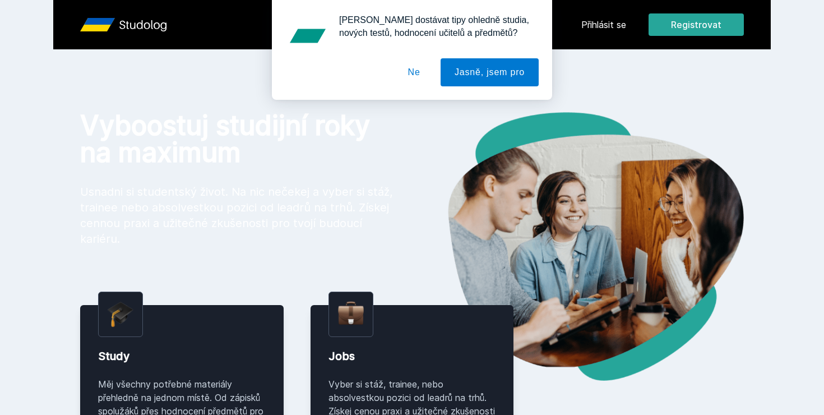
click at [418, 68] on button "Ne" at bounding box center [414, 72] width 40 height 28
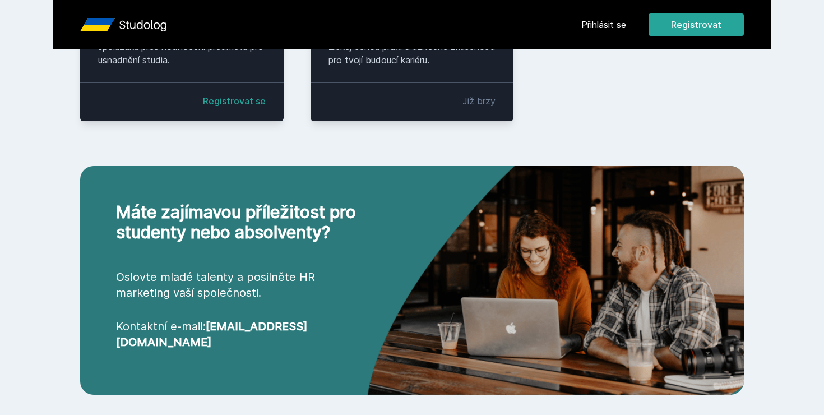
scroll to position [275, 0]
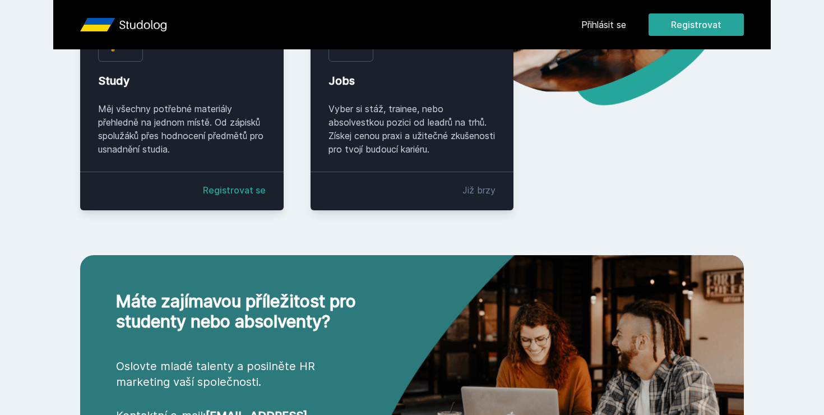
click at [226, 192] on link "Registrovat se" at bounding box center [234, 189] width 63 height 13
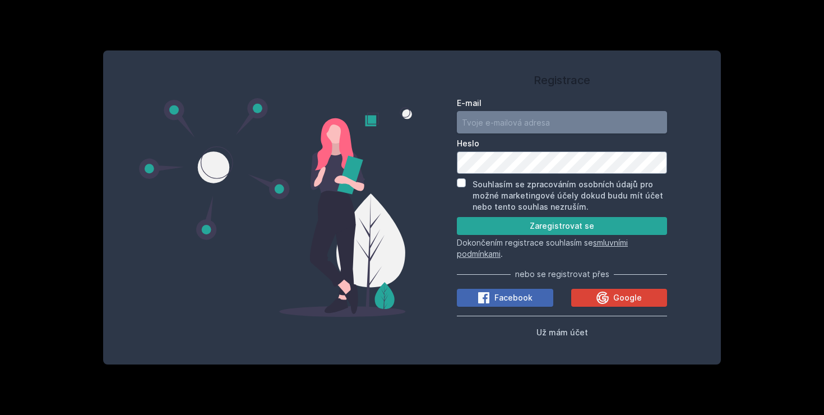
click at [557, 129] on input "E-mail" at bounding box center [562, 122] width 210 height 22
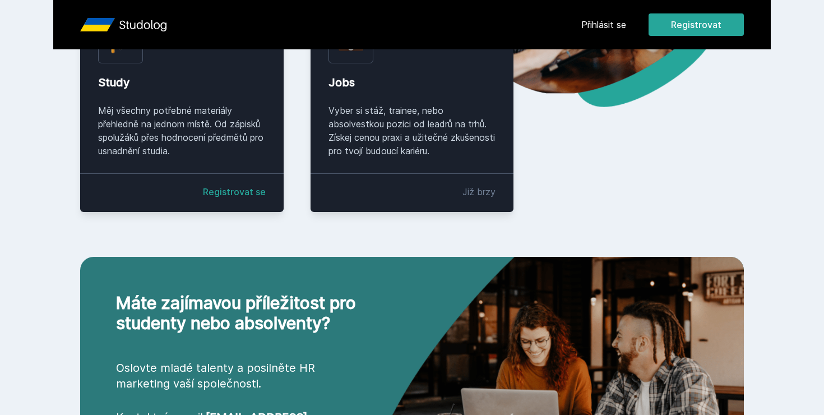
scroll to position [275, 0]
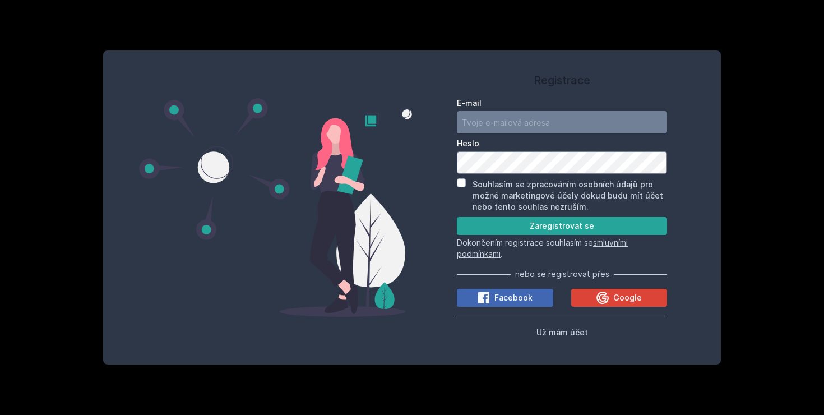
click at [533, 116] on input "E-mail" at bounding box center [562, 122] width 210 height 22
type input "[EMAIL_ADDRESS][DOMAIN_NAME]"
click at [553, 229] on button "Zaregistrovat se" at bounding box center [562, 226] width 210 height 18
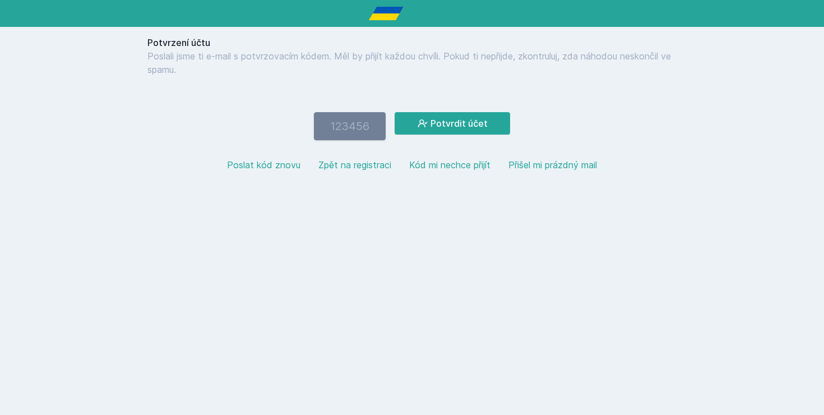
paste input "758558"
type input "758558"
click at [433, 127] on button "Potvrdit účet" at bounding box center [452, 123] width 115 height 22
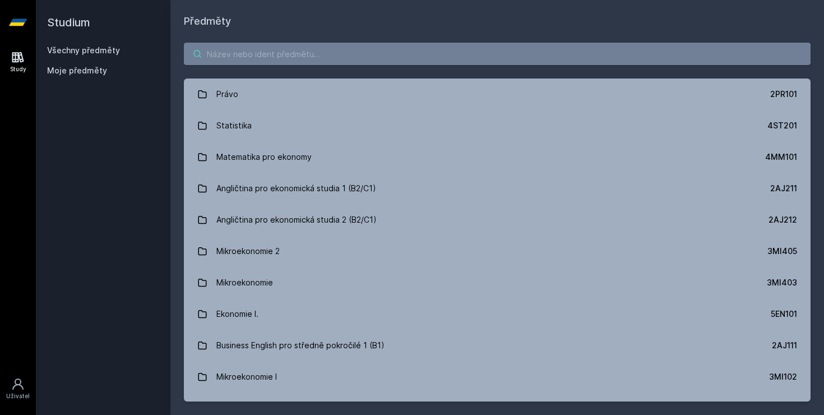
click at [281, 53] on input "search" at bounding box center [497, 54] width 627 height 22
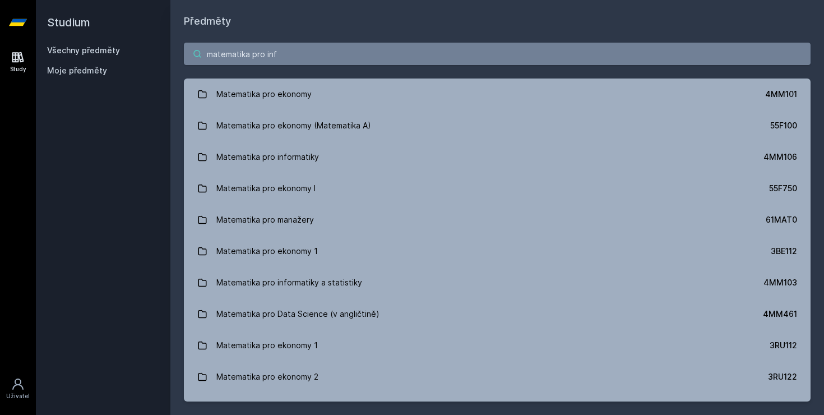
type input "matematika pro inf"
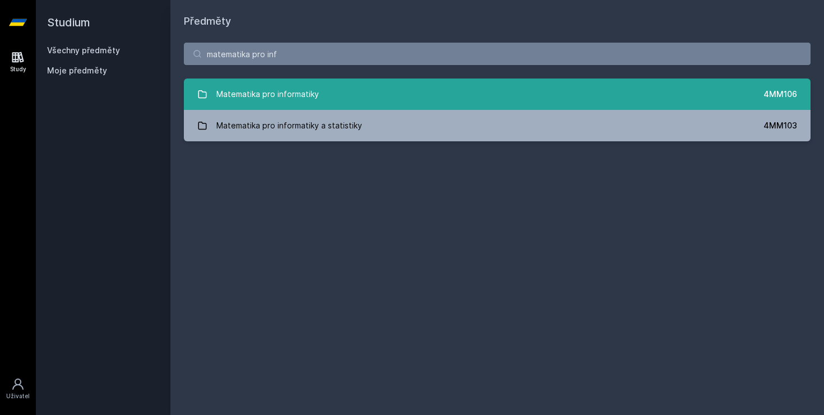
click at [330, 98] on link "Matematika pro informatiky 4MM106" at bounding box center [497, 93] width 627 height 31
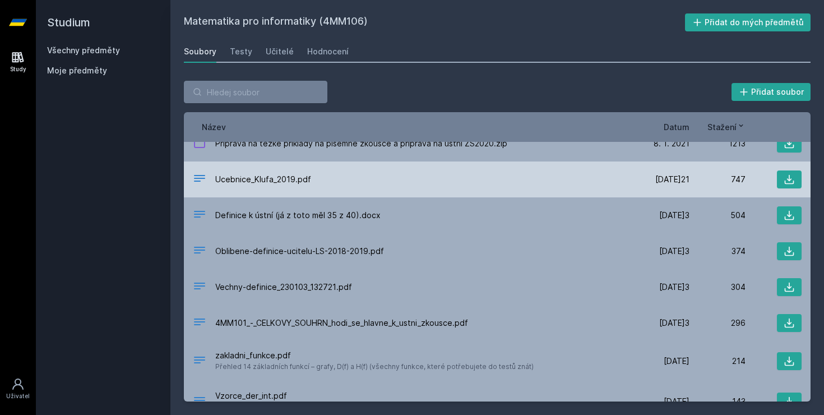
scroll to position [3, 0]
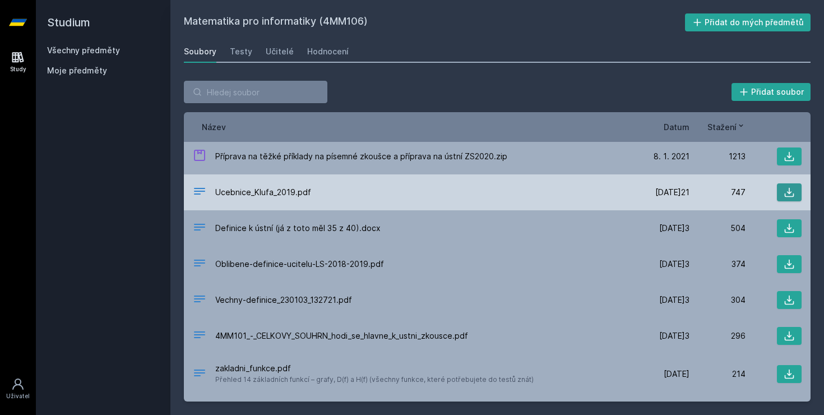
click at [788, 195] on icon at bounding box center [789, 192] width 11 height 11
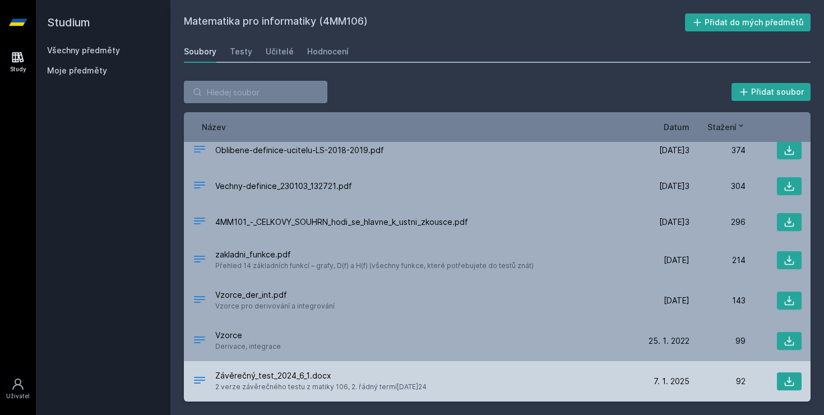
scroll to position [0, 0]
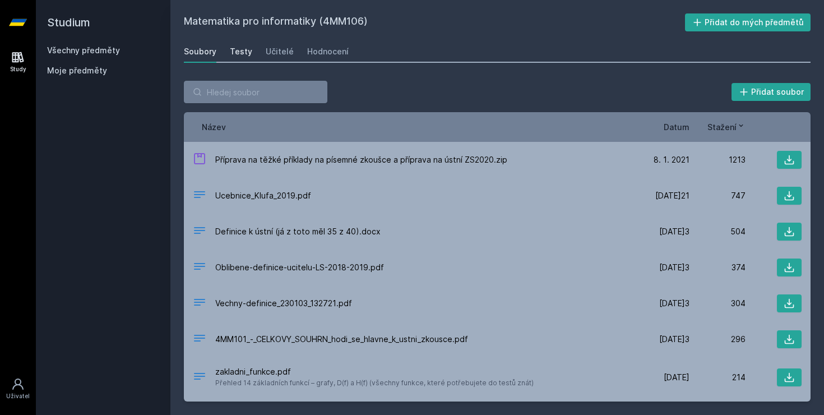
click at [242, 54] on div "Testy" at bounding box center [241, 51] width 22 height 11
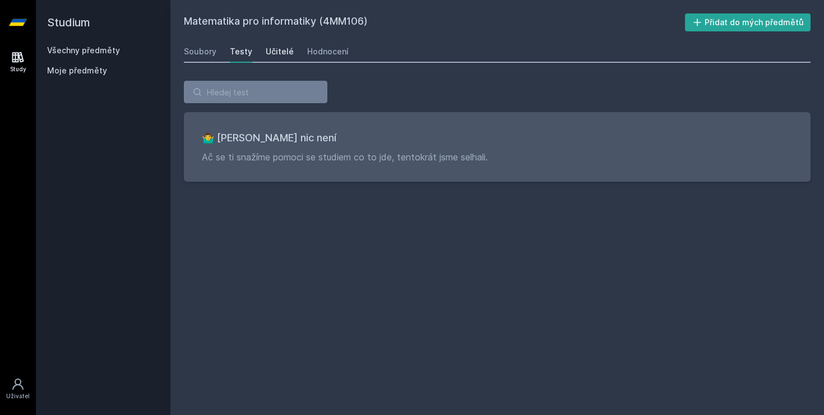
click at [278, 52] on div "Učitelé" at bounding box center [280, 51] width 28 height 11
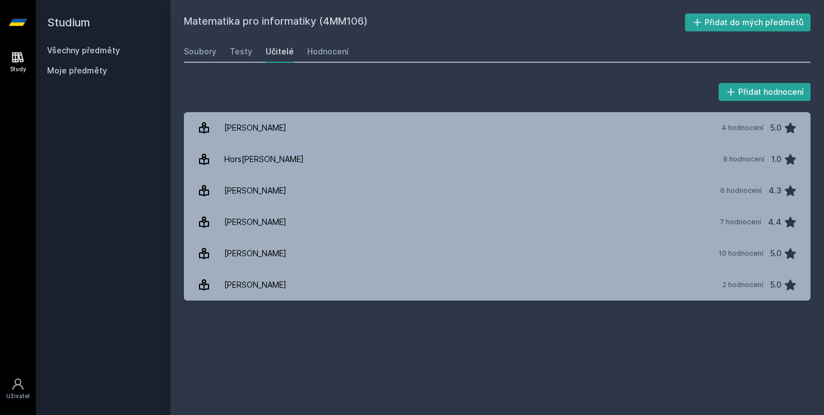
drag, startPoint x: 302, startPoint y: 48, endPoint x: 350, endPoint y: 16, distance: 57.4
click at [350, 16] on div "Matematika pro informatiky (4MM106) Přidat do mých předmětů [GEOGRAPHIC_DATA] T…" at bounding box center [497, 207] width 627 height 388
click at [315, 90] on div "Přidat hodnocení" at bounding box center [497, 92] width 627 height 22
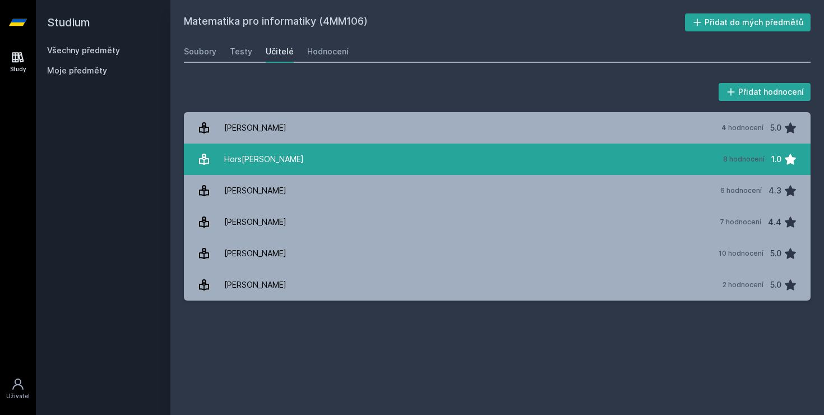
click at [323, 163] on link "[PERSON_NAME] 8 hodnocení 1.0" at bounding box center [497, 159] width 627 height 31
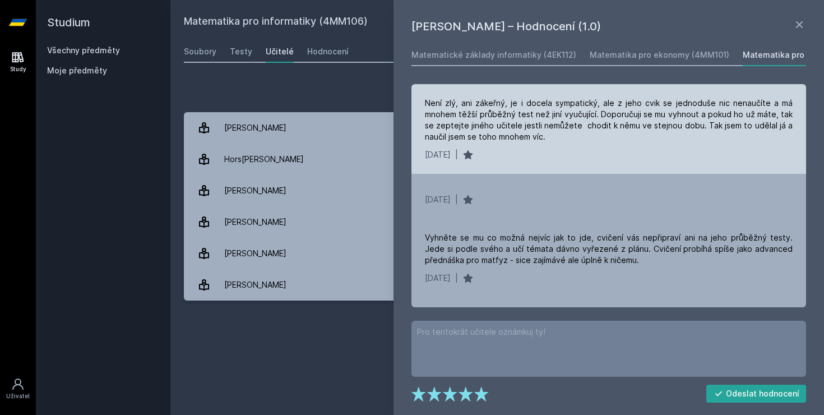
click at [537, 166] on div "Není zlý, ani zákeřný, je i docela sympatický, ale z jeho cvik se jednoduše nic…" at bounding box center [609, 129] width 395 height 90
click at [528, 159] on div "[DATE]25 |" at bounding box center [609, 154] width 368 height 11
click at [547, 158] on div "[DATE]25 |" at bounding box center [609, 154] width 368 height 11
click at [551, 154] on div "[DATE]25 |" at bounding box center [609, 154] width 368 height 11
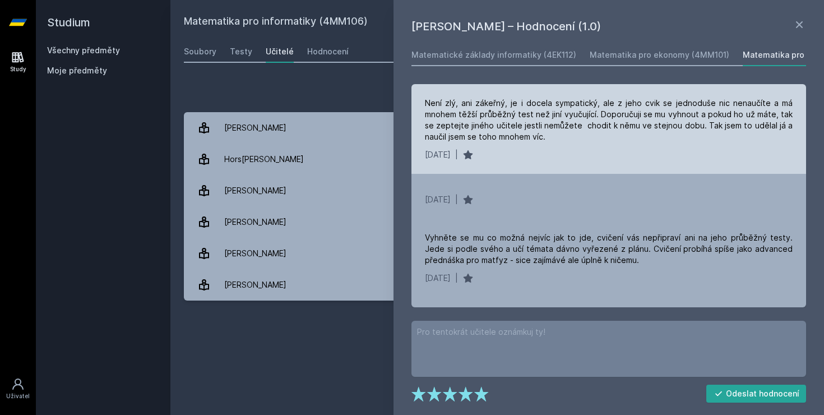
click at [551, 154] on div "[DATE]25 |" at bounding box center [609, 154] width 368 height 11
click at [547, 154] on div "[DATE]25 |" at bounding box center [609, 154] width 368 height 11
click at [542, 152] on div "[DATE]25 |" at bounding box center [609, 154] width 368 height 11
click at [544, 152] on div "[DATE]25 |" at bounding box center [609, 154] width 368 height 11
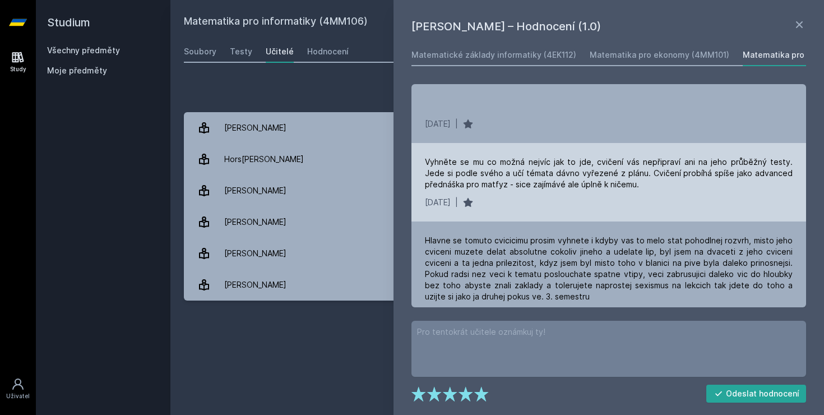
scroll to position [77, 0]
click at [542, 207] on div "Vyhněte se mu co možná nejvíc jak to jde, cvičení vás nepřipraví ani na jeho pr…" at bounding box center [609, 180] width 395 height 78
click at [537, 201] on div "[DATE]023 |" at bounding box center [609, 200] width 368 height 11
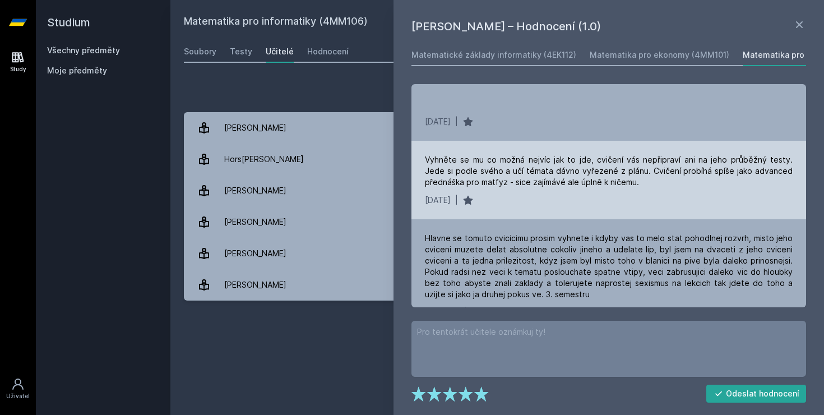
click at [537, 201] on div "[DATE]023 |" at bounding box center [609, 200] width 368 height 11
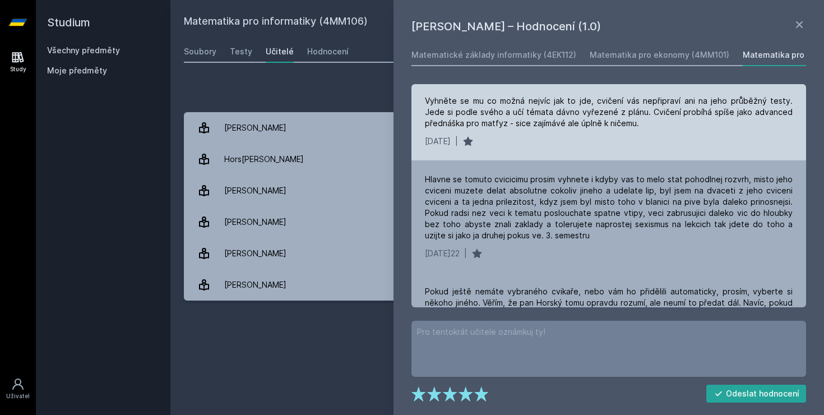
scroll to position [138, 0]
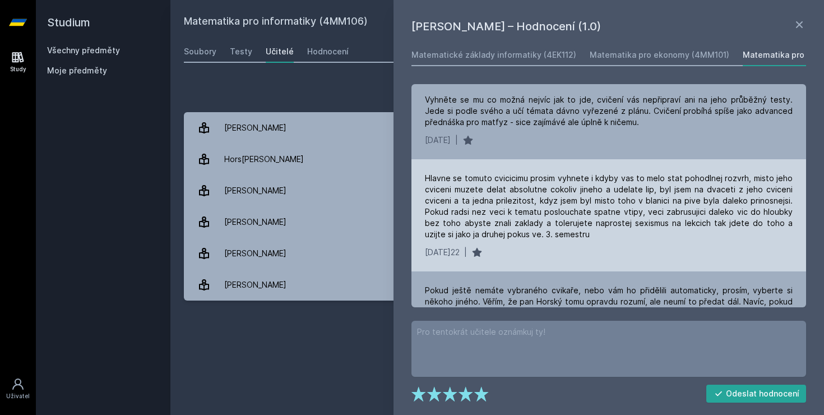
click at [558, 247] on div "[DATE]022 |" at bounding box center [609, 252] width 368 height 11
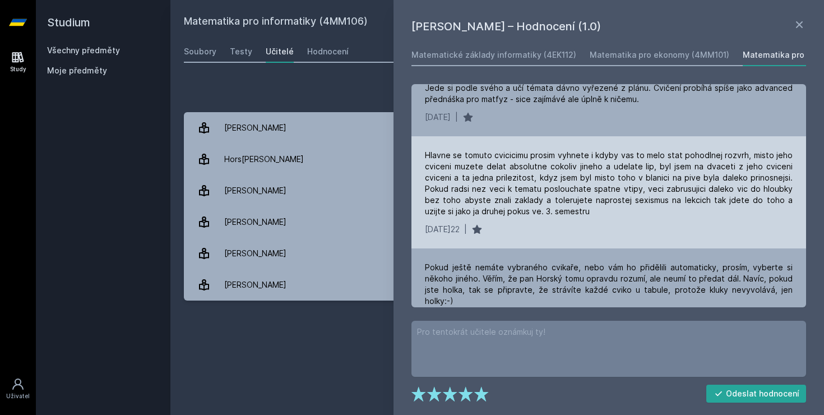
scroll to position [161, 0]
click at [568, 230] on div "[DATE]022 |" at bounding box center [609, 228] width 368 height 11
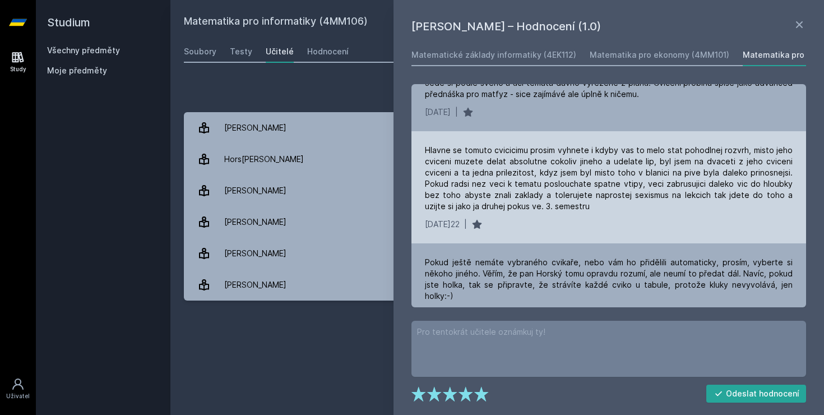
click at [568, 230] on div "Hlavne se tomuto cvicicimu prosim vyhnete i kdyby vas to melo stat pohodlnej ro…" at bounding box center [609, 187] width 395 height 112
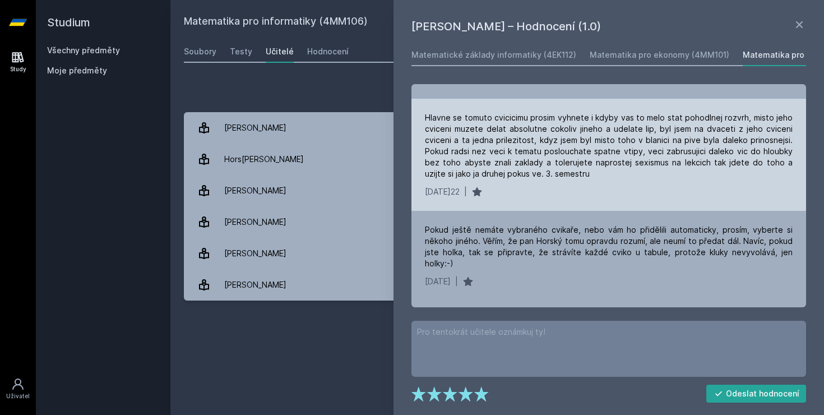
scroll to position [192, 0]
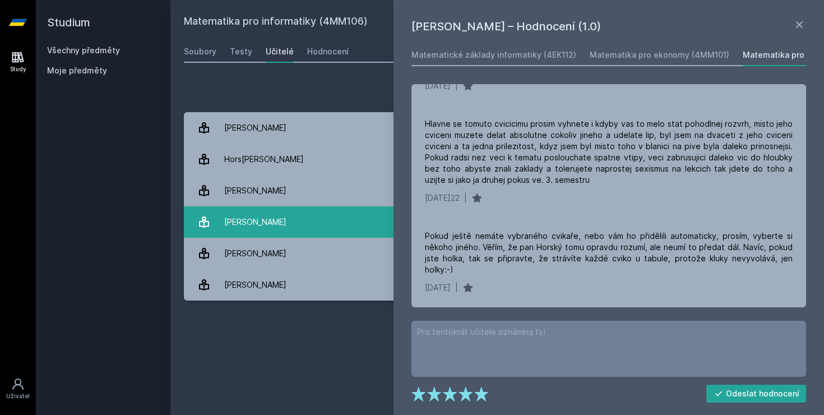
click at [348, 222] on link "Pas[PERSON_NAME] 7 hodnocení 4.4" at bounding box center [497, 221] width 627 height 31
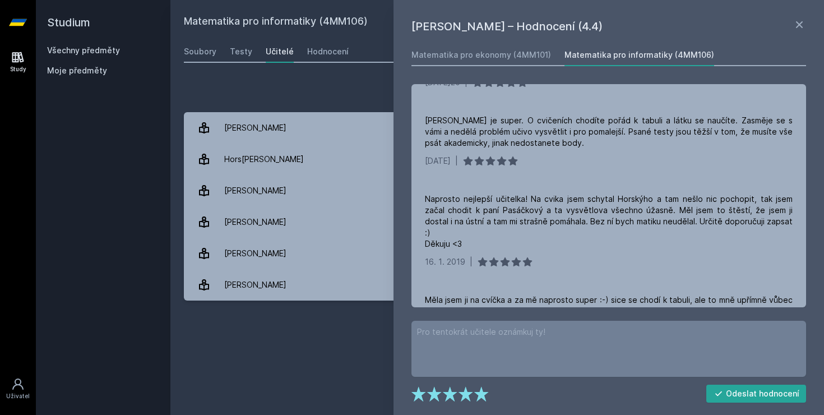
scroll to position [438, 0]
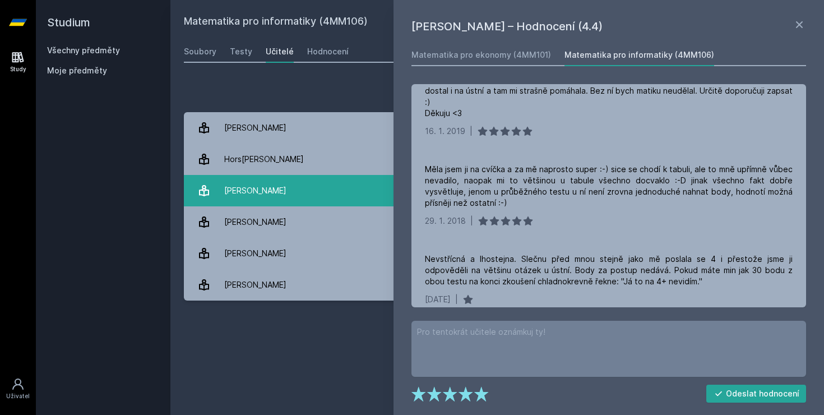
click at [312, 182] on link "Kl[PERSON_NAME] 6 hodnocení 4.3" at bounding box center [497, 190] width 627 height 31
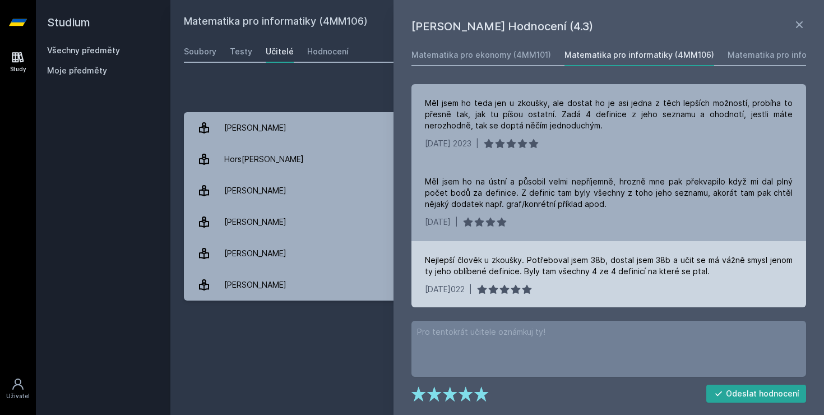
click at [594, 288] on div "[DATE] 2022 |" at bounding box center [609, 289] width 368 height 11
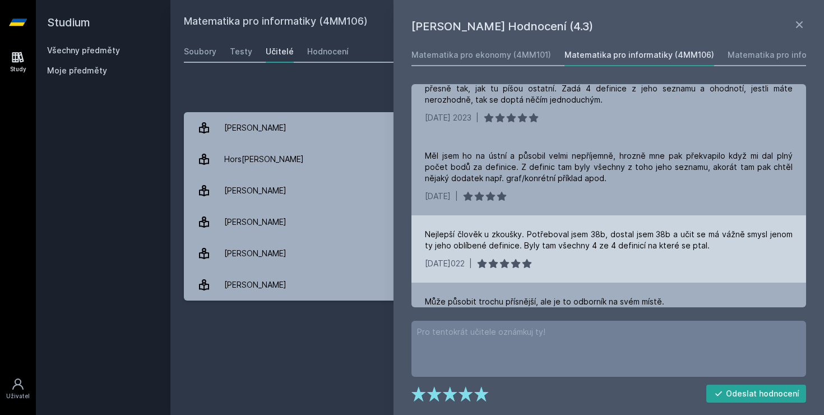
scroll to position [26, 0]
click at [585, 267] on div "[DATE] 2022 |" at bounding box center [609, 262] width 368 height 11
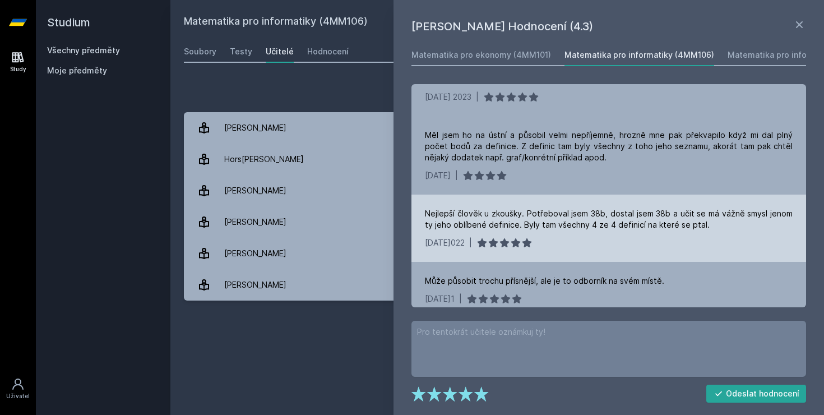
scroll to position [47, 0]
click at [560, 248] on div "[DATE] 2022 |" at bounding box center [609, 242] width 368 height 11
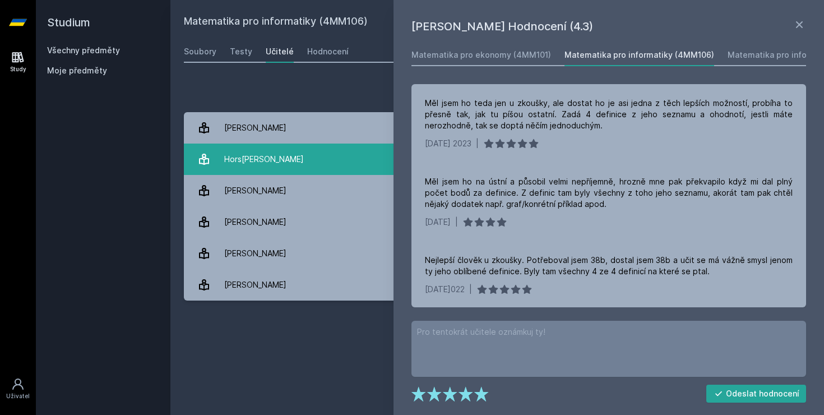
click at [285, 159] on link "[PERSON_NAME] 8 hodnocení 1.0" at bounding box center [497, 159] width 627 height 31
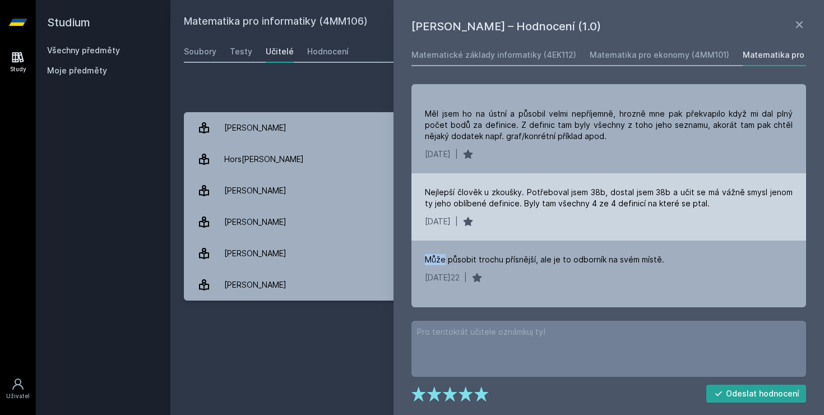
scroll to position [69, 0]
click at [548, 234] on div "Nejlepší člověk u zkoušky. Potřeboval jsem 38b, dostal jsem 38b a učit se má vá…" at bounding box center [609, 205] width 395 height 67
click at [554, 224] on div "[DATE]023 |" at bounding box center [609, 220] width 368 height 11
click at [549, 224] on div "[DATE]023 |" at bounding box center [609, 220] width 368 height 11
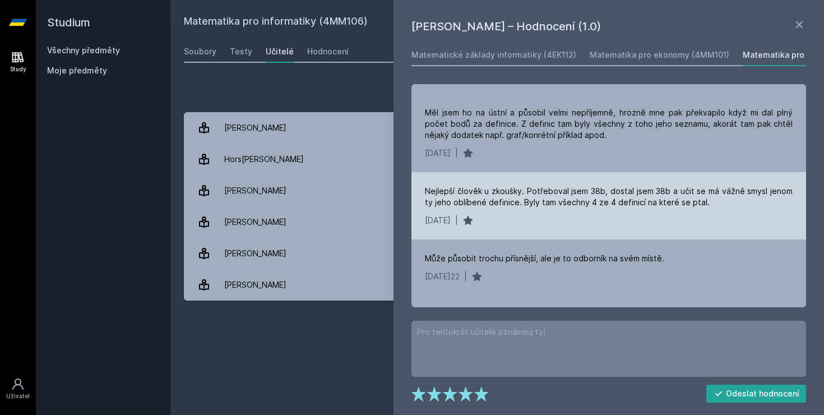
click at [549, 224] on div "[DATE]023 |" at bounding box center [609, 220] width 368 height 11
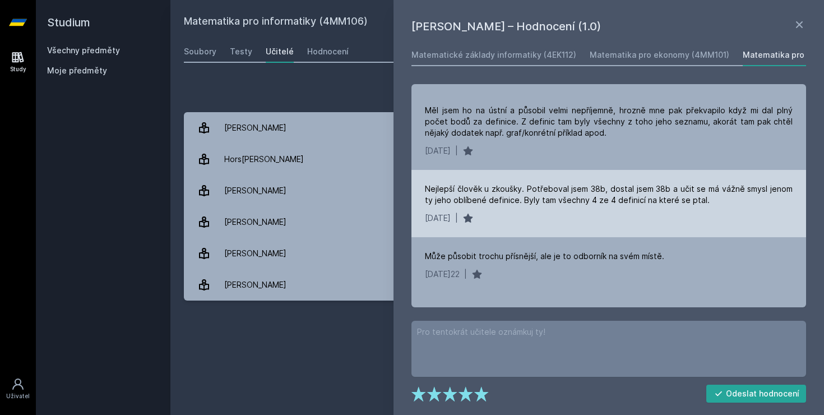
click at [549, 224] on div "Nejlepší člověk u zkoušky. Potřeboval jsem 38b, dostal jsem 38b a učit se má vá…" at bounding box center [609, 203] width 395 height 67
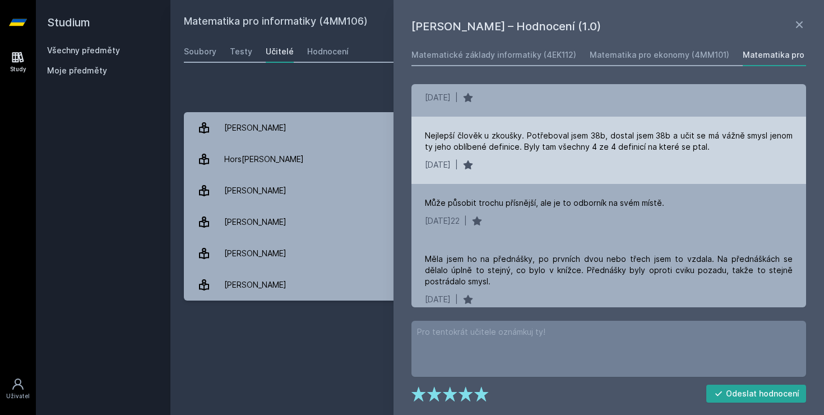
scroll to position [125, 0]
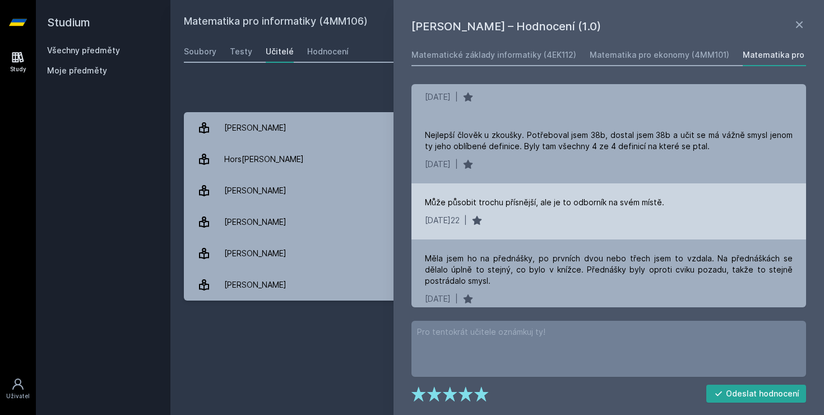
click at [554, 216] on div "[DATE]022 |" at bounding box center [609, 220] width 368 height 11
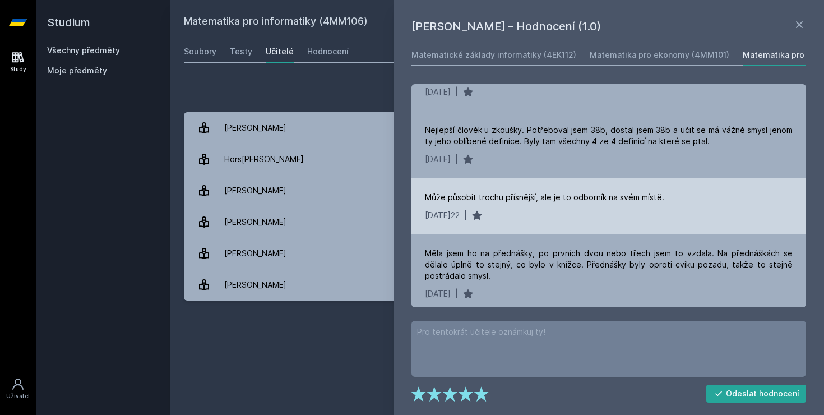
click at [554, 216] on div "[DATE]022 |" at bounding box center [609, 215] width 368 height 11
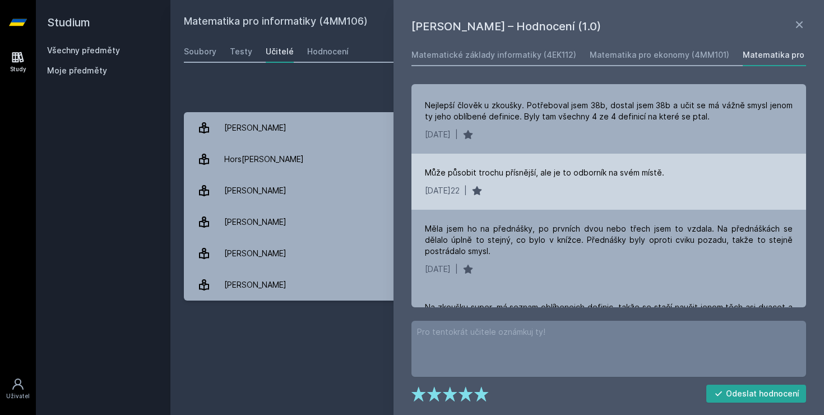
scroll to position [159, 0]
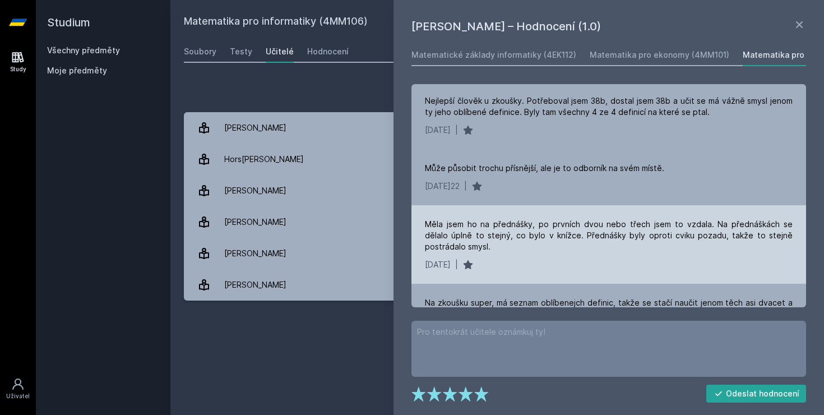
click at [556, 242] on div "Měla jsem ho na přednášky, po prvních dvou nebo třech jsem to vzdala. Na předná…" at bounding box center [609, 236] width 368 height 34
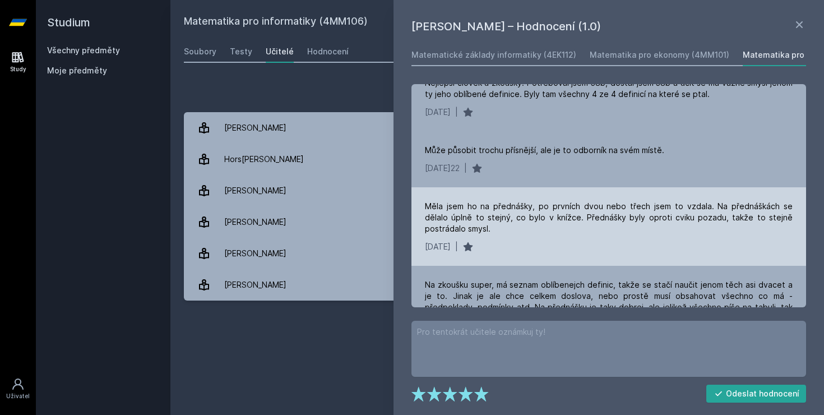
scroll to position [179, 0]
click at [556, 242] on div "[DATE] |" at bounding box center [609, 244] width 368 height 11
click at [555, 237] on div "Měla jsem ho na přednášky, po prvních dvou nebo třech jsem to vzdala. Na předná…" at bounding box center [609, 225] width 395 height 78
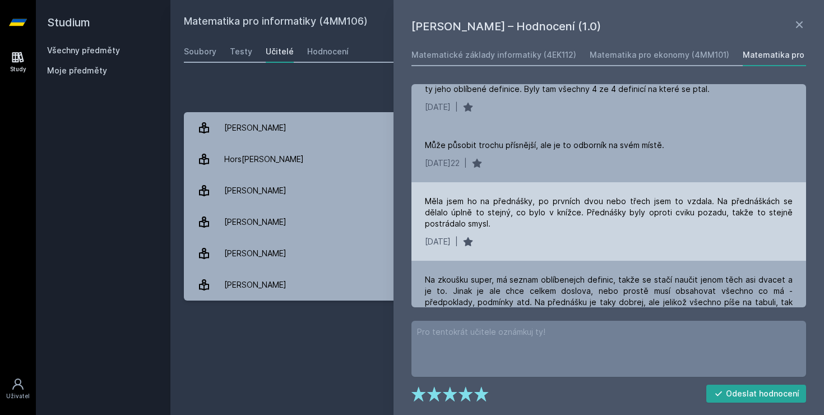
click at [544, 251] on div "Měla jsem ho na přednášky, po prvních dvou nebo třech jsem to vzdala. Na předná…" at bounding box center [609, 221] width 395 height 78
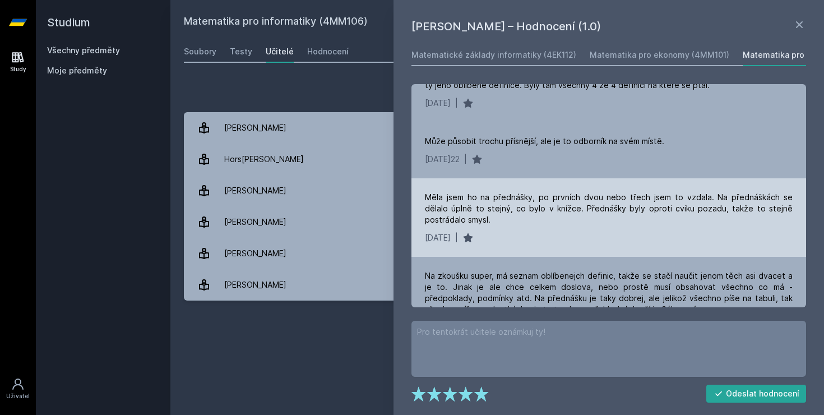
click at [544, 251] on div "Měla jsem ho na přednášky, po prvních dvou nebo třech jsem to vzdala. Na předná…" at bounding box center [609, 217] width 395 height 78
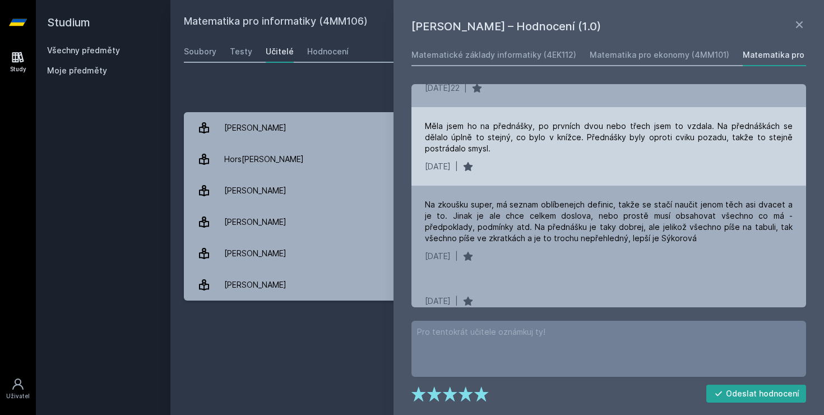
scroll to position [260, 0]
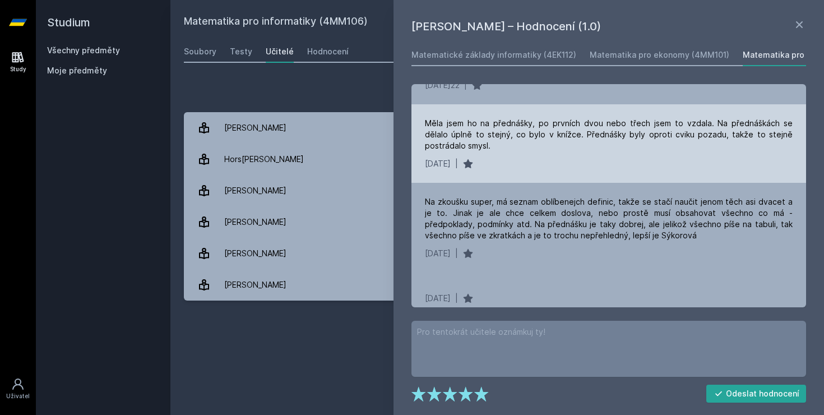
click at [544, 251] on div "[DATE]022 |" at bounding box center [609, 253] width 368 height 11
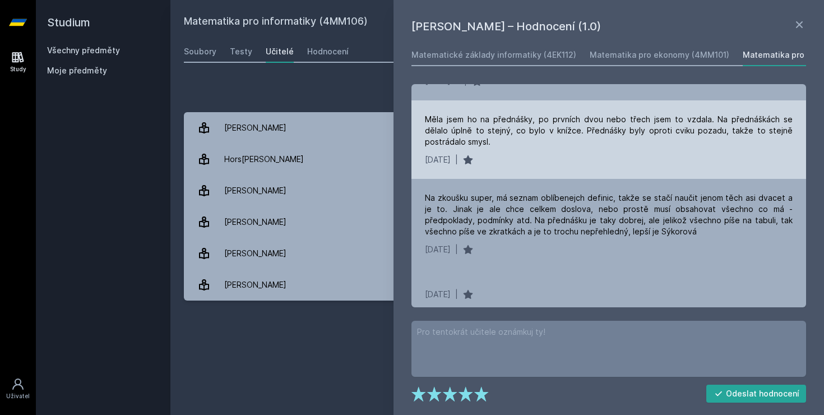
click at [544, 251] on div "[DATE]022 |" at bounding box center [609, 249] width 368 height 11
click at [528, 156] on div "[DATE] |" at bounding box center [609, 159] width 368 height 11
click at [551, 161] on div "[DATE] |" at bounding box center [609, 159] width 368 height 11
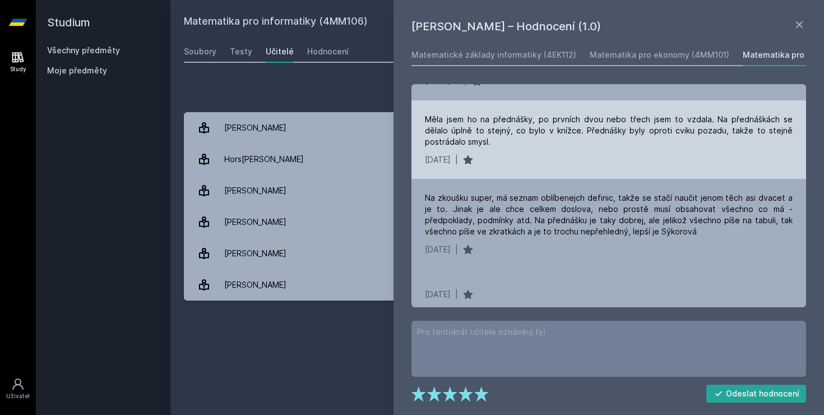
click at [551, 161] on div "[DATE] |" at bounding box center [609, 159] width 368 height 11
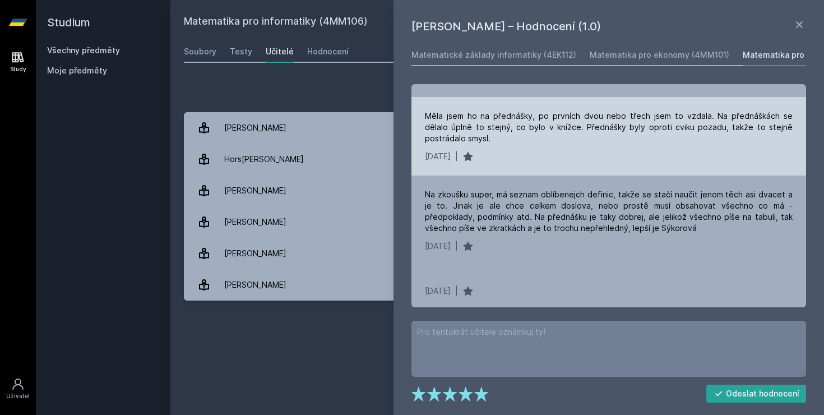
click at [551, 161] on div "[DATE] |" at bounding box center [609, 156] width 368 height 11
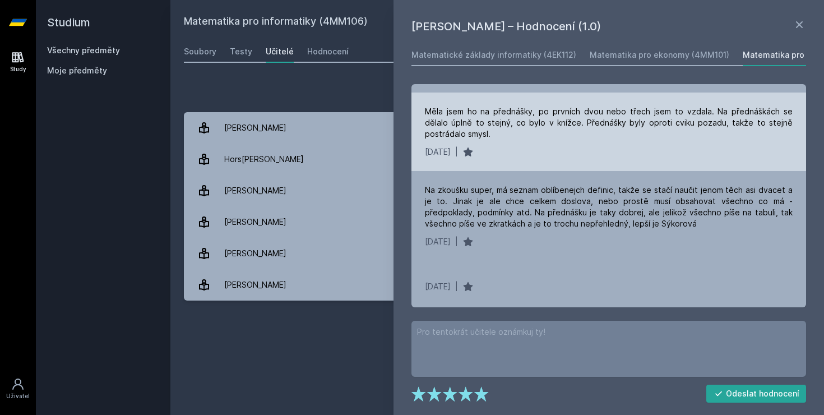
click at [551, 161] on div "Měla jsem ho na přednášky, po prvních dvou nebo třech jsem to vzdala. Na předná…" at bounding box center [609, 132] width 395 height 78
click at [553, 156] on div "[DATE] |" at bounding box center [609, 151] width 368 height 11
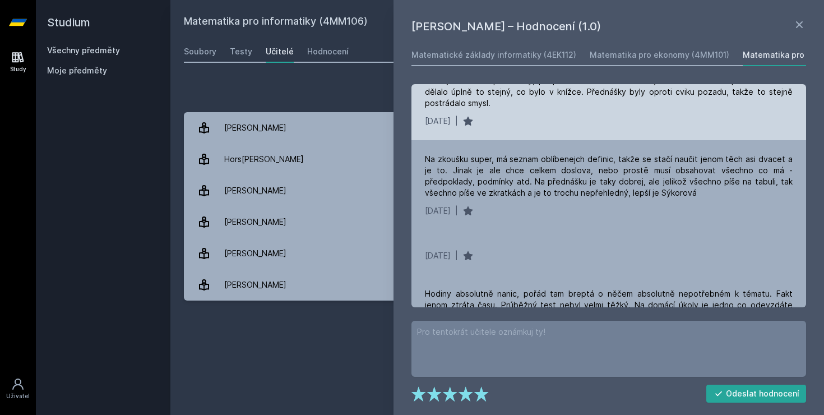
scroll to position [307, 0]
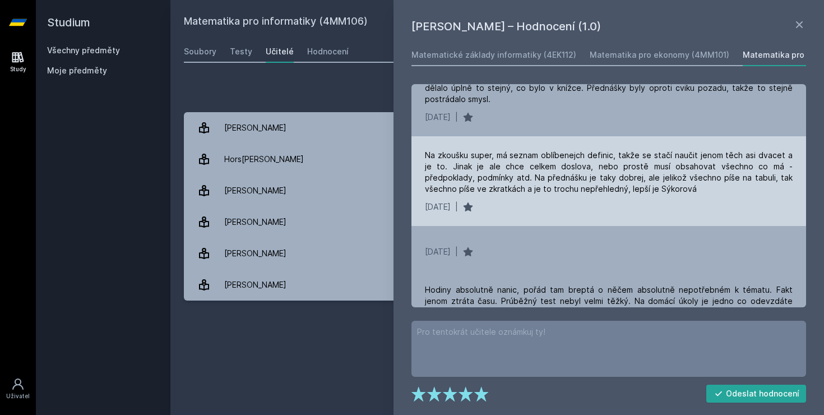
click at [540, 216] on div "Na zkoušku super, má seznam oblíbenejch definic, takže se stačí naučit jenom tě…" at bounding box center [609, 181] width 395 height 90
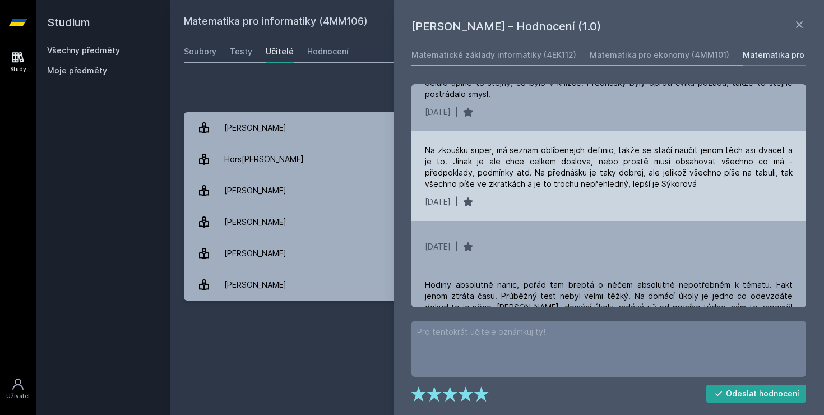
click at [540, 216] on div "Na zkoušku super, má seznam oblíbenejch definic, takže se stačí naučit jenom tě…" at bounding box center [609, 176] width 395 height 90
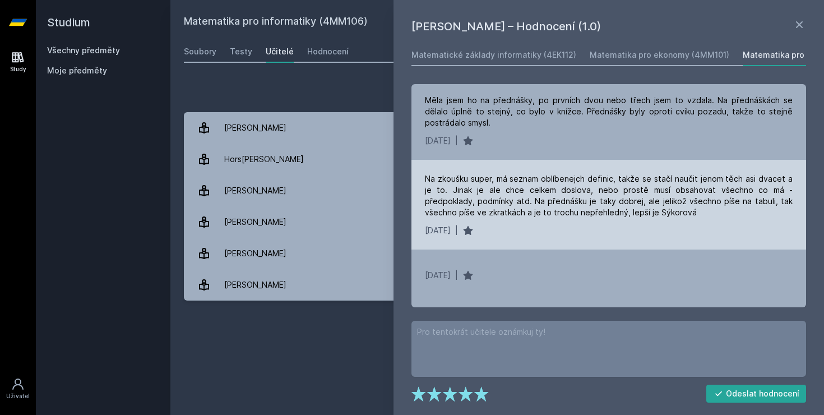
click at [540, 216] on div "Na zkoušku super, má seznam oblíbenejch definic, takže se stačí naučit jenom tě…" at bounding box center [609, 195] width 368 height 45
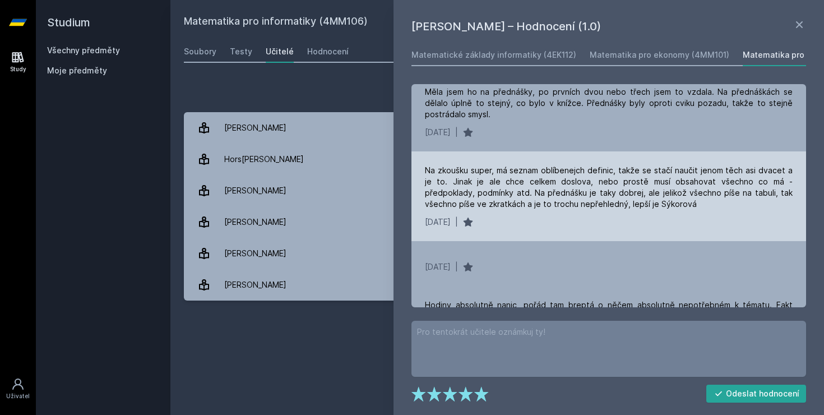
click at [539, 213] on div "Na zkoušku super, má seznam oblíbenejch definic, takže se stačí naučit jenom tě…" at bounding box center [609, 196] width 395 height 90
click at [538, 225] on div "[DATE]022 |" at bounding box center [609, 221] width 368 height 11
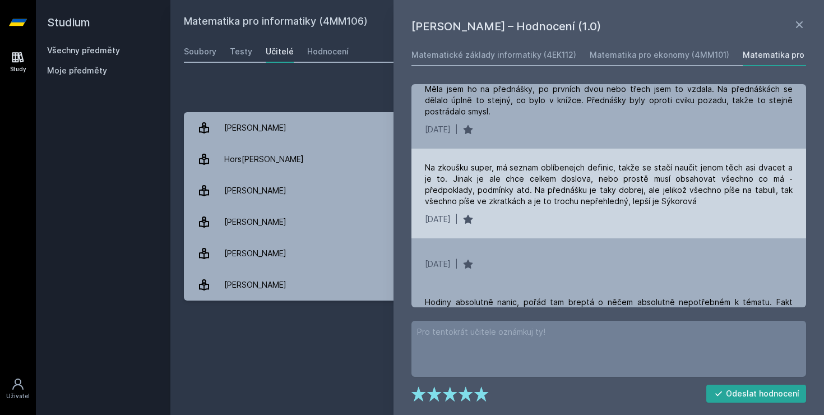
click at [538, 225] on div "Na zkoušku super, má seznam oblíbenejch definic, takže se stačí naučit jenom tě…" at bounding box center [609, 194] width 395 height 90
click at [529, 216] on div "[DATE]022 |" at bounding box center [609, 219] width 368 height 11
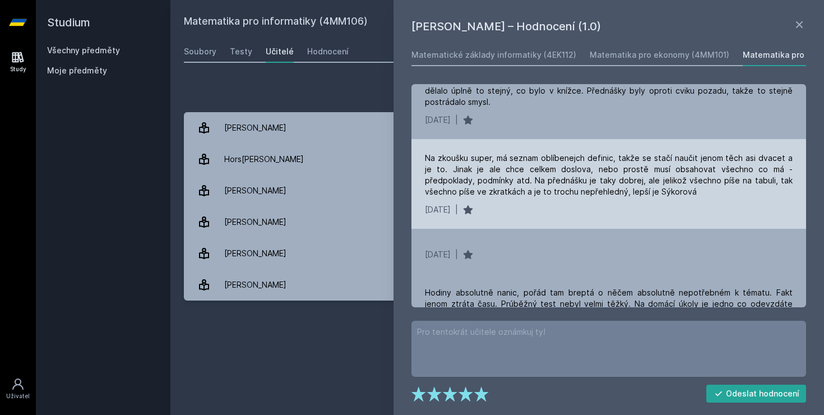
scroll to position [306, 0]
click at [529, 216] on div "Na zkoušku super, má seznam oblíbenejch definic, takže se stačí naučit jenom tě…" at bounding box center [609, 182] width 395 height 90
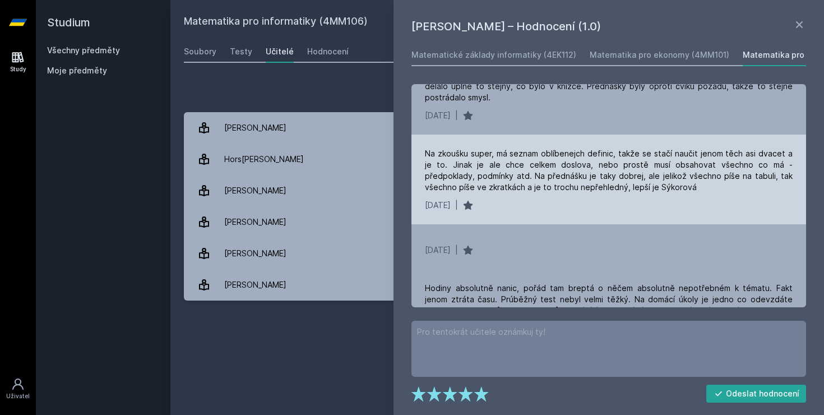
click at [529, 216] on div "Na zkoušku super, má seznam oblíbenejch definic, takže se stačí naučit jenom tě…" at bounding box center [609, 180] width 395 height 90
click at [538, 218] on div "Na zkoušku super, má seznam oblíbenejch definic, takže se stačí naučit jenom tě…" at bounding box center [609, 180] width 395 height 90
click at [538, 209] on div "[DATE]022 |" at bounding box center [609, 205] width 368 height 11
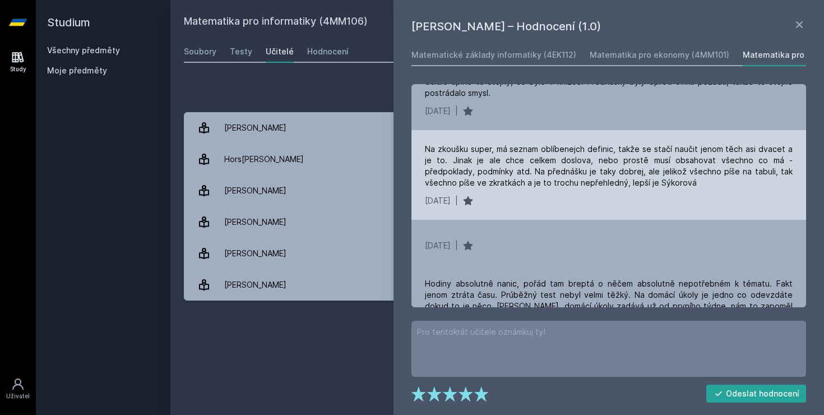
scroll to position [313, 0]
click at [538, 209] on div "Na zkoušku super, má seznam oblíbenejch definic, takže se stačí naučit jenom tě…" at bounding box center [609, 175] width 395 height 90
click at [521, 200] on div "[DATE]022 |" at bounding box center [609, 200] width 368 height 11
click at [517, 196] on div "[DATE]022 |" at bounding box center [609, 200] width 368 height 11
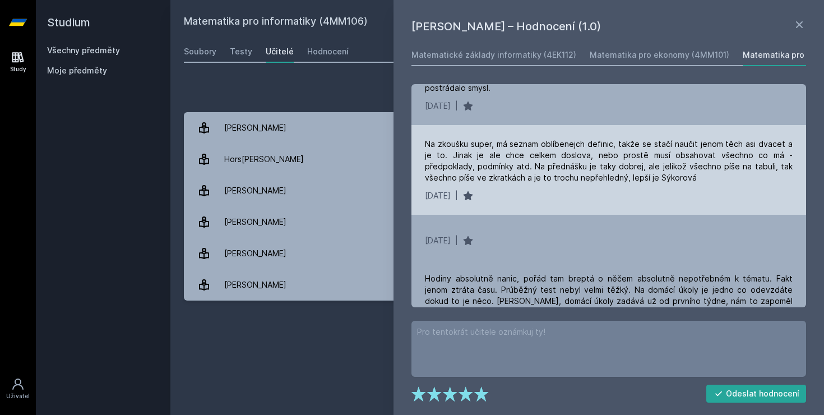
click at [517, 196] on div "[DATE]022 |" at bounding box center [609, 195] width 368 height 11
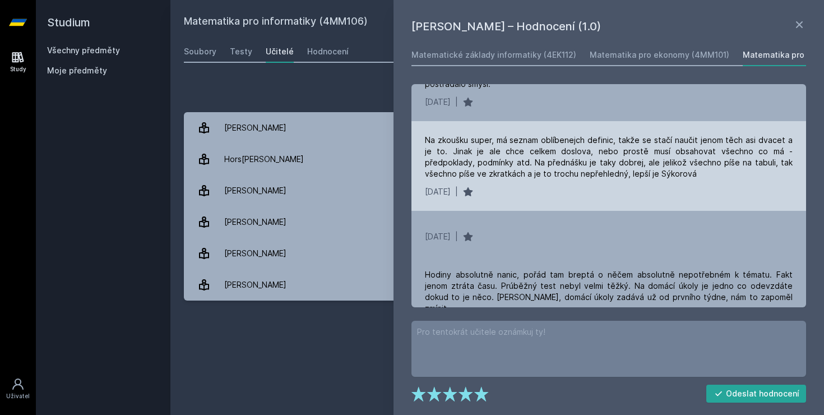
click at [517, 196] on div "[DATE]022 |" at bounding box center [609, 191] width 368 height 11
click at [526, 194] on div "[DATE]022 |" at bounding box center [609, 191] width 368 height 11
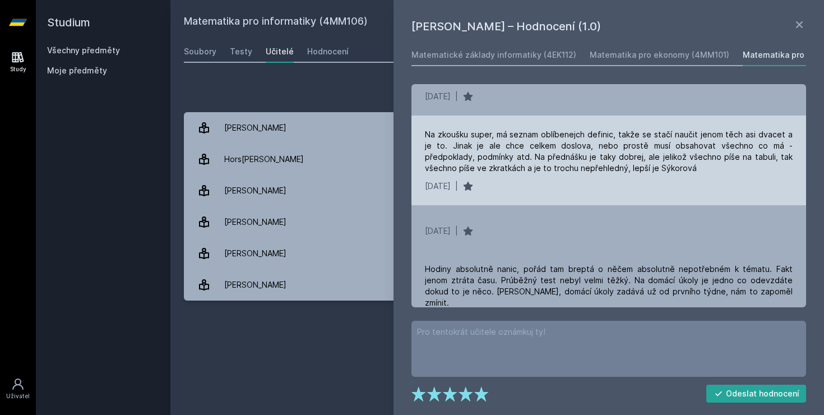
click at [526, 194] on div "Na zkoušku super, má seznam oblíbenejch definic, takže se stačí naučit jenom tě…" at bounding box center [609, 160] width 395 height 90
click at [524, 188] on div "[DATE]022 |" at bounding box center [609, 186] width 368 height 11
click at [525, 188] on div "[DATE]022 |" at bounding box center [609, 186] width 368 height 11
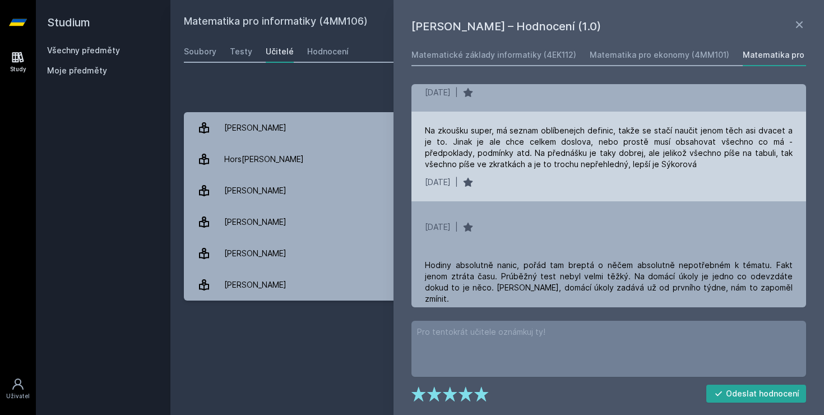
scroll to position [332, 0]
click at [525, 188] on div "Na zkoušku super, má seznam oblíbenejch definic, takže se stačí naučit jenom tě…" at bounding box center [609, 155] width 395 height 90
click at [523, 183] on div "[DATE]022 |" at bounding box center [609, 180] width 368 height 11
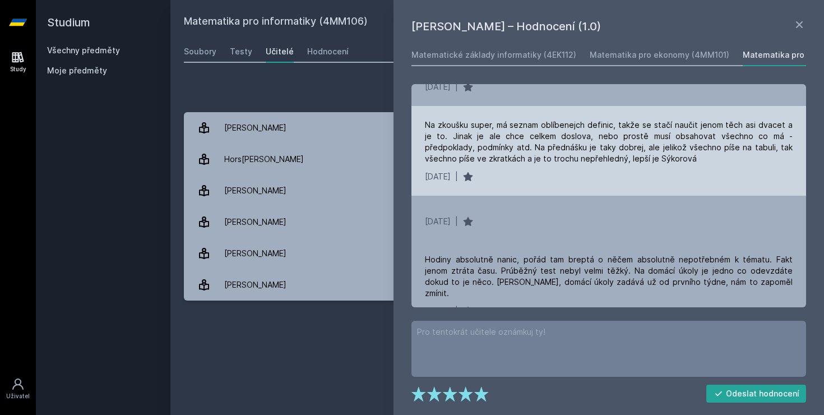
scroll to position [338, 0]
click at [523, 183] on div "Na zkoušku super, má seznam oblíbenejch definic, takže se stačí naučit jenom tě…" at bounding box center [609, 150] width 395 height 90
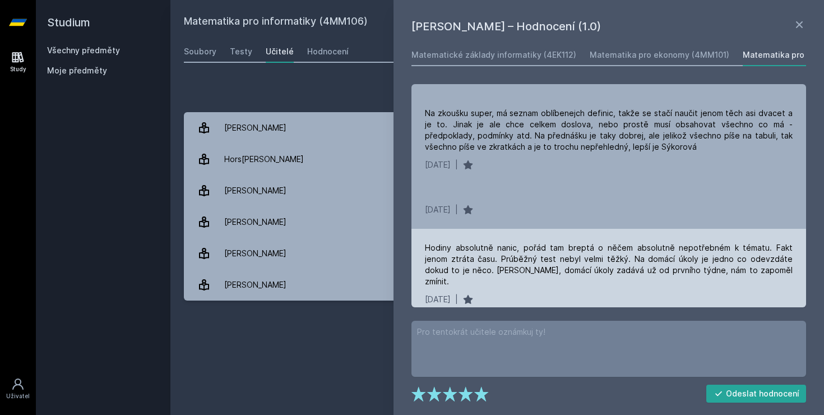
click at [514, 294] on div "[DATE]022 |" at bounding box center [609, 299] width 368 height 11
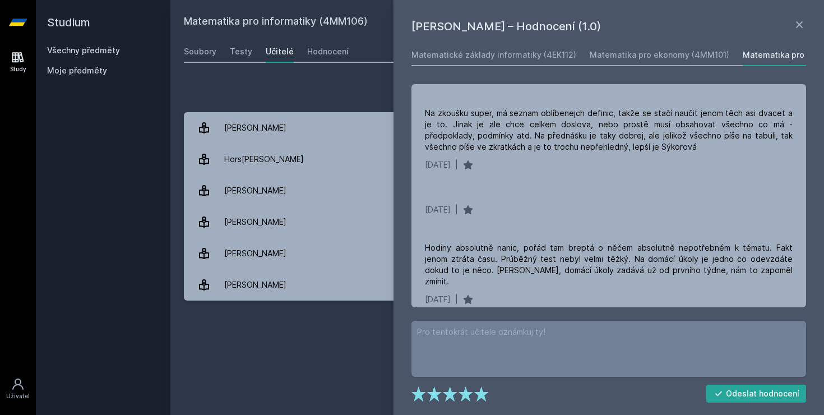
click at [540, 340] on textarea at bounding box center [609, 349] width 395 height 56
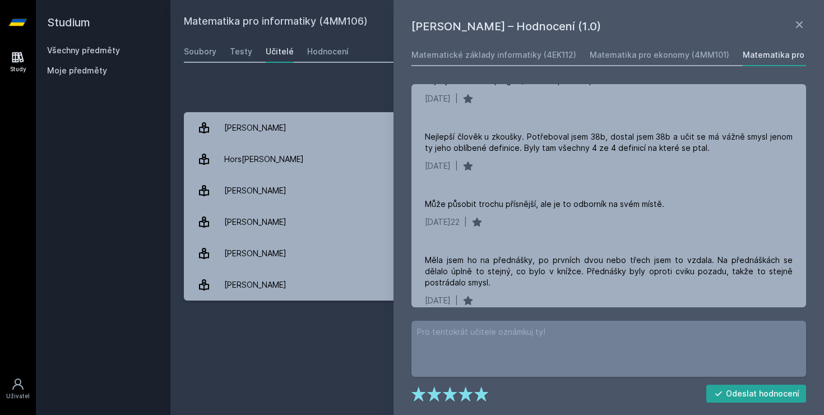
scroll to position [0, 0]
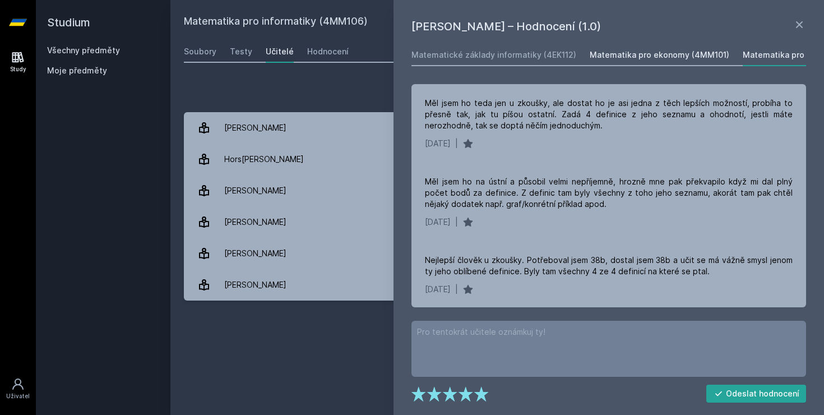
click at [669, 59] on div "Matematika pro ekonomy (4MM101)" at bounding box center [660, 54] width 140 height 11
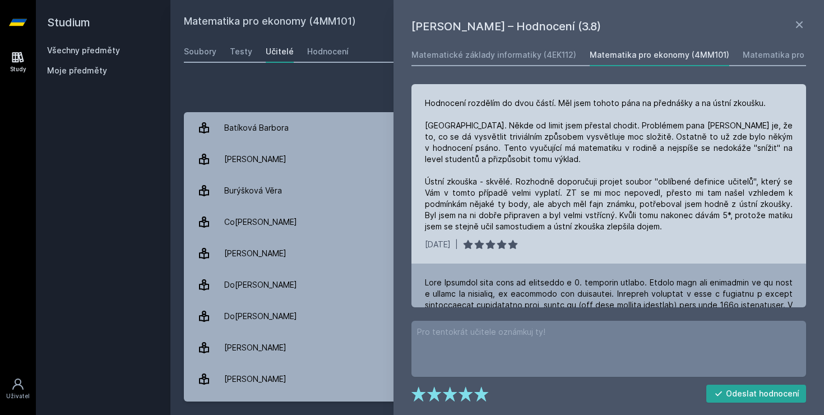
click at [574, 176] on div "Hodnocení rozdělím do dvou částí. Měl jsem tohoto pána na přednášky a na ústní …" at bounding box center [609, 165] width 368 height 135
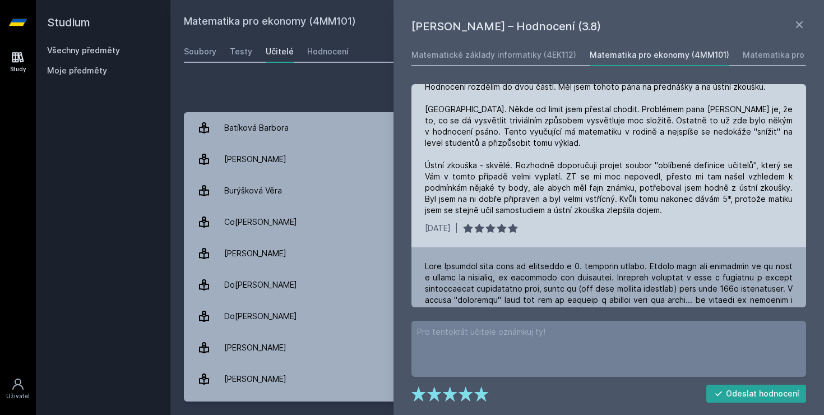
click at [574, 176] on div "Hodnocení rozdělím do dvou částí. Měl jsem tohoto pána na přednášky a na ústní …" at bounding box center [609, 148] width 368 height 135
click at [588, 211] on div "Hodnocení rozdělím do dvou částí. Měl jsem tohoto pána na přednášky a na ústní …" at bounding box center [609, 148] width 368 height 135
click at [593, 233] on div "[DATE] 2023 |" at bounding box center [609, 228] width 368 height 11
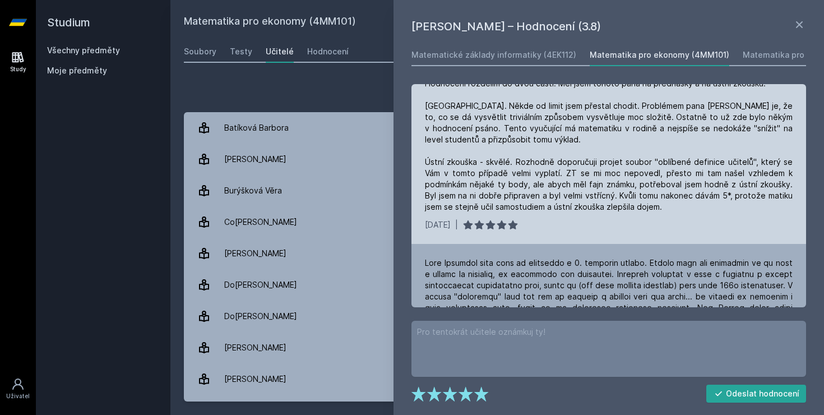
click at [593, 233] on div "Hodnocení rozdělím do dvou částí. Měl jsem tohoto pána na přednášky a na ústní …" at bounding box center [609, 153] width 395 height 179
click at [591, 227] on div "[DATE] 2023 |" at bounding box center [609, 224] width 368 height 11
click at [591, 223] on div "[DATE] 2023 |" at bounding box center [609, 224] width 368 height 11
click at [592, 224] on div "[DATE] 2023 |" at bounding box center [609, 224] width 368 height 11
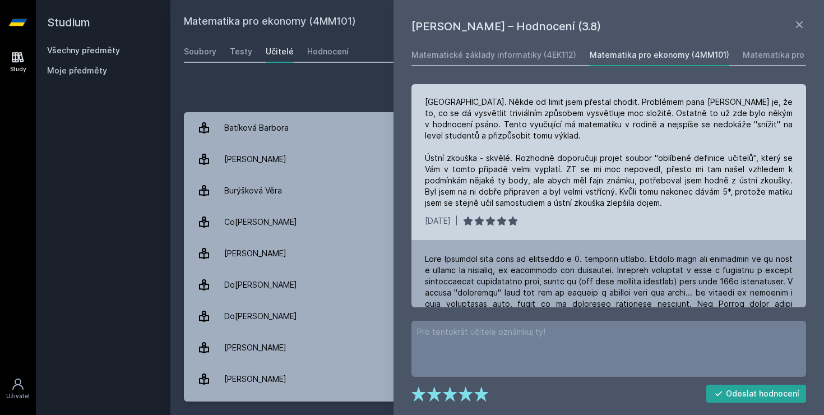
click at [592, 224] on div "[DATE] 2023 |" at bounding box center [609, 220] width 368 height 11
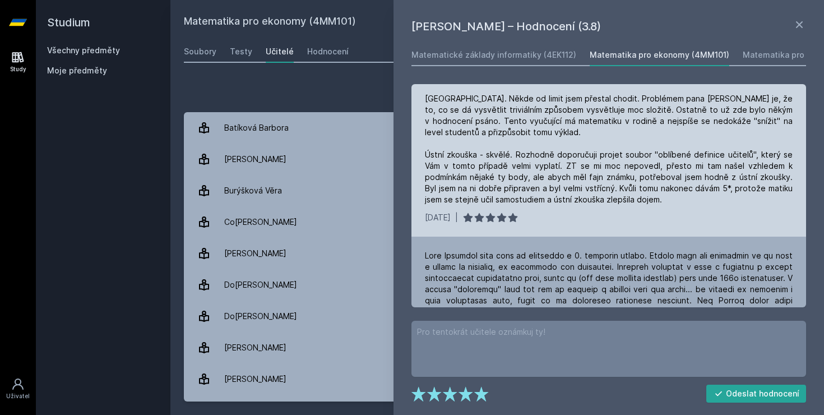
click at [592, 224] on div "Hodnocení rozdělím do dvou částí. Měl jsem tohoto pána na přednášky a na ústní …" at bounding box center [609, 146] width 395 height 179
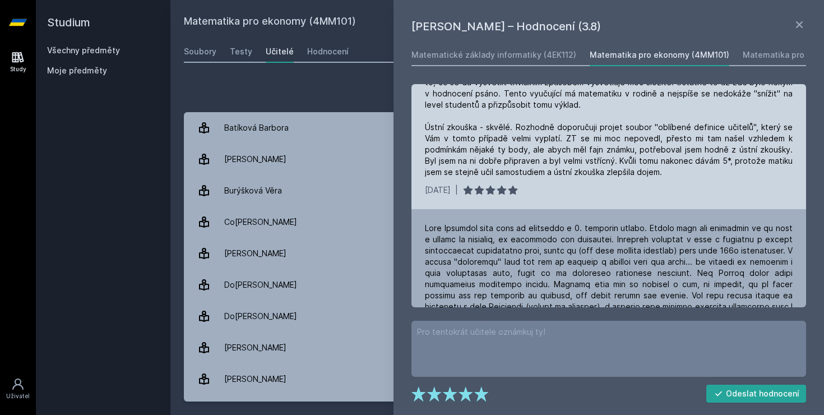
scroll to position [56, 0]
click at [574, 177] on div "Hodnocení rozdělím do dvou částí. Měl jsem tohoto pána na přednášky a na ústní …" at bounding box center [609, 117] width 395 height 179
click at [574, 187] on div "[DATE] 2023 |" at bounding box center [609, 188] width 368 height 11
click at [574, 191] on div "[DATE] 2023 |" at bounding box center [609, 191] width 368 height 11
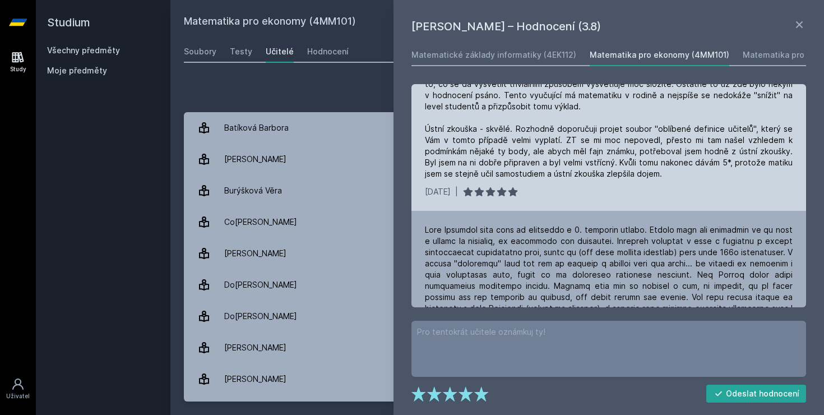
click at [576, 197] on div "[DATE] 2023 |" at bounding box center [609, 191] width 368 height 11
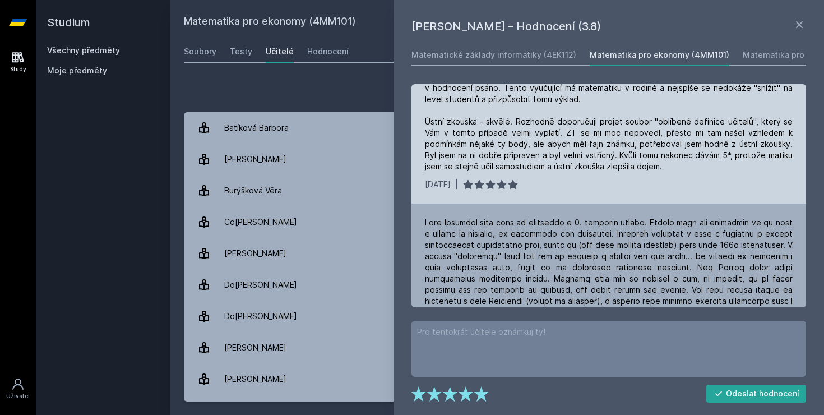
click at [576, 197] on div "Hodnocení rozdělím do dvou částí. Měl jsem tohoto pána na přednášky a na ústní …" at bounding box center [609, 113] width 395 height 179
click at [581, 177] on div "Hodnocení rozdělím do dvou částí. Měl jsem tohoto pána na přednášky a na ústní …" at bounding box center [609, 113] width 395 height 179
click at [581, 177] on div "Hodnocení rozdělím do dvou částí. Měl jsem tohoto pána na přednášky a na ústní …" at bounding box center [609, 111] width 395 height 179
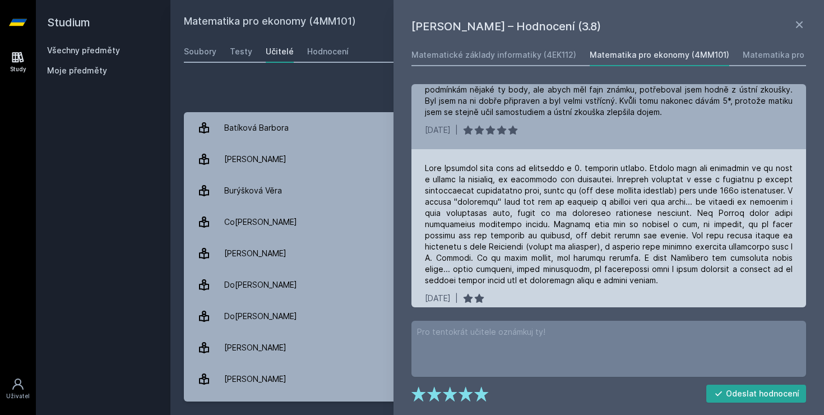
click at [580, 213] on div at bounding box center [609, 224] width 368 height 123
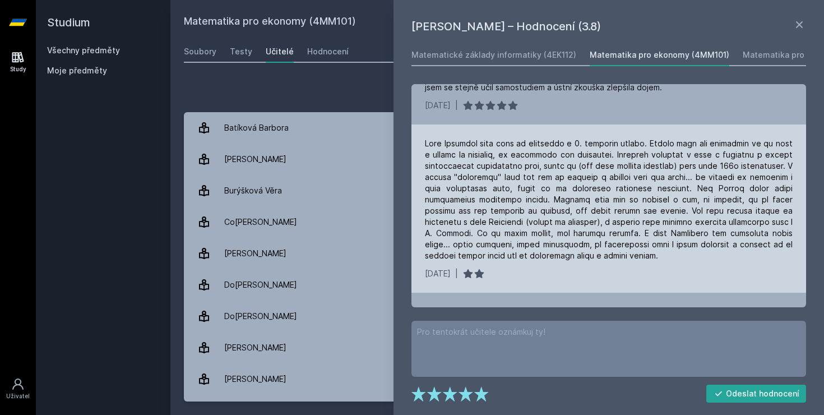
click at [580, 213] on div at bounding box center [609, 199] width 368 height 123
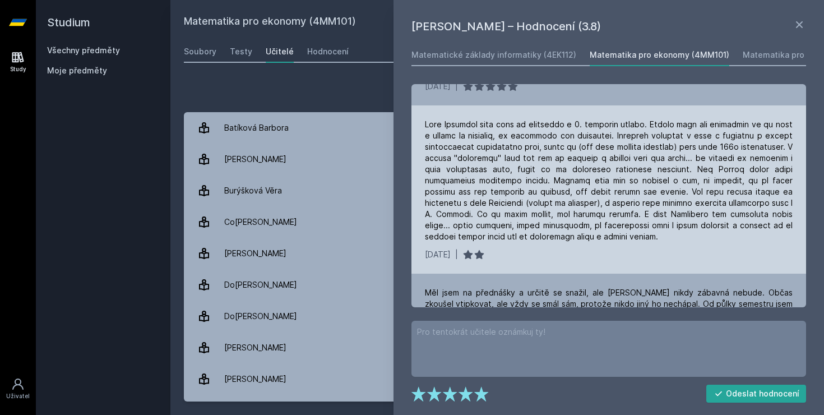
scroll to position [163, 0]
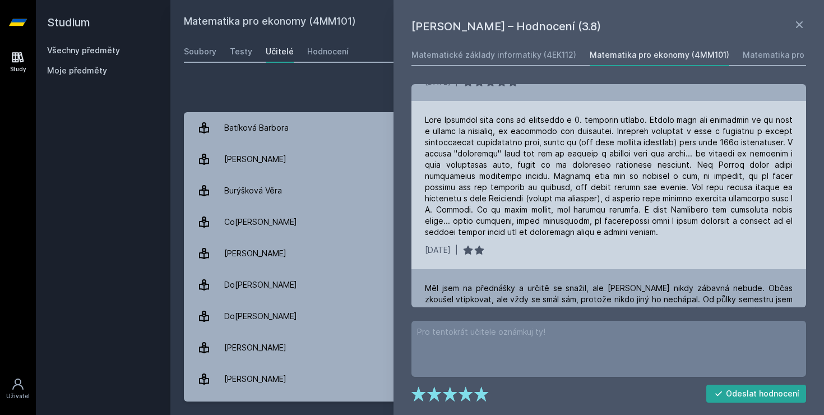
click at [580, 213] on div at bounding box center [609, 175] width 368 height 123
click at [586, 247] on div "[DATE]022 |" at bounding box center [609, 249] width 368 height 11
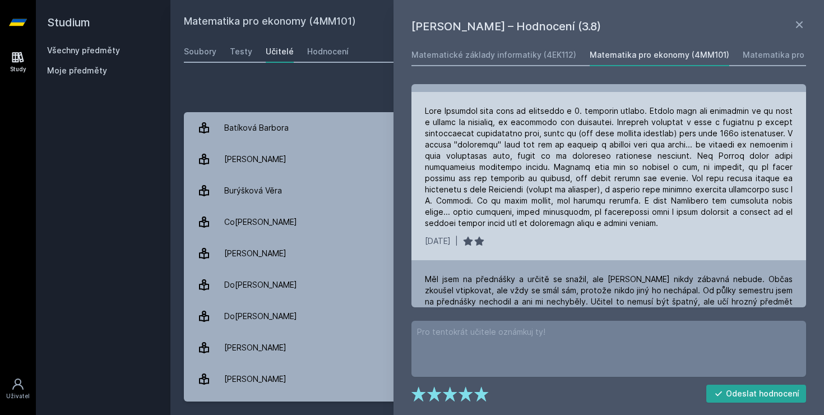
scroll to position [172, 0]
click at [586, 247] on div "[DATE]022 |" at bounding box center [609, 175] width 395 height 168
click at [586, 221] on div at bounding box center [609, 166] width 368 height 123
click at [588, 223] on div at bounding box center [609, 166] width 368 height 123
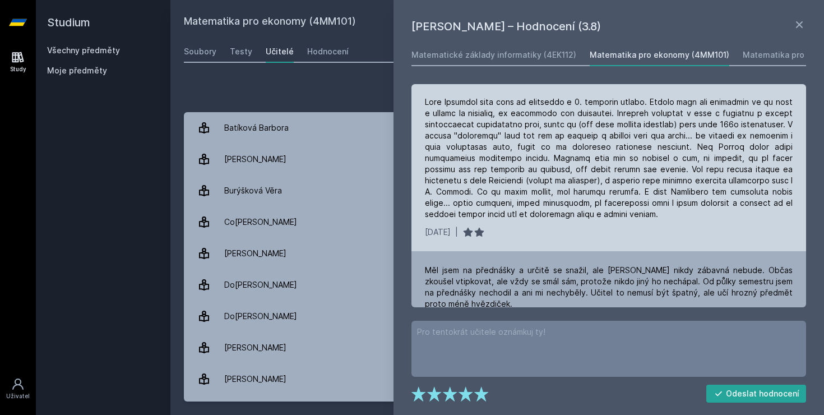
scroll to position [182, 0]
click at [588, 223] on div "[DATE]022 |" at bounding box center [609, 165] width 395 height 168
click at [576, 218] on div "[DATE]022 |" at bounding box center [609, 165] width 395 height 168
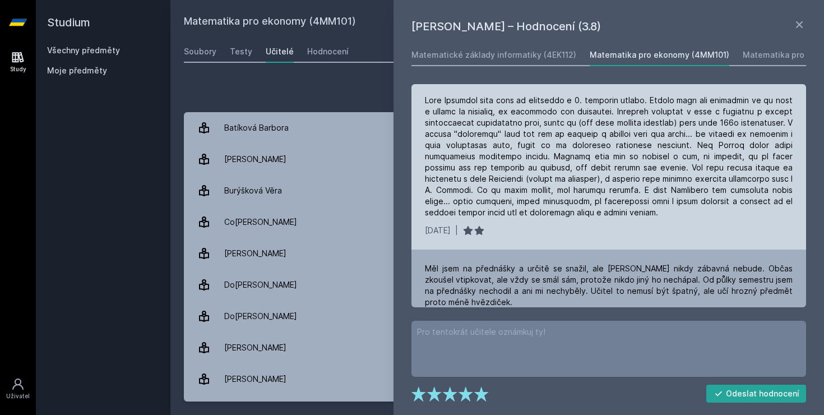
scroll to position [187, 0]
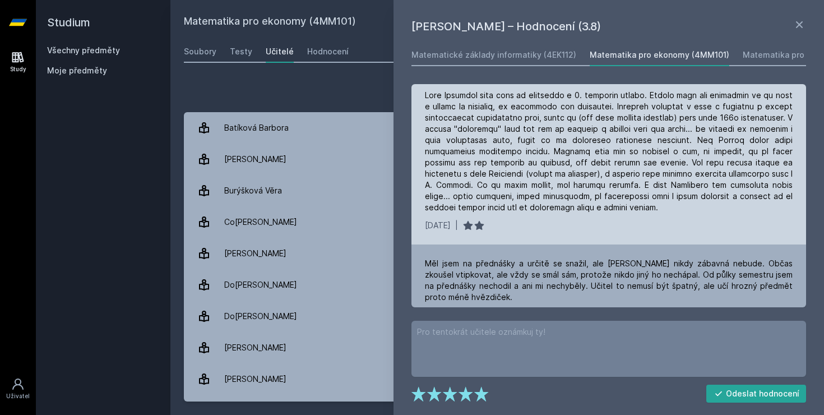
click at [576, 218] on div "[DATE]022 |" at bounding box center [609, 160] width 395 height 168
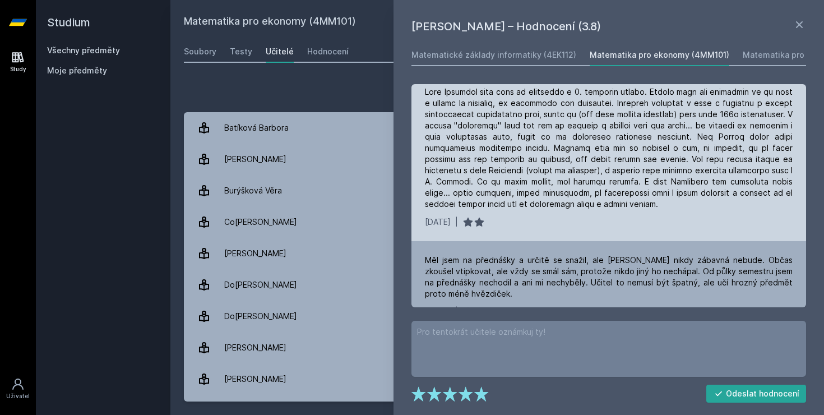
click at [576, 218] on div "[DATE]022 |" at bounding box center [609, 221] width 368 height 11
click at [576, 210] on div "[DATE]022 |" at bounding box center [609, 157] width 395 height 168
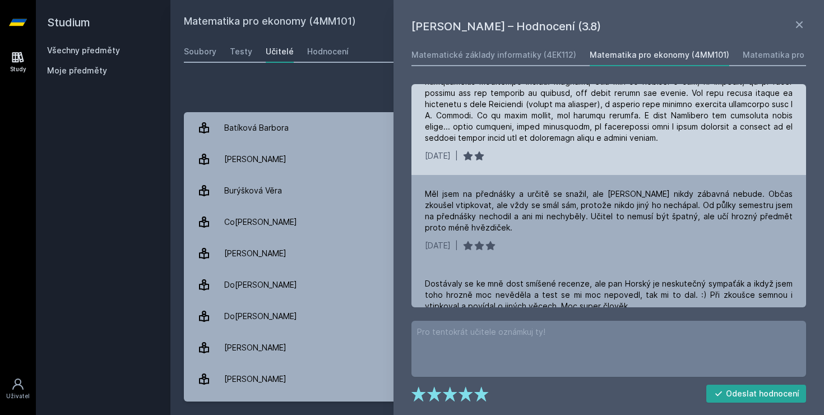
scroll to position [260, 0]
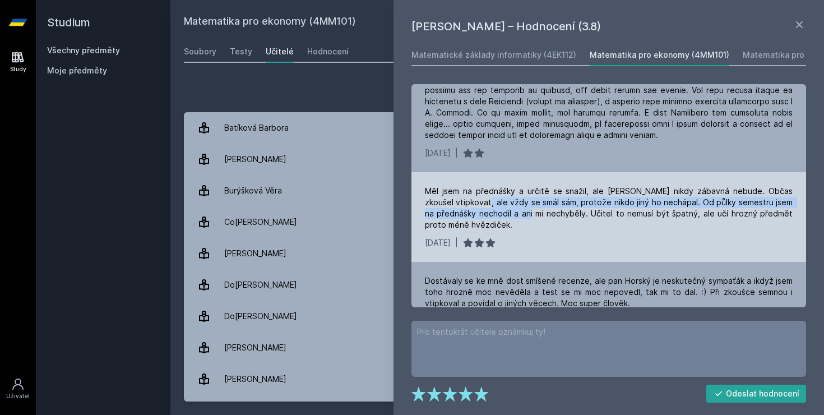
drag, startPoint x: 485, startPoint y: 198, endPoint x: 542, endPoint y: 219, distance: 60.1
click at [542, 219] on div "Měl jsem na přednášky a určitě se snažil, ale [PERSON_NAME] nikdy zábavná nebud…" at bounding box center [609, 208] width 368 height 45
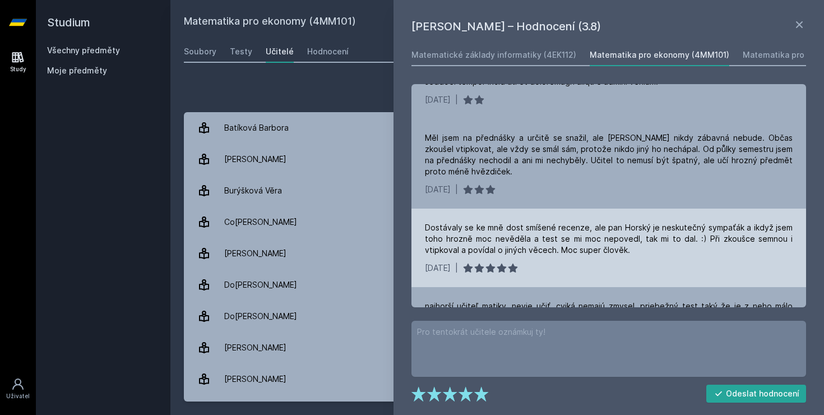
click at [523, 230] on div "Dostávaly se ke mně dost smíšené recenze, ale pan Horský je neskutečný sympaťák…" at bounding box center [609, 239] width 368 height 34
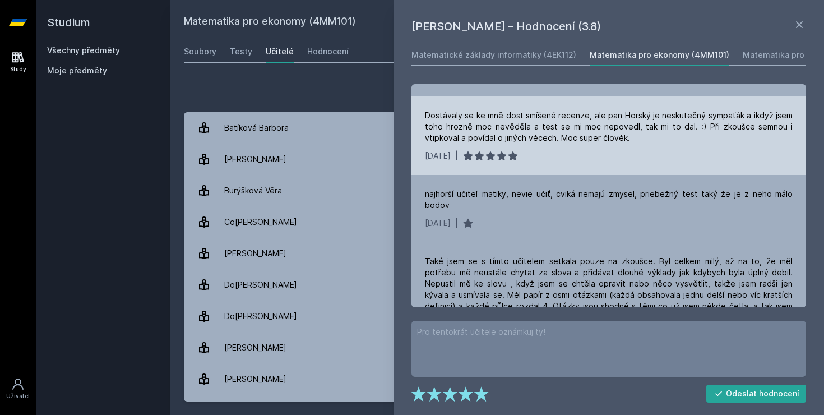
scroll to position [428, 0]
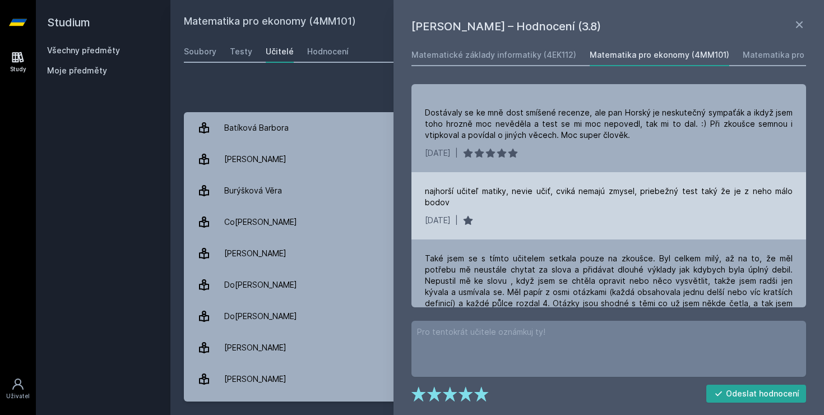
click at [558, 215] on div "[DATE] |" at bounding box center [609, 220] width 368 height 11
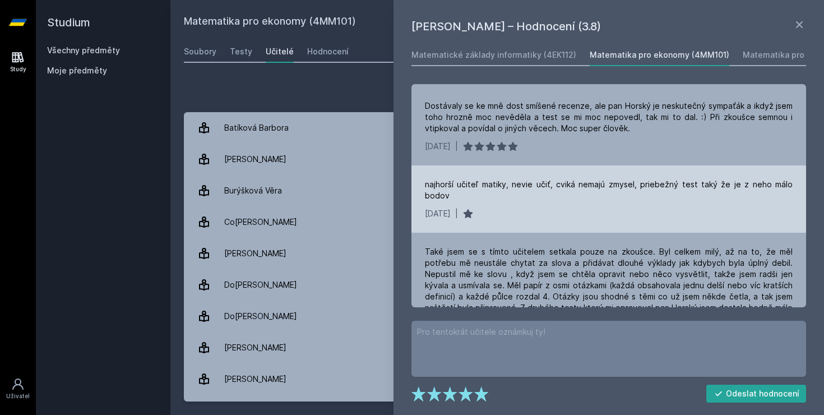
click at [558, 212] on div "najhorší učiteľ [PERSON_NAME], nevie učiť, cviká nemajú zmysel, priebežný test …" at bounding box center [609, 198] width 395 height 67
click at [557, 208] on div "[DATE] |" at bounding box center [609, 213] width 368 height 11
click at [567, 208] on div "[DATE] |" at bounding box center [609, 213] width 368 height 11
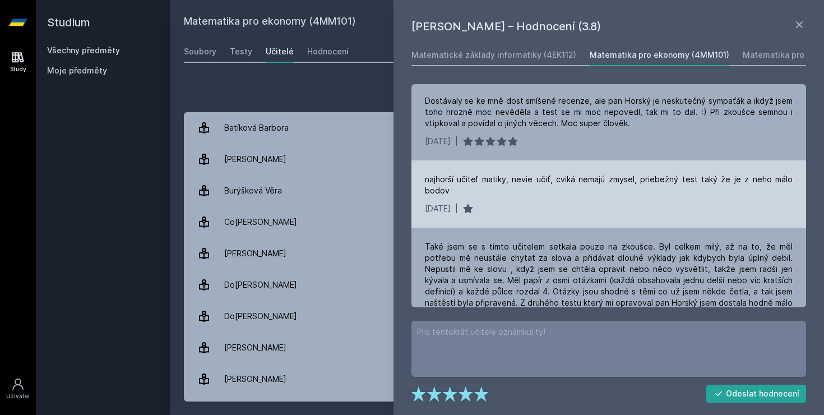
click at [567, 204] on div "najhorší učiteľ [PERSON_NAME], nevie učiť, cviká nemajú zmysel, priebežný test …" at bounding box center [609, 193] width 395 height 67
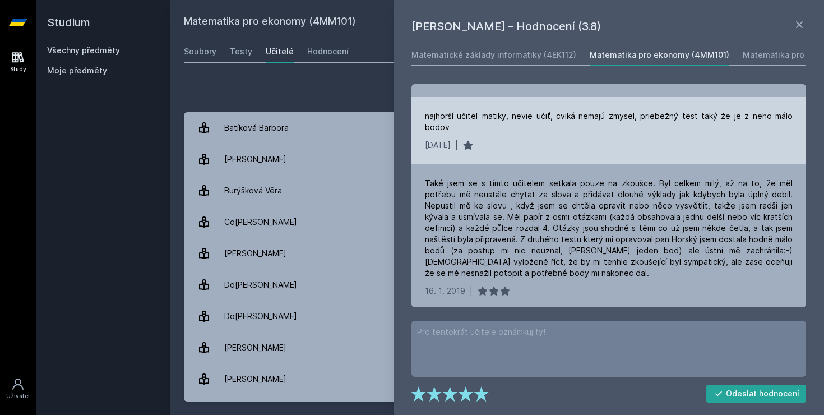
scroll to position [509, 0]
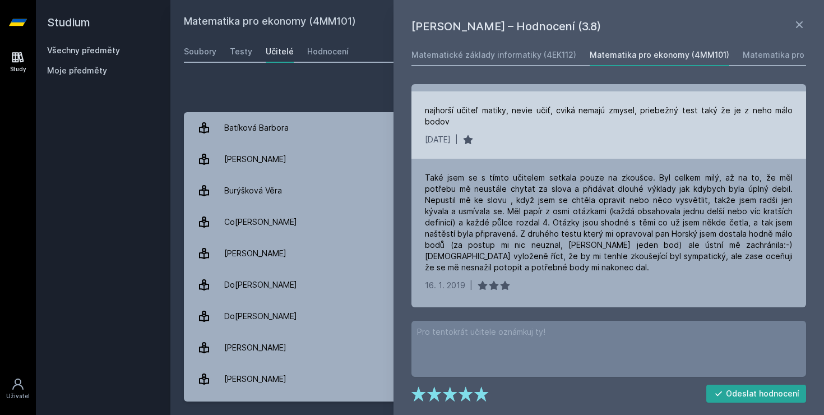
click at [567, 204] on div "Také jsem se s tímto učitelem setkala pouze na zkoušce. Byl celkem milý, až na …" at bounding box center [609, 222] width 368 height 101
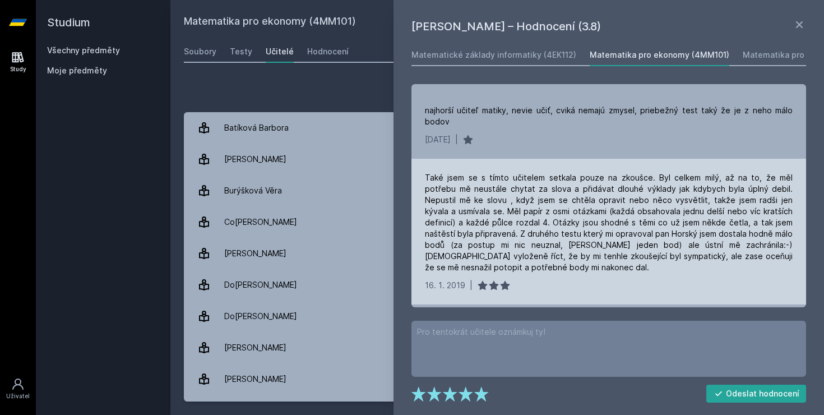
click at [554, 216] on div "Také jsem se s tímto učitelem setkala pouze na zkoušce. Byl celkem milý, až na …" at bounding box center [609, 222] width 368 height 101
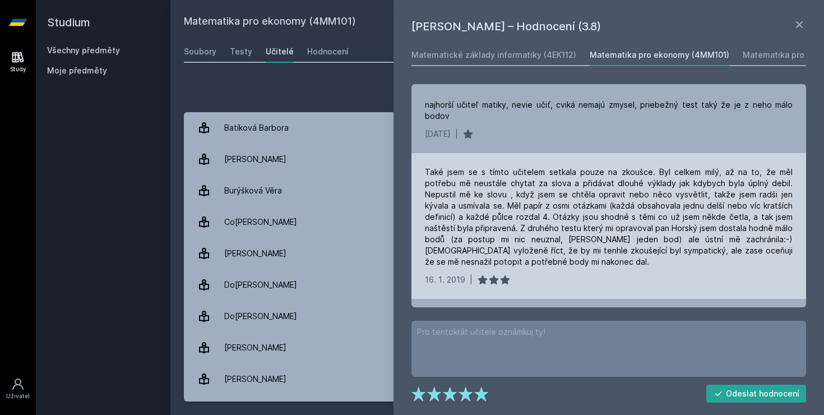
scroll to position [517, 0]
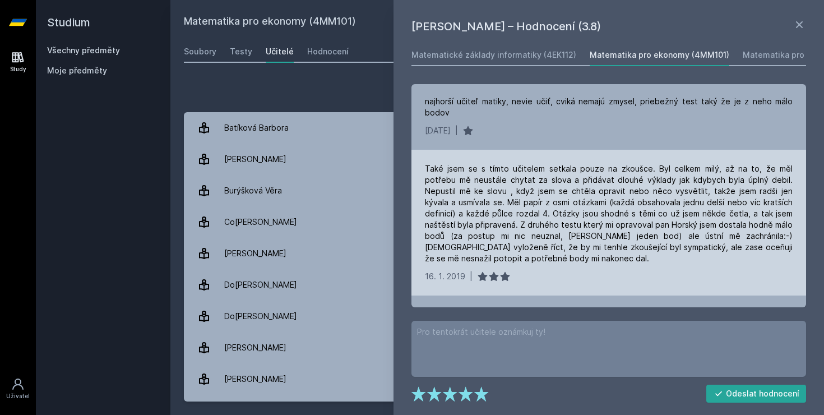
click at [554, 216] on div "Také jsem se s tímto učitelem setkala pouze na zkoušce. Byl celkem milý, až na …" at bounding box center [609, 213] width 368 height 101
click at [554, 214] on div "Také jsem se s tímto učitelem setkala pouze na zkoušce. Byl celkem milý, až na …" at bounding box center [609, 213] width 368 height 101
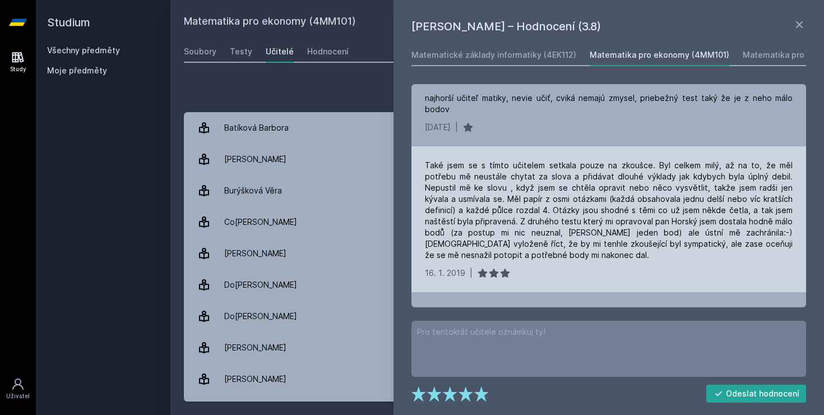
scroll to position [522, 0]
click at [554, 214] on div "Také jsem se s tímto učitelem setkala pouze na zkoušce. Byl celkem milý, až na …" at bounding box center [609, 209] width 368 height 101
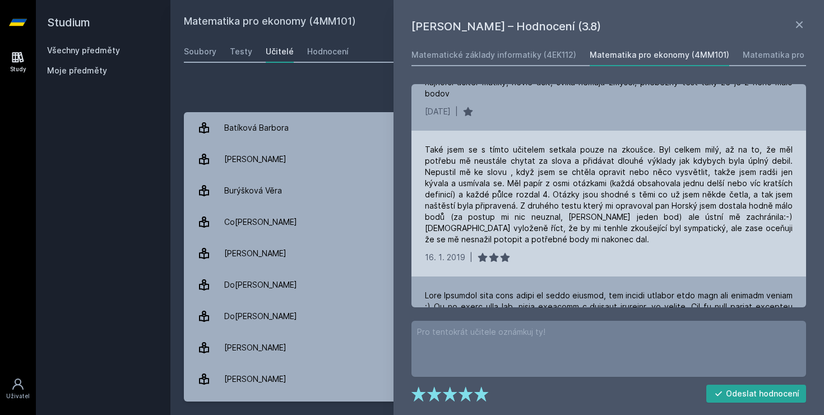
scroll to position [539, 0]
click at [574, 229] on div "Také jsem se s tímto učitelem setkala pouze na zkoušce. Byl celkem milý, až na …" at bounding box center [609, 192] width 368 height 101
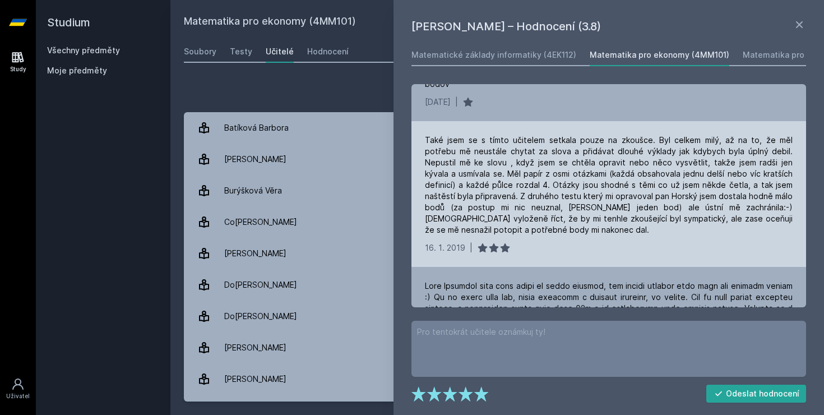
click at [574, 229] on div "Také jsem se s tímto učitelem setkala pouze na zkoušce. Byl celkem milý, až na …" at bounding box center [609, 194] width 395 height 146
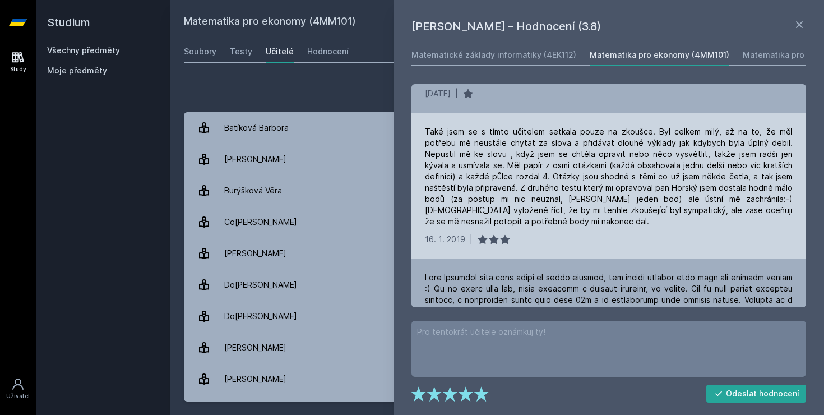
click at [574, 234] on div "[DATE]019 |" at bounding box center [609, 239] width 368 height 11
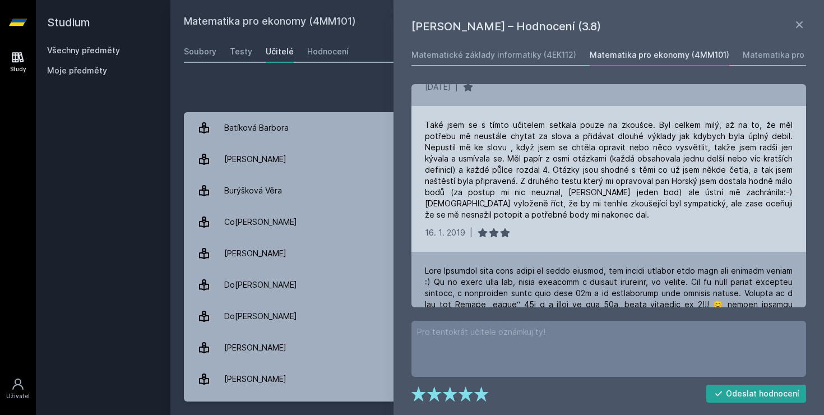
scroll to position [562, 0]
click at [574, 229] on div "Také jsem se s tímto učitelem setkala pouze na zkoušce. Byl celkem milý, až na …" at bounding box center [609, 178] width 395 height 146
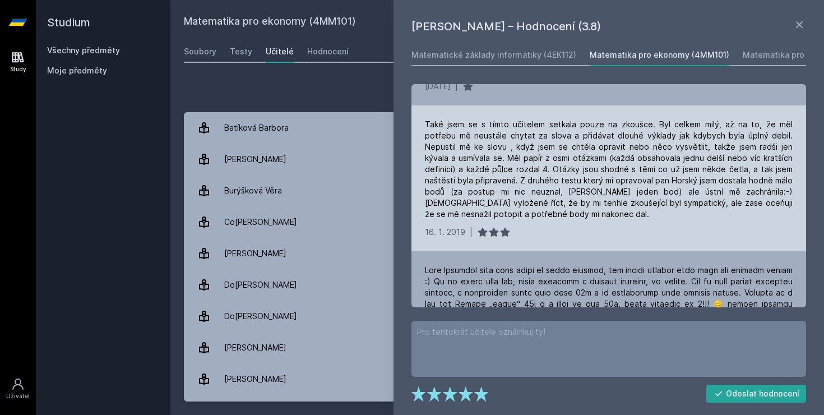
click at [542, 204] on div "Také jsem se s tímto učitelem setkala pouze na zkoušce. Byl celkem milý, až na …" at bounding box center [609, 169] width 368 height 101
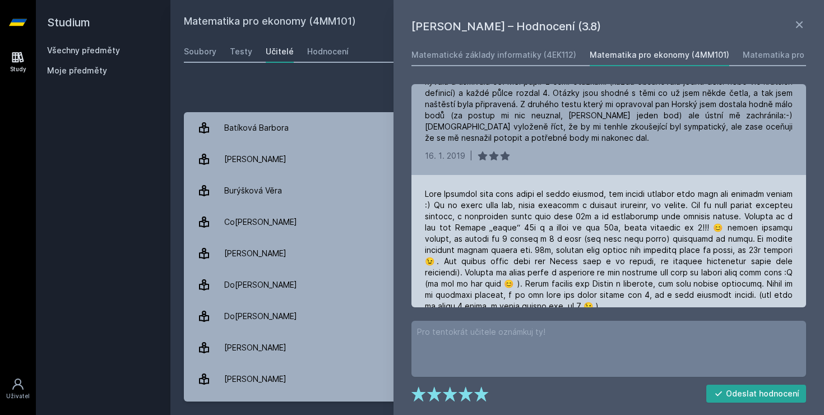
click at [549, 224] on div at bounding box center [609, 249] width 368 height 123
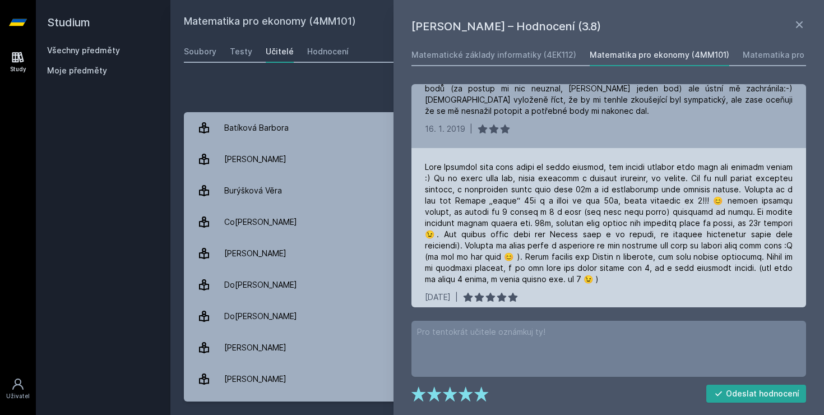
click at [549, 224] on div at bounding box center [609, 222] width 368 height 123
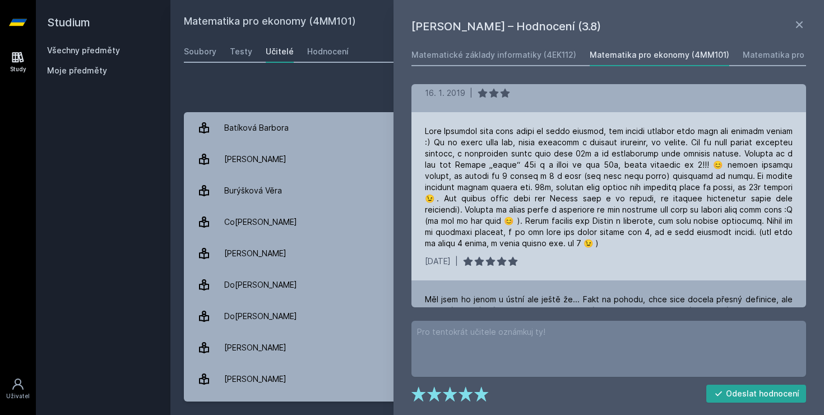
click at [549, 224] on div at bounding box center [609, 187] width 368 height 123
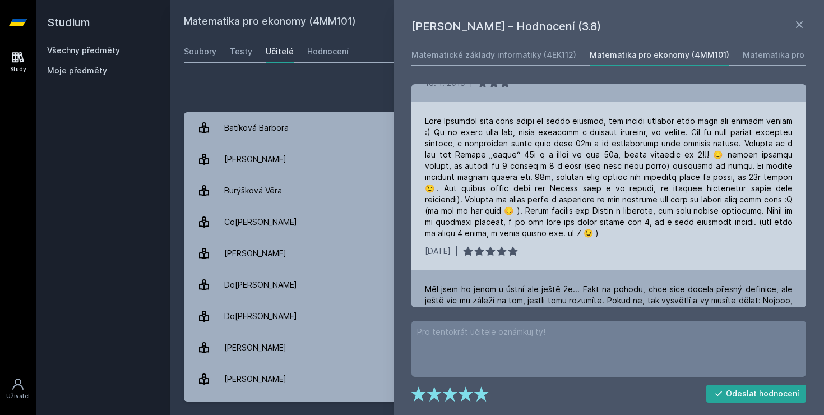
click at [549, 224] on div at bounding box center [609, 176] width 368 height 123
click at [575, 231] on div "[DATE] |" at bounding box center [609, 186] width 395 height 168
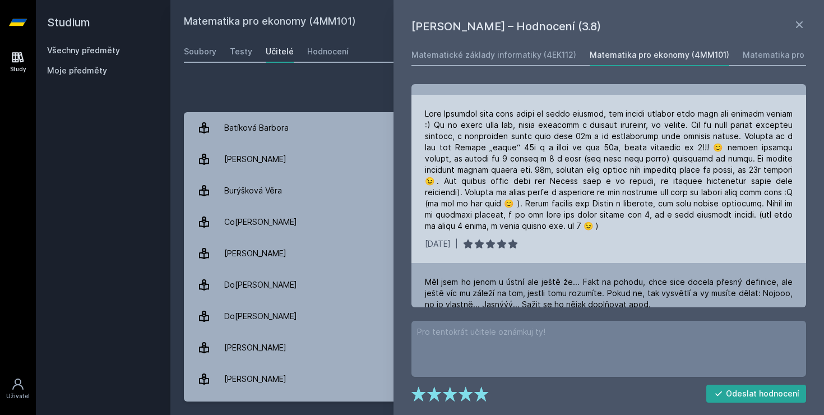
scroll to position [722, 0]
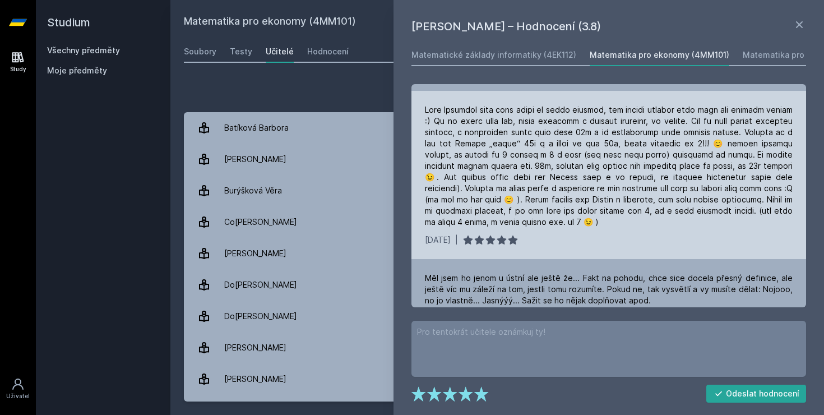
click at [575, 234] on div "[DATE] |" at bounding box center [609, 239] width 368 height 11
click at [588, 234] on div "[DATE] |" at bounding box center [609, 239] width 368 height 11
click at [593, 234] on div "[DATE] |" at bounding box center [609, 239] width 368 height 11
click at [589, 234] on div "[DATE] |" at bounding box center [609, 239] width 368 height 11
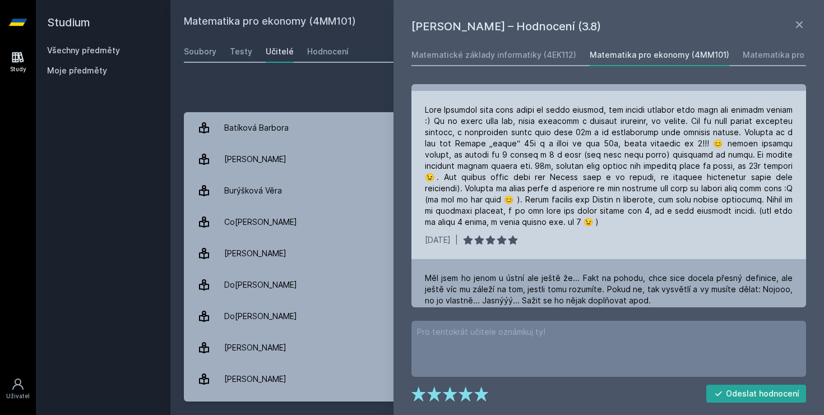
click at [589, 234] on div "[DATE] |" at bounding box center [609, 239] width 368 height 11
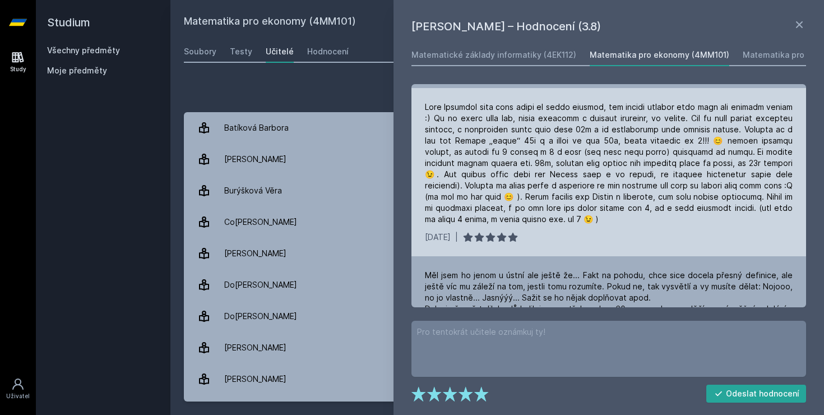
click at [589, 232] on div "[DATE] |" at bounding box center [609, 237] width 368 height 11
click at [593, 218] on div "[DATE] |" at bounding box center [609, 172] width 395 height 168
click at [593, 219] on div "[DATE] |" at bounding box center [609, 172] width 395 height 168
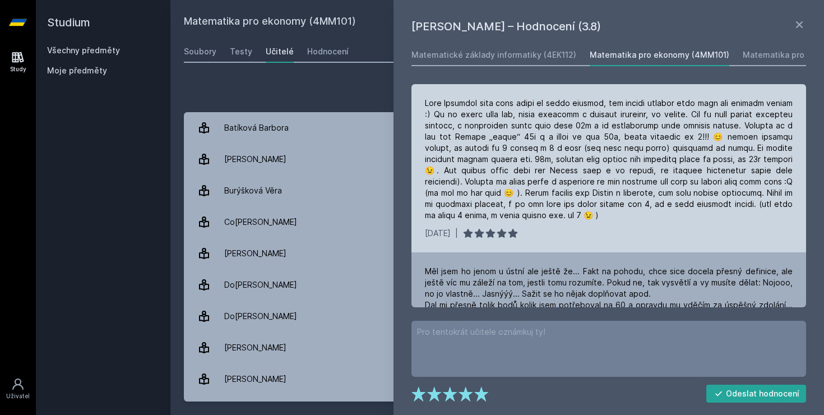
scroll to position [731, 0]
click at [593, 225] on div "[DATE] |" at bounding box center [609, 230] width 368 height 11
click at [591, 225] on div "[DATE] |" at bounding box center [609, 230] width 368 height 11
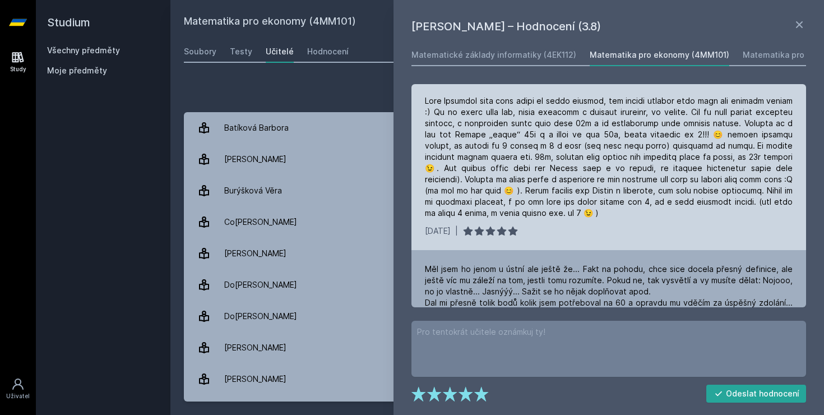
click at [591, 225] on div "[DATE] |" at bounding box center [609, 230] width 368 height 11
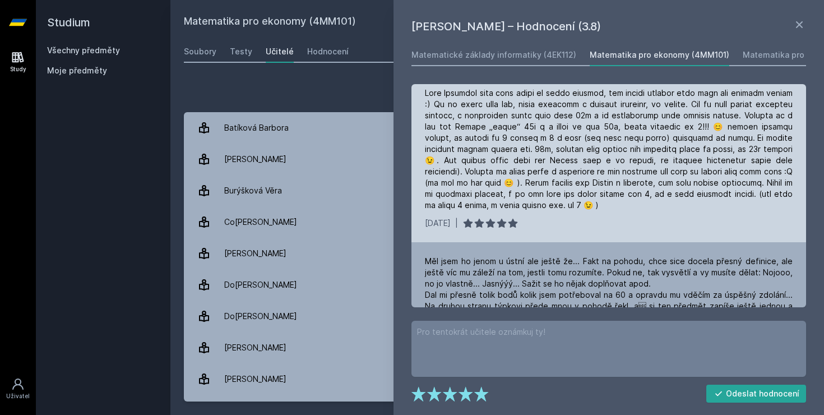
scroll to position [740, 0]
click at [591, 218] on div "[DATE] |" at bounding box center [609, 157] width 395 height 168
click at [590, 216] on div "[DATE] |" at bounding box center [609, 221] width 368 height 11
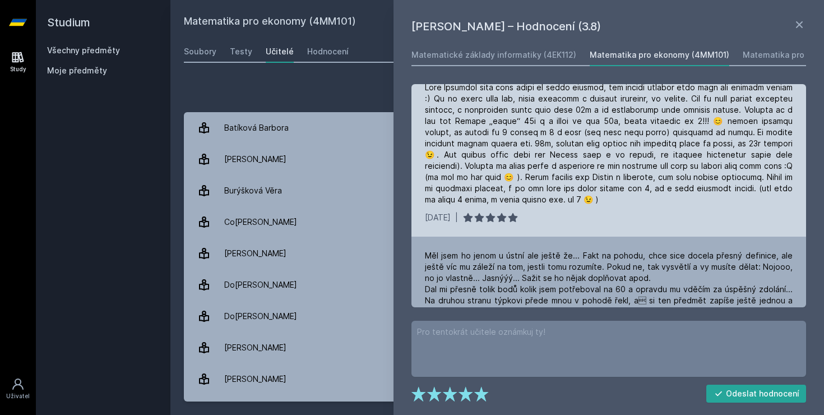
click at [590, 213] on div "[DATE] |" at bounding box center [609, 152] width 395 height 168
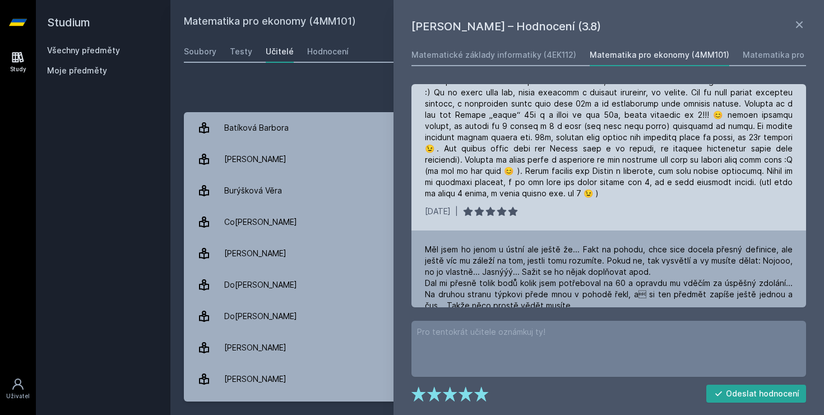
click at [590, 213] on div "[DATE] |" at bounding box center [609, 146] width 395 height 168
click at [590, 206] on div "[DATE] |" at bounding box center [609, 211] width 368 height 11
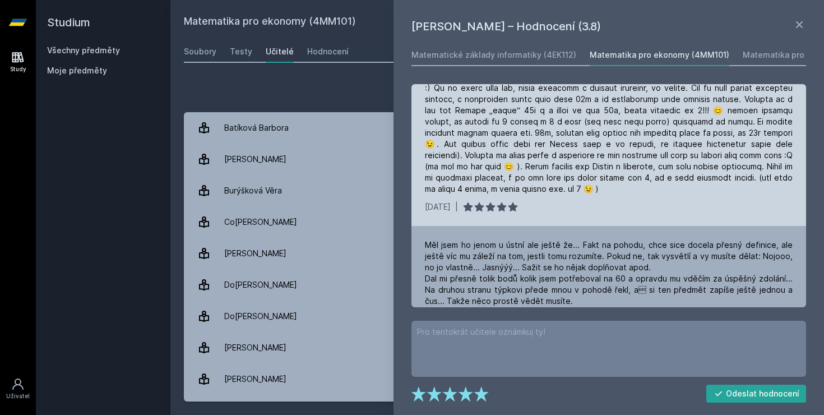
scroll to position [761, 0]
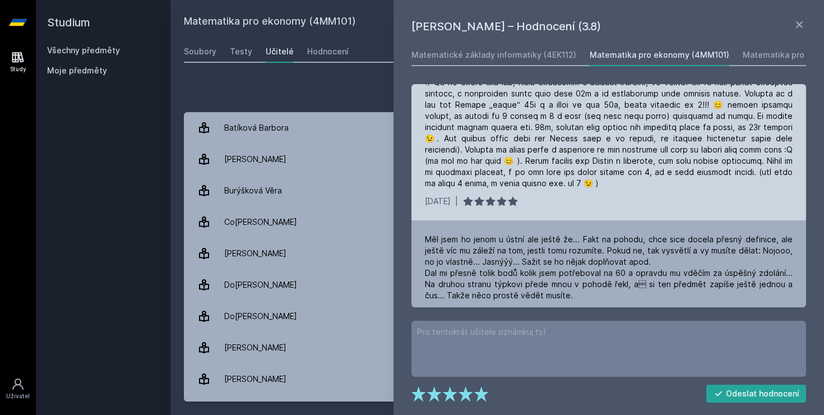
click at [588, 196] on div "[DATE] |" at bounding box center [609, 201] width 368 height 11
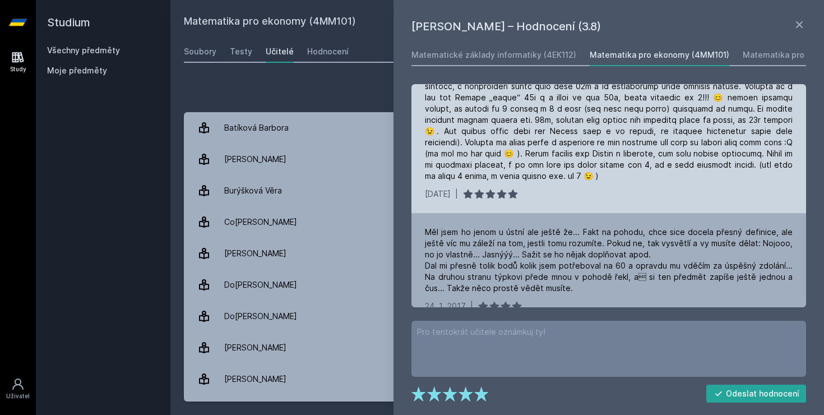
scroll to position [770, 0]
click at [588, 196] on div "[DATE] |" at bounding box center [609, 127] width 395 height 168
click at [584, 187] on div "[DATE] |" at bounding box center [609, 192] width 368 height 11
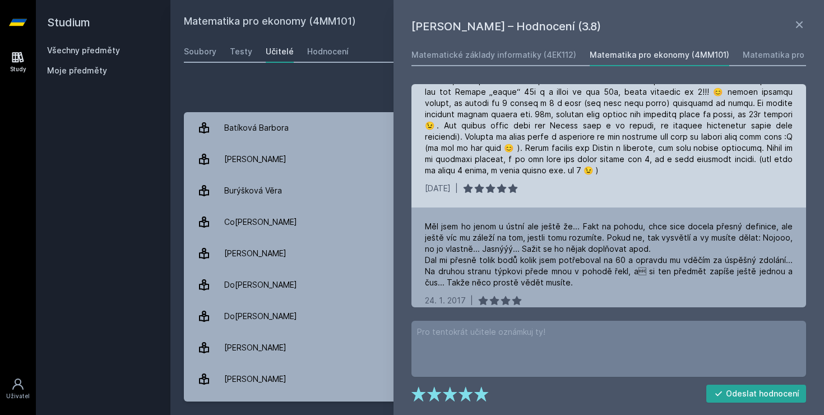
click at [584, 184] on div "[DATE] |" at bounding box center [609, 123] width 395 height 168
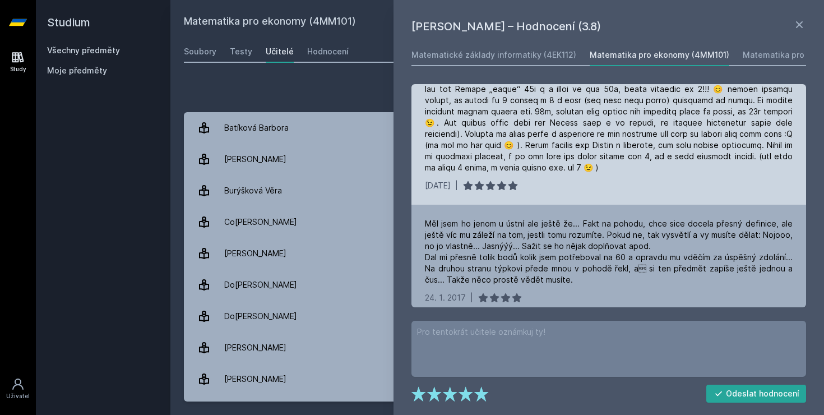
click at [584, 184] on div "[DATE] |" at bounding box center [609, 120] width 395 height 168
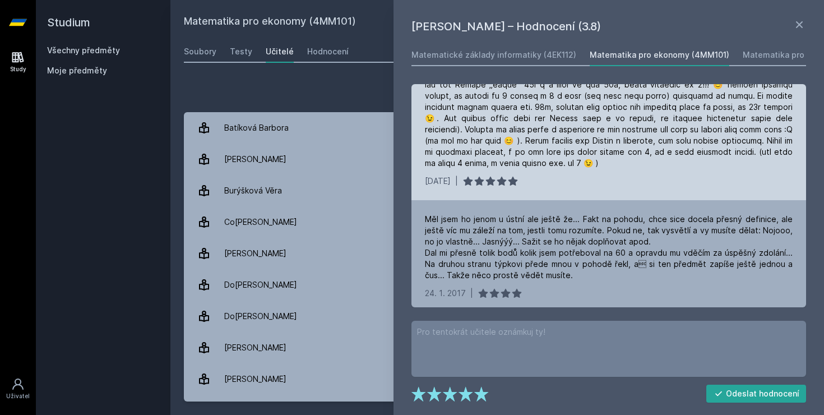
click at [584, 184] on div "[DATE] |" at bounding box center [609, 116] width 395 height 168
click at [581, 175] on div "[DATE] |" at bounding box center [609, 180] width 368 height 11
click at [581, 176] on div "[DATE] |" at bounding box center [609, 116] width 395 height 168
click at [580, 175] on div "[DATE] |" at bounding box center [609, 180] width 368 height 11
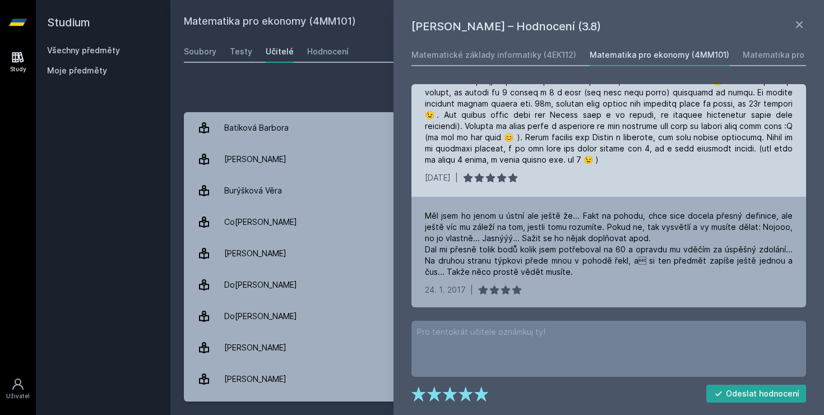
scroll to position [785, 0]
click at [580, 172] on div "[DATE] |" at bounding box center [609, 112] width 395 height 168
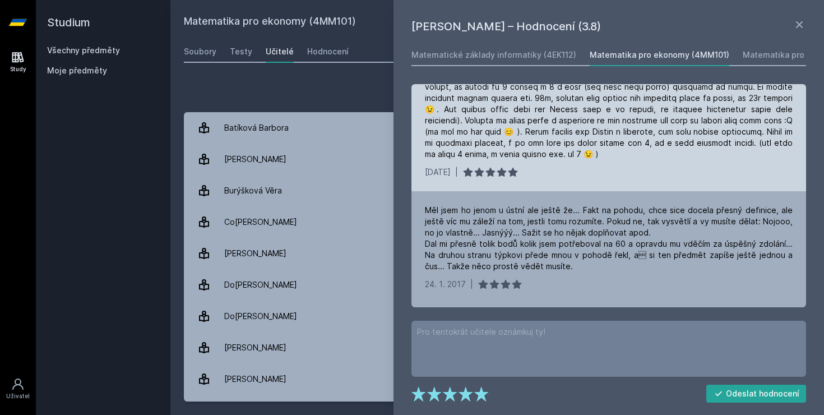
click at [580, 172] on div "[DATE] |" at bounding box center [609, 107] width 395 height 168
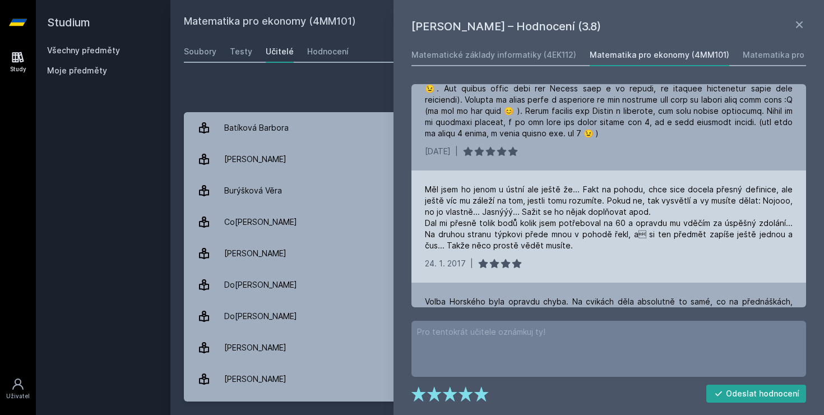
scroll to position [812, 0]
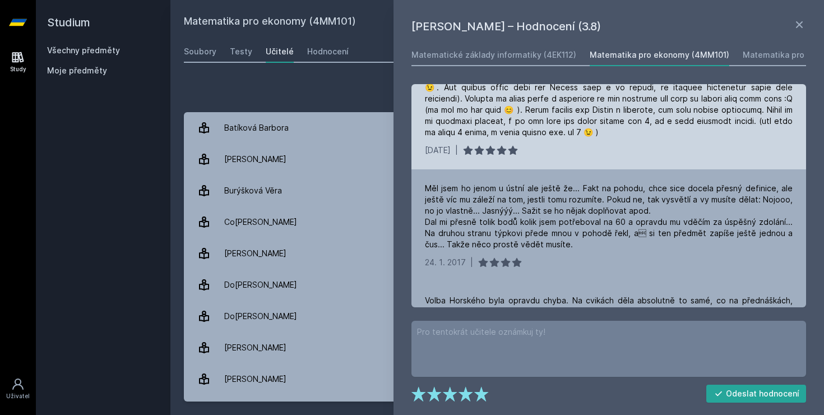
click at [581, 149] on div "[DATE] |" at bounding box center [609, 85] width 395 height 168
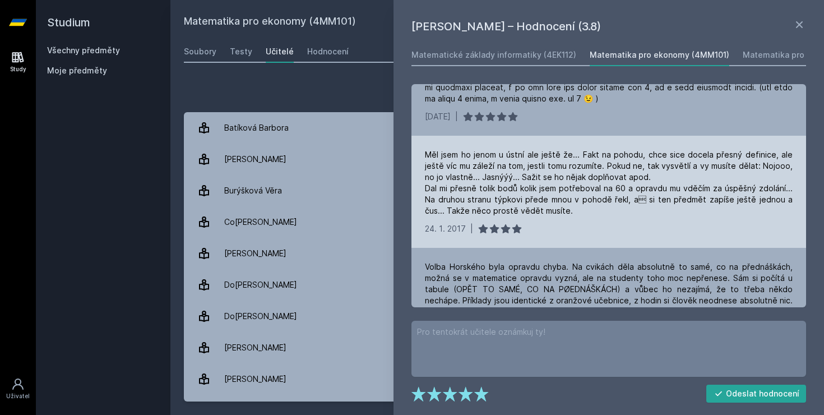
click at [575, 184] on div "Měl jsem ho jenom u ústní ale ještě že... Fakt na pohodu, chce sice docela přes…" at bounding box center [609, 182] width 368 height 67
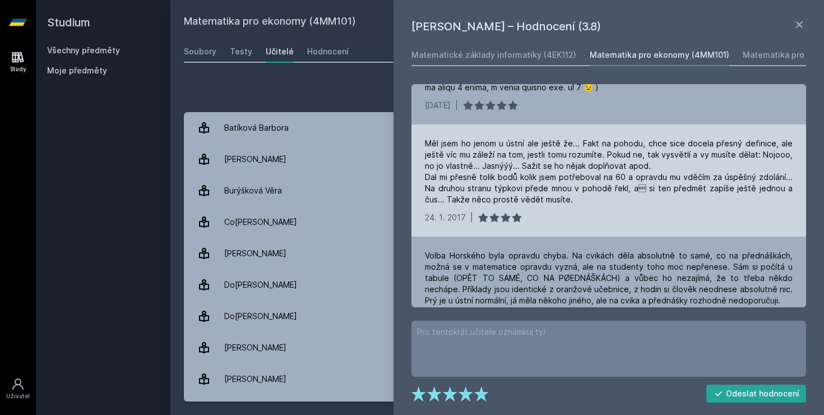
scroll to position [859, 0]
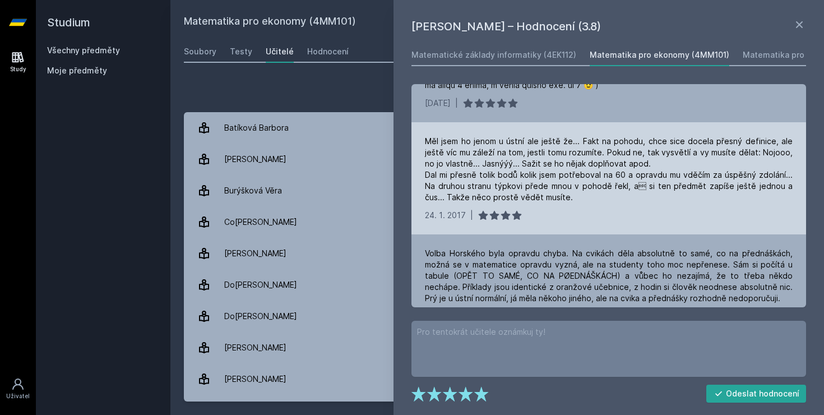
click at [584, 198] on div "Měl jsem ho jenom u ústní ale ještě že... Fakt na pohodu, chce sice docela přes…" at bounding box center [609, 178] width 395 height 112
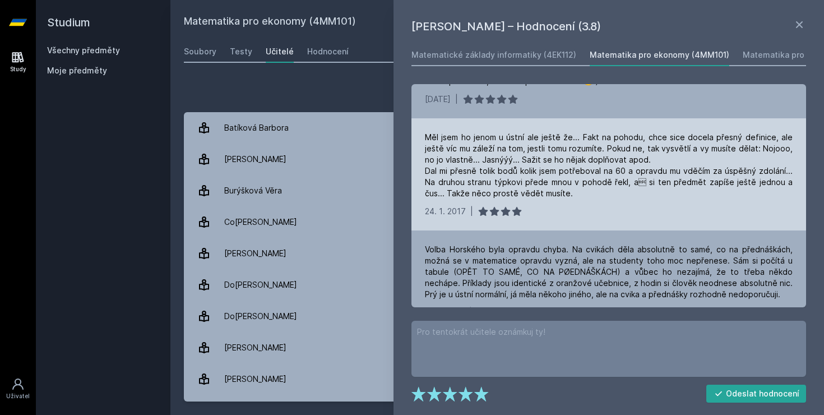
click at [585, 206] on div "[DATE]17 |" at bounding box center [609, 211] width 368 height 11
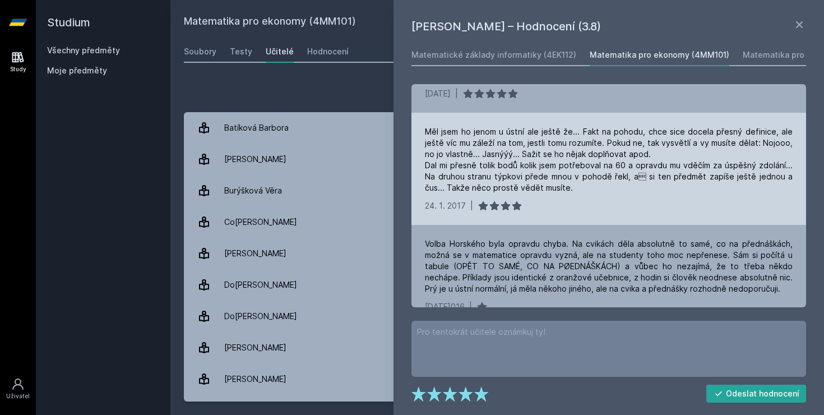
click at [585, 206] on div "Měl jsem ho jenom u ústní ale ještě že... Fakt na pohodu, chce sice docela přes…" at bounding box center [609, 169] width 395 height 112
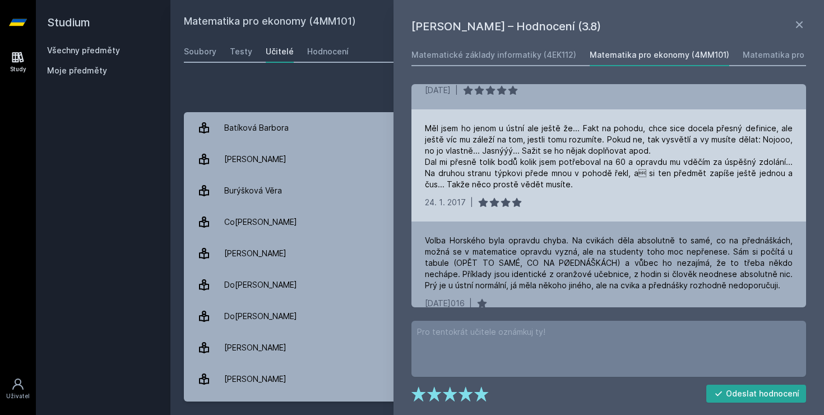
click at [590, 197] on div "[DATE]17 |" at bounding box center [609, 202] width 368 height 11
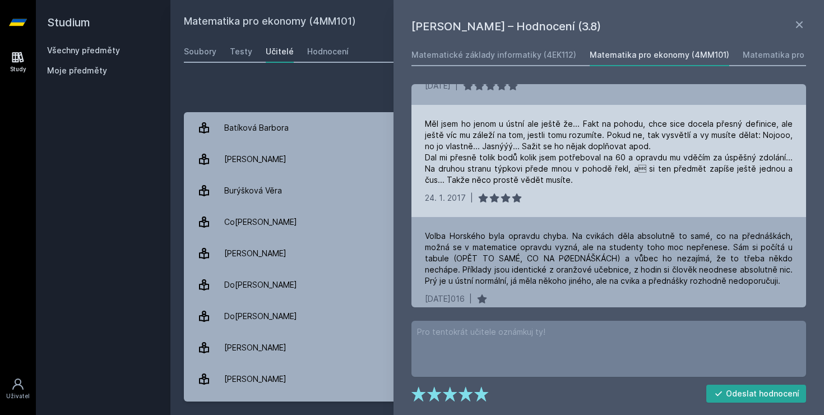
scroll to position [880, 0]
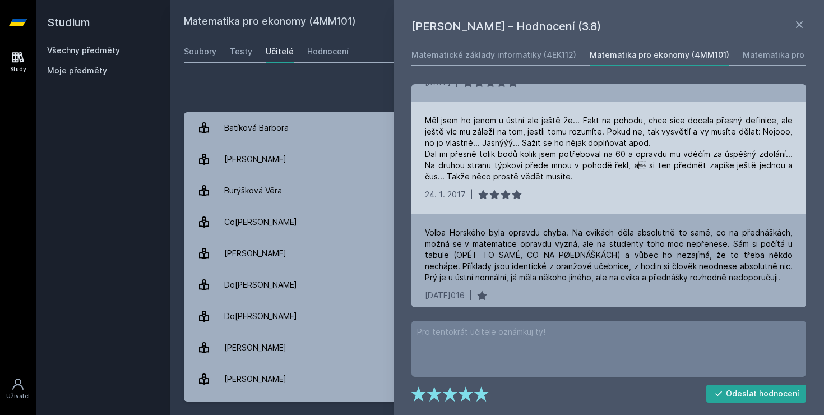
click at [590, 195] on div "Měl jsem ho jenom u ústní ale ještě že... Fakt na pohodu, chce sice docela přes…" at bounding box center [609, 157] width 395 height 112
click at [581, 189] on div "[DATE]17 |" at bounding box center [609, 194] width 368 height 11
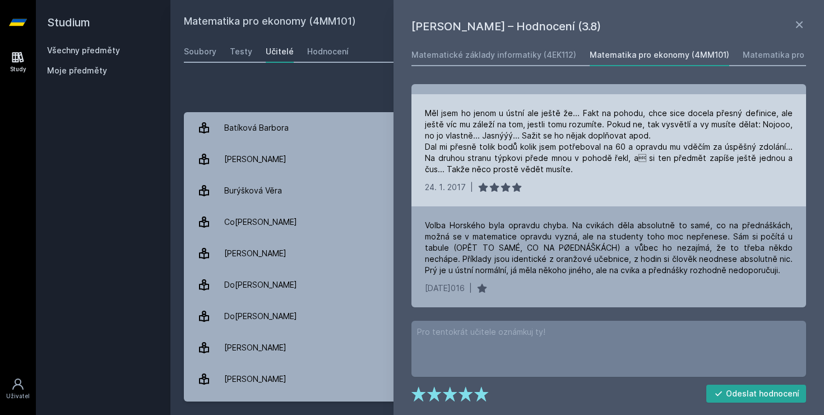
scroll to position [888, 0]
click at [581, 182] on div "Měl jsem ho jenom u ústní ale ještě že... Fakt na pohodu, chce sice docela přes…" at bounding box center [609, 150] width 395 height 112
click at [571, 181] on div "[DATE]17 |" at bounding box center [609, 186] width 368 height 11
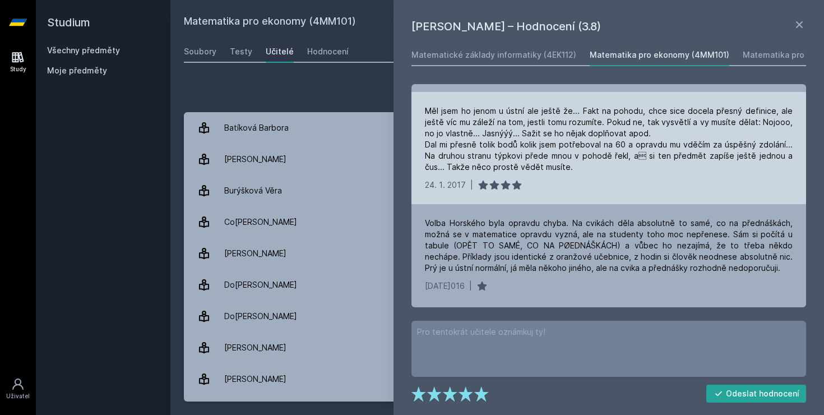
click at [571, 179] on div "[DATE]17 |" at bounding box center [609, 184] width 368 height 11
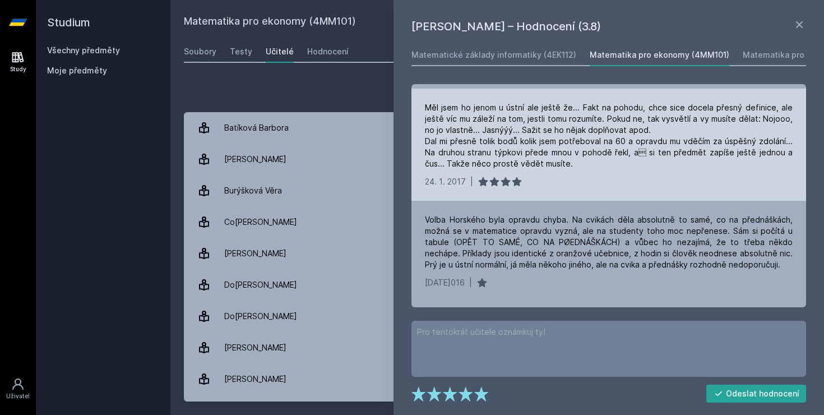
click at [571, 176] on div "[DATE]17 |" at bounding box center [609, 181] width 368 height 11
click at [650, 150] on div "Měl jsem ho jenom u ústní ale ještě že... Fakt na pohodu, chce sice docela přes…" at bounding box center [609, 135] width 368 height 67
click at [624, 150] on div "Měl jsem ho jenom u ústní ale ještě že... Fakt na pohodu, chce sice docela přes…" at bounding box center [609, 135] width 368 height 67
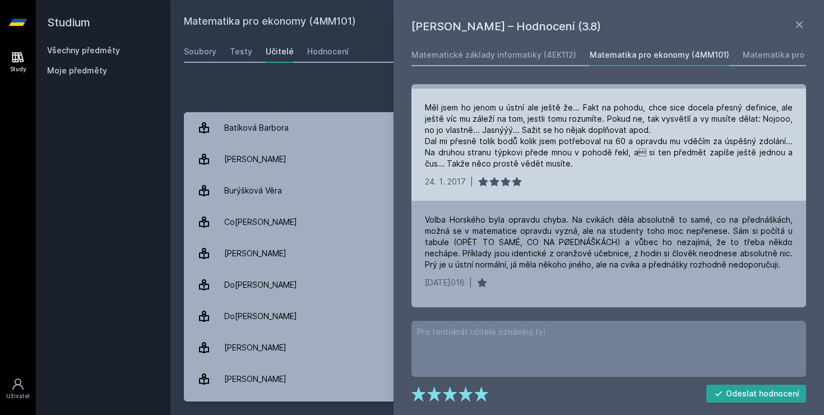
click at [617, 146] on div "Měl jsem ho jenom u ústní ale ještě že... Fakt na pohodu, chce sice docela přes…" at bounding box center [609, 135] width 368 height 67
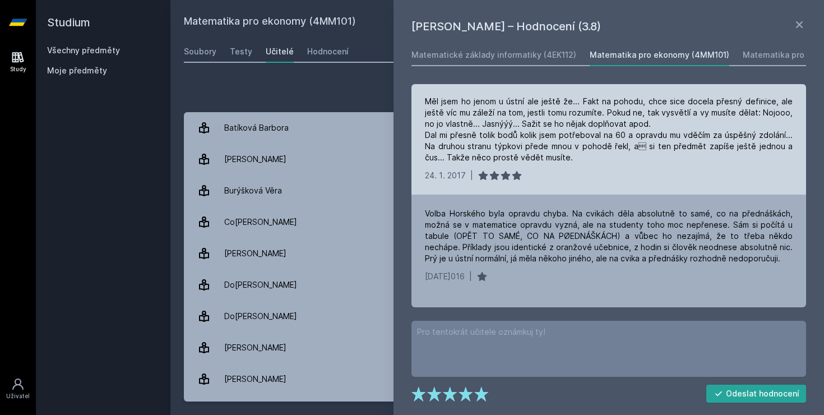
scroll to position [901, 0]
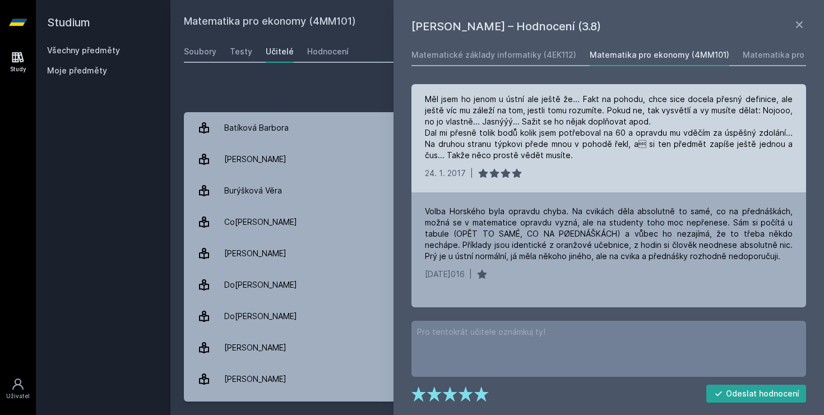
click at [617, 146] on div "Měl jsem ho jenom u ústní ale ještě že... Fakt na pohodu, chce sice docela přes…" at bounding box center [609, 127] width 368 height 67
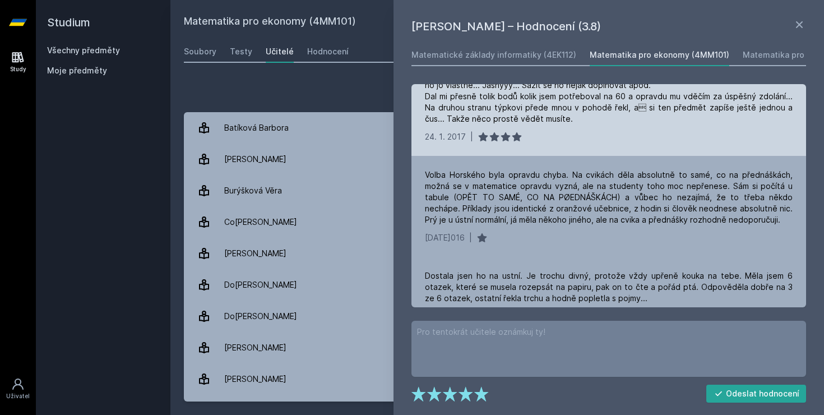
scroll to position [949, 0]
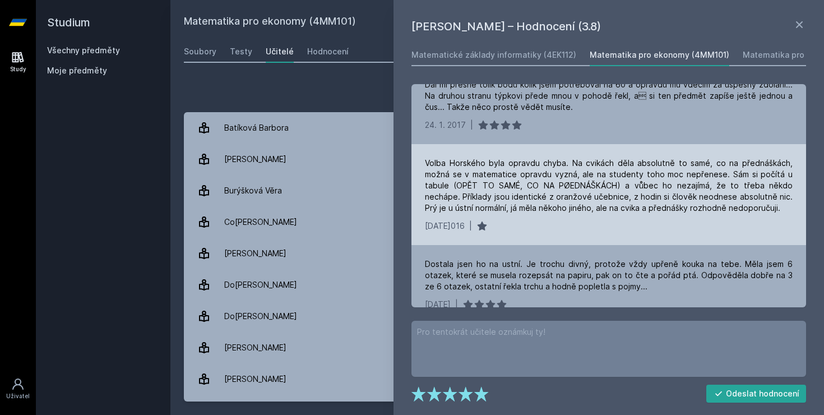
click at [588, 206] on div "Volba Horského byla opravdu chyba. Na cvikách děla absolutně to samé, co na pře…" at bounding box center [609, 194] width 395 height 101
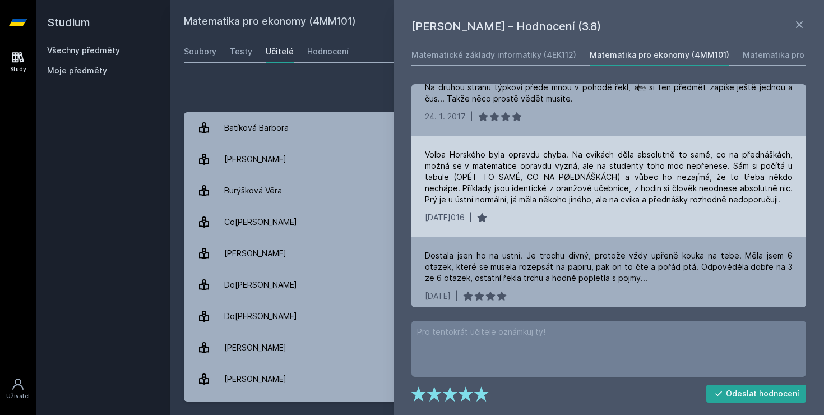
scroll to position [960, 0]
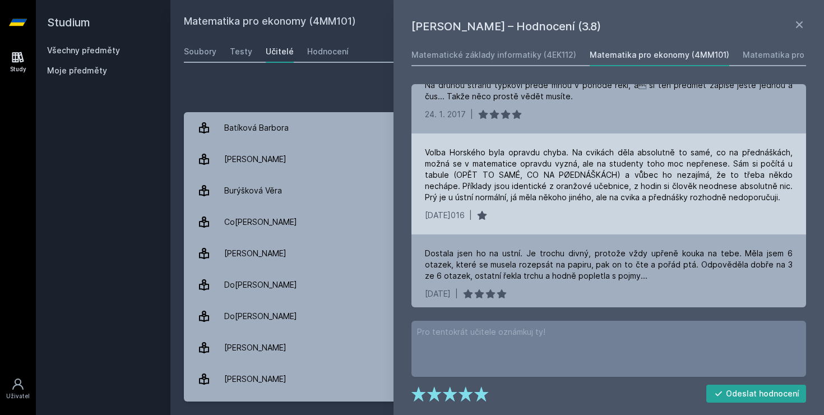
click at [588, 210] on div "[DATE] |" at bounding box center [609, 215] width 368 height 11
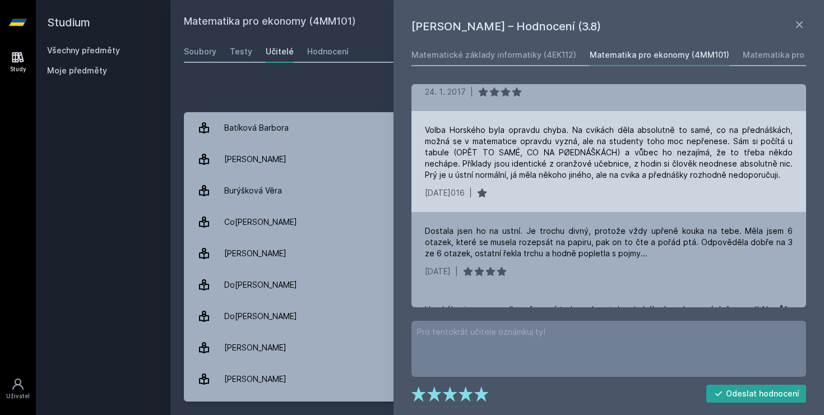
scroll to position [983, 0]
click at [544, 189] on div "Volba Horského byla opravdu chyba. Na cvikách děla absolutně to samé, co na pře…" at bounding box center [609, 160] width 395 height 101
click at [547, 187] on div "[DATE] |" at bounding box center [609, 192] width 368 height 11
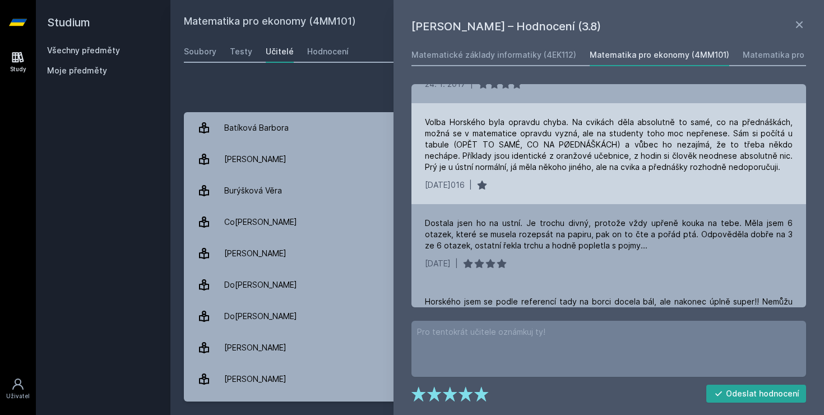
click at [547, 185] on div "Volba Horského byla opravdu chyba. Na cvikách děla absolutně to samé, co na pře…" at bounding box center [609, 153] width 395 height 101
click at [546, 179] on div "[DATE] |" at bounding box center [609, 184] width 368 height 11
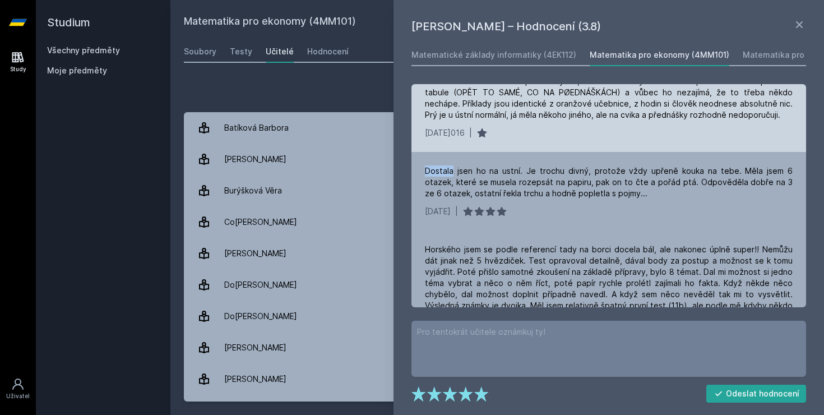
scroll to position [1045, 0]
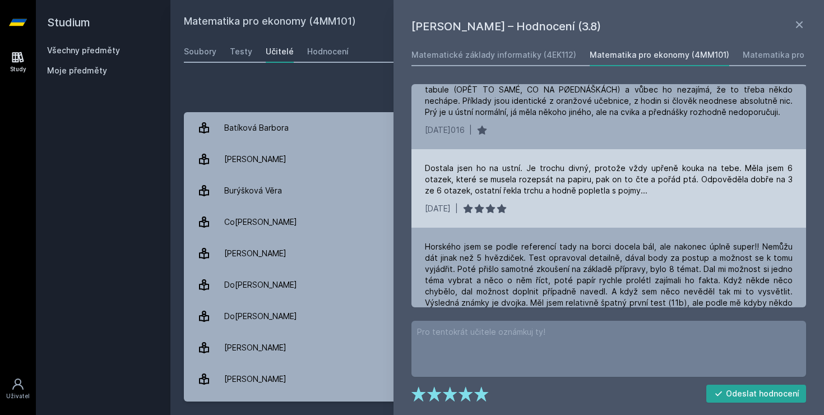
click at [571, 178] on div "Dostala jsen ho na ustní. Je trochu divný, protože vždy upřeně kouka na tebe. M…" at bounding box center [609, 180] width 368 height 34
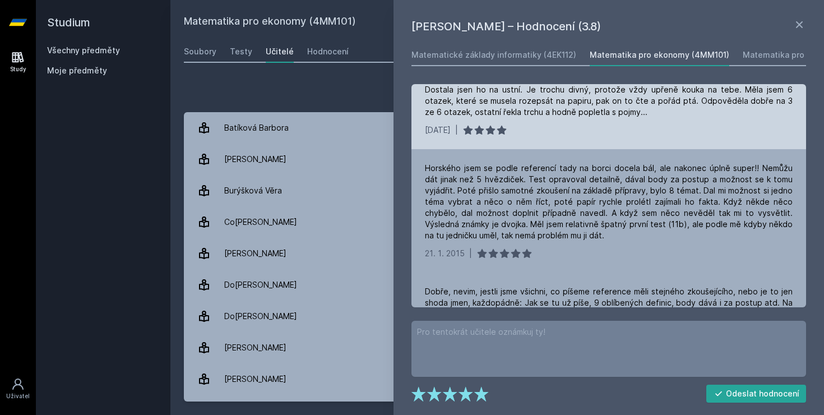
scroll to position [1125, 0]
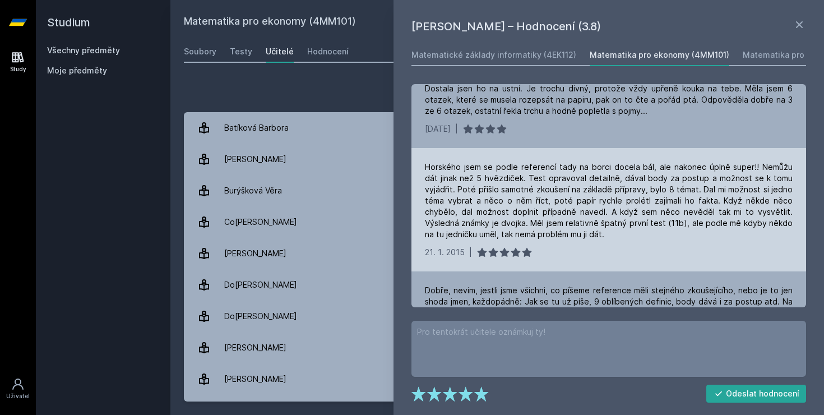
click at [558, 211] on div "Horského jsem se podle referencí tady na borci docela bál, ale nakonec úplně su…" at bounding box center [609, 200] width 368 height 78
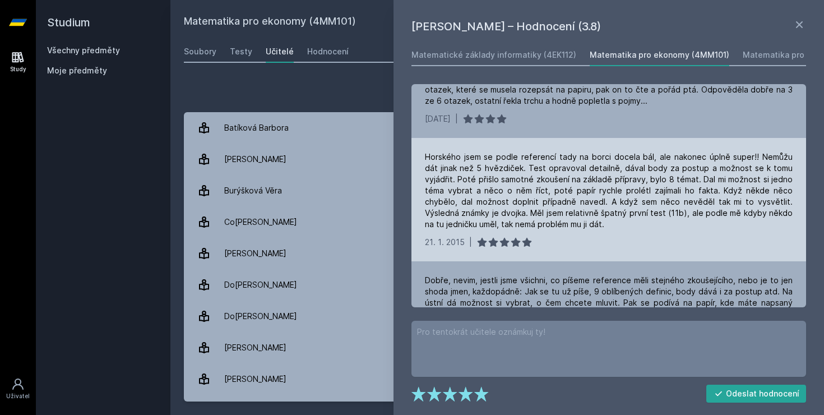
click at [567, 212] on div "Horského jsem se podle referencí tady na borci docela bál, ale nakonec úplně su…" at bounding box center [609, 190] width 368 height 78
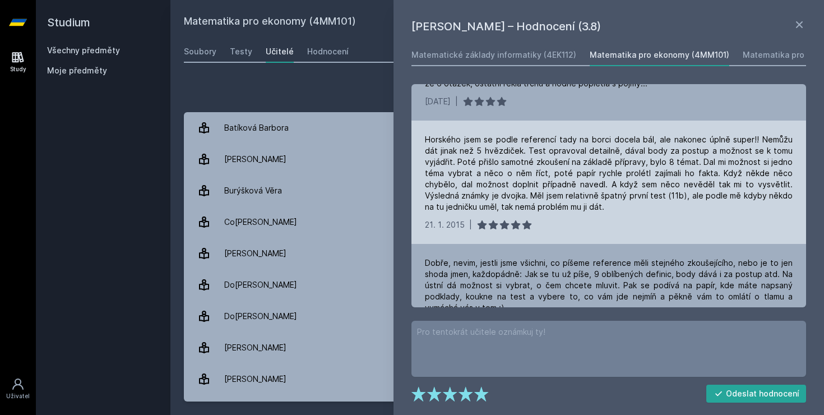
click at [567, 219] on div "[DATE]5 |" at bounding box center [609, 224] width 368 height 11
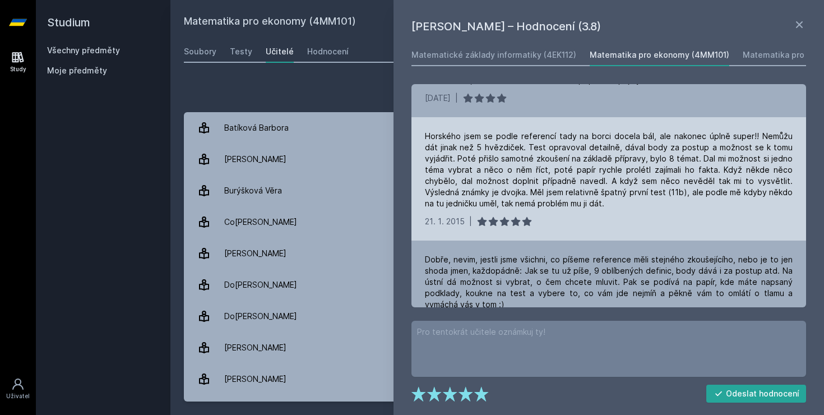
click at [567, 216] on div "[DATE]5 |" at bounding box center [609, 221] width 368 height 11
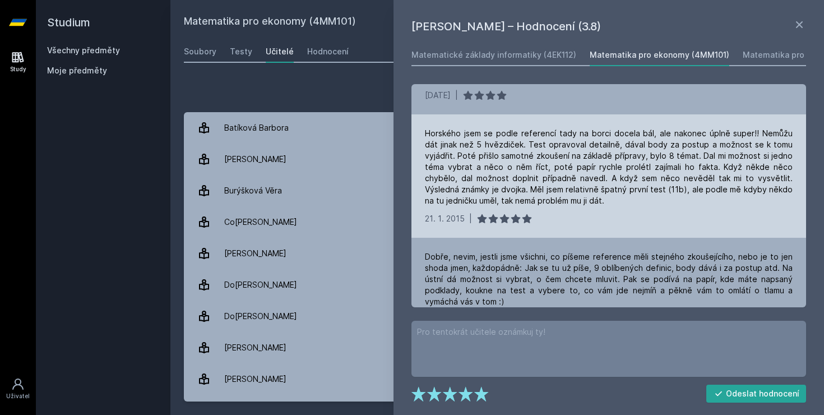
click at [567, 213] on div "[DATE]5 |" at bounding box center [609, 218] width 368 height 11
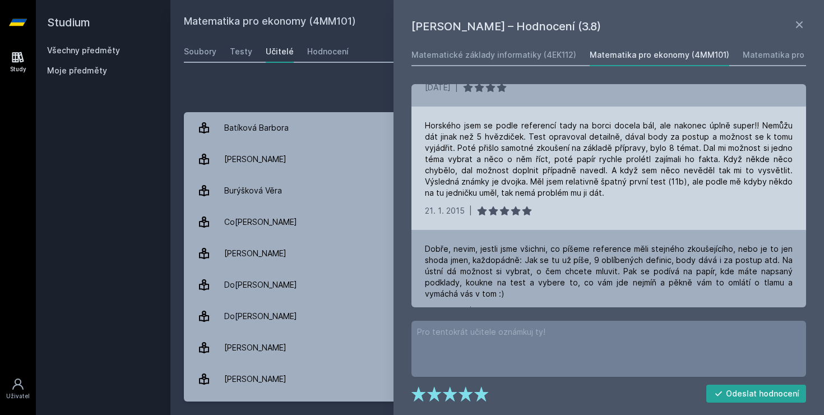
click at [567, 212] on div "Horského jsem se podle referencí tady na borci docela bál, ale nakonec úplně su…" at bounding box center [609, 168] width 395 height 123
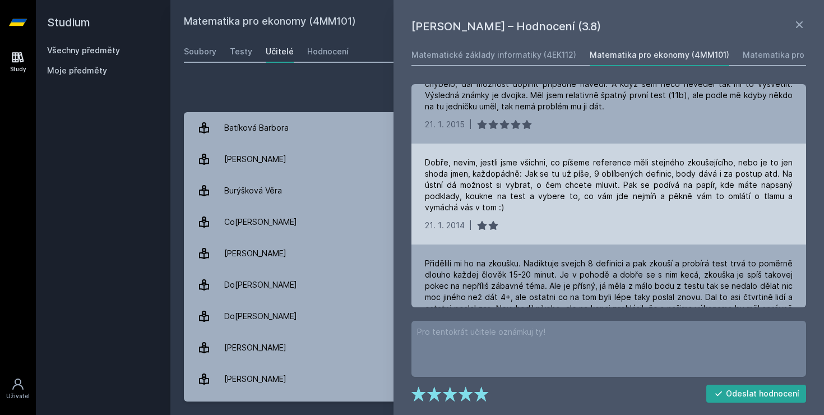
click at [562, 222] on div "Dobře, nevim, jestli jsme všichni, co píšeme reference měli stejného zkoušející…" at bounding box center [609, 194] width 395 height 101
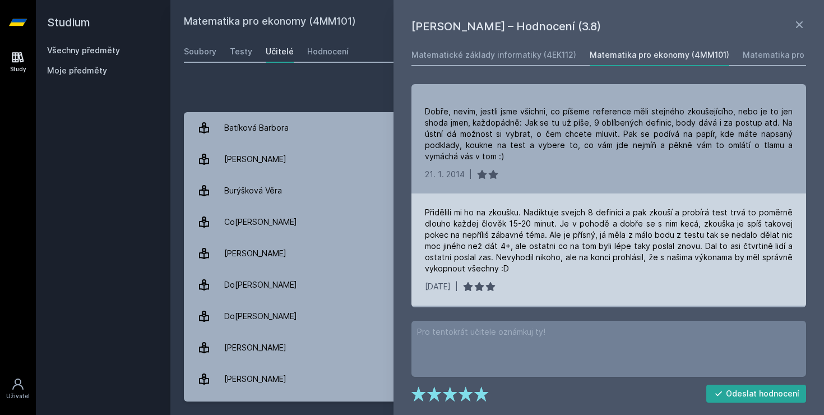
click at [556, 241] on div "Přidělili mi ho na zkoušku. Nadiktuje svejch 8 definici a pak zkouší a probírá …" at bounding box center [609, 240] width 368 height 67
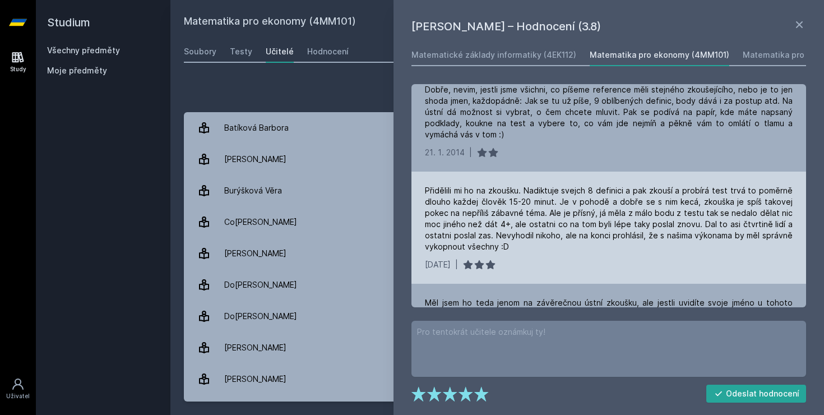
scroll to position [1327, 0]
click at [556, 241] on div "Přidělili mi ho na zkoušku. Nadiktuje svejch 8 definici a pak zkouší a probírá …" at bounding box center [609, 226] width 395 height 112
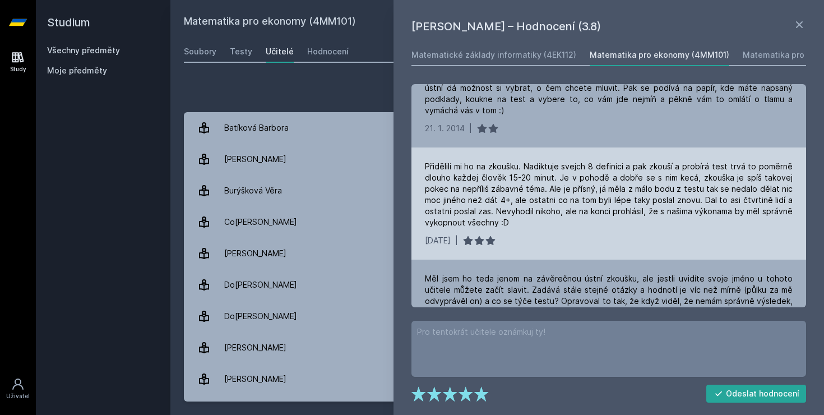
scroll to position [1351, 0]
click at [556, 241] on div "Přidělili mi ho na zkoušku. Nadiktuje svejch 8 definici a pak zkouší a probírá …" at bounding box center [609, 202] width 395 height 112
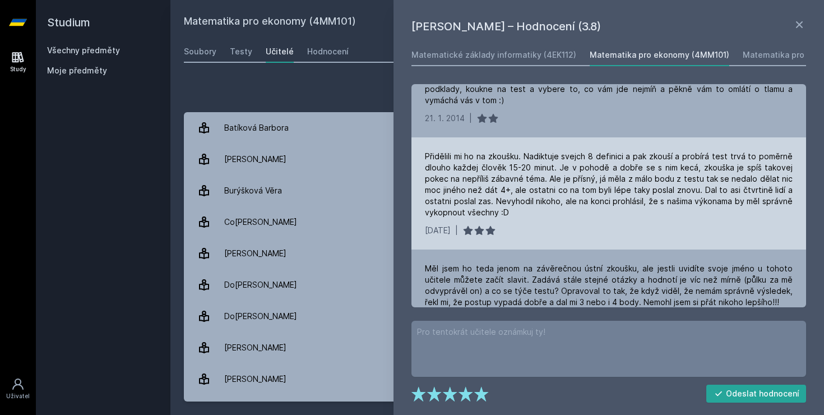
click at [559, 211] on div "Přidělili mi ho na zkoušku. Nadiktuje svejch 8 definici a pak zkouší a probírá …" at bounding box center [609, 193] width 395 height 112
click at [542, 225] on div "[DATE]013 |" at bounding box center [609, 230] width 368 height 11
click at [556, 206] on div "Přidělili mi ho na zkoušku. Nadiktuje svejch 8 definici a pak zkouší a probírá …" at bounding box center [609, 184] width 368 height 67
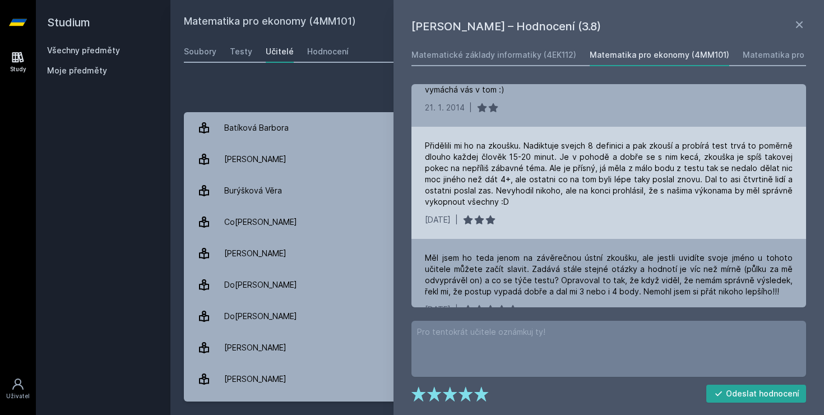
scroll to position [1371, 0]
click at [556, 213] on div "[DATE]013 |" at bounding box center [609, 218] width 368 height 11
click at [547, 201] on div "Přidělili mi ho na zkoušku. Nadiktuje svejch 8 definici a pak zkouší a probírá …" at bounding box center [609, 182] width 395 height 112
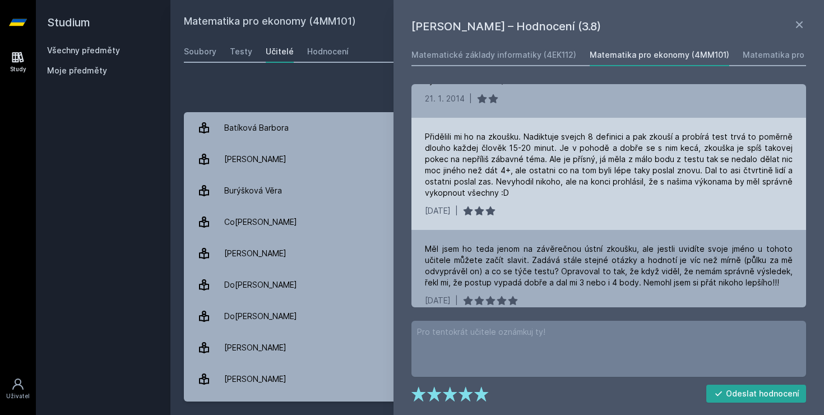
scroll to position [1381, 0]
click at [547, 204] on div "[DATE]013 |" at bounding box center [609, 209] width 368 height 11
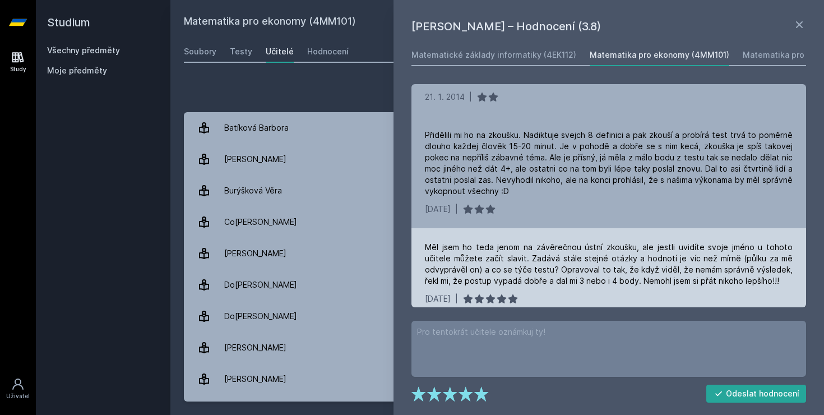
click at [541, 228] on div "Měl jsem ho teda jenom na závěrečnou ústní zkoušku, ale jestli uvidíte svoje jm…" at bounding box center [609, 273] width 395 height 90
click at [546, 228] on div "Měl jsem ho teda jenom na závěrečnou ústní zkoušku, ale jestli uvidíte svoje jm…" at bounding box center [609, 273] width 395 height 90
click at [556, 228] on div "Měl jsem ho teda jenom na závěrečnou ústní zkoušku, ale jestli uvidíte svoje jm…" at bounding box center [609, 273] width 395 height 90
click at [550, 228] on div "Měl jsem ho teda jenom na závěrečnou ústní zkoušku, ale jestli uvidíte svoje jm…" at bounding box center [609, 273] width 395 height 90
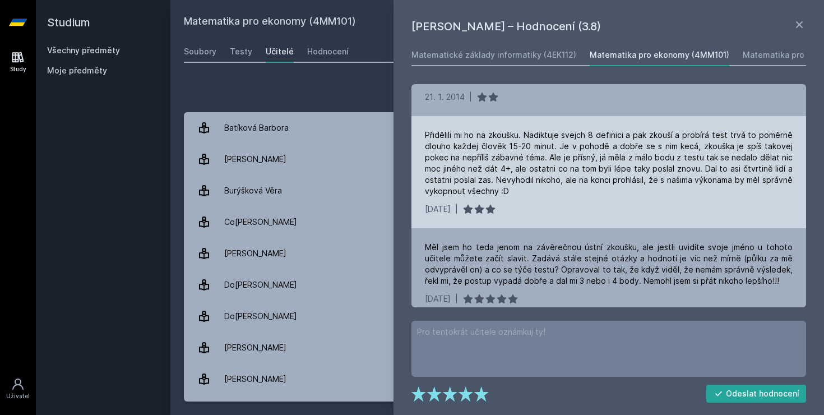
click at [566, 204] on div "[DATE]013 |" at bounding box center [609, 209] width 368 height 11
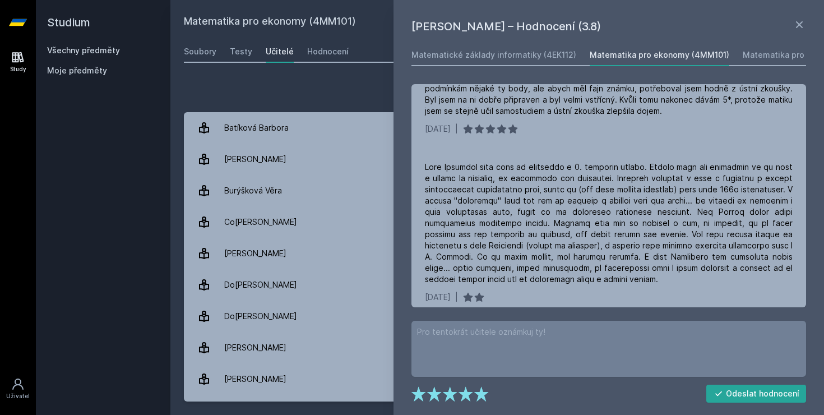
scroll to position [0, 0]
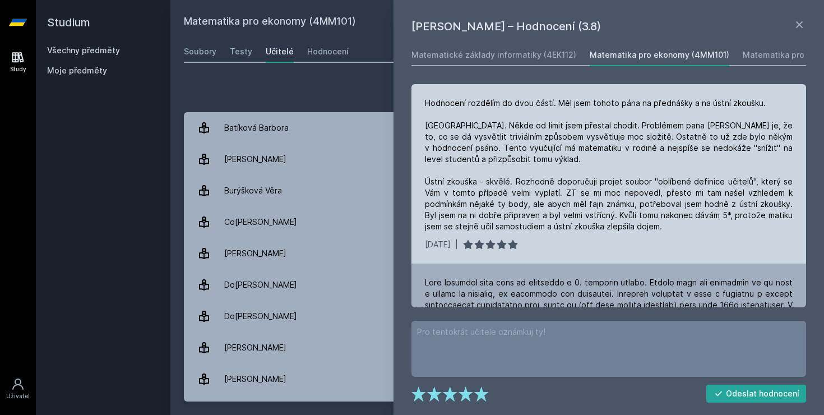
click at [545, 133] on div "Hodnocení rozdělím do dvou částí. Měl jsem tohoto pána na přednášky a na ústní …" at bounding box center [609, 165] width 368 height 135
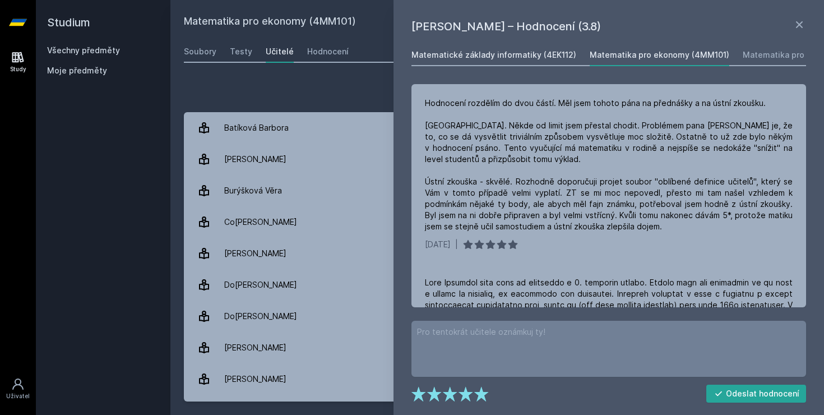
click at [540, 52] on div "Matematické základy informatiky (4EK112)" at bounding box center [494, 54] width 165 height 11
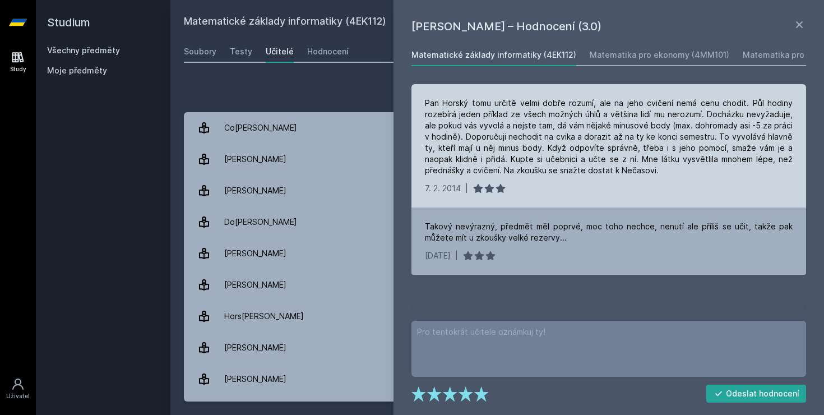
click at [529, 132] on div "Pan Horský tomu určitě velmi dobře rozumí, ale na jeho cvičení nemá cenu chodit…" at bounding box center [609, 137] width 368 height 78
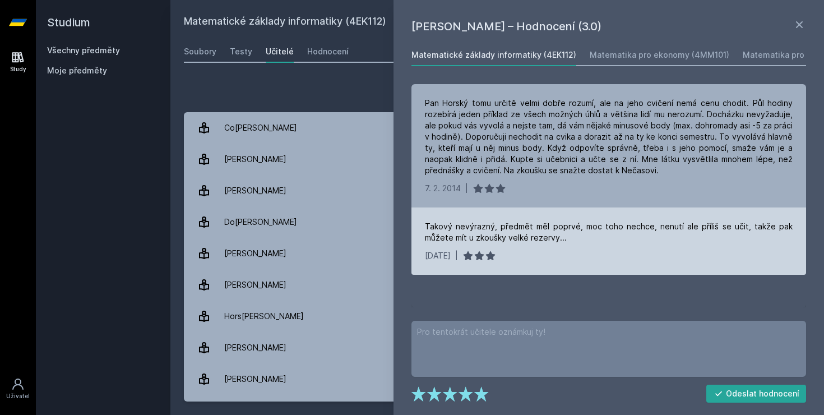
click at [423, 244] on div "Takový nevýrazný, předmět měl poprvé, moc toho nechce, nenutí ale příliš se uči…" at bounding box center [609, 240] width 395 height 67
click at [423, 245] on div "Takový nevýrazný, předmět měl poprvé, moc toho nechce, nenutí ale příliš se uči…" at bounding box center [609, 240] width 395 height 67
click at [551, 249] on div "Takový nevýrazný, předmět měl poprvé, moc toho nechce, nenutí ale příliš se uči…" at bounding box center [609, 240] width 395 height 67
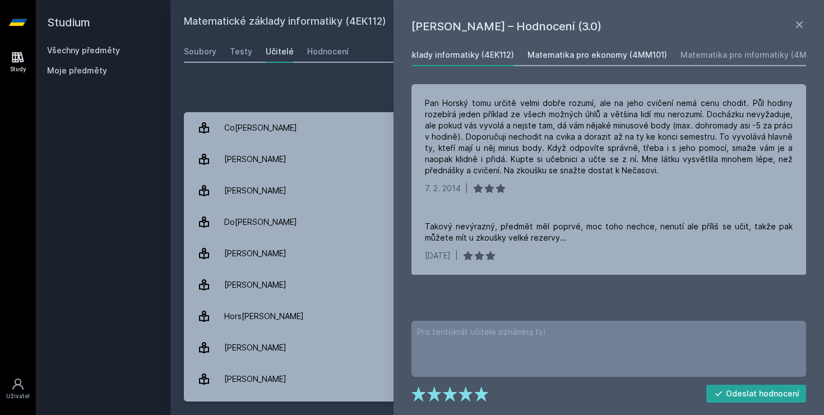
scroll to position [0, 70]
click at [416, 399] on polygon at bounding box center [419, 393] width 14 height 15
click at [485, 398] on polygon at bounding box center [481, 393] width 14 height 15
click at [698, 54] on div "Matematika pro informatiky (4MM106)" at bounding box center [748, 54] width 150 height 11
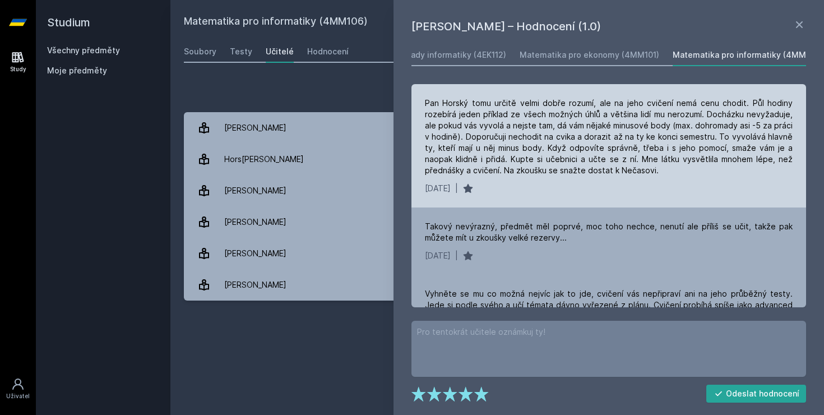
click at [546, 188] on div "[DATE]25 |" at bounding box center [609, 188] width 368 height 11
click at [544, 189] on div "[DATE]25 |" at bounding box center [609, 188] width 368 height 11
click at [540, 187] on div "[DATE]25 |" at bounding box center [609, 188] width 368 height 11
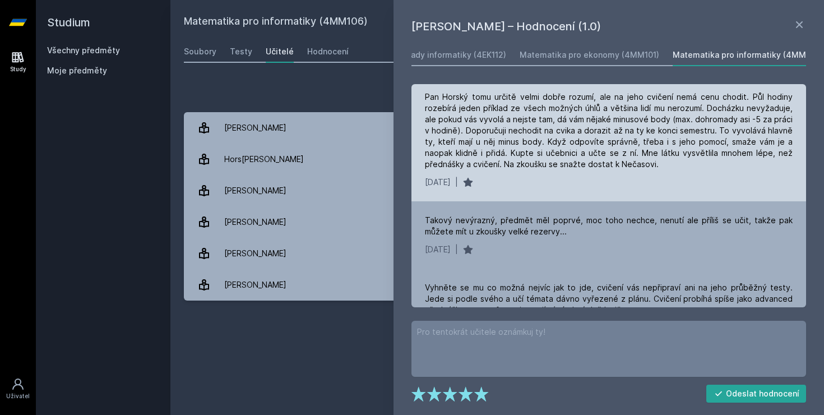
click at [540, 187] on div "[DATE]25 |" at bounding box center [609, 182] width 368 height 11
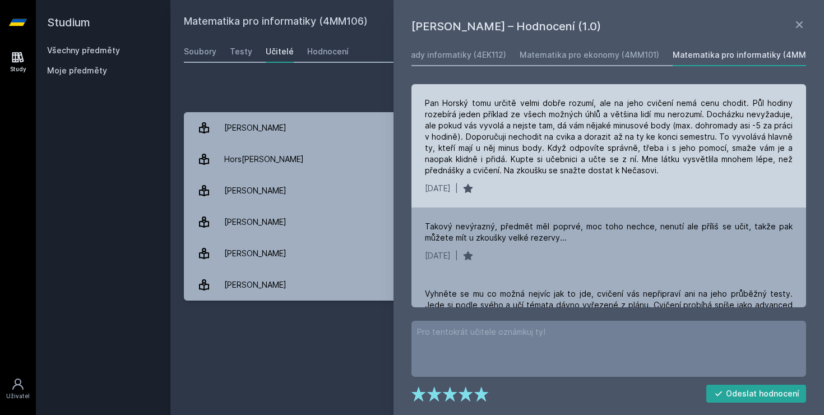
click at [571, 133] on div "Pan Horský tomu určitě velmi dobře rozumí, ale na jeho cvičení nemá cenu chodit…" at bounding box center [609, 137] width 368 height 78
click at [612, 176] on div "Pan Horský tomu určitě velmi dobře rozumí, ale na jeho cvičení nemá cenu chodit…" at bounding box center [609, 145] width 395 height 123
click at [592, 175] on div "Pan Horský tomu určitě velmi dobře rozumí, ale na jeho cvičení nemá cenu chodit…" at bounding box center [609, 137] width 368 height 78
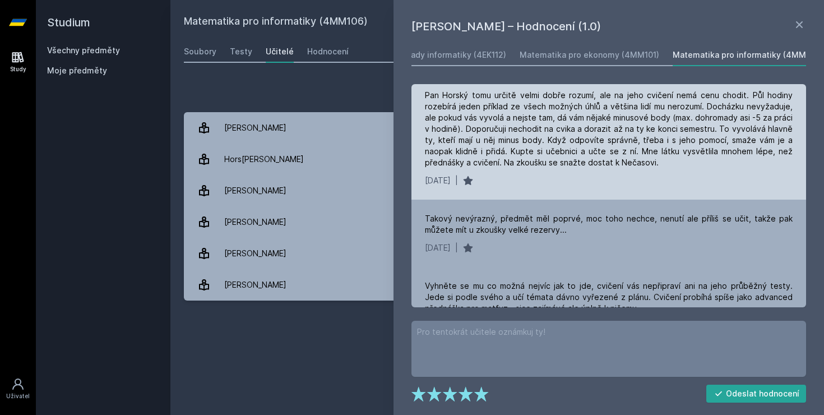
scroll to position [8, 0]
click at [592, 175] on div "[DATE]25 |" at bounding box center [609, 179] width 368 height 11
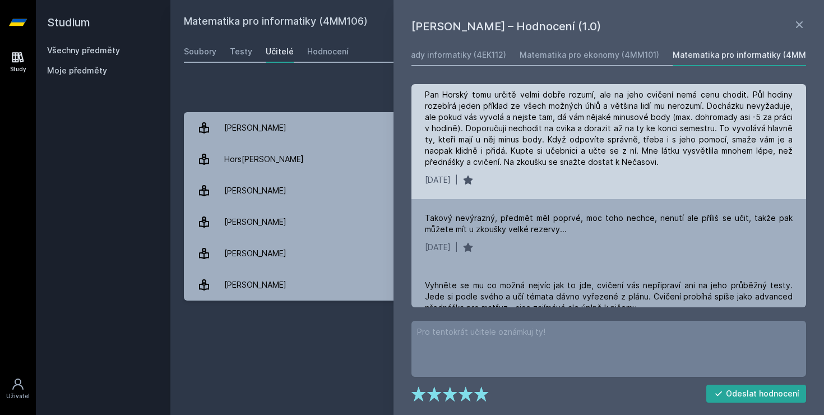
scroll to position [11, 0]
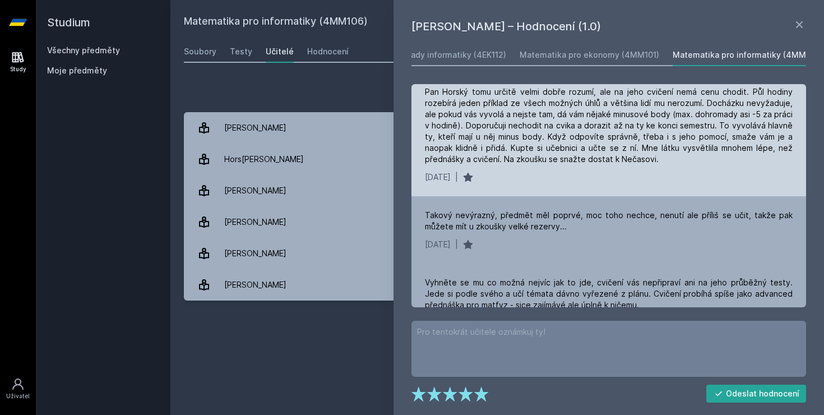
click at [590, 175] on div "[DATE]25 |" at bounding box center [609, 177] width 368 height 11
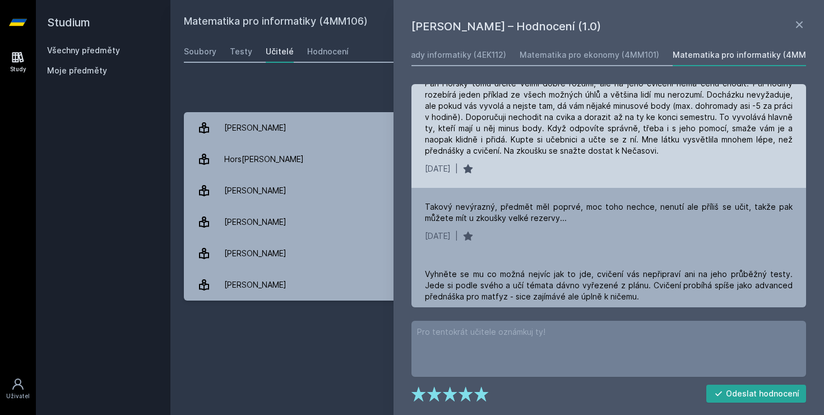
scroll to position [22, 0]
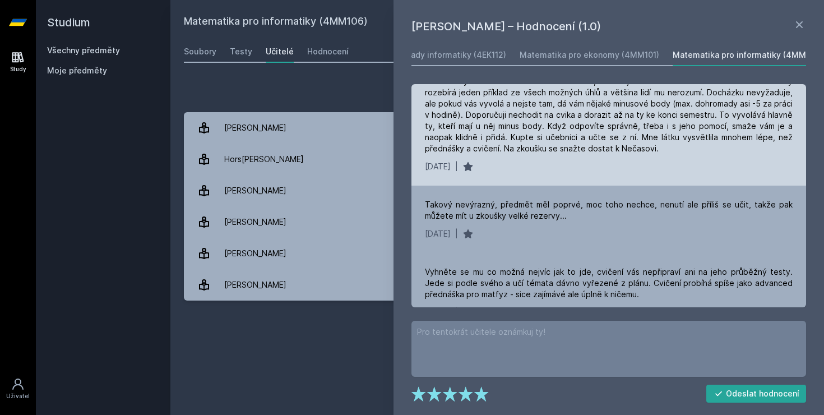
click at [590, 175] on div "Pan Horský tomu určitě velmi dobře rozumí, ale na jeho cvičení nemá cenu chodit…" at bounding box center [609, 123] width 395 height 123
click at [585, 164] on div "[DATE]25 |" at bounding box center [609, 166] width 368 height 11
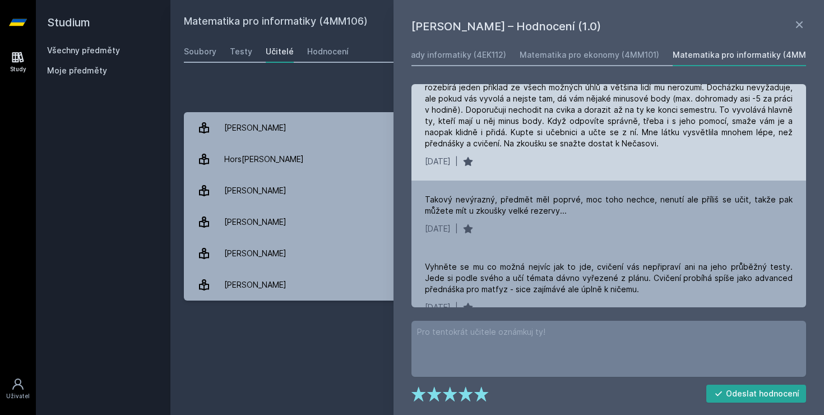
scroll to position [27, 0]
click at [585, 164] on div "[DATE]25 |" at bounding box center [609, 160] width 368 height 11
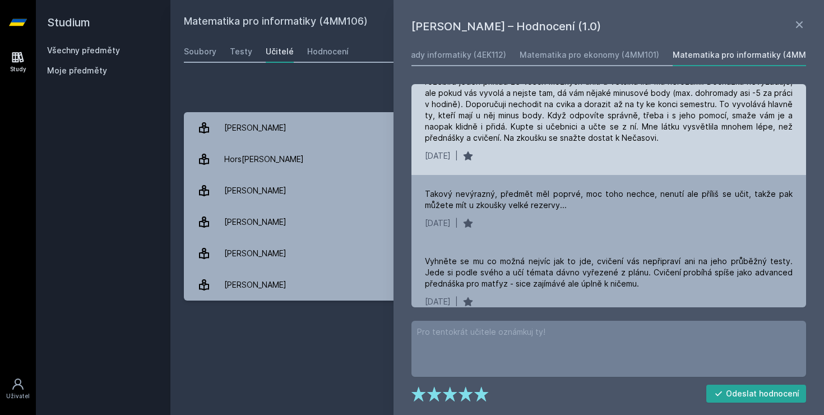
scroll to position [35, 0]
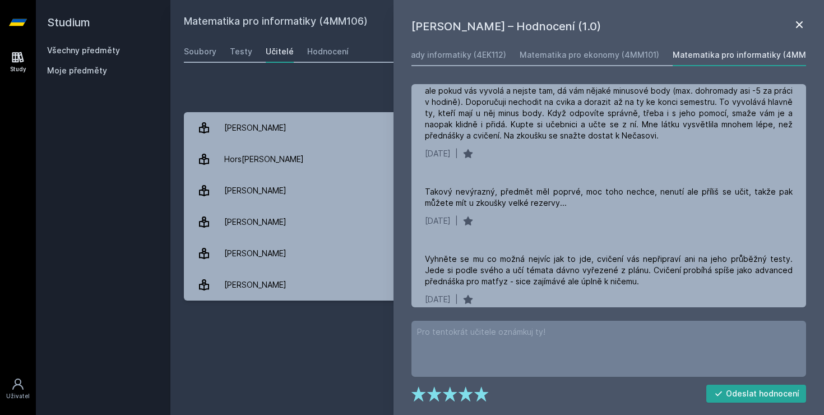
click at [797, 24] on icon at bounding box center [799, 24] width 13 height 13
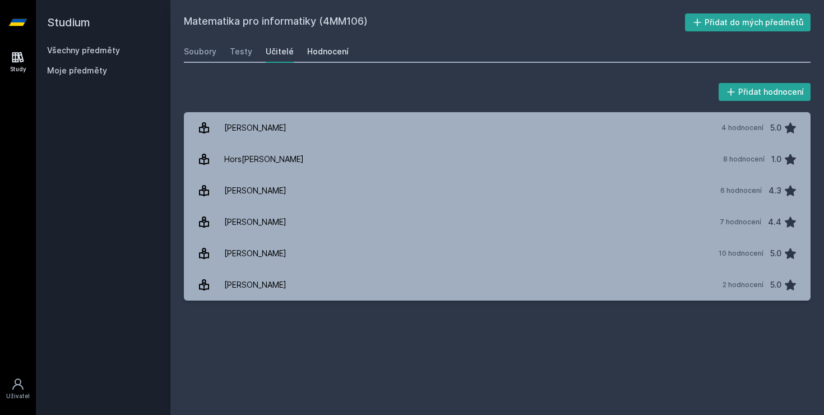
click at [336, 44] on link "Hodnocení" at bounding box center [327, 51] width 41 height 22
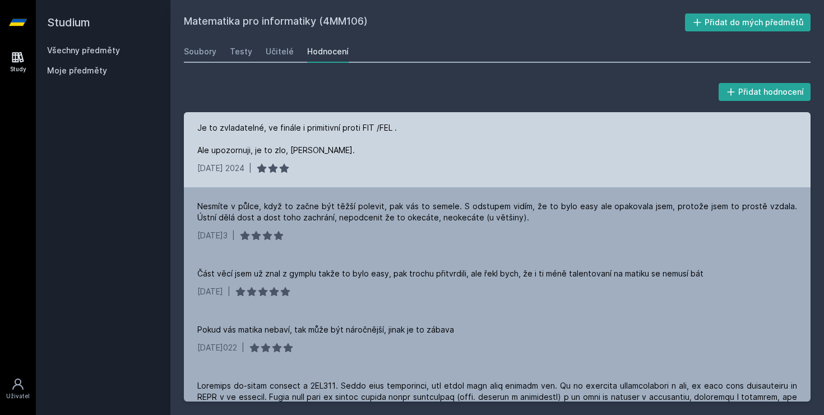
scroll to position [7, 0]
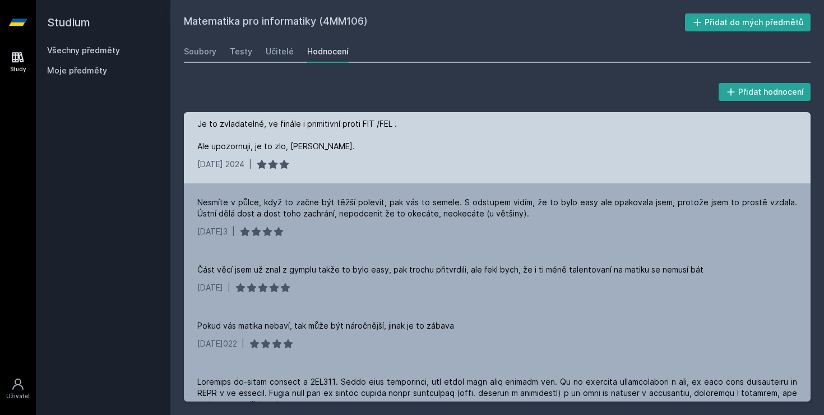
click at [373, 168] on div "[DATE] 2024 |" at bounding box center [497, 164] width 600 height 11
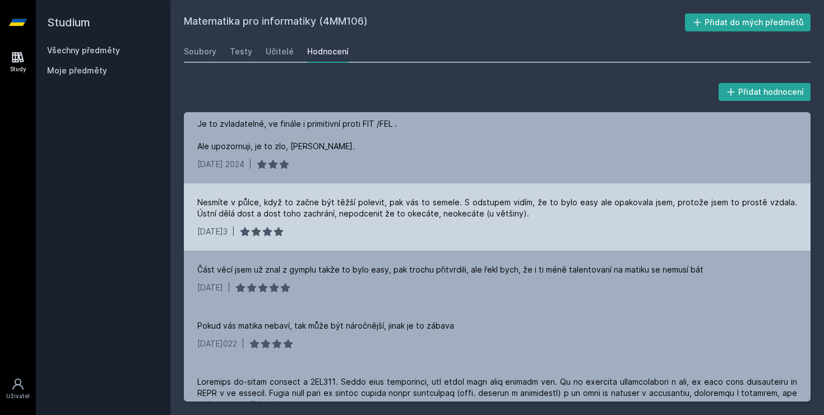
click at [419, 227] on div "[DATE] 2023 |" at bounding box center [497, 231] width 600 height 11
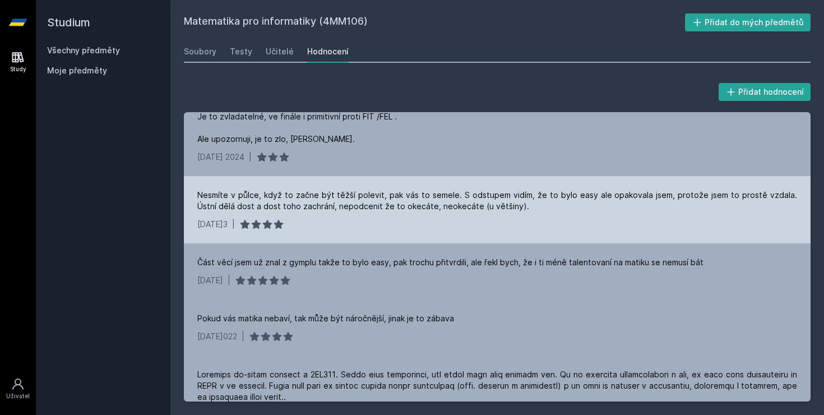
click at [419, 227] on div "[DATE] 2023 |" at bounding box center [497, 224] width 600 height 11
click at [387, 221] on div "[DATE] 2023 |" at bounding box center [497, 224] width 600 height 11
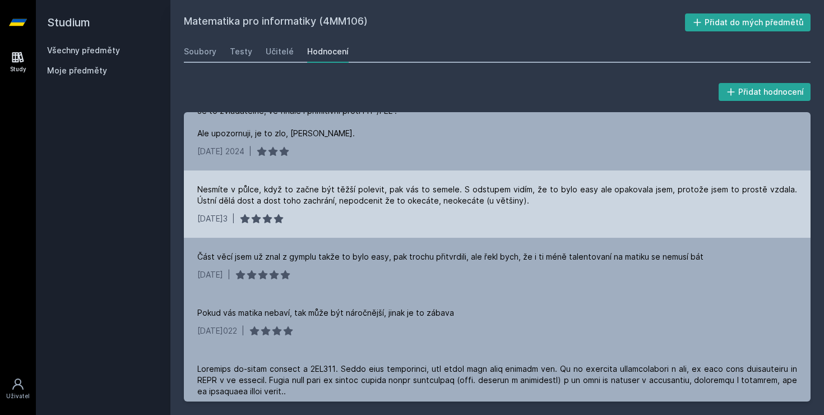
click at [387, 221] on div "[DATE] 2023 |" at bounding box center [497, 218] width 600 height 11
click at [382, 216] on div "[DATE] 2023 |" at bounding box center [497, 218] width 600 height 11
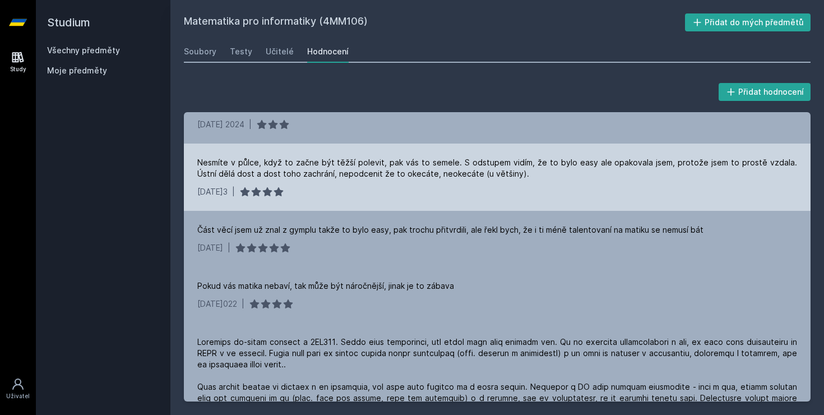
scroll to position [52, 0]
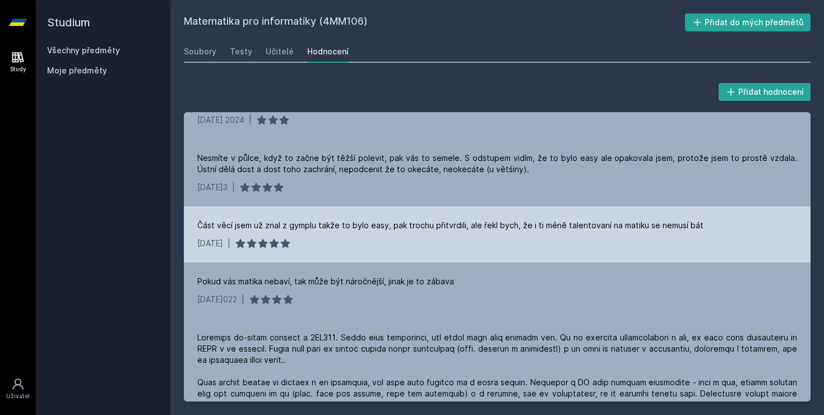
click at [372, 233] on div "Část věcí jsem už znal z gymplu takže to bylo easy, pak trochu přitvrdili, ale …" at bounding box center [497, 234] width 627 height 56
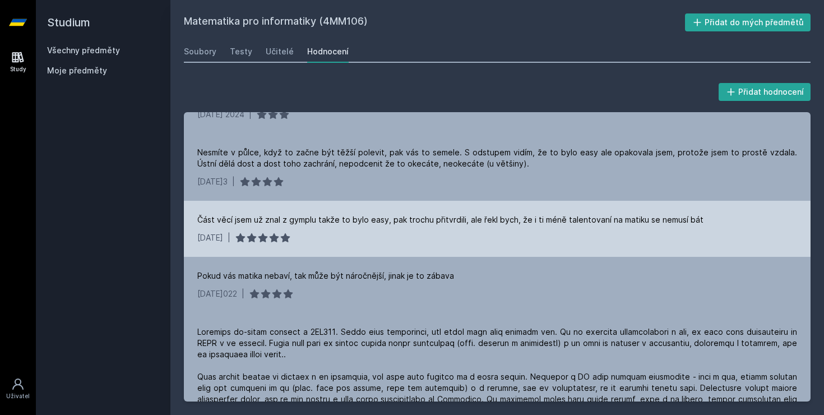
click at [372, 233] on div "[DATE]022 |" at bounding box center [497, 237] width 600 height 11
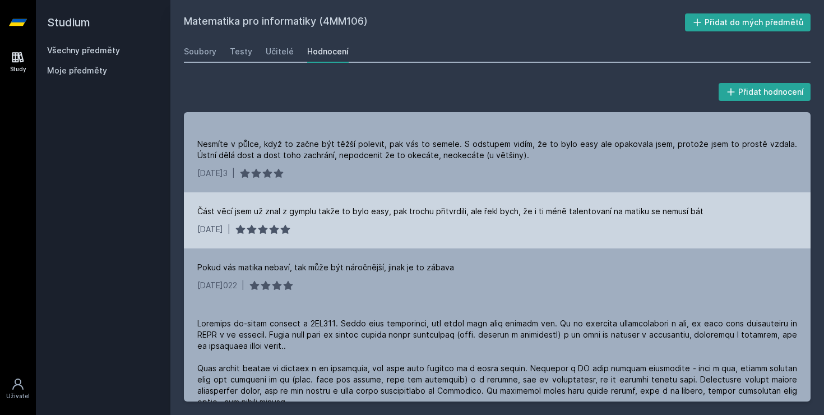
scroll to position [68, 0]
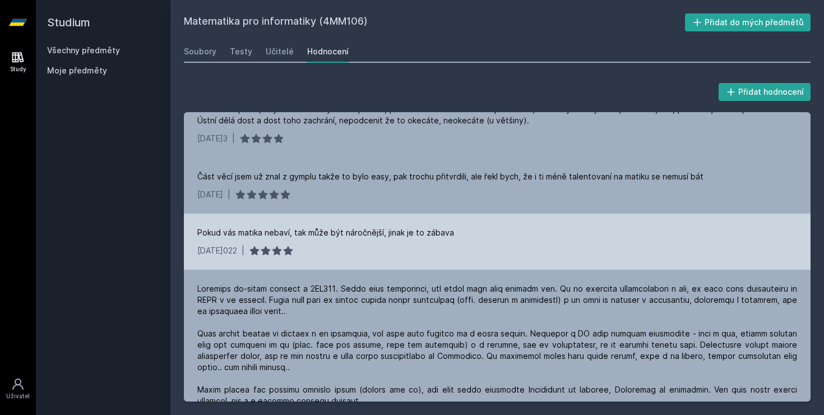
click at [377, 241] on div "Pokud vás matika nebaví, tak může být náročnější, jinak je to zábav[DATE] 2022 |" at bounding box center [497, 242] width 627 height 56
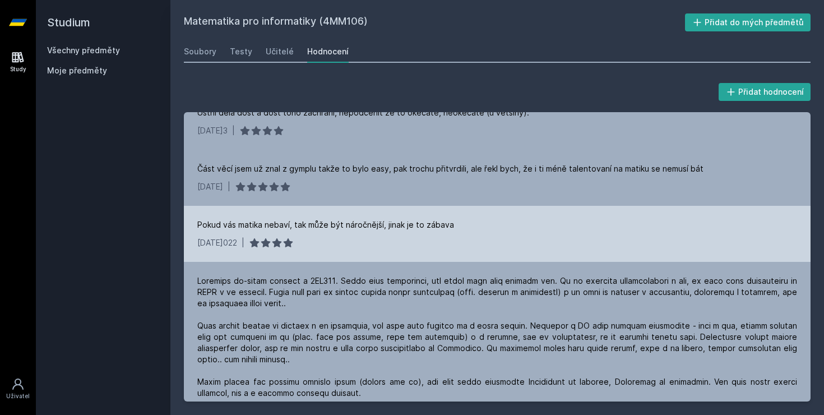
click at [377, 241] on div "[DATE] |" at bounding box center [497, 242] width 600 height 11
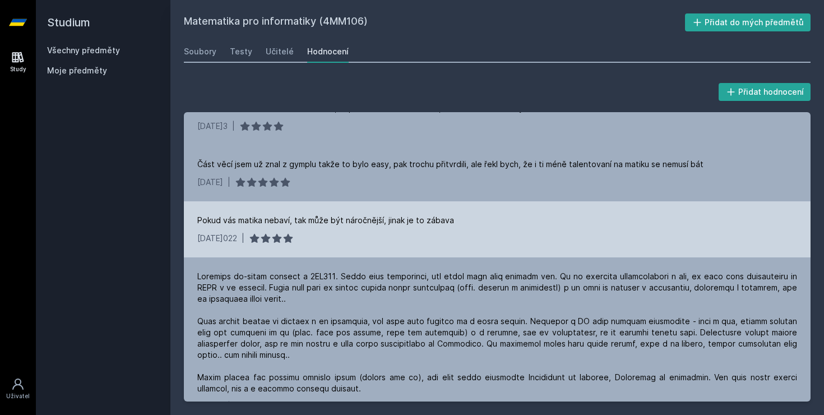
click at [377, 241] on div "[DATE] |" at bounding box center [497, 238] width 600 height 11
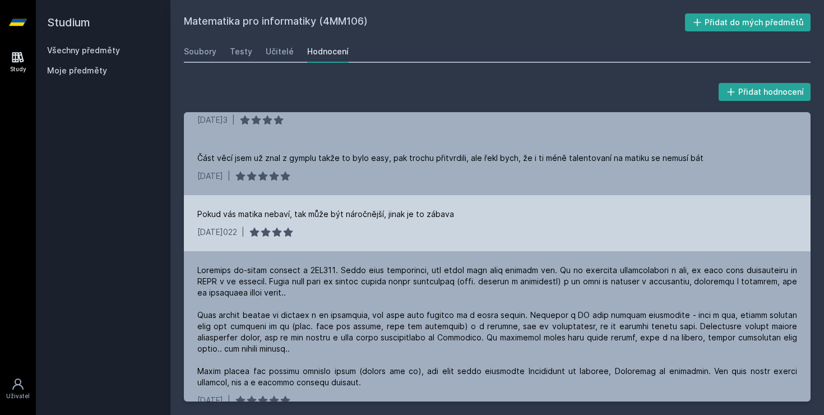
click at [377, 241] on div "Pokud vás matika nebaví, tak může být náročnější, jinak je to zábav[DATE] 2022 |" at bounding box center [497, 223] width 627 height 56
click at [368, 233] on div "[DATE] |" at bounding box center [497, 232] width 600 height 11
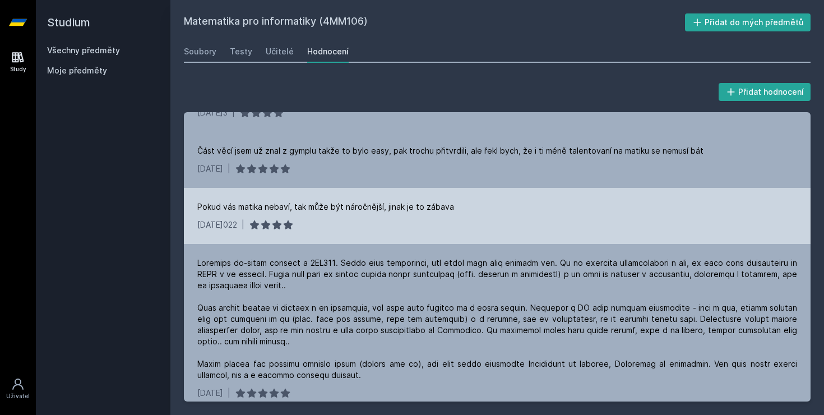
click at [368, 233] on div "Pokud vás matika nebaví, tak může být náročnější, jinak je to zábav[DATE] 2022 |" at bounding box center [497, 216] width 627 height 56
click at [359, 229] on div "[DATE] |" at bounding box center [497, 224] width 600 height 11
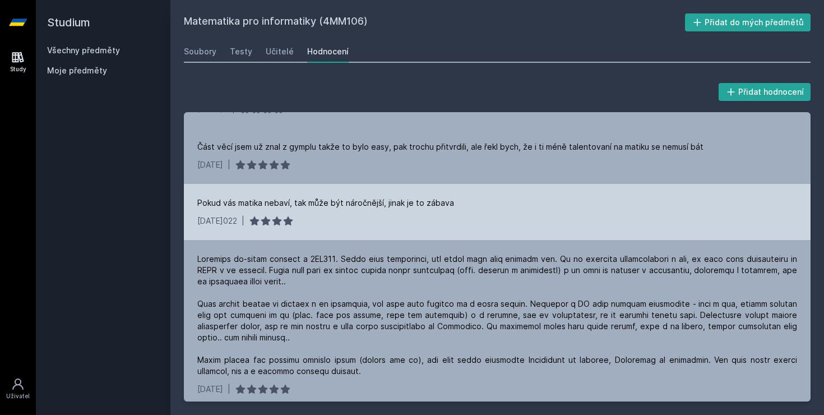
click at [359, 229] on div "Pokud vás matika nebaví, tak může být náročnější, jinak je to zábav[DATE] 2022 |" at bounding box center [497, 212] width 627 height 56
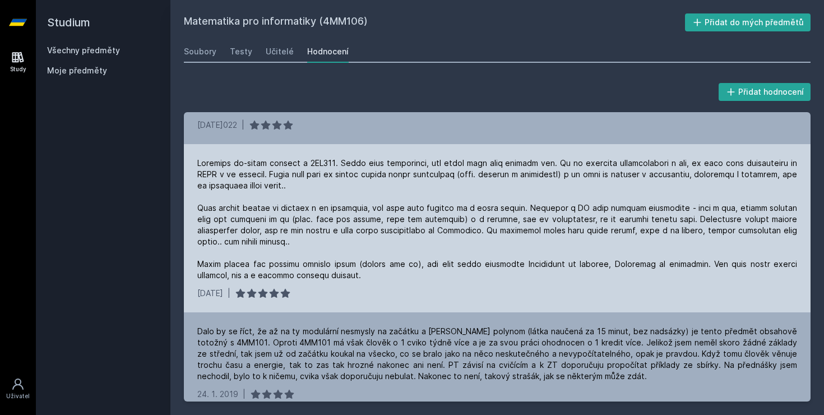
scroll to position [227, 0]
click at [360, 233] on div at bounding box center [497, 218] width 600 height 123
click at [436, 187] on div at bounding box center [497, 218] width 600 height 123
click at [435, 185] on div at bounding box center [497, 218] width 600 height 123
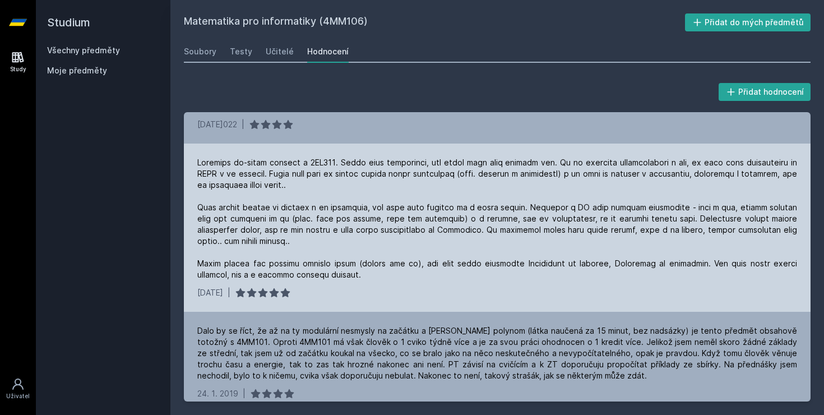
click at [402, 182] on div at bounding box center [497, 218] width 600 height 123
click at [401, 182] on div at bounding box center [497, 218] width 600 height 123
click at [373, 241] on div at bounding box center [497, 218] width 600 height 123
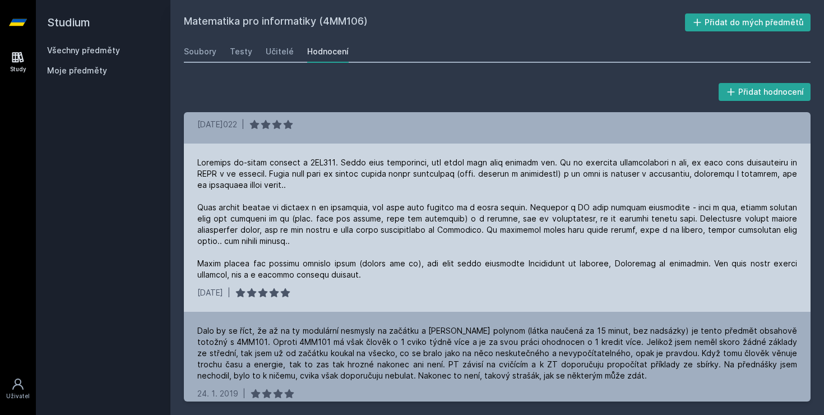
click at [373, 241] on div at bounding box center [497, 218] width 600 height 123
click at [382, 256] on div at bounding box center [497, 218] width 600 height 123
click at [394, 272] on div "[DATE] |" at bounding box center [497, 228] width 627 height 168
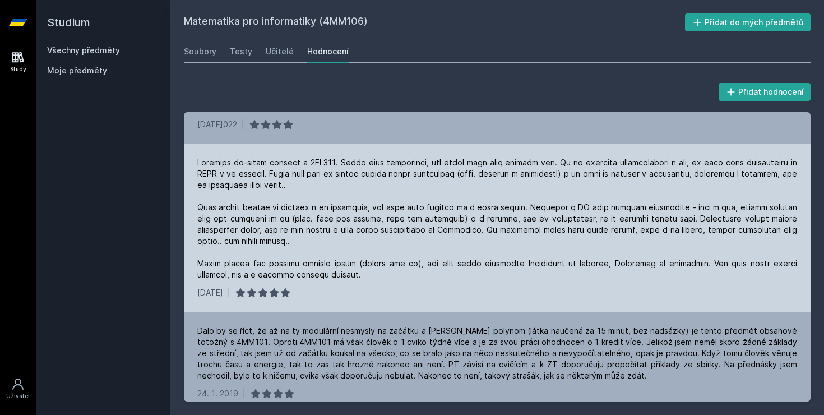
click at [400, 270] on div "[DATE] |" at bounding box center [497, 228] width 627 height 168
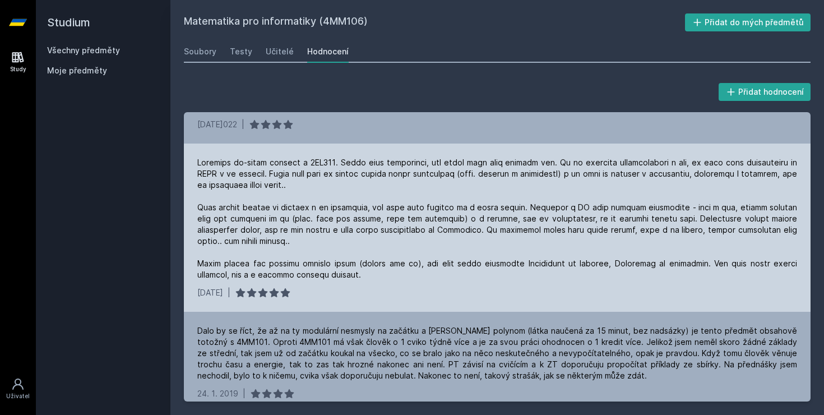
click at [400, 270] on div "[DATE] |" at bounding box center [497, 228] width 627 height 168
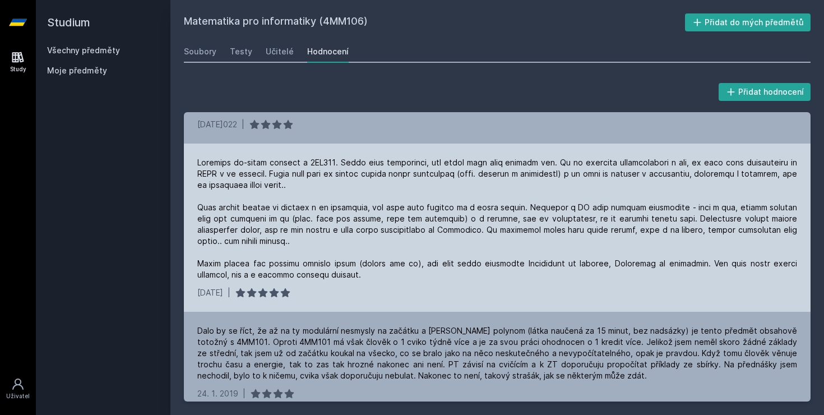
click at [400, 270] on div "[DATE] |" at bounding box center [497, 228] width 627 height 168
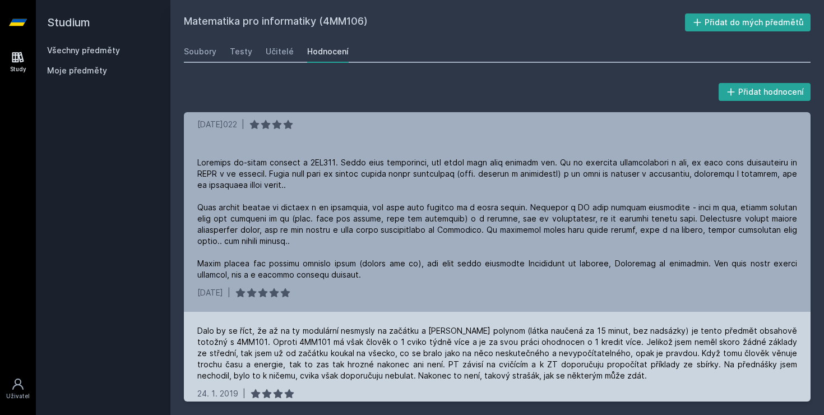
click at [355, 312] on div "Dalo by se říct, že až na ty modulární nesmysly na začátku a [PERSON_NAME] poly…" at bounding box center [497, 362] width 627 height 101
click at [349, 312] on div "Dalo by se říct, že až na ty modulární nesmysly na začátku a [PERSON_NAME] poly…" at bounding box center [497, 362] width 627 height 101
click at [361, 388] on div "[DATE]019 |" at bounding box center [497, 393] width 600 height 11
click at [367, 388] on div "[DATE]019 |" at bounding box center [497, 393] width 600 height 11
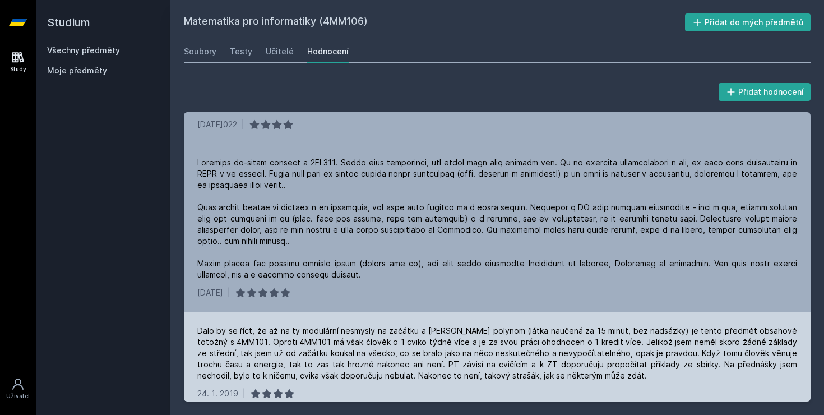
click at [367, 388] on div "[DATE]019 |" at bounding box center [497, 393] width 600 height 11
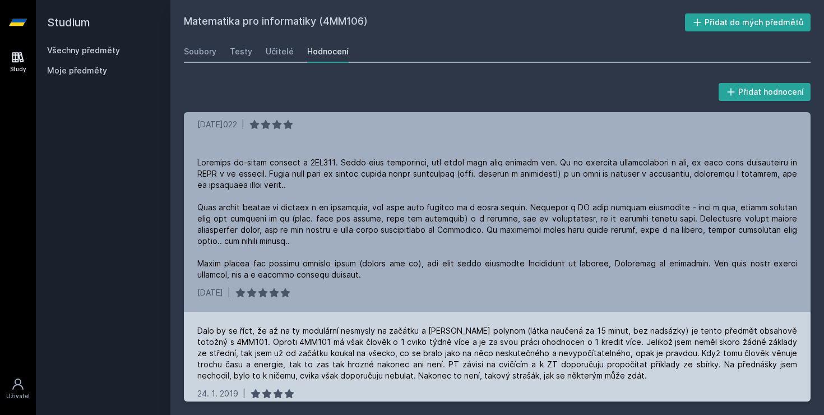
click at [367, 388] on div "[DATE]019 |" at bounding box center [497, 393] width 600 height 11
click at [363, 388] on div "[DATE]019 |" at bounding box center [497, 393] width 600 height 11
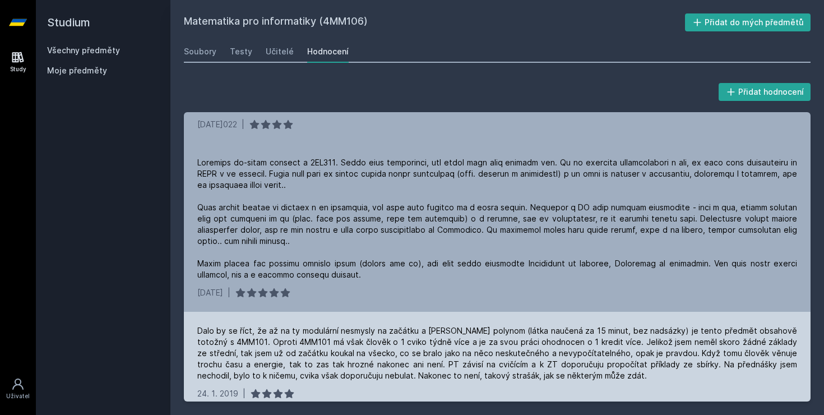
click at [363, 388] on div "[DATE]019 |" at bounding box center [497, 393] width 600 height 11
click at [439, 388] on div "[DATE]019 |" at bounding box center [497, 393] width 600 height 11
click at [436, 388] on div "[DATE]019 |" at bounding box center [497, 393] width 600 height 11
click at [435, 372] on div "Dalo by se říct, že až na ty modulární nesmysly na začátku a [PERSON_NAME] poly…" at bounding box center [497, 362] width 627 height 101
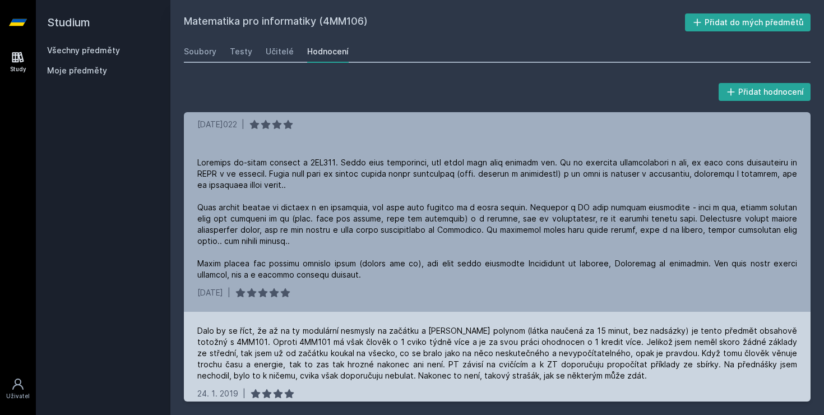
click at [435, 371] on div "Dalo by se říct, že až na ty modulární nesmysly na začátku a [PERSON_NAME] poly…" at bounding box center [497, 362] width 627 height 101
click at [392, 312] on div "Dalo by se říct, že až na ty modulární nesmysly na začátku a [PERSON_NAME] poly…" at bounding box center [497, 362] width 627 height 101
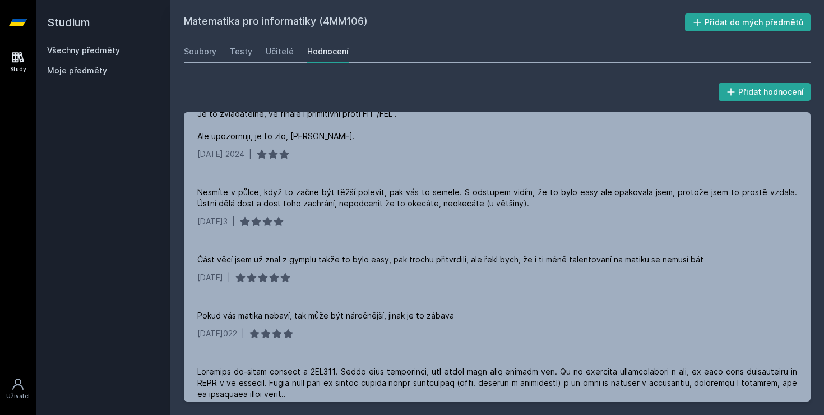
scroll to position [0, 0]
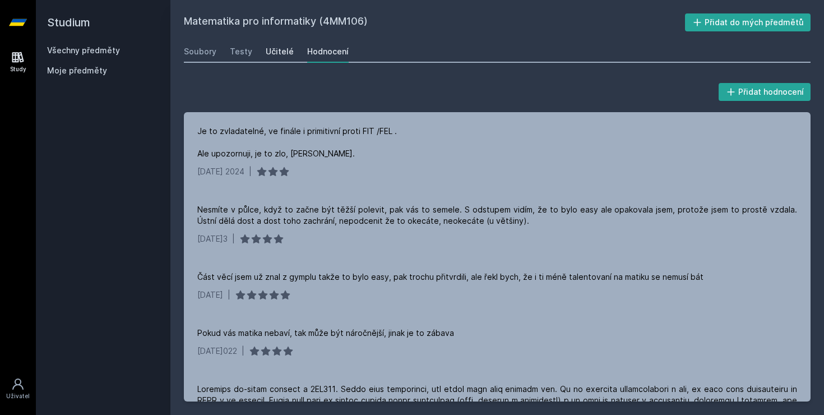
click at [280, 51] on div "Učitelé" at bounding box center [280, 51] width 28 height 11
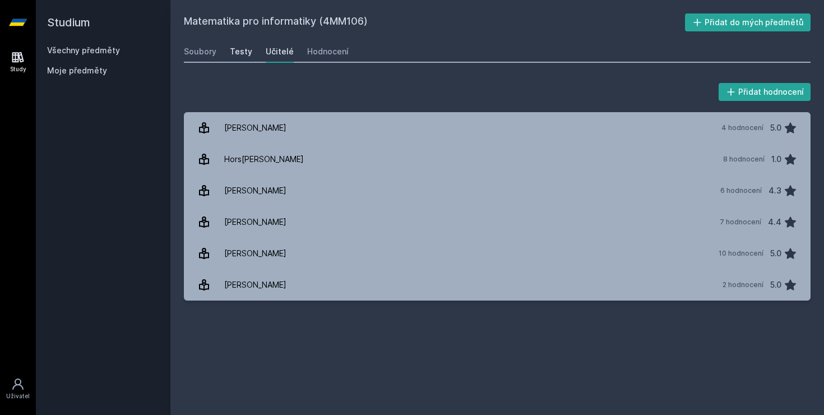
click at [237, 57] on div "Testy" at bounding box center [241, 51] width 22 height 11
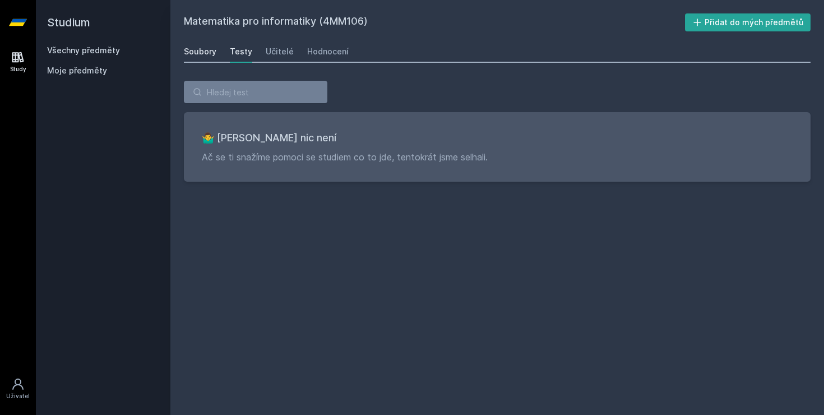
click at [194, 56] on div "Soubory" at bounding box center [200, 51] width 33 height 11
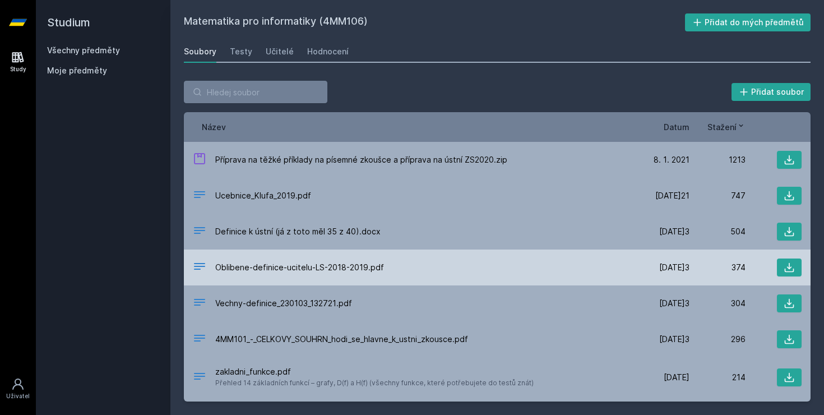
scroll to position [117, 0]
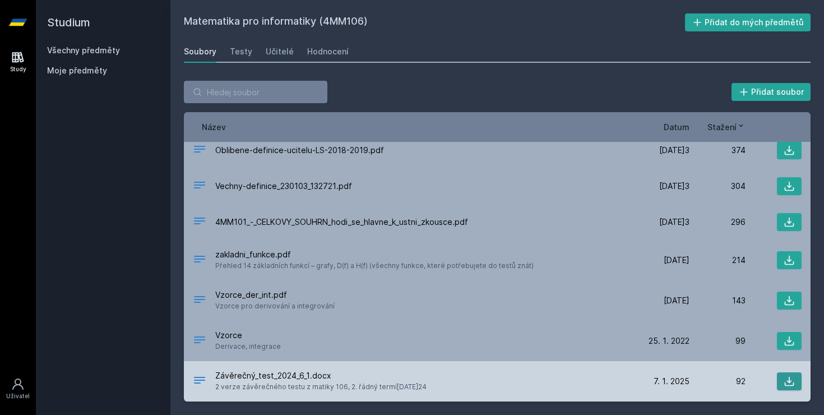
click at [791, 380] on icon at bounding box center [790, 382] width 10 height 10
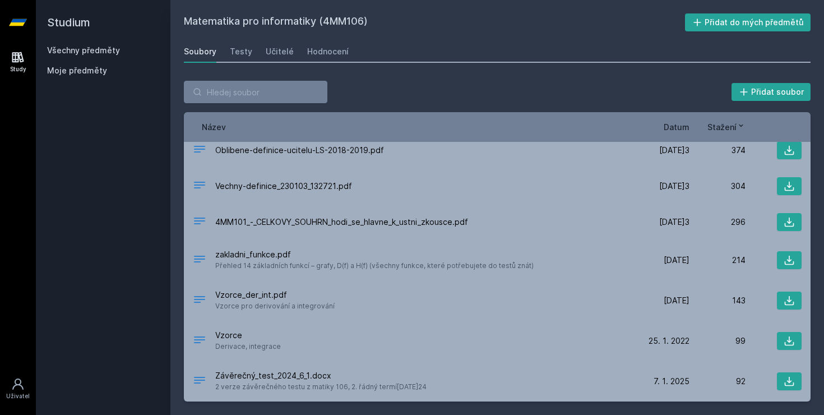
scroll to position [0, 0]
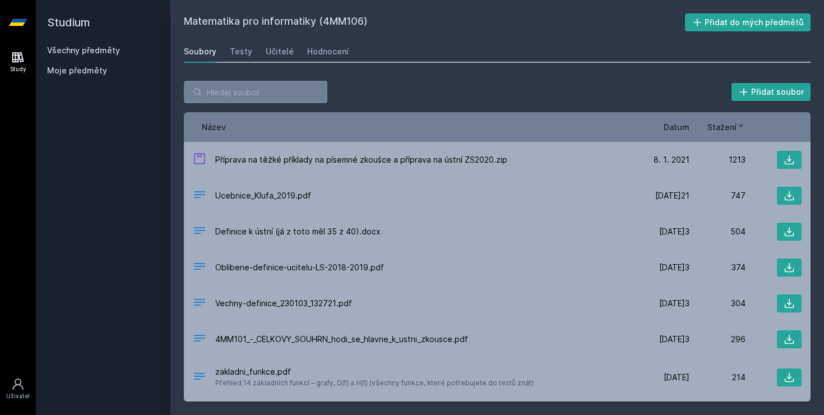
click at [99, 73] on span "Moje předměty" at bounding box center [77, 70] width 60 height 11
click at [83, 72] on span "Moje předměty" at bounding box center [77, 70] width 60 height 11
click at [84, 54] on link "Všechny předměty" at bounding box center [83, 50] width 73 height 10
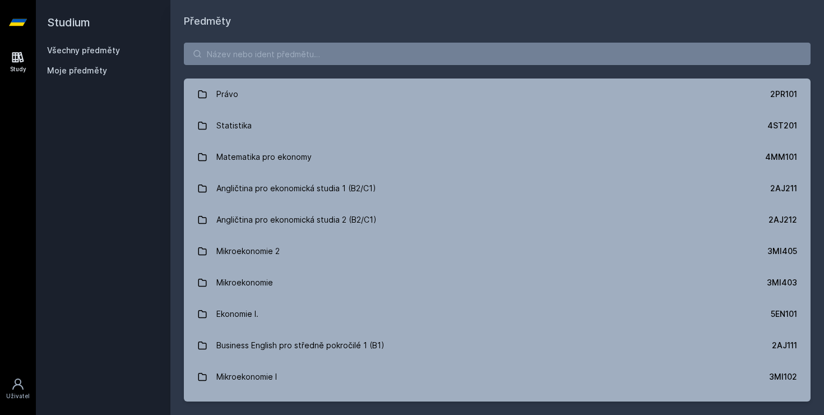
click at [266, 68] on div "Právo 2PR101 Statistika 4ST201 Matematika pro ekonomy 4MM101 Angličtina pro eko…" at bounding box center [497, 222] width 654 height 386
click at [270, 59] on input "search" at bounding box center [497, 54] width 627 height 22
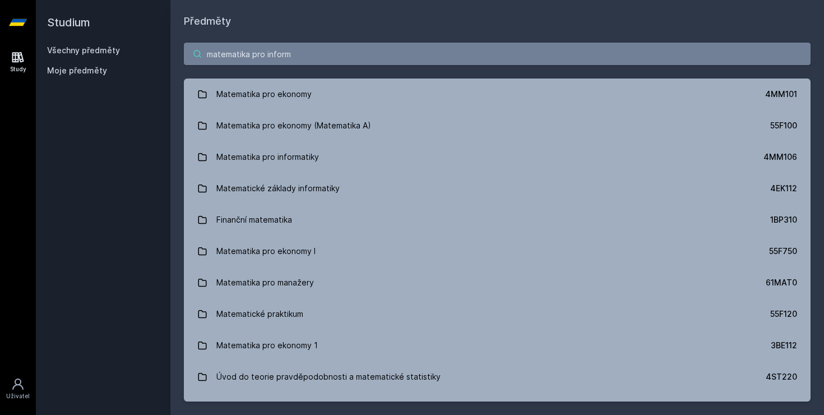
type input "matematika pro inform"
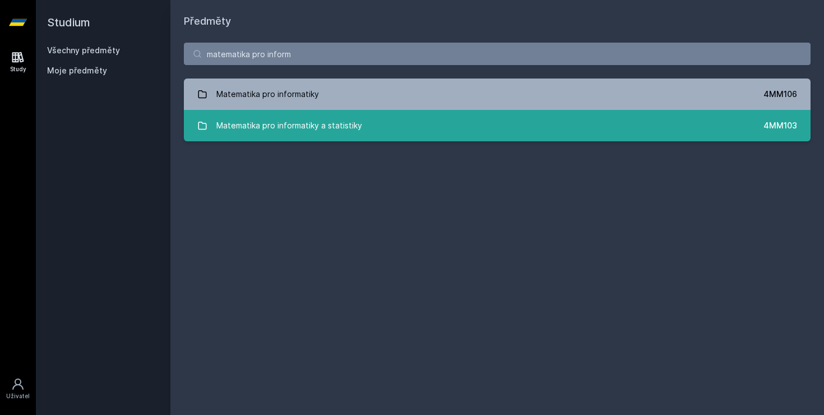
click at [311, 126] on div "Matematika pro informatiky a statistiky" at bounding box center [289, 125] width 146 height 22
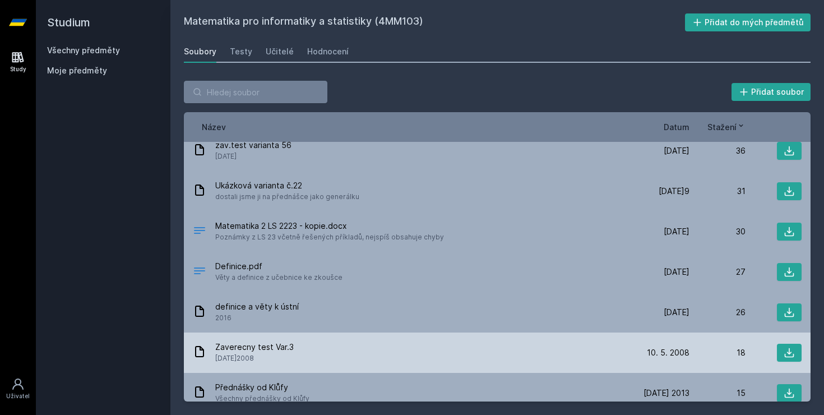
scroll to position [391, 0]
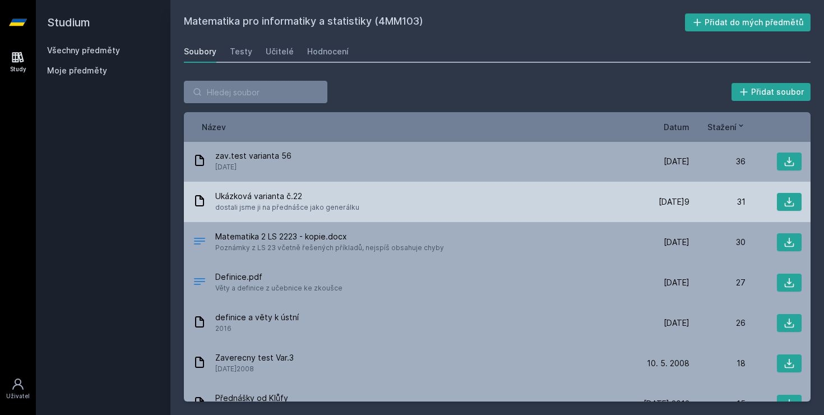
click at [415, 204] on div "Ukázková varianta č.22 dostali jsme ji na přednášce jako generálku" at bounding box center [413, 202] width 441 height 22
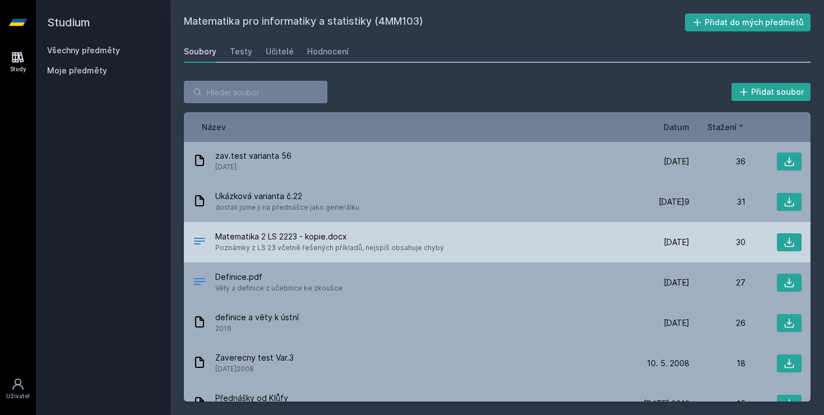
click at [422, 235] on span "Matematika 2 LS 2223 - kopie.docx" at bounding box center [329, 236] width 229 height 11
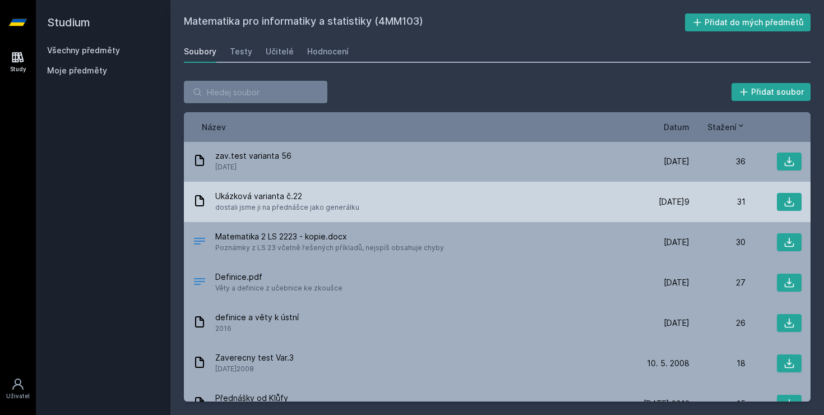
click at [443, 210] on div "Ukázková varianta č.22 dostali jsme ji na přednášce jako generálku" at bounding box center [413, 202] width 441 height 22
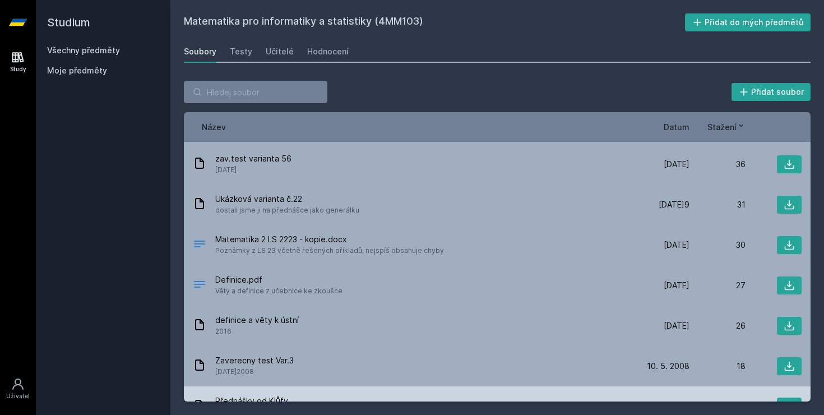
scroll to position [179, 0]
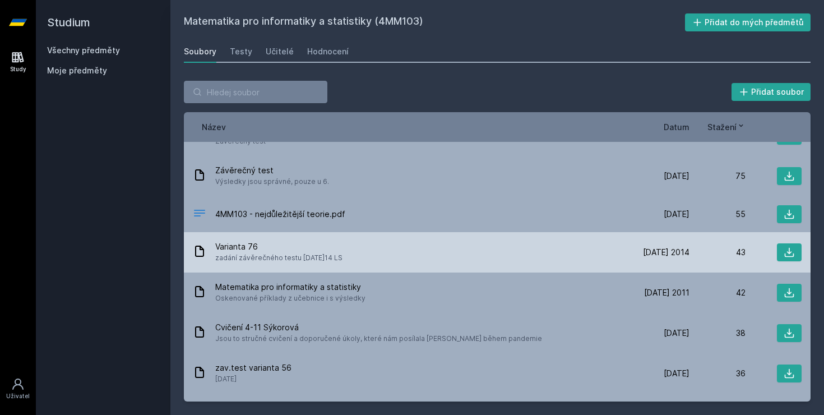
click at [478, 237] on div "Varianta 76 zadání závěrečného test[DATE]2014 LS [DATE]. 14 [DATE] 2014 43" at bounding box center [497, 252] width 627 height 40
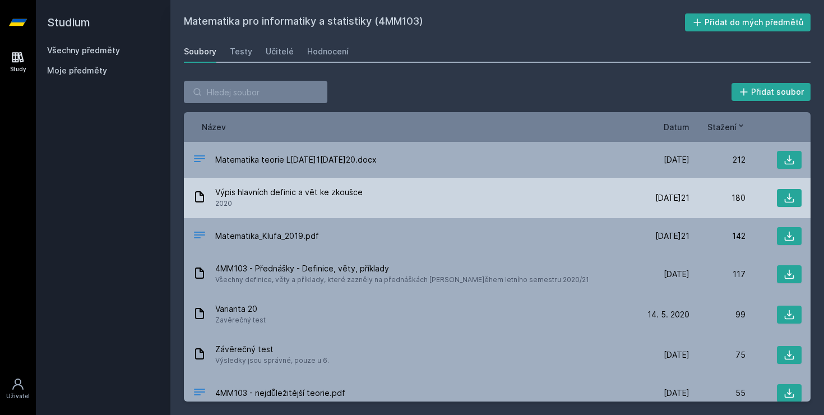
click at [455, 206] on div "Výpis hlavních definic a vět ke zkoušce 2020" at bounding box center [413, 198] width 441 height 22
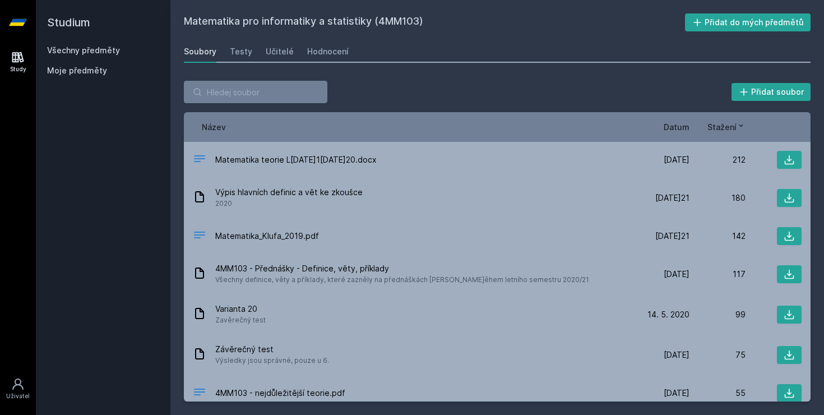
click at [21, 21] on icon at bounding box center [18, 22] width 18 height 7
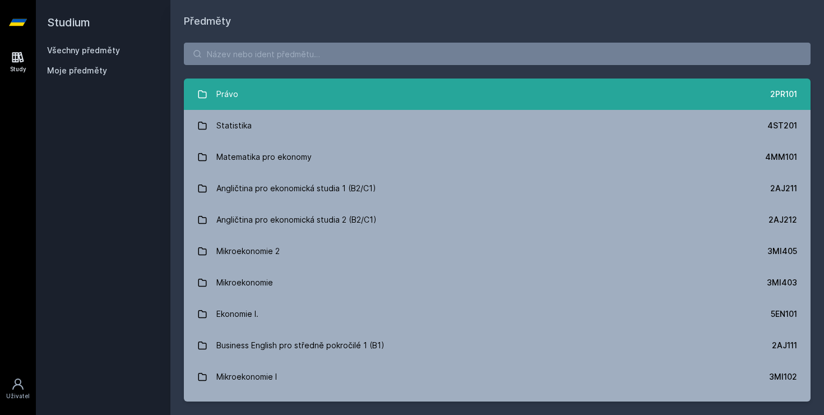
click at [252, 89] on link "Právo 2PR101" at bounding box center [497, 93] width 627 height 31
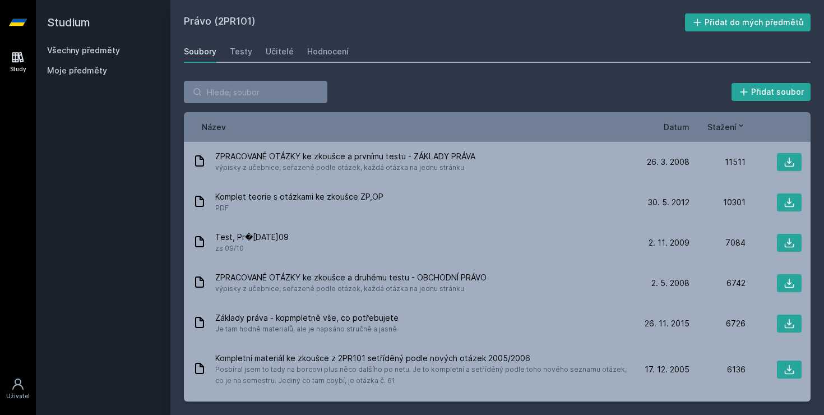
click at [676, 130] on span "Datum" at bounding box center [677, 127] width 26 height 12
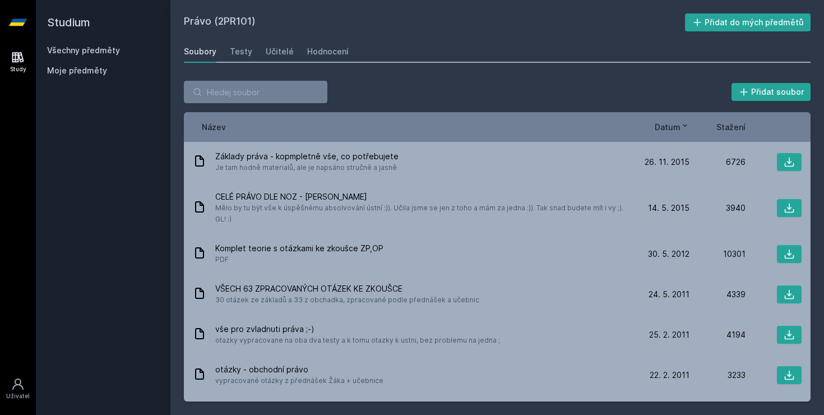
click at [667, 127] on span "Datum" at bounding box center [668, 127] width 26 height 12
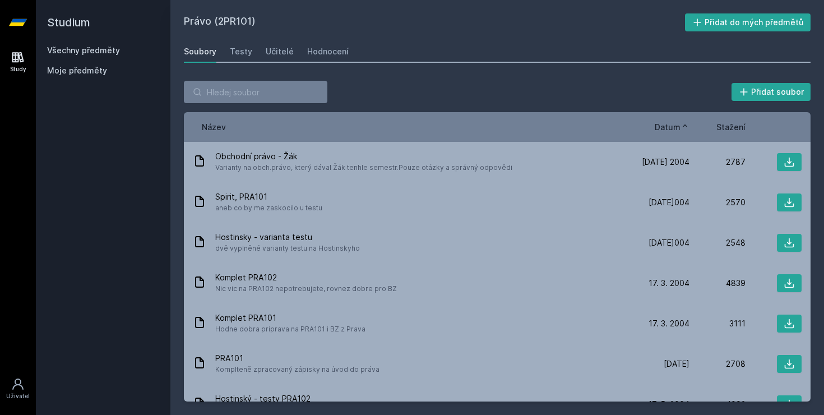
click at [667, 127] on span "Datum" at bounding box center [668, 127] width 26 height 12
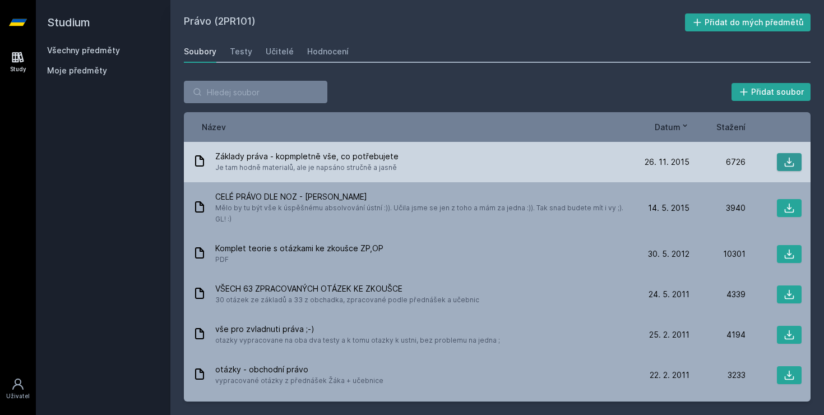
click at [787, 162] on icon at bounding box center [790, 163] width 10 height 10
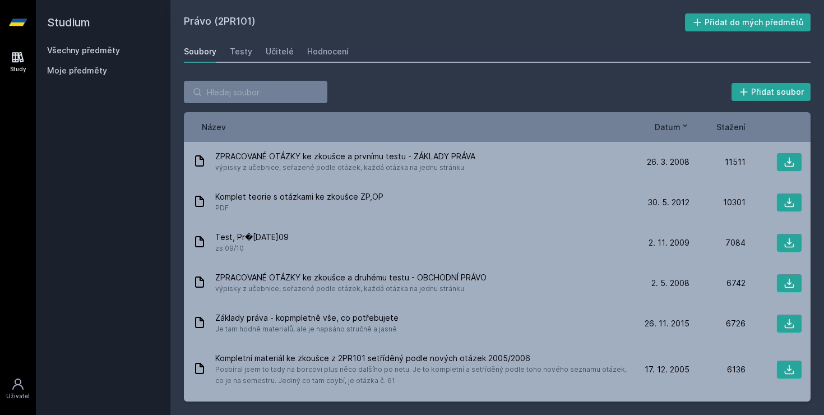
click at [91, 57] on div "Všechny předměty Moje předměty" at bounding box center [103, 63] width 112 height 36
click at [82, 55] on link "Všechny předměty" at bounding box center [83, 50] width 73 height 10
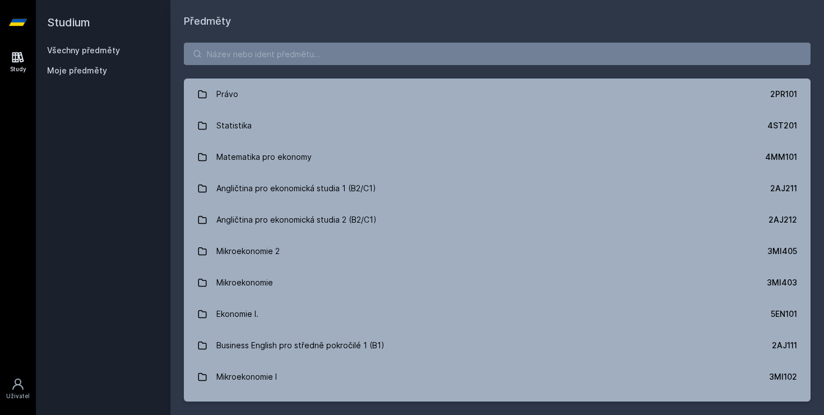
click at [78, 74] on span "Moje předměty" at bounding box center [77, 70] width 60 height 11
click at [71, 67] on span "Moje předměty" at bounding box center [77, 70] width 60 height 11
click at [68, 51] on link "Všechny předměty" at bounding box center [83, 50] width 73 height 10
click at [68, 46] on link "Všechny předměty" at bounding box center [83, 50] width 73 height 10
click at [68, 62] on div "Všechny předměty Moje předměty" at bounding box center [103, 63] width 112 height 36
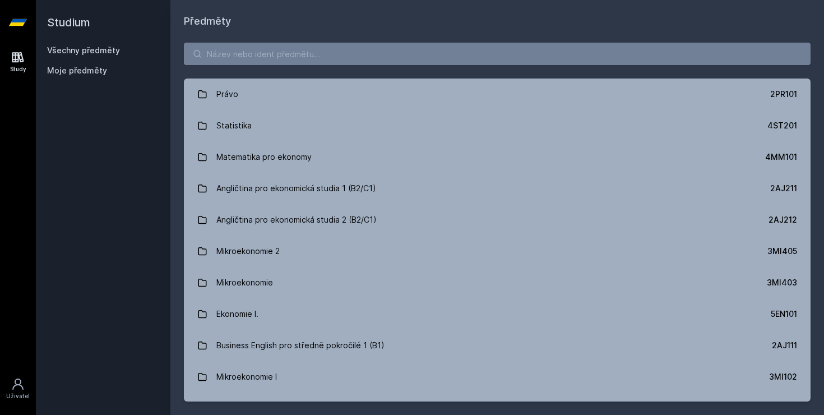
click at [68, 68] on span "Moje předměty" at bounding box center [77, 70] width 60 height 11
click at [51, 72] on span "Moje předměty" at bounding box center [77, 70] width 60 height 11
click at [12, 397] on div "Uživatel" at bounding box center [18, 396] width 24 height 8
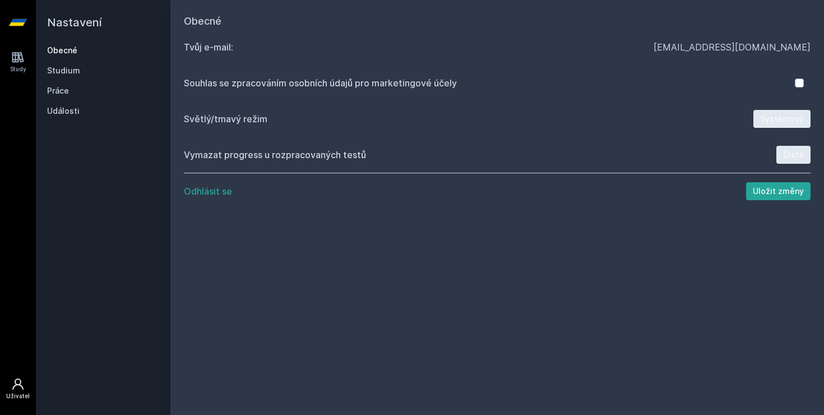
click at [778, 121] on button "Systémový" at bounding box center [782, 119] width 57 height 18
click at [68, 70] on link "Studium" at bounding box center [103, 70] width 112 height 11
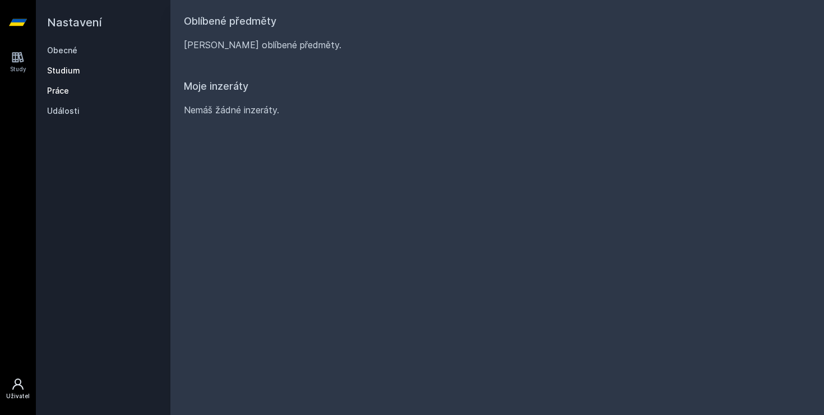
click at [61, 86] on link "Práce" at bounding box center [103, 90] width 112 height 11
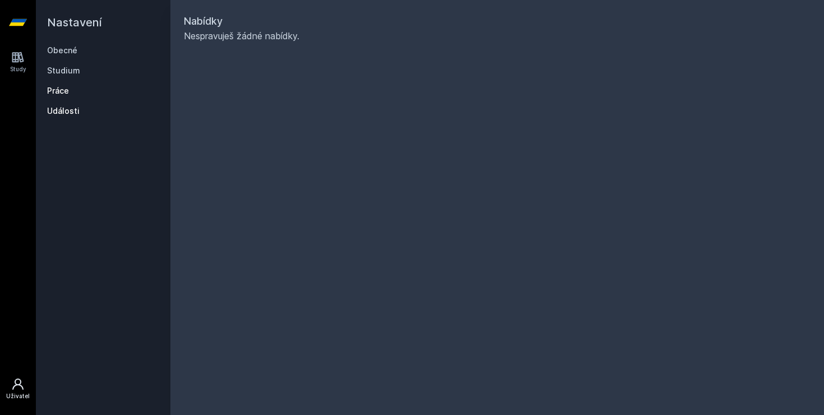
click at [64, 108] on link "Události" at bounding box center [103, 110] width 112 height 11
click at [17, 57] on icon at bounding box center [17, 56] width 13 height 13
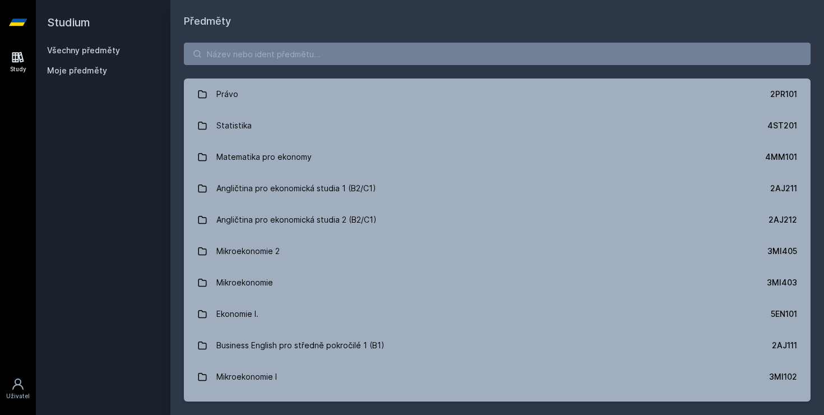
click at [22, 23] on icon at bounding box center [18, 22] width 18 height 7
click at [255, 59] on input "search" at bounding box center [497, 54] width 627 height 22
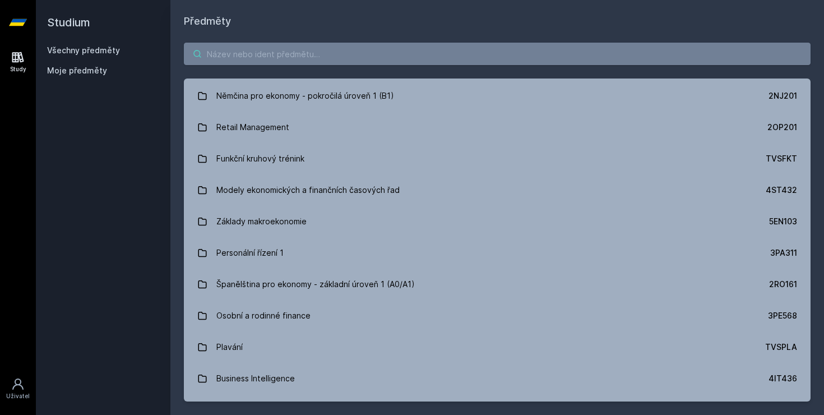
scroll to position [2048, 0]
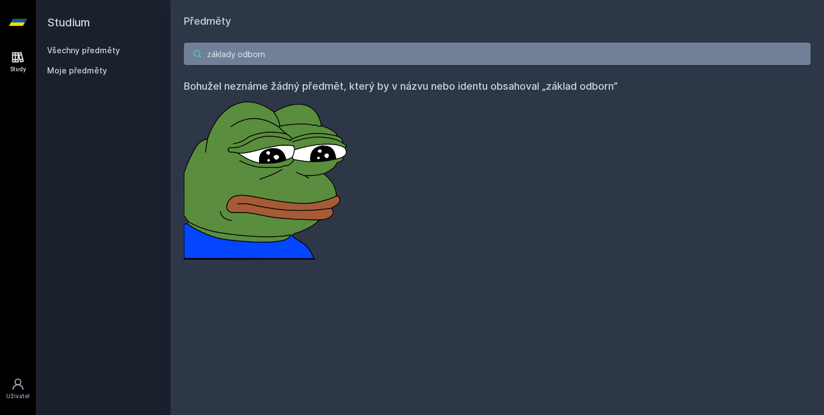
type input "základy odborn"
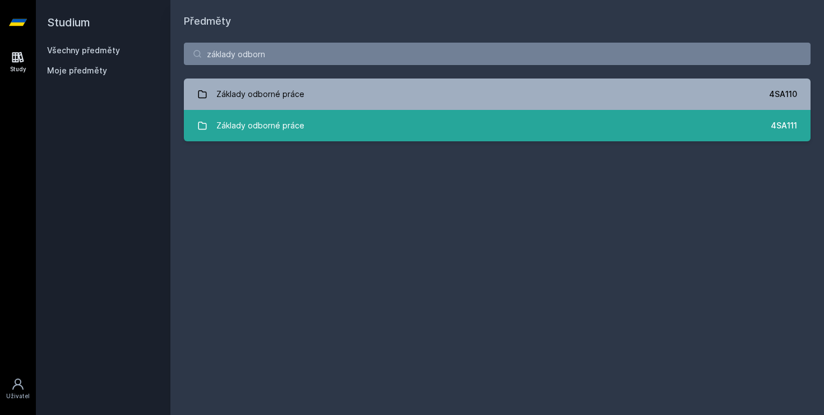
click at [523, 126] on link "Základy odborné práce 4SA111" at bounding box center [497, 125] width 627 height 31
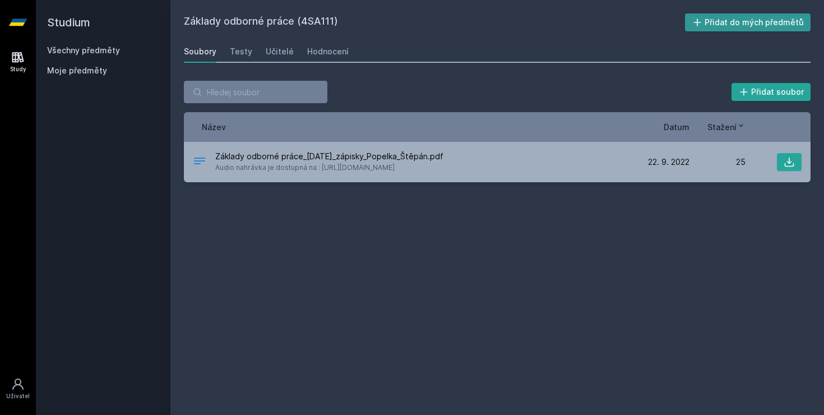
click at [718, 22] on button "Přidat do mých předmětů" at bounding box center [748, 22] width 126 height 18
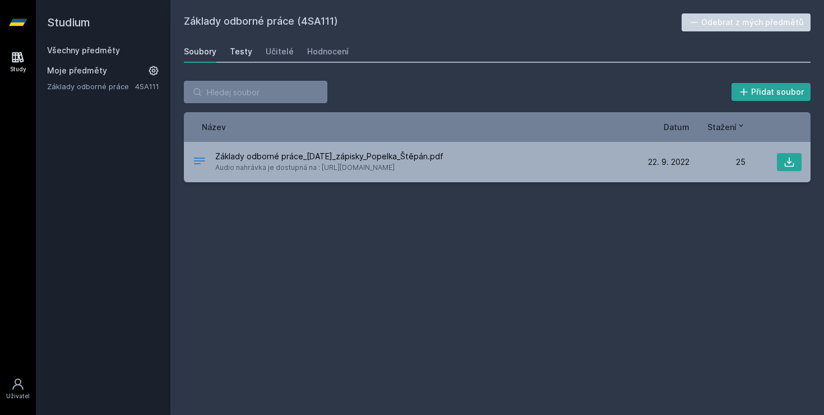
click at [240, 54] on div "Testy" at bounding box center [241, 51] width 22 height 11
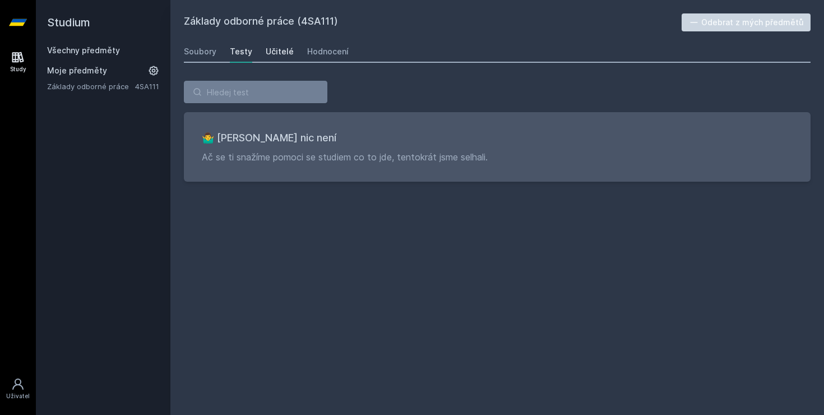
click at [271, 59] on link "Učitelé" at bounding box center [280, 51] width 28 height 22
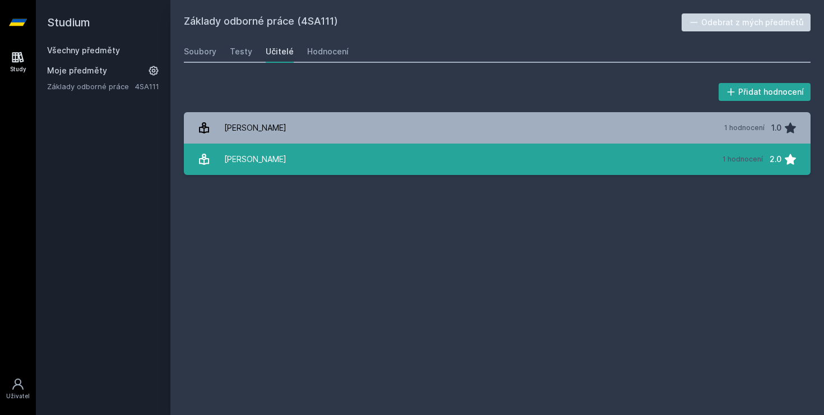
click at [285, 159] on link "[PERSON_NAME] 1 hodnocení 2.0" at bounding box center [497, 159] width 627 height 31
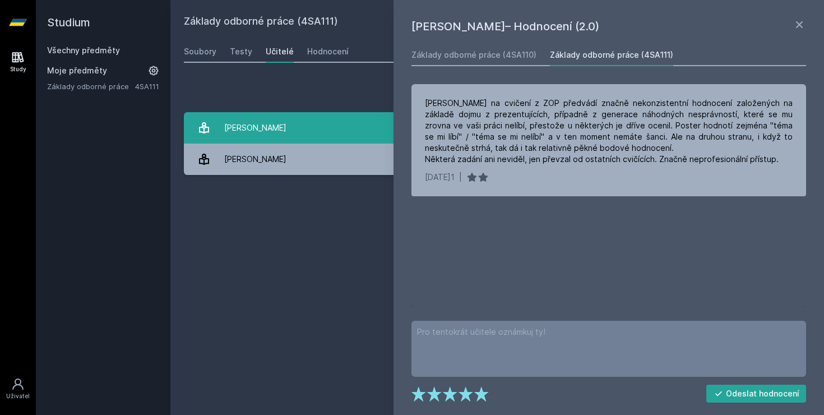
click at [312, 129] on link "[PERSON_NAME] 1 hodnocení 1.0" at bounding box center [497, 127] width 627 height 31
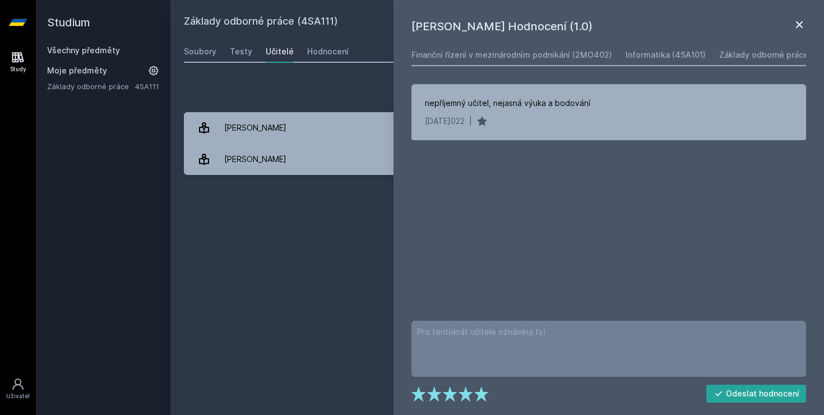
click at [803, 22] on icon at bounding box center [799, 24] width 13 height 13
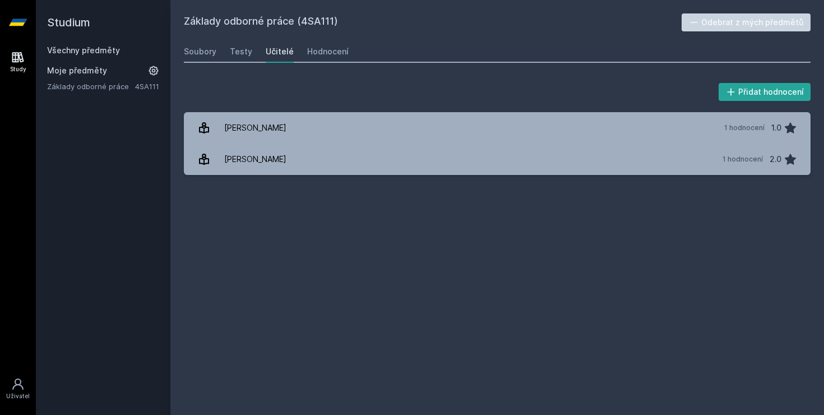
click at [77, 59] on div "Všechny předměty Moje předměty Základy odborné práce 4SA111" at bounding box center [103, 68] width 112 height 47
click at [73, 54] on link "Všechny předměty" at bounding box center [83, 50] width 73 height 10
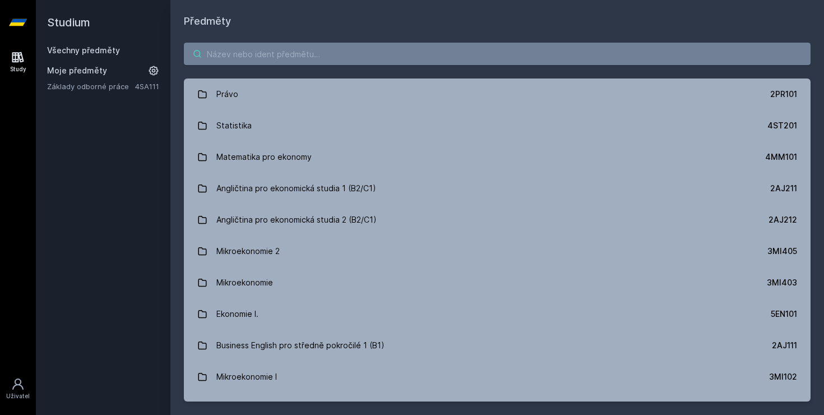
click at [249, 57] on input "search" at bounding box center [497, 54] width 627 height 22
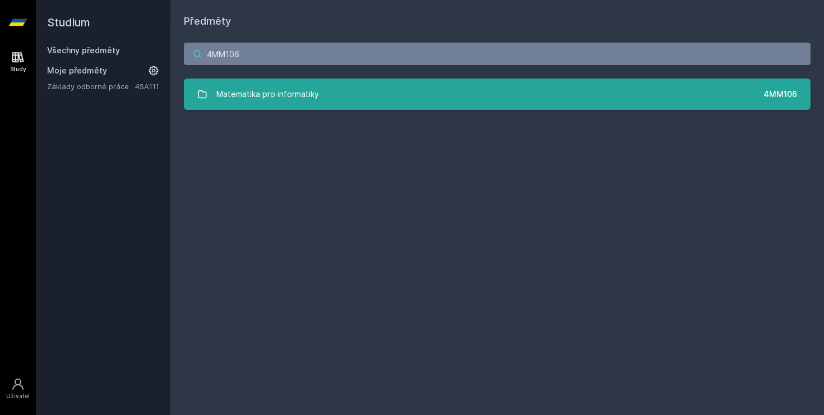
type input "4MM106"
click at [581, 90] on link "Matematika pro informatiky 4MM106" at bounding box center [497, 93] width 627 height 31
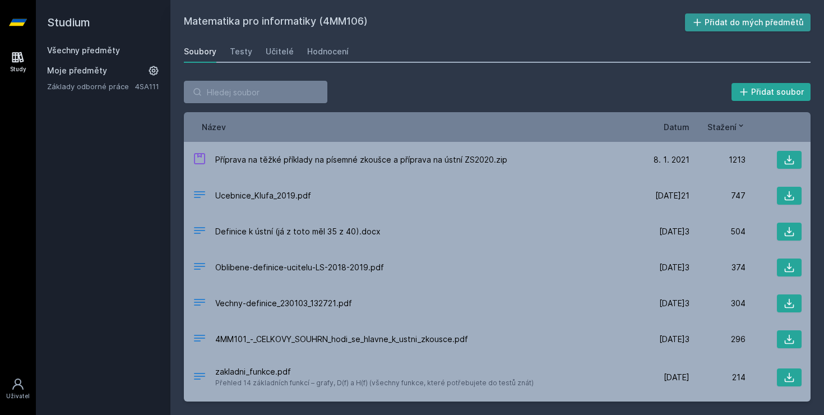
click at [724, 21] on button "Přidat do mých předmětů" at bounding box center [748, 22] width 126 height 18
click at [73, 40] on h2 "Studium" at bounding box center [103, 22] width 112 height 45
click at [73, 45] on link "Všechny předměty" at bounding box center [83, 50] width 73 height 10
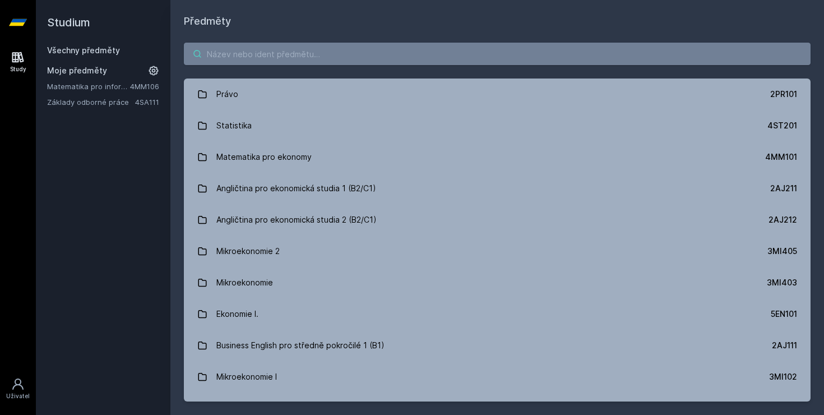
click at [270, 58] on input "search" at bounding box center [497, 54] width 627 height 22
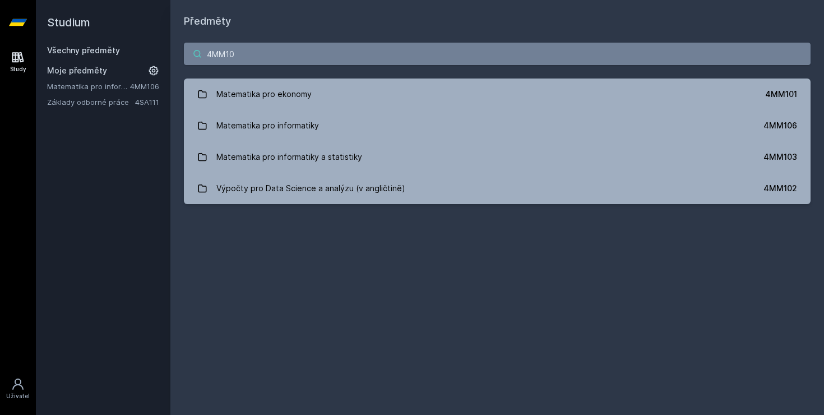
click at [279, 59] on input "4MM10" at bounding box center [497, 54] width 627 height 22
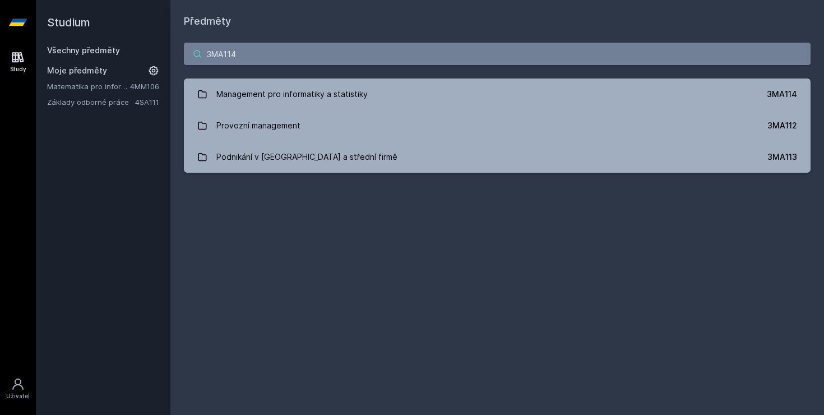
type input "3MA114"
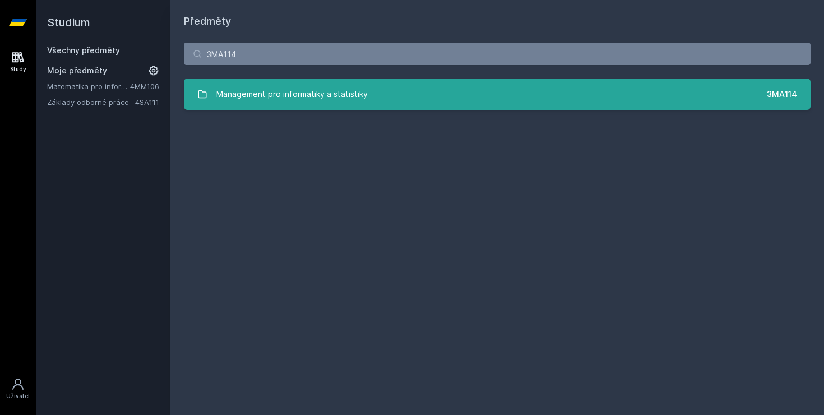
click at [292, 95] on div "Management pro informatiky a statistiky" at bounding box center [291, 94] width 151 height 22
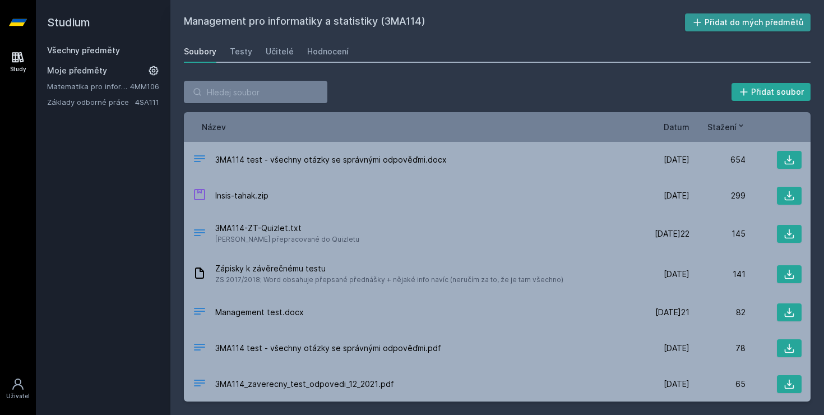
click at [747, 21] on button "Přidat do mých předmětů" at bounding box center [748, 22] width 126 height 18
click at [69, 25] on h2 "Studium" at bounding box center [103, 22] width 112 height 45
click at [73, 54] on link "Všechny předměty" at bounding box center [83, 50] width 73 height 10
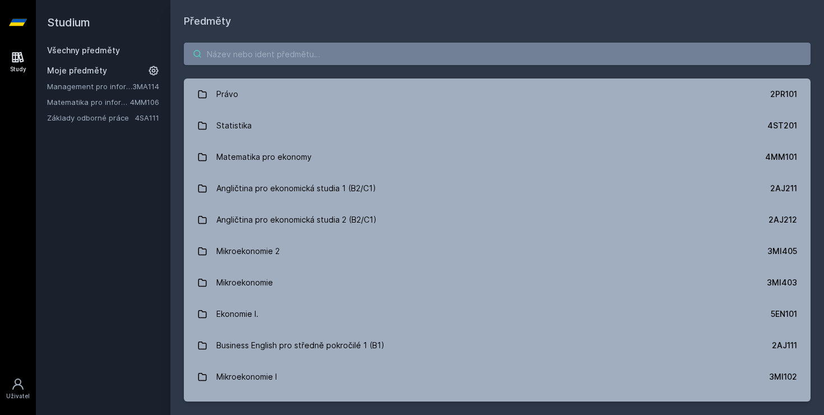
click at [313, 54] on input "search" at bounding box center [497, 54] width 627 height 22
type input "A"
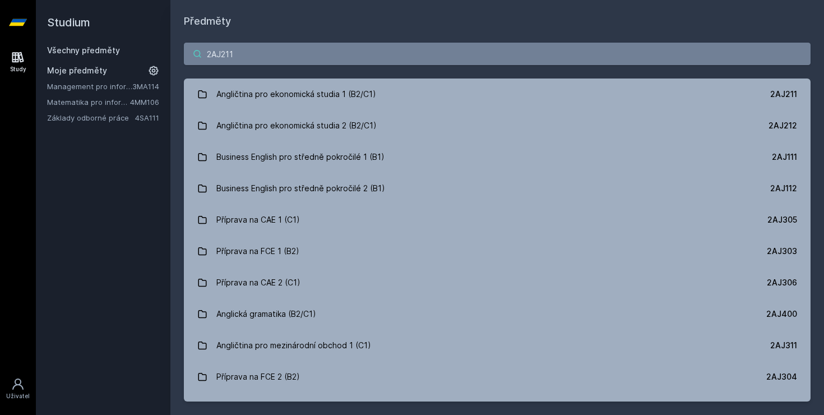
type input "2AJ211"
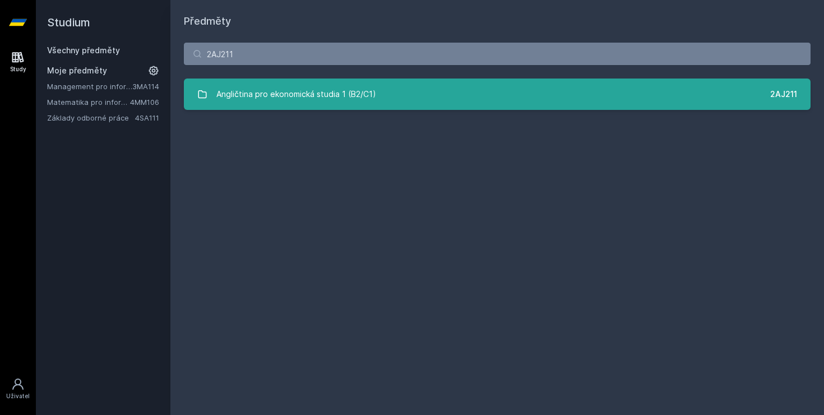
click at [323, 93] on div "Angličtina pro ekonomická studia 1 (B2/C1)" at bounding box center [296, 94] width 160 height 22
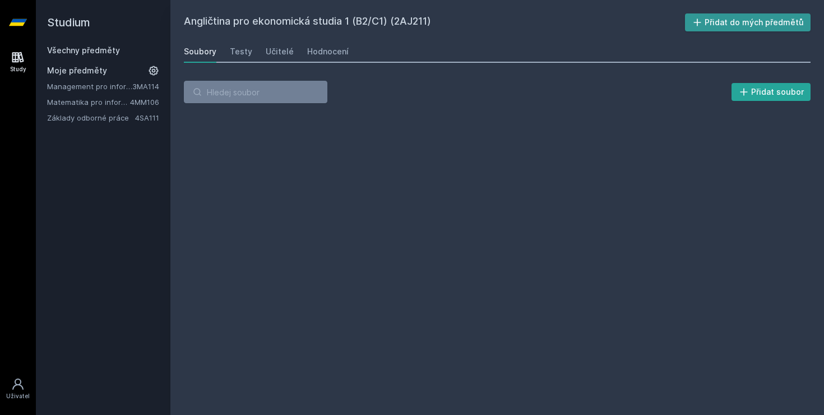
click at [737, 24] on button "Přidat do mých předmětů" at bounding box center [748, 22] width 126 height 18
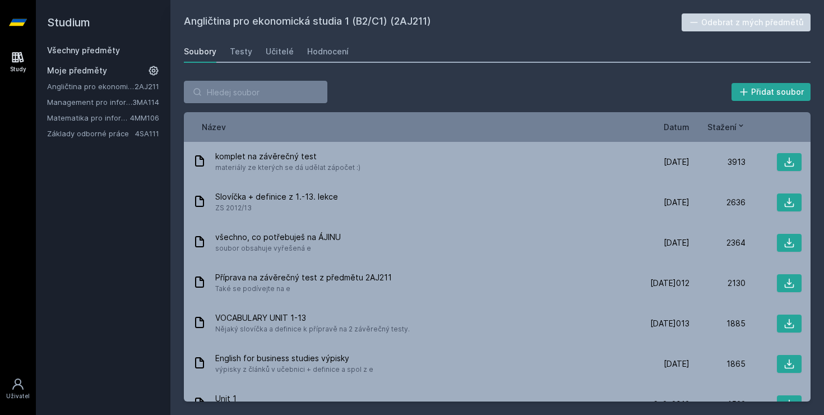
click at [79, 43] on h2 "Studium" at bounding box center [103, 22] width 112 height 45
click at [90, 43] on h2 "Studium" at bounding box center [103, 22] width 112 height 45
click at [90, 50] on link "Všechny předměty" at bounding box center [83, 50] width 73 height 10
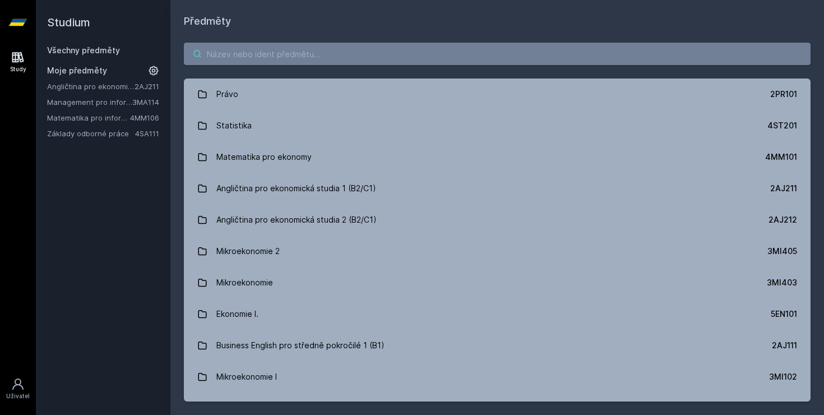
click at [214, 51] on input "search" at bounding box center [497, 54] width 627 height 22
paste input "4IZ110"
type input "4IZ110"
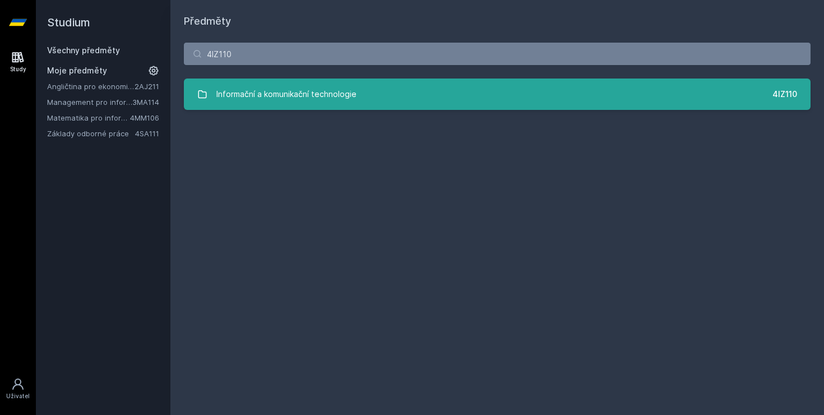
click at [262, 103] on div "Informační a komunikační technologie" at bounding box center [286, 94] width 140 height 22
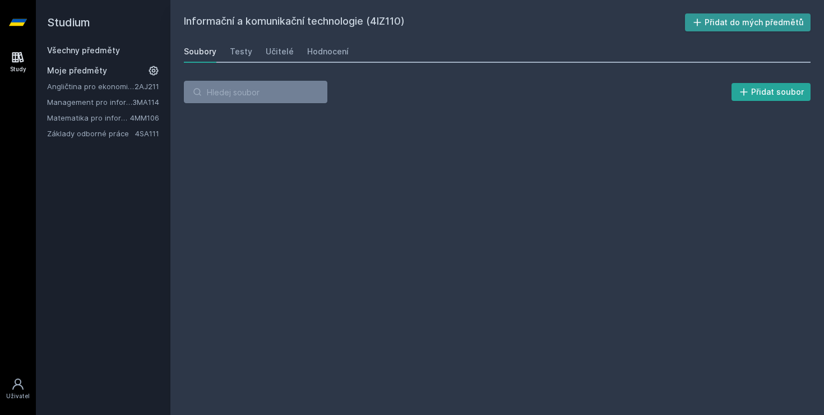
click at [733, 20] on button "Přidat do mých předmětů" at bounding box center [748, 22] width 126 height 18
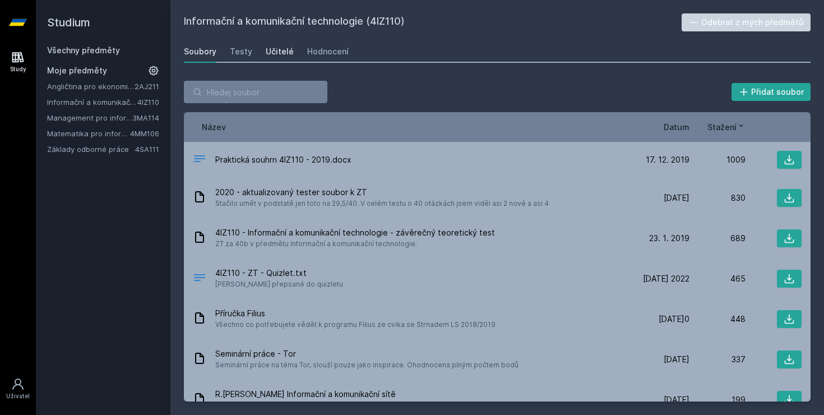
click at [270, 47] on div "Učitelé" at bounding box center [280, 51] width 28 height 11
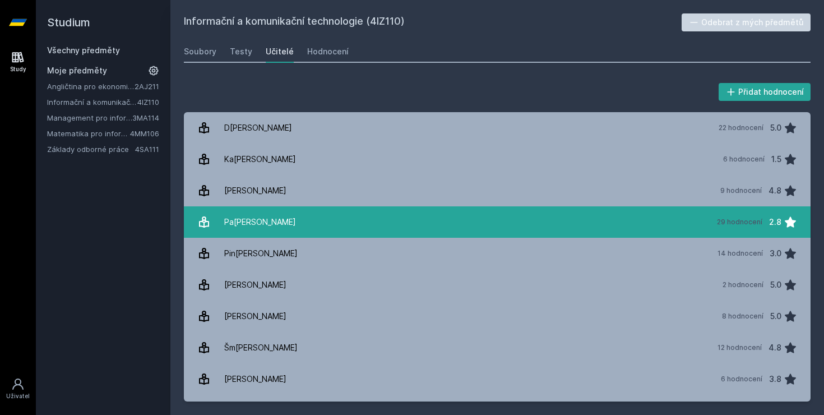
click at [295, 214] on link "[PERSON_NAME] 29 hodnocení 2.8" at bounding box center [497, 221] width 627 height 31
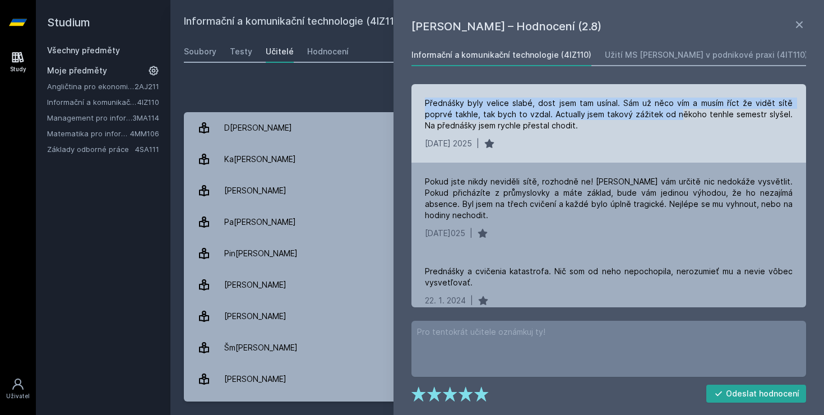
drag, startPoint x: 427, startPoint y: 103, endPoint x: 674, endPoint y: 112, distance: 247.4
click at [674, 112] on div "Přednášky byly velice slabé, dost jsem tam usínal. Sám už něco vím a musím říct…" at bounding box center [609, 115] width 368 height 34
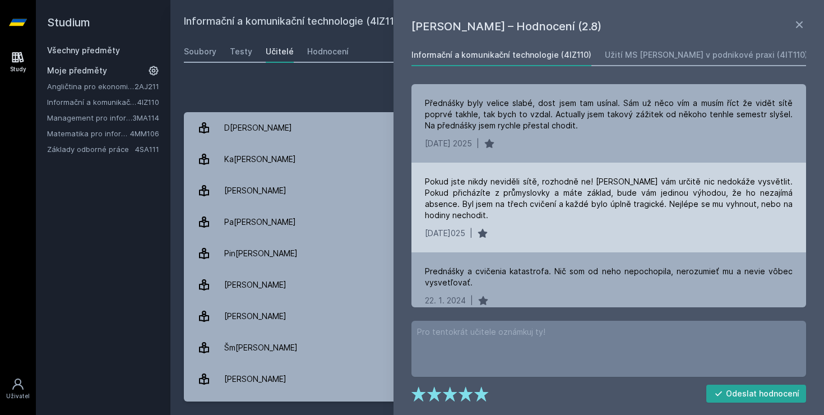
click at [576, 228] on div "[DATE]25 |" at bounding box center [609, 233] width 368 height 11
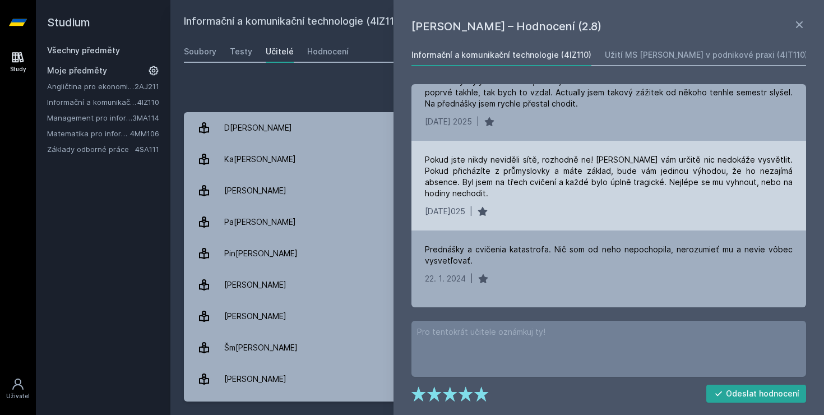
click at [576, 228] on div "Pokud jste nikdy neviděli sítě, rozhodně ne! [PERSON_NAME]ám určitě nic nedokáž…" at bounding box center [609, 186] width 395 height 90
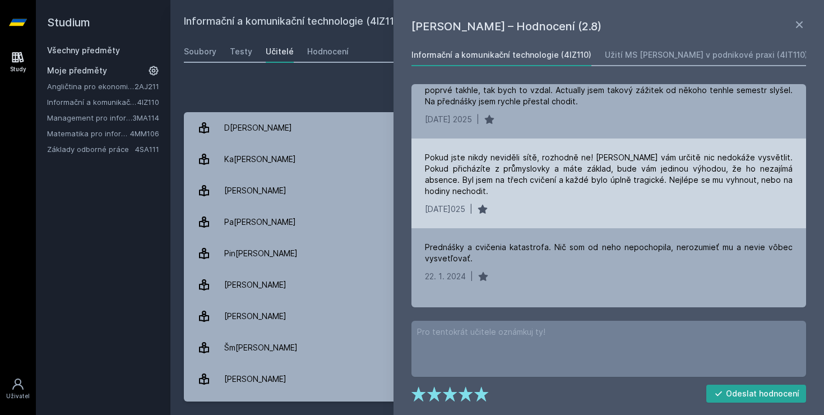
scroll to position [22, 0]
click at [584, 212] on div "[DATE]25 |" at bounding box center [609, 210] width 368 height 11
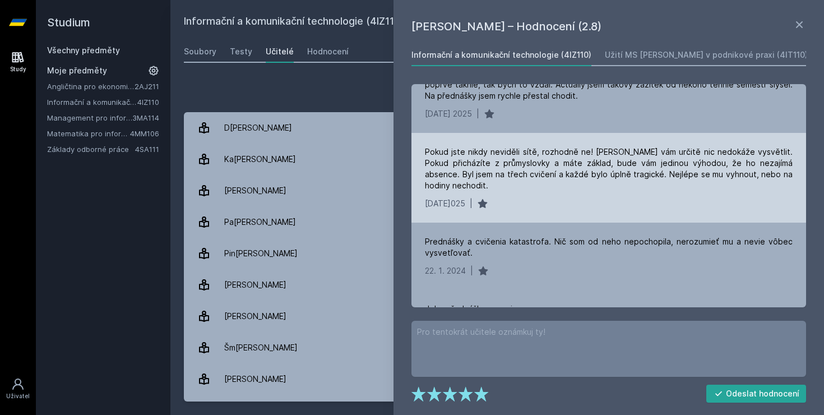
scroll to position [31, 0]
click at [584, 218] on div "Pokud jste nikdy neviděli sítě, rozhodně ne! [PERSON_NAME]ám určitě nic nedokáž…" at bounding box center [609, 177] width 395 height 90
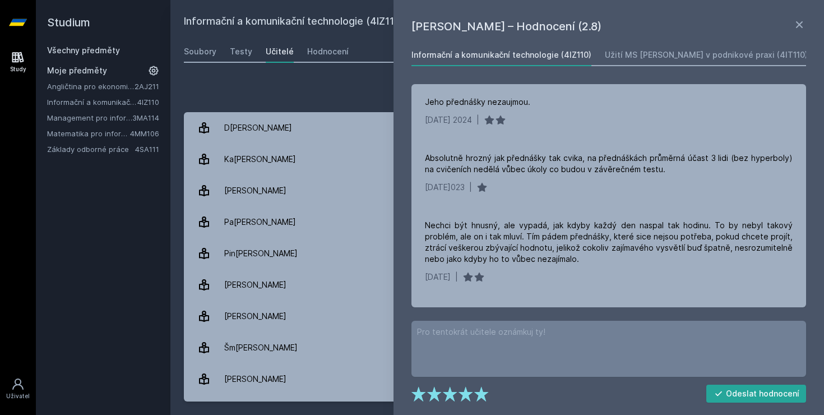
scroll to position [239, 0]
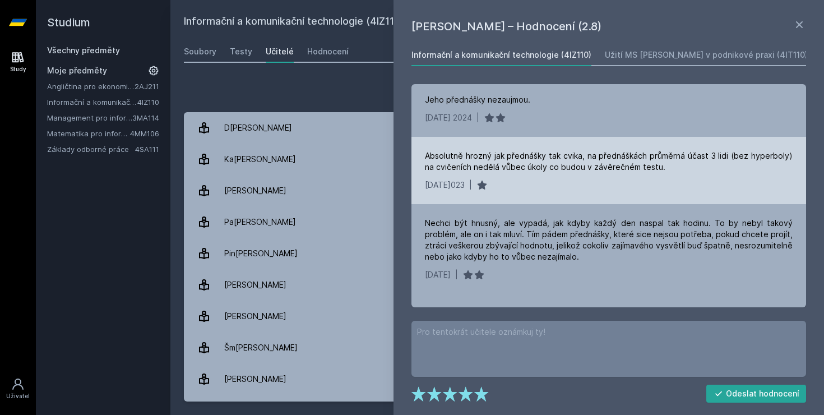
click at [516, 176] on div "Absolutně hrozný jak přednášky tak cvika, na přednáškách průměrná účast 3 lidi …" at bounding box center [609, 170] width 395 height 67
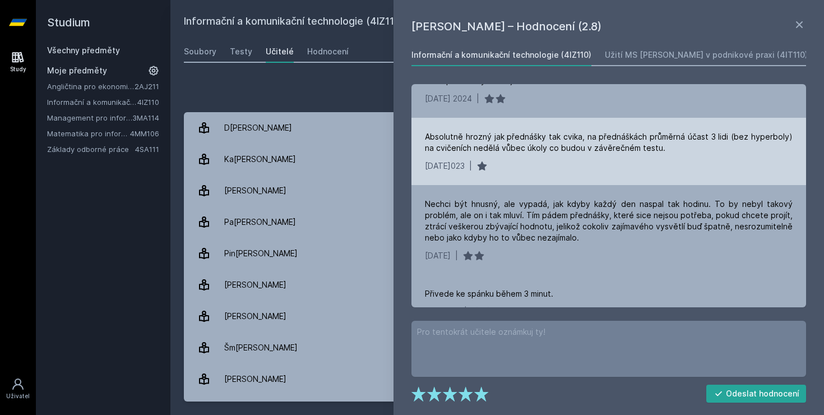
scroll to position [258, 0]
click at [530, 170] on div "[DATE]023 |" at bounding box center [609, 165] width 368 height 11
click at [534, 169] on div "[DATE]023 |" at bounding box center [609, 165] width 368 height 11
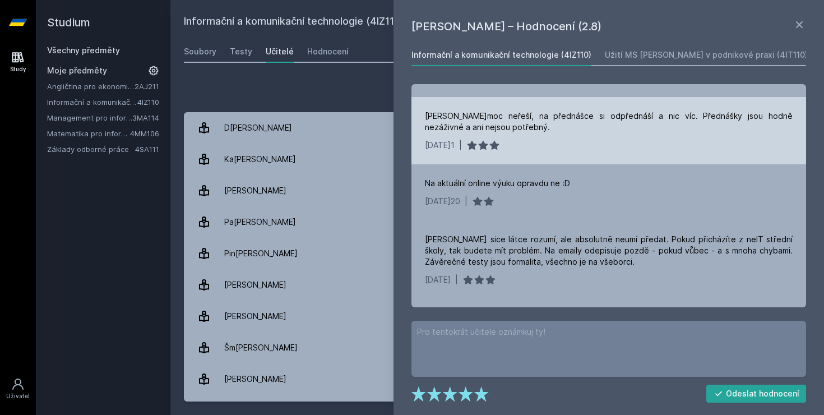
scroll to position [494, 0]
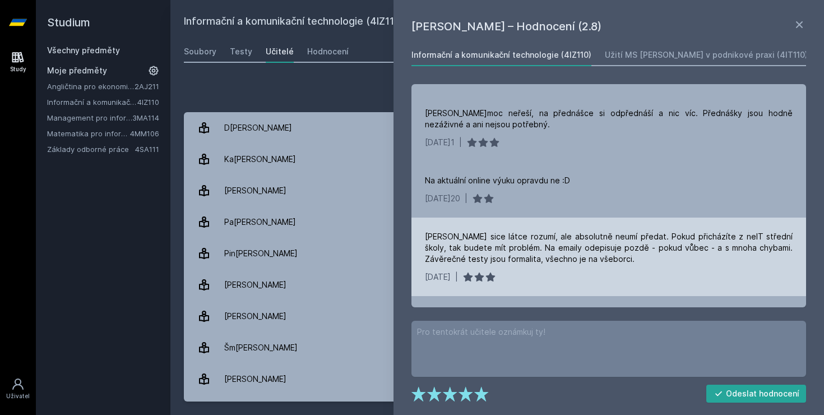
click at [537, 264] on div "[PERSON_NAME] sice látce rozumí, ale absolutně neumí předat. Pokud přicházíte z…" at bounding box center [609, 248] width 368 height 34
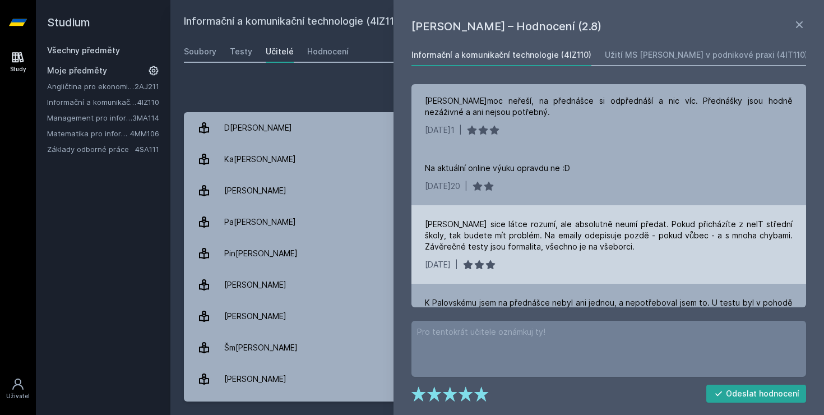
scroll to position [507, 0]
click at [537, 264] on div "[DATE]20 |" at bounding box center [609, 263] width 368 height 11
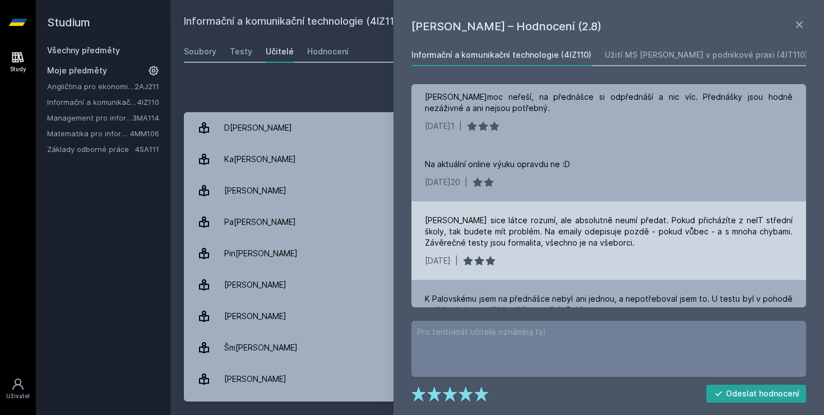
scroll to position [514, 0]
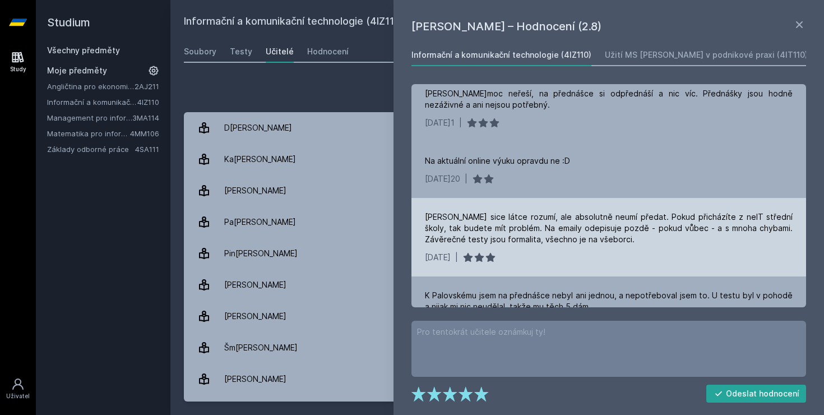
click at [537, 264] on div "[PERSON_NAME]ice látce rozumí, ale absolutně neumí předat. Pokud přicházíte z n…" at bounding box center [609, 237] width 395 height 78
click at [537, 258] on div "[DATE]20 |" at bounding box center [609, 257] width 368 height 11
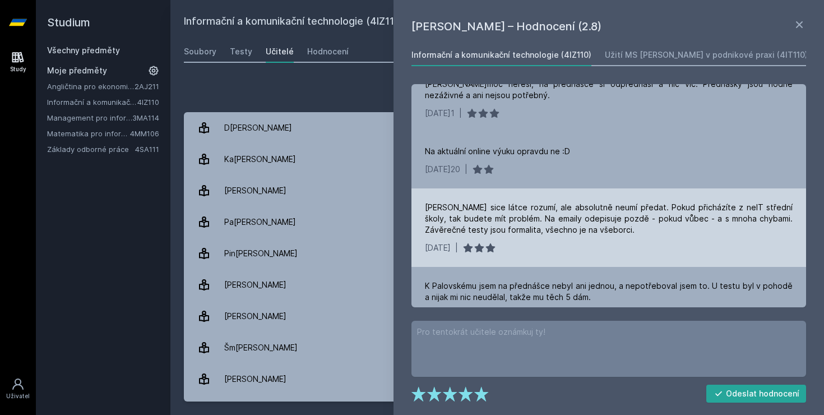
scroll to position [526, 0]
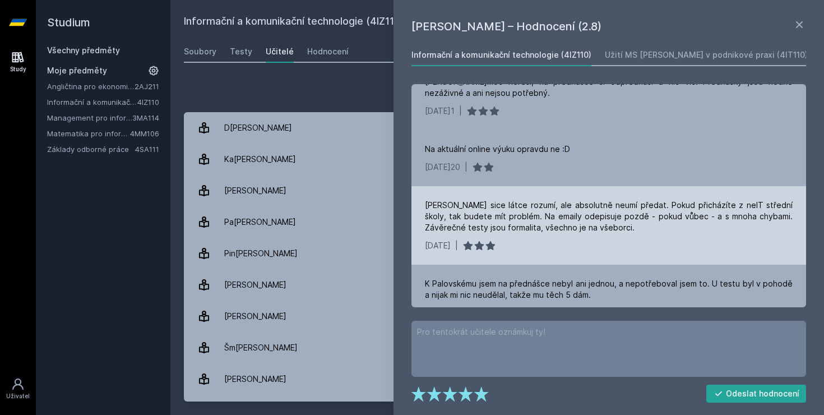
click at [565, 242] on div "[DATE]20 |" at bounding box center [609, 245] width 368 height 11
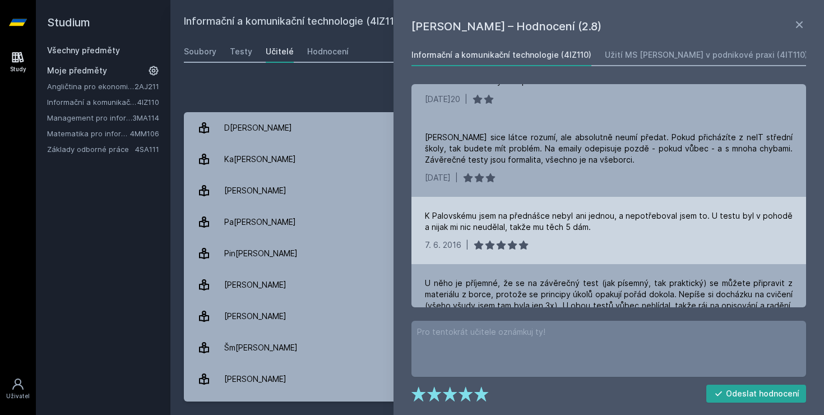
scroll to position [594, 0]
click at [562, 239] on div "[DATE] |" at bounding box center [609, 244] width 368 height 11
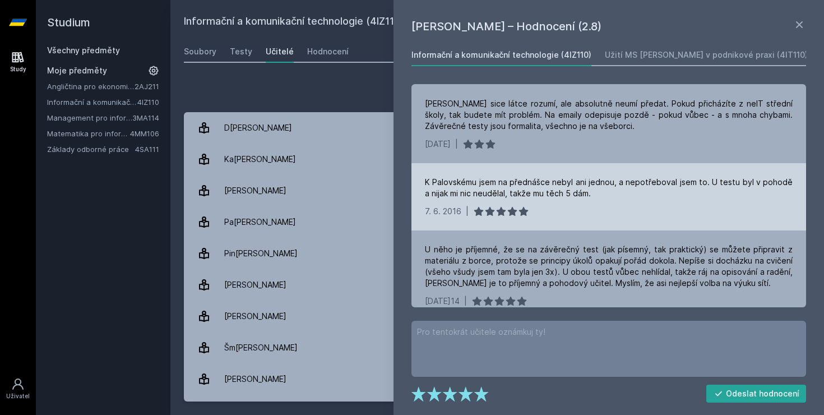
scroll to position [656, 0]
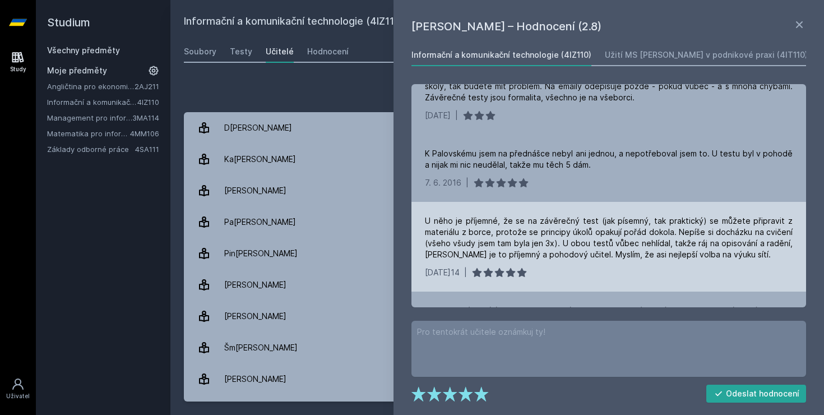
click at [558, 269] on div "[DATE] |" at bounding box center [609, 272] width 368 height 11
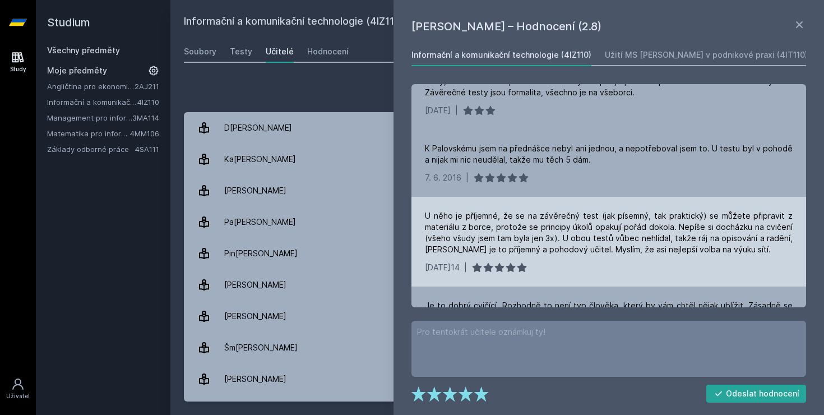
click at [558, 269] on div "[DATE] |" at bounding box center [609, 267] width 368 height 11
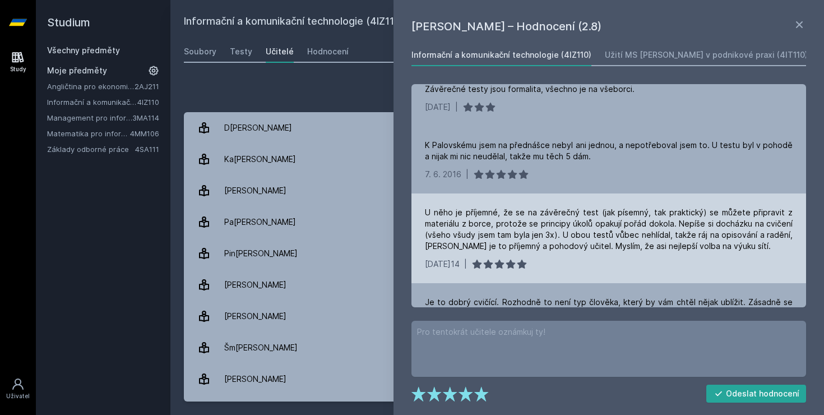
click at [558, 269] on div "[DATE] |" at bounding box center [609, 263] width 368 height 11
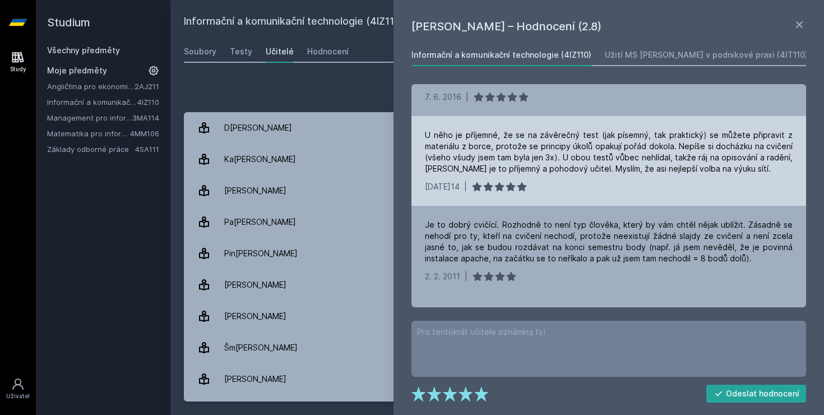
scroll to position [746, 0]
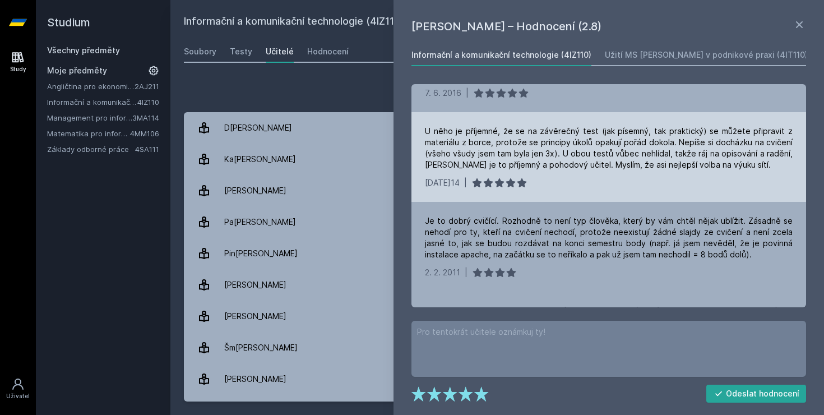
click at [558, 269] on div "[DATE] 2011 |" at bounding box center [609, 272] width 368 height 11
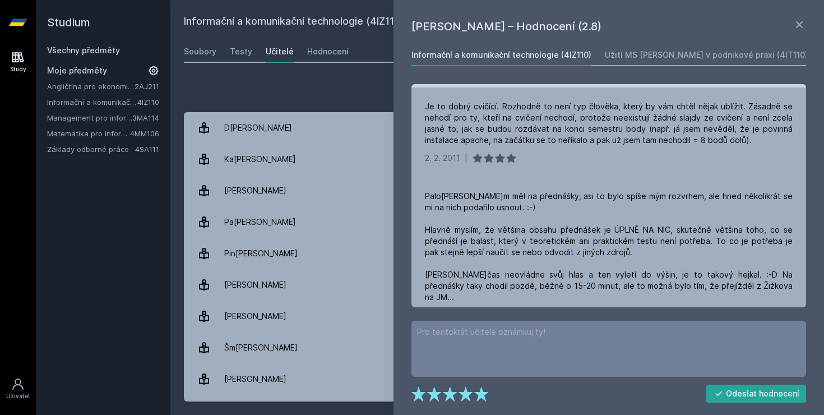
scroll to position [861, 0]
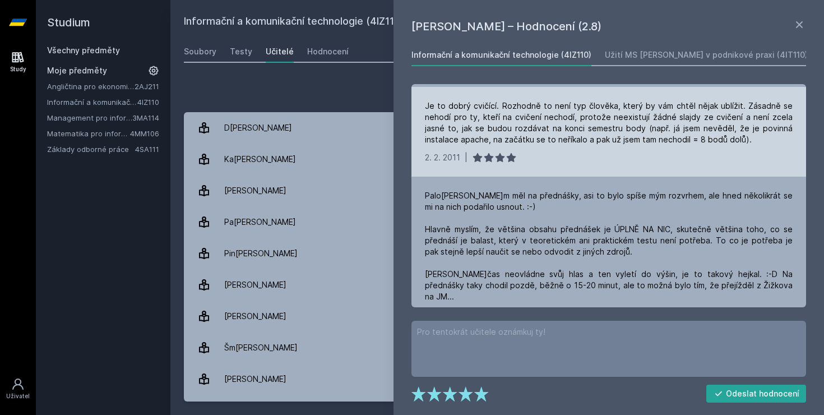
click at [597, 158] on div "[DATE] 2011 |" at bounding box center [609, 157] width 368 height 11
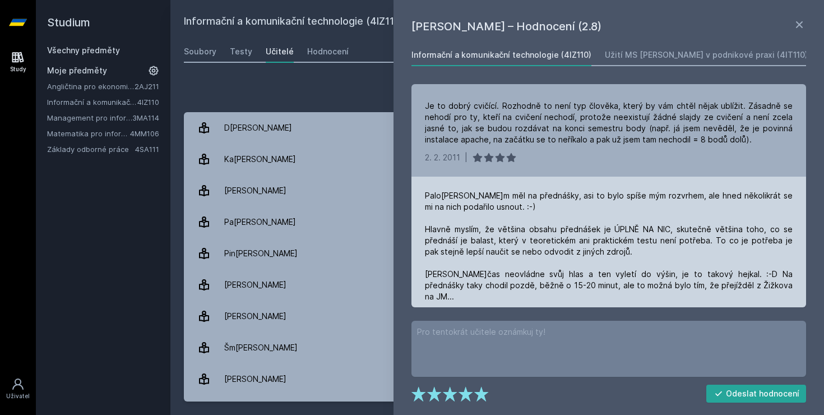
click at [556, 234] on div "Palo[PERSON_NAME]m měl na přednášky, asi to bylo spíše mým rozvrhem, ale hned n…" at bounding box center [609, 246] width 368 height 112
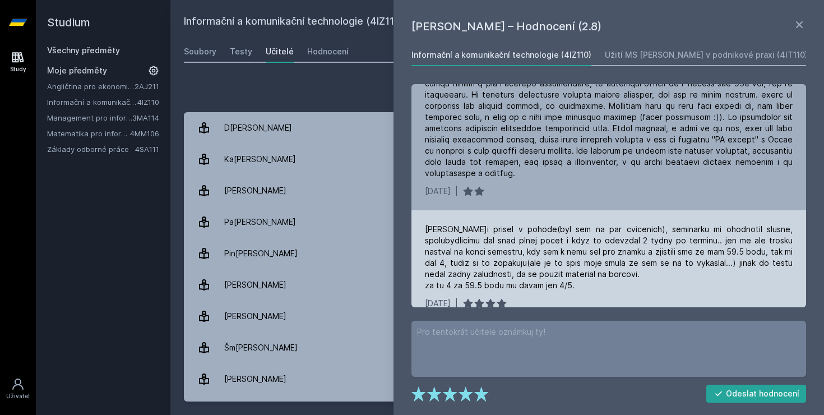
scroll to position [1243, 0]
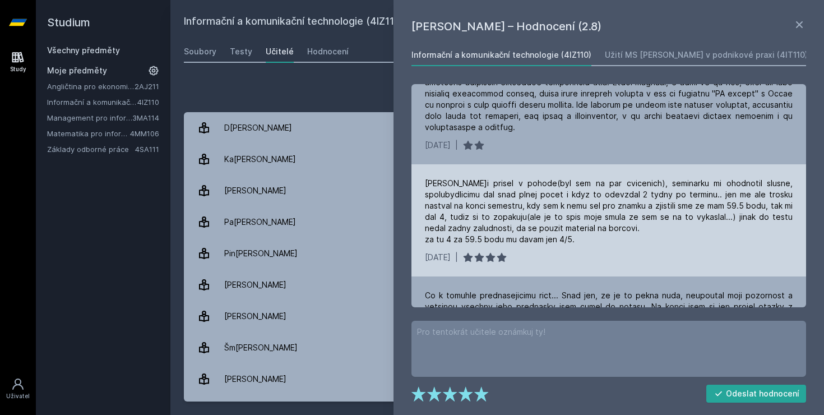
click at [609, 252] on div "[DATE]09 |" at bounding box center [609, 257] width 368 height 11
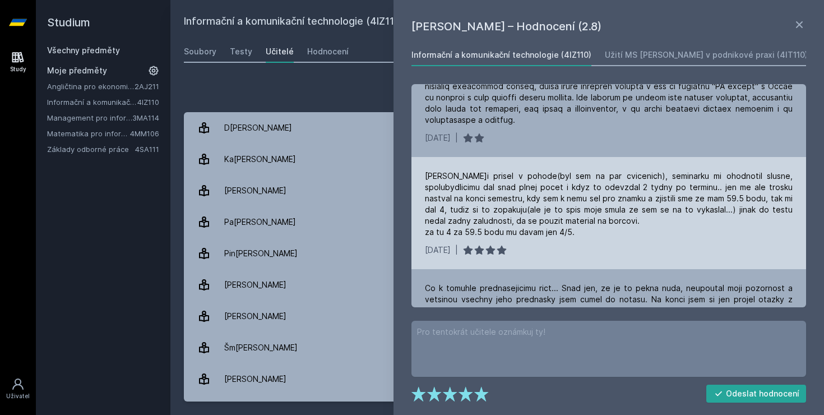
scroll to position [1252, 0]
click at [609, 237] on div "[PERSON_NAME]prisel v pohode(byl sem na par cvicenich), seminarku mi ohodnotil …" at bounding box center [609, 211] width 395 height 112
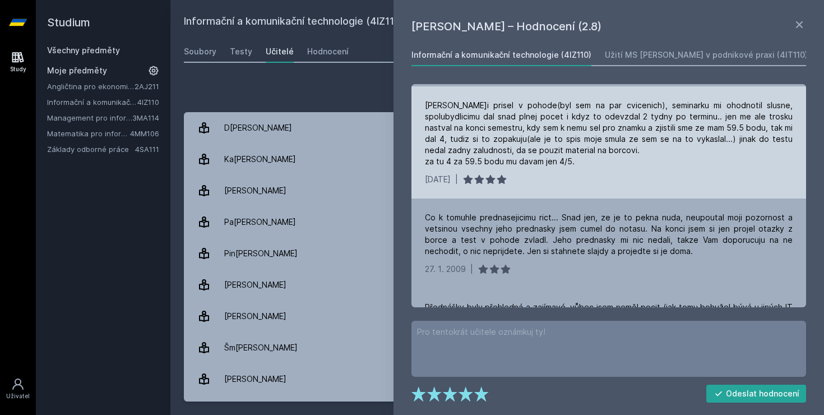
scroll to position [1322, 0]
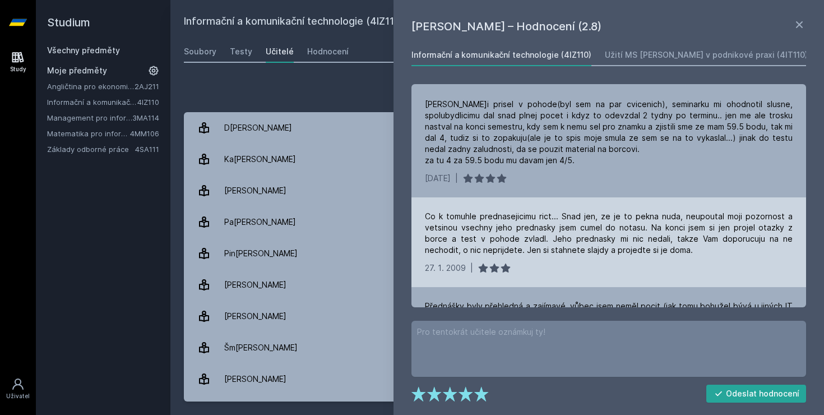
click at [609, 236] on div "Co k tomuhle prednasejicimu rict... Snad jen, ze je to pekna nuda, neupoutal mo…" at bounding box center [609, 242] width 395 height 90
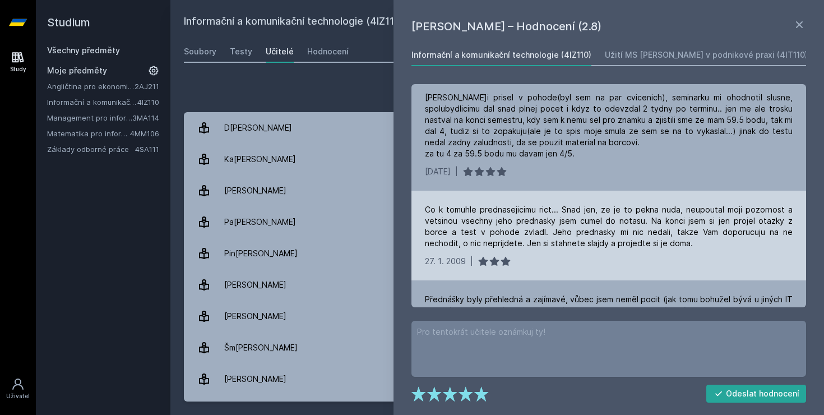
click at [609, 256] on div "[DATE]9 |" at bounding box center [609, 261] width 368 height 11
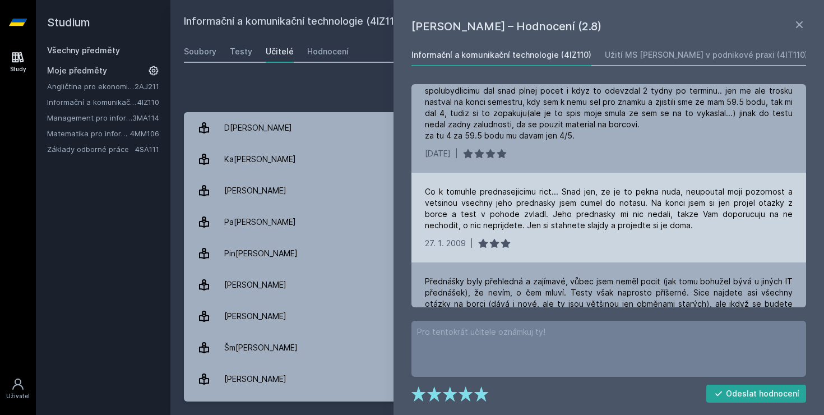
click at [609, 236] on div "Co k tomuhle prednasejicimu rict... Snad jen, ze je to pekna nuda, neupoutal mo…" at bounding box center [609, 218] width 395 height 90
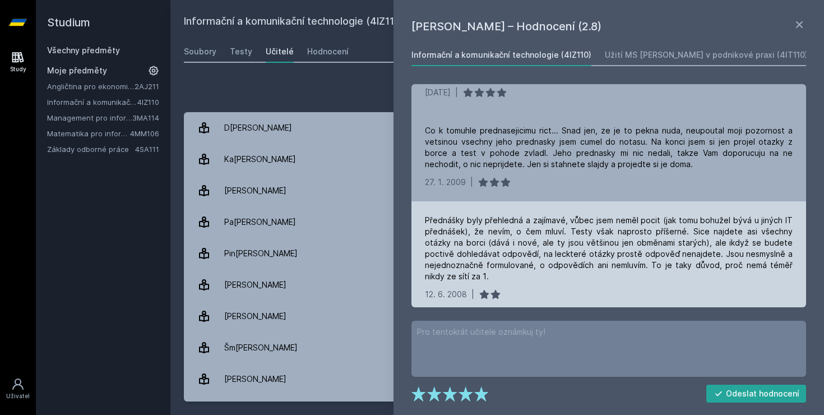
click at [603, 262] on div "Přednášky byly přehledná a zajímavé, vůbec jsem neměl pocit (jak tomu bohužel b…" at bounding box center [609, 257] width 395 height 112
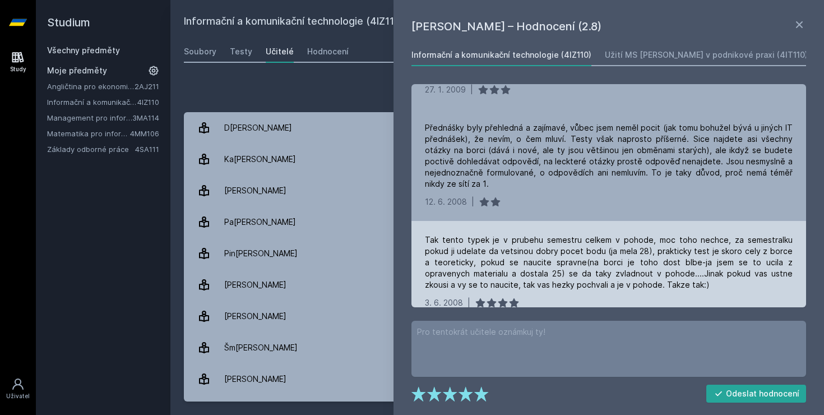
click at [583, 287] on div "Tak tento typek je v prubehu semestru celkem v pohode, moc toho nechce, za seme…" at bounding box center [609, 271] width 395 height 101
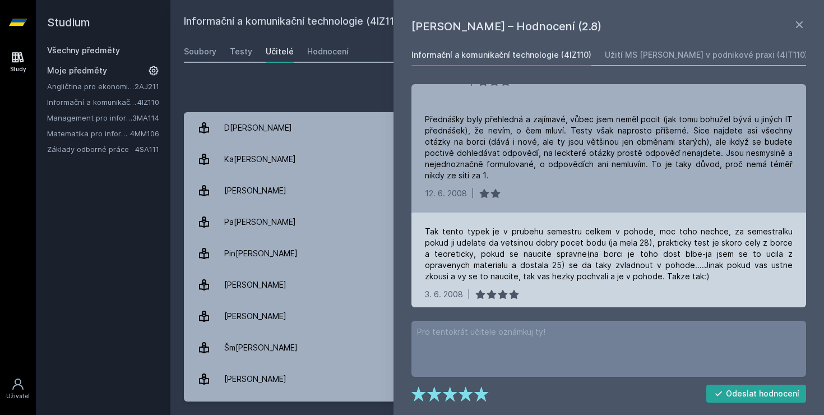
click at [610, 289] on div "[DATE]8 |" at bounding box center [609, 294] width 368 height 11
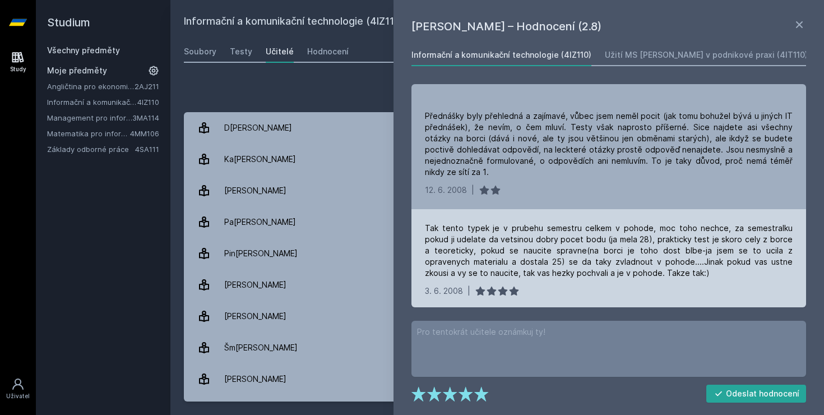
click at [610, 285] on div "[DATE]8 |" at bounding box center [609, 290] width 368 height 11
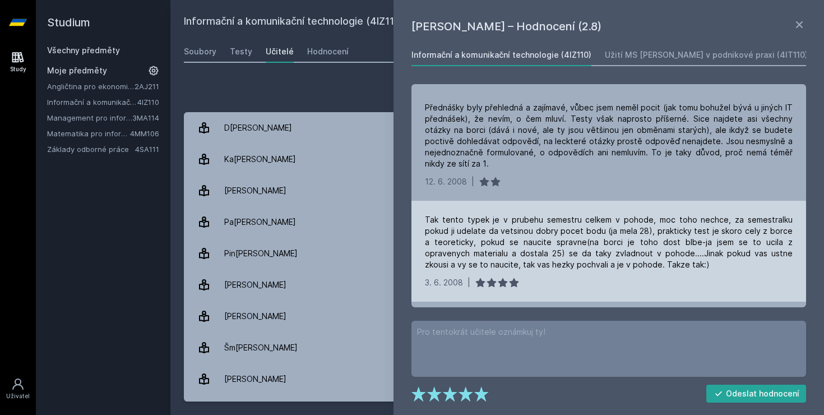
click at [610, 267] on div "Tak tento typek je v prubehu semestru celkem v pohode, moc toho nechce, za seme…" at bounding box center [609, 251] width 395 height 101
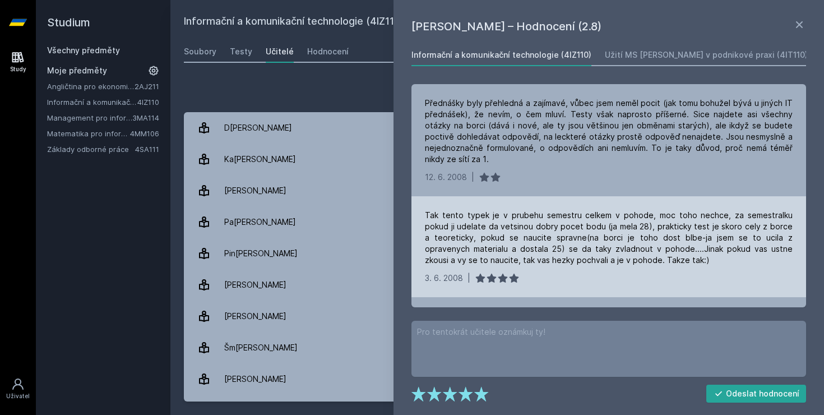
click at [610, 267] on div "Tak tento typek je v prubehu semestru celkem v pohode, moc toho nechce, za seme…" at bounding box center [609, 246] width 395 height 101
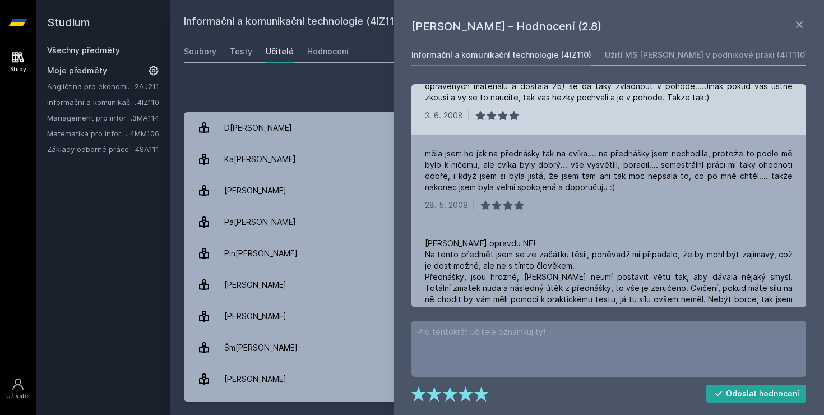
scroll to position [1688, 0]
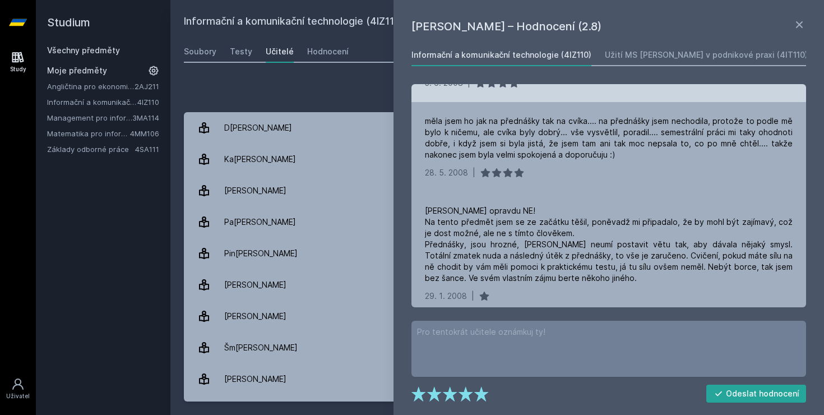
click at [610, 267] on div "[PERSON_NAME]ravdu NE! Na tento předmět jsem se ze začátku těšil, poněvadž mi p…" at bounding box center [609, 253] width 395 height 123
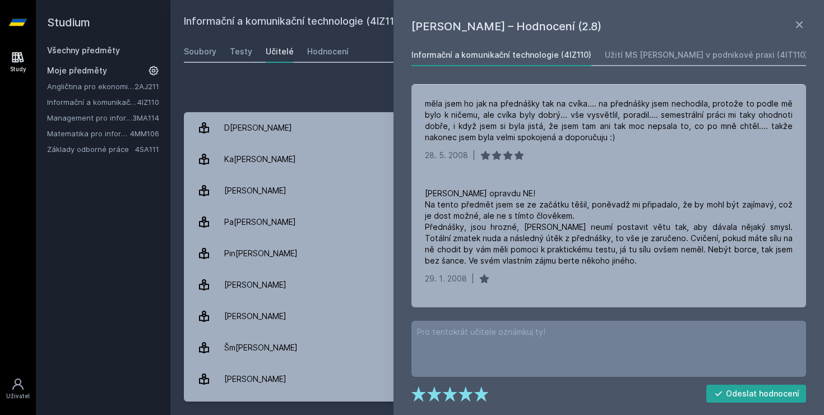
click at [610, 267] on div "[PERSON_NAME]ravdu NE! Na tento předmět jsem se ze začátku těšil, poněvadž mi p…" at bounding box center [609, 235] width 395 height 123
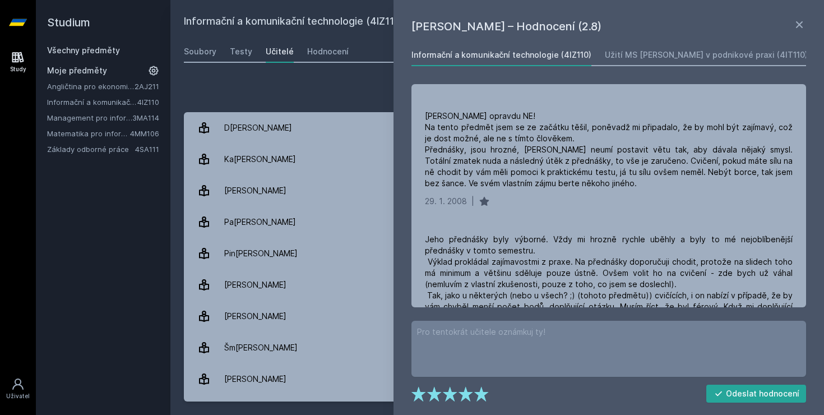
scroll to position [1819, 0]
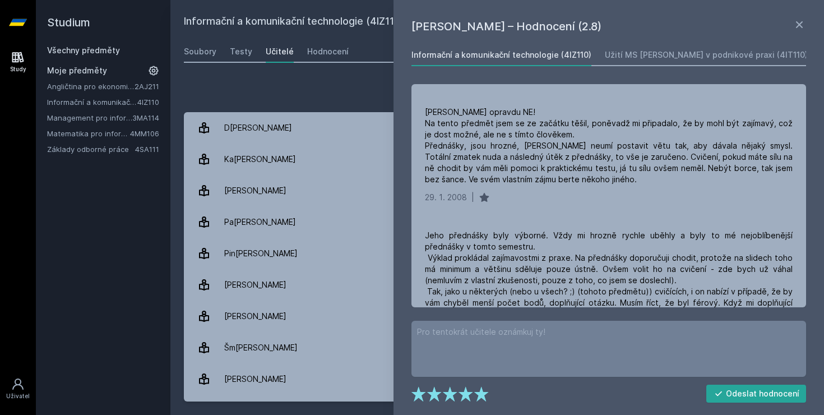
click at [610, 267] on div "Jeho přednášky byly výborné. Vždy mi hrozně rychle uběhly a byly to mé nejoblíb…" at bounding box center [609, 291] width 368 height 123
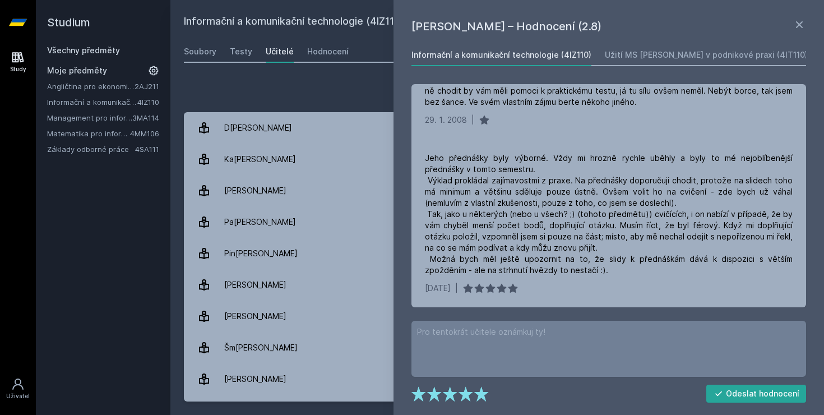
scroll to position [1900, 0]
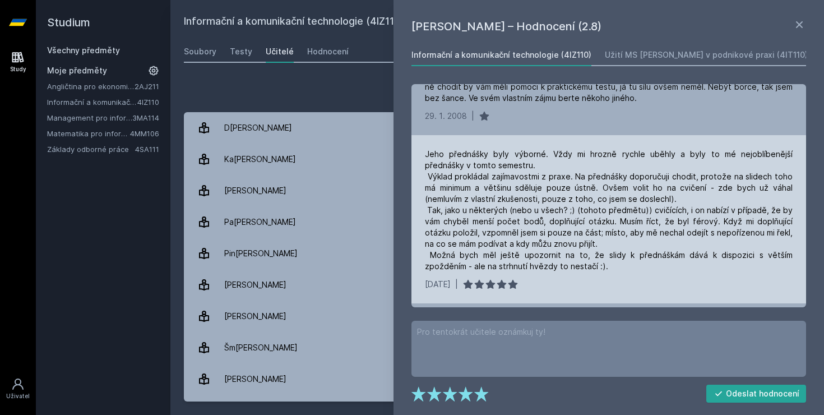
click at [606, 279] on div "[DATE] |" at bounding box center [609, 284] width 368 height 11
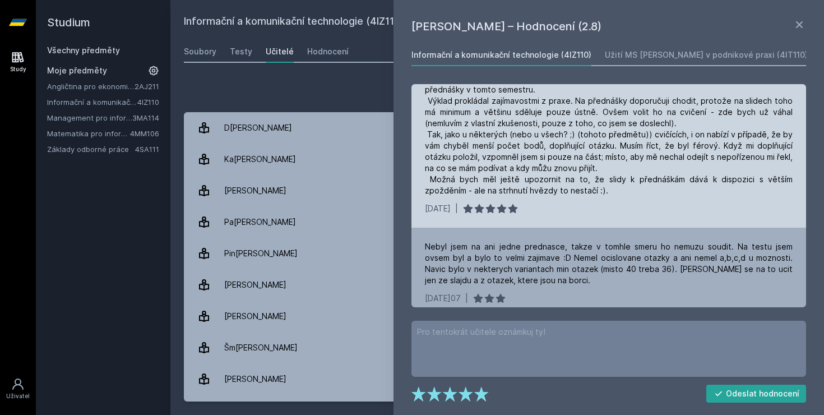
scroll to position [1976, 0]
click at [606, 258] on div "Nebyl jsem na ani jedne prednasce, takze v tomhle smeru ho nemuzu soudit. Na te…" at bounding box center [609, 263] width 368 height 45
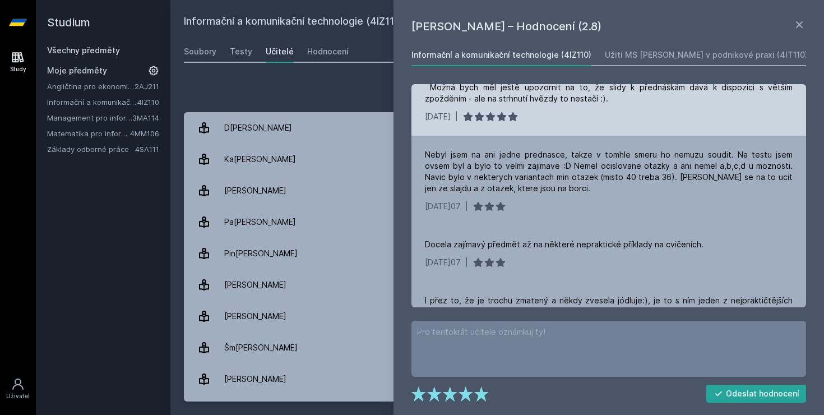
scroll to position [2072, 0]
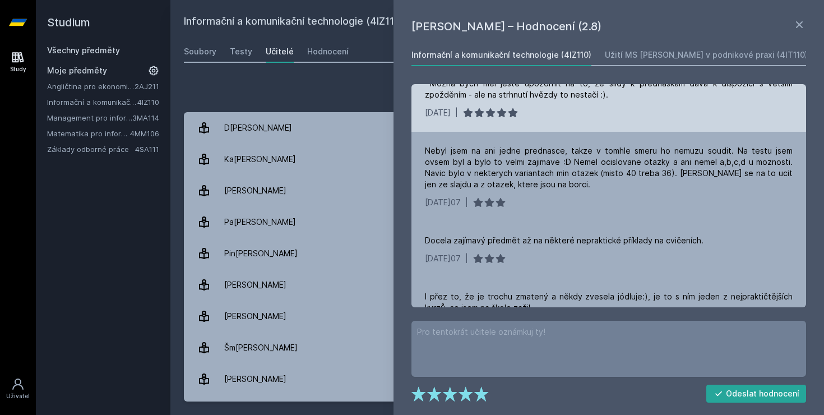
click at [606, 278] on div "I přez to, že je trochu zmatený a někdy zvesela jódluje:), je to s ním jeden z …" at bounding box center [609, 311] width 395 height 67
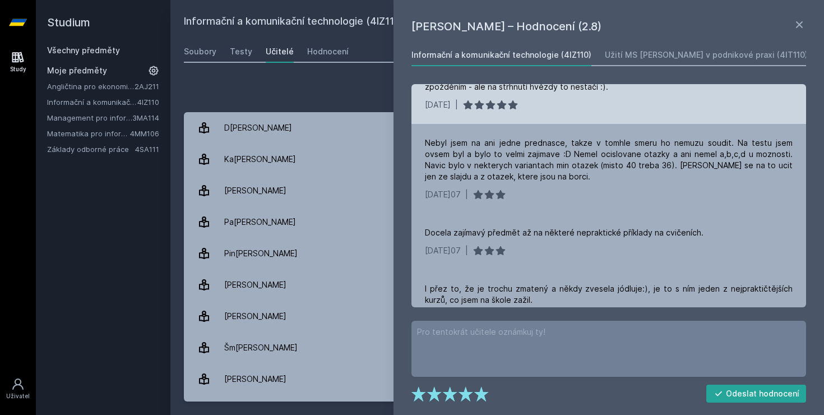
click at [606, 270] on div "I přez to, že je trochu zmatený a někdy zvesela jódluje:), je to s ním jeden z …" at bounding box center [609, 303] width 395 height 67
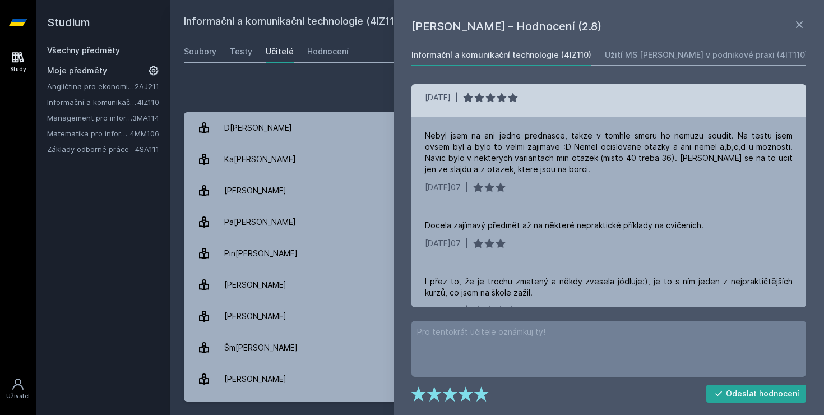
click at [606, 276] on div "I přez to, že je trochu zmatený a někdy zvesela jódluje:), je to s ním jeden z …" at bounding box center [609, 287] width 368 height 22
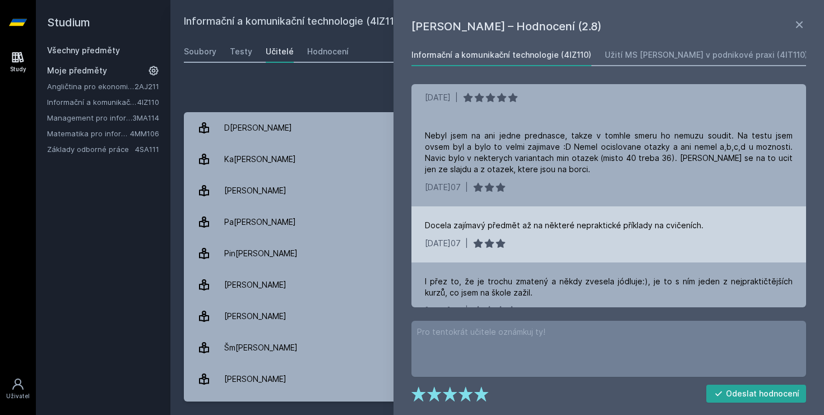
click at [606, 229] on div "Docela zajímavý předmět až na některé nepraktické příklady na cvičeních. [DATE]…" at bounding box center [609, 234] width 395 height 56
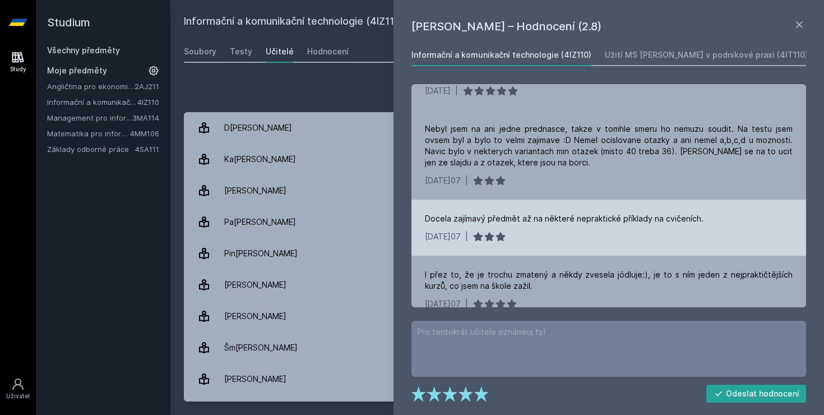
click at [606, 229] on div "Docela zajímavý předmět až na některé nepraktické příklady na cvičeních. [DATE]…" at bounding box center [609, 228] width 395 height 56
click at [591, 223] on div "Docela zajímavý předmět až na některé nepraktické příklady na cvičeních. [DATE]…" at bounding box center [609, 228] width 395 height 56
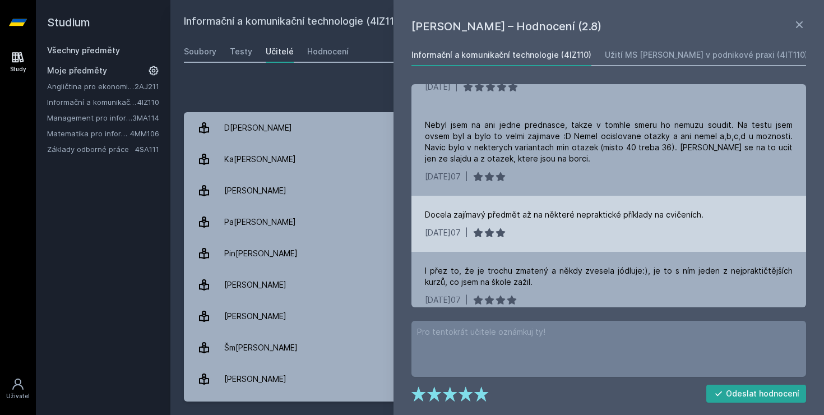
click at [591, 223] on div "Docela zajímavý předmět až na některé nepraktické příklady na cvičeních. [DATE]…" at bounding box center [609, 224] width 395 height 56
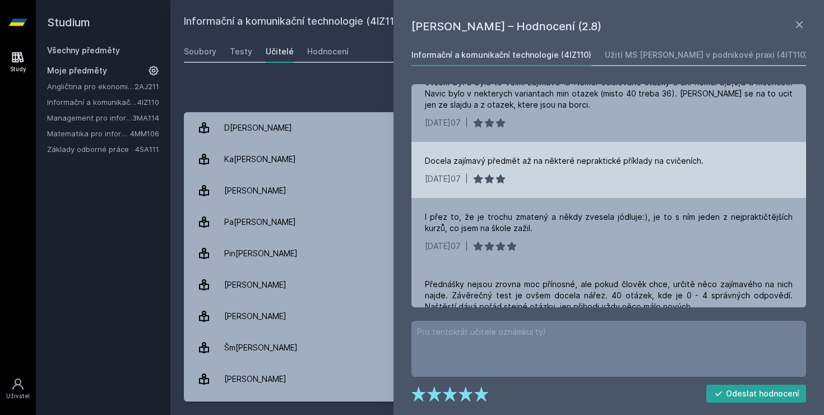
scroll to position [2152, 0]
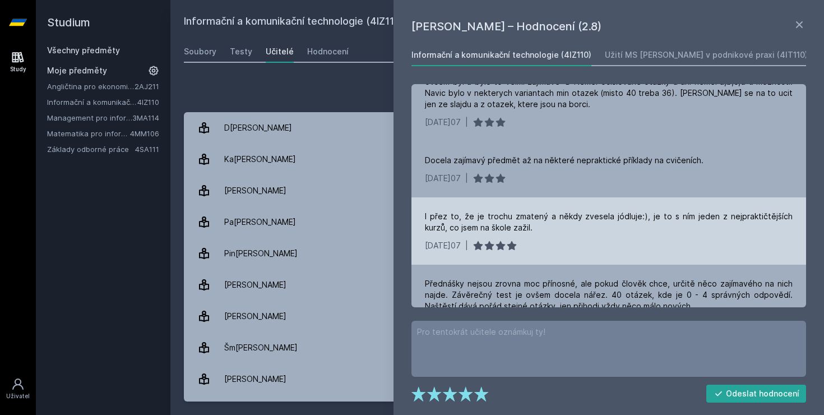
click at [590, 240] on div "[DATE] |" at bounding box center [609, 245] width 368 height 11
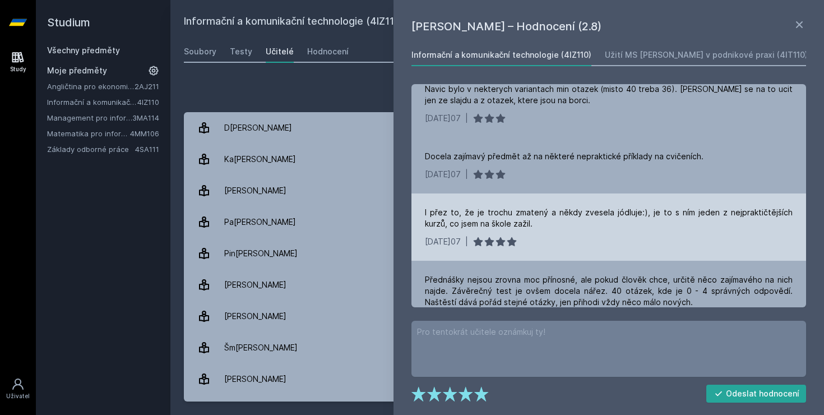
click at [590, 236] on div "[DATE] |" at bounding box center [609, 241] width 368 height 11
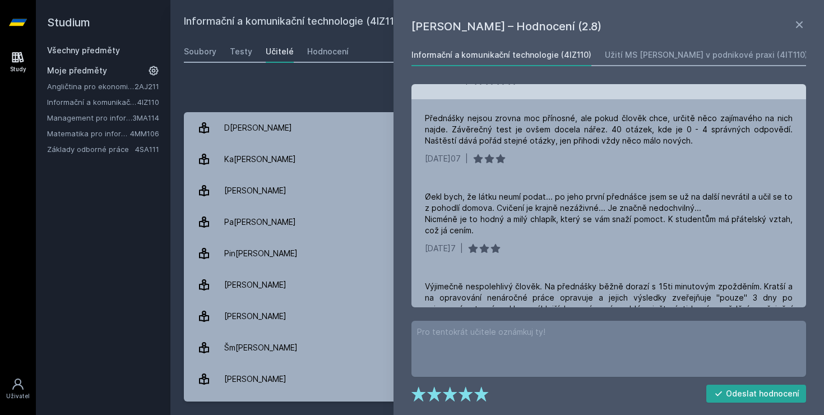
scroll to position [2319, 0]
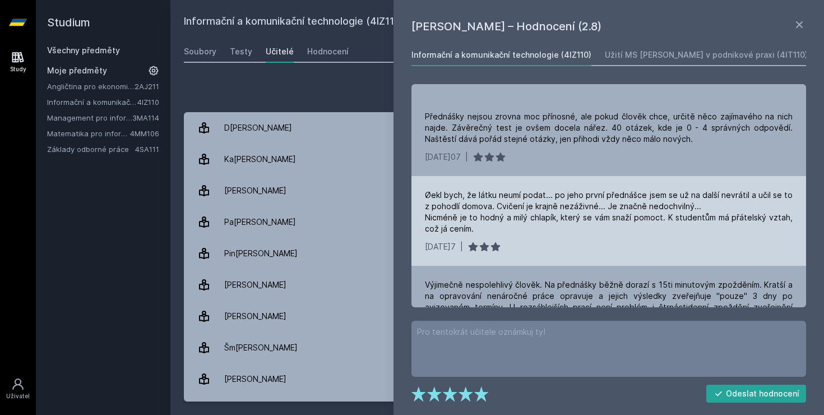
click at [583, 241] on div "[DATE] |" at bounding box center [609, 246] width 368 height 11
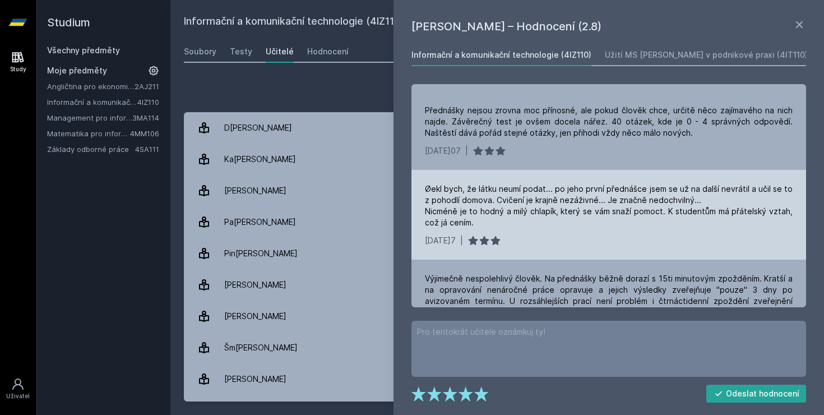
click at [583, 235] on div "[DATE] |" at bounding box center [609, 240] width 368 height 11
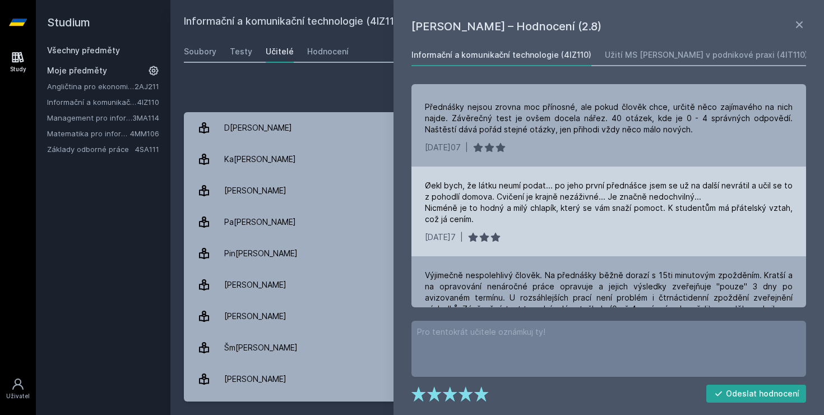
scroll to position [2332, 0]
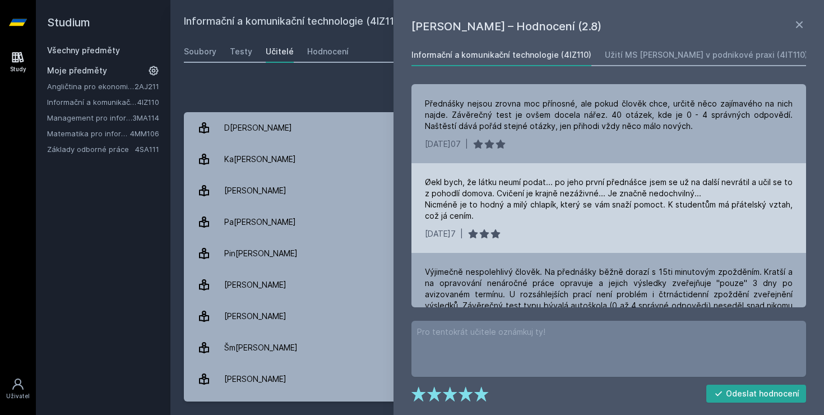
click at [583, 220] on div "Øekl bych, že látku neumí podat... po jeho první přednášce jsem se už na další …" at bounding box center [609, 208] width 395 height 90
click at [580, 228] on div "[DATE] |" at bounding box center [609, 233] width 368 height 11
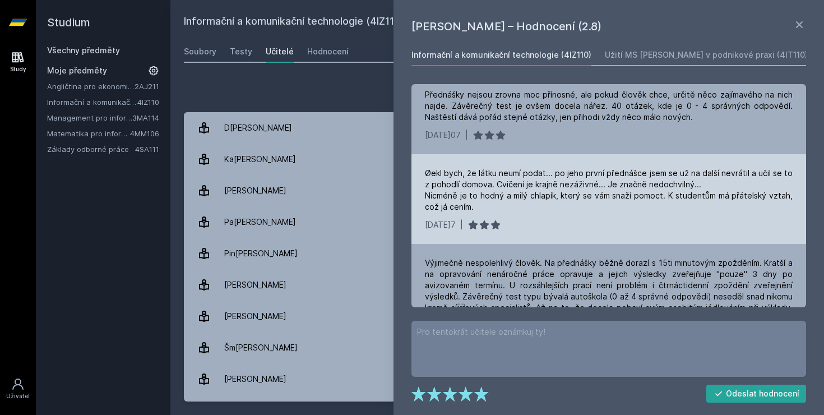
click at [580, 210] on div "Øekl bych, že látku neumí podat... po jeho první přednášce jsem se už na další …" at bounding box center [609, 199] width 395 height 90
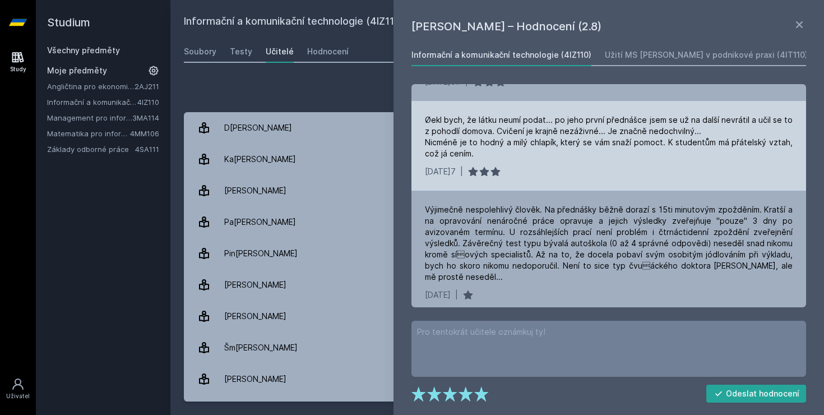
scroll to position [2407, 0]
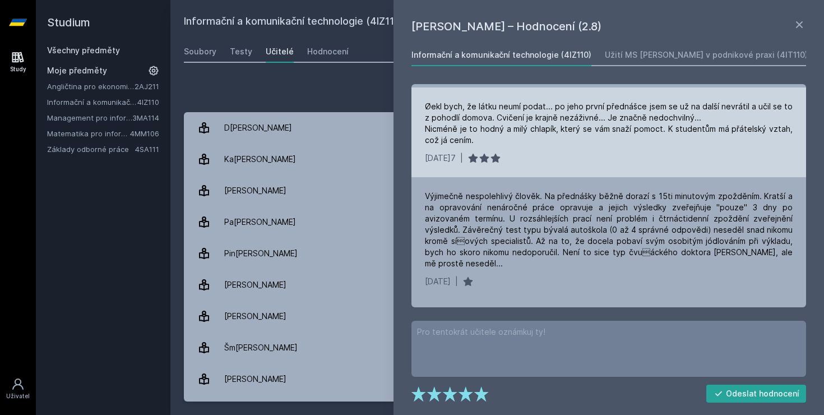
click at [580, 210] on div "Výjimečně nespolehlivý člověk. Na přednášky běžně dorazí s 15ti minutovým zpožd…" at bounding box center [609, 230] width 368 height 78
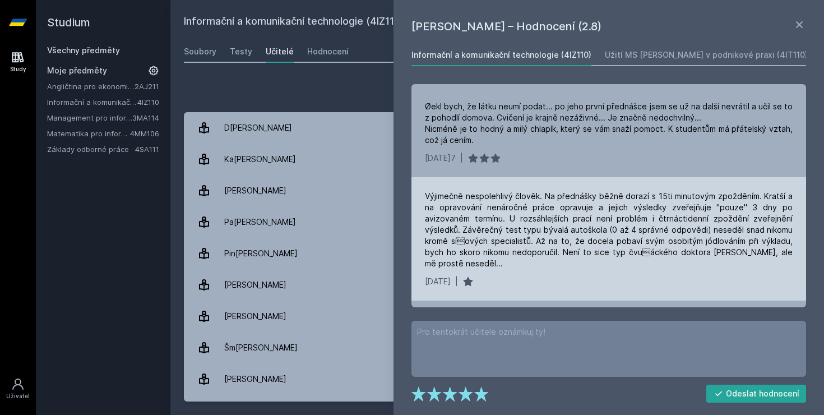
click at [543, 238] on div "Výjimečně nespolehlivý člověk. Na přednášky běžně dorazí s 15ti minutovým zpožd…" at bounding box center [609, 238] width 395 height 123
click at [529, 276] on div "[DATE] |" at bounding box center [609, 281] width 368 height 11
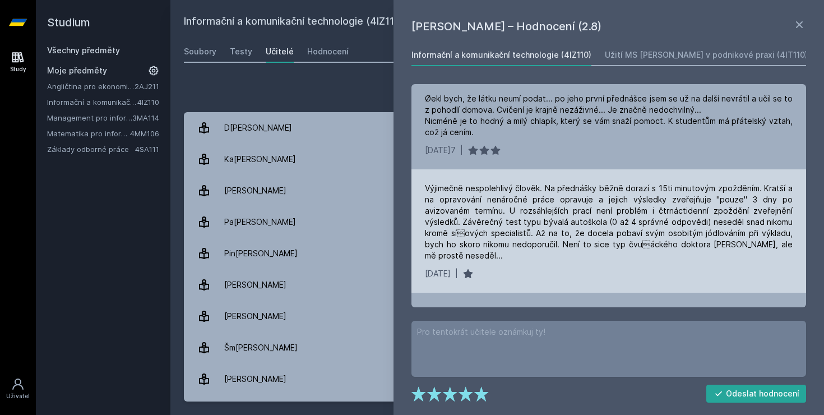
scroll to position [2418, 0]
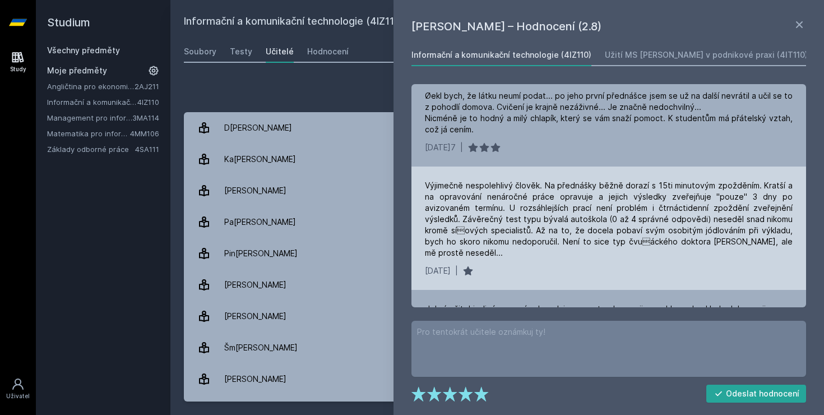
click at [529, 265] on div "[DATE] |" at bounding box center [609, 270] width 368 height 11
click at [522, 265] on div "[DATE] |" at bounding box center [609, 270] width 368 height 11
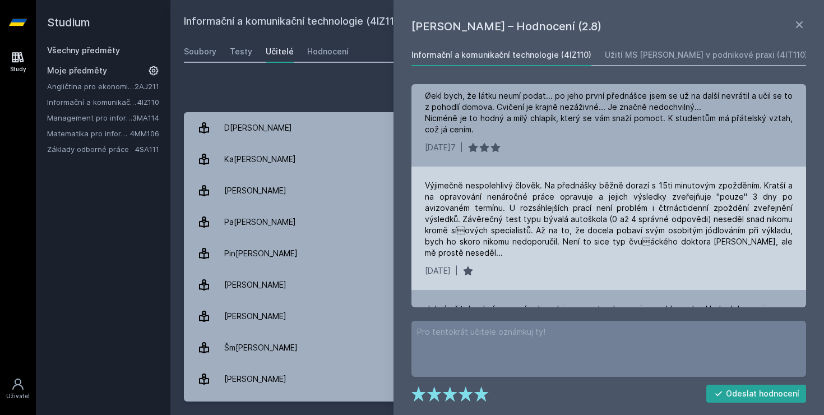
scroll to position [2423, 0]
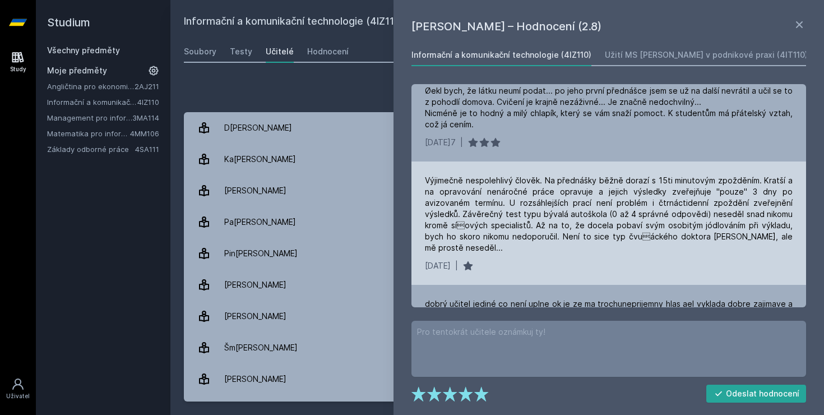
click at [522, 260] on div "[DATE] |" at bounding box center [609, 265] width 368 height 11
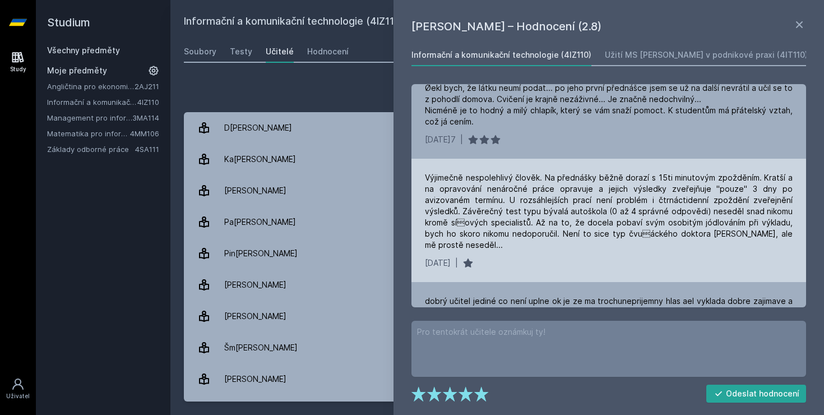
scroll to position [2428, 0]
click at [532, 256] on div "[DATE] |" at bounding box center [609, 261] width 368 height 11
drag, startPoint x: 422, startPoint y: 198, endPoint x: 461, endPoint y: 199, distance: 39.8
click at [461, 199] on div "Výjimečně nespolehlivý člověk. Na přednášky běžně dorazí s 15ti minutovým zpožd…" at bounding box center [609, 218] width 395 height 123
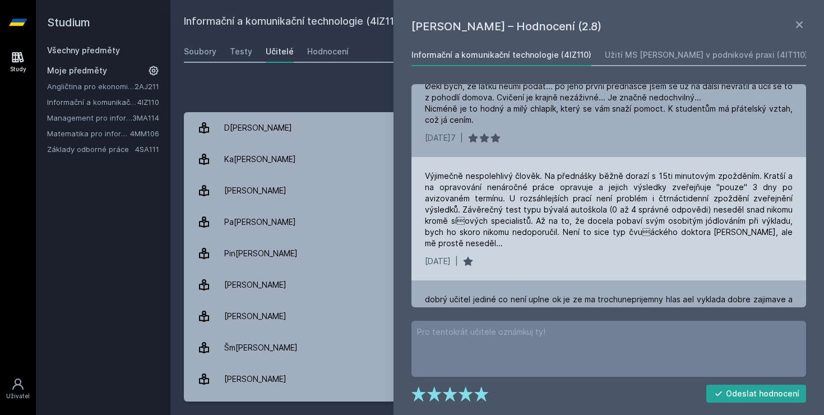
click at [550, 235] on div "Výjimečně nespolehlivý člověk. Na přednášky běžně dorazí s 15ti minutovým zpožd…" at bounding box center [609, 218] width 395 height 123
click at [550, 235] on div "Výjimečně nespolehlivý člověk. Na přednášky běžně dorazí s 15ti minutovým zpožd…" at bounding box center [609, 217] width 395 height 123
click at [551, 255] on div "[DATE] |" at bounding box center [609, 260] width 368 height 11
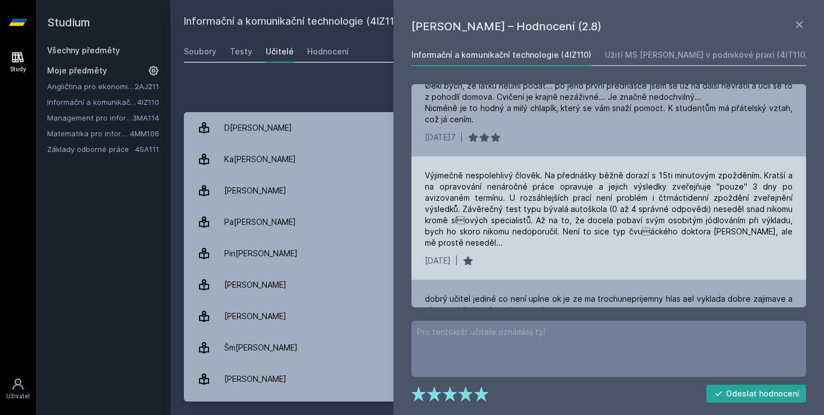
scroll to position [2434, 0]
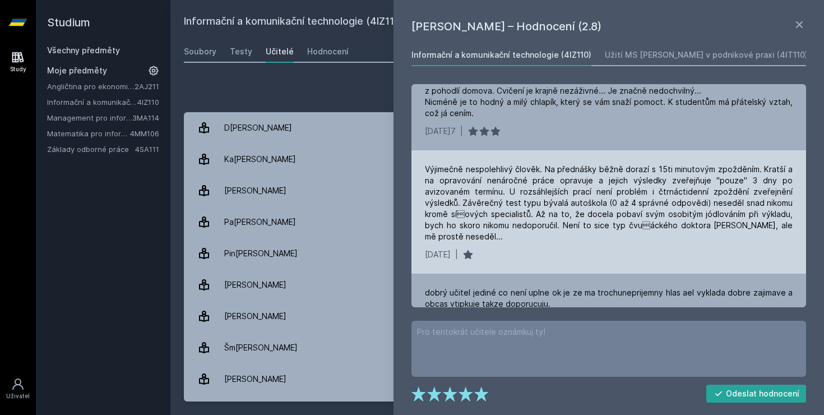
click at [550, 230] on div "Výjimečně nespolehlivý člověk. Na přednášky běžně dorazí s 15ti minutovým zpožd…" at bounding box center [609, 211] width 395 height 123
drag, startPoint x: 565, startPoint y: 205, endPoint x: 634, endPoint y: 206, distance: 69.0
click at [634, 206] on div "Výjimečně nespolehlivý člověk. Na přednášky běžně dorazí s 15ti minutovým zpožd…" at bounding box center [609, 203] width 368 height 78
click at [593, 249] on div "[DATE] |" at bounding box center [609, 254] width 368 height 11
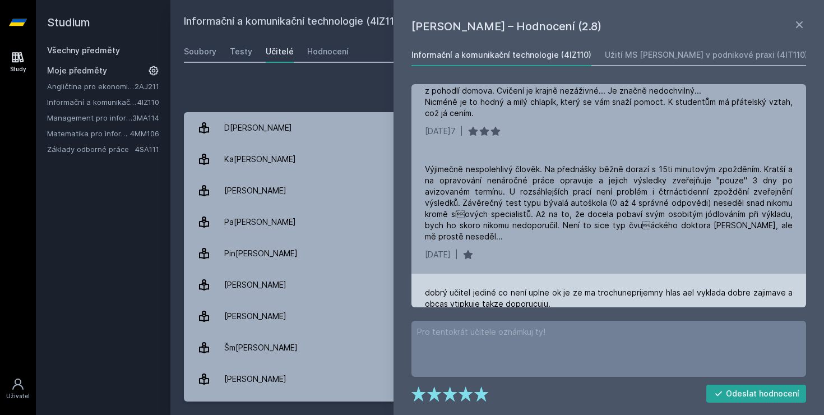
click at [579, 287] on div "dobrý učitel jediné co není uplne ok je ze ma trochuneprijemny hlas ael vyklada…" at bounding box center [609, 298] width 368 height 22
click at [574, 287] on div "dobrý učitel jediné co není uplne ok je ze ma trochuneprijemny hlas ael vyklada…" at bounding box center [609, 298] width 368 height 22
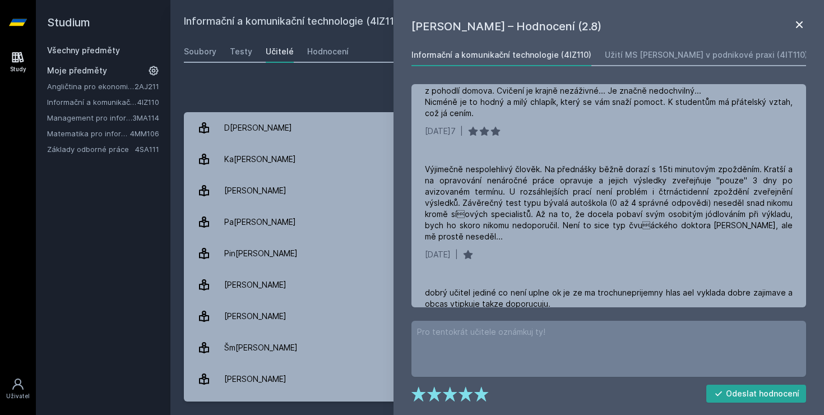
click at [797, 26] on icon at bounding box center [799, 24] width 7 height 7
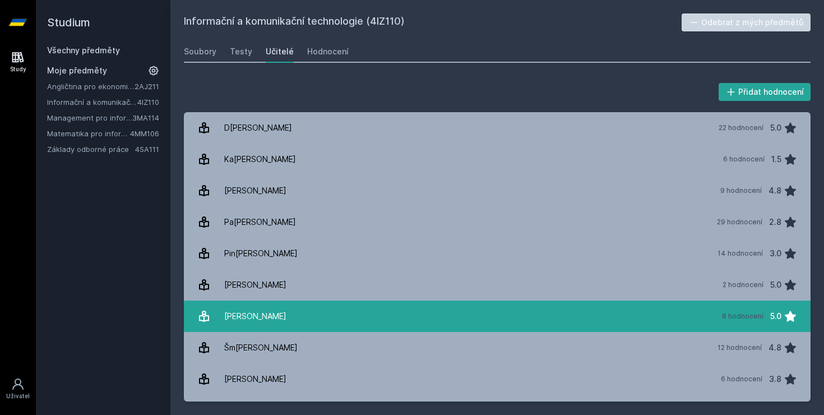
scroll to position [119, 0]
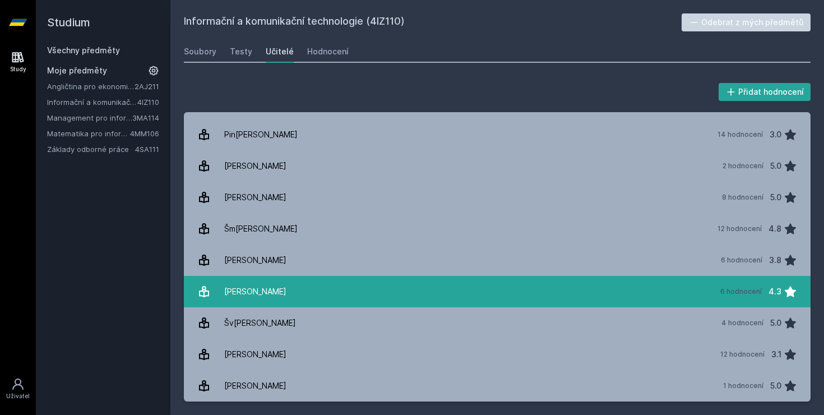
click at [312, 284] on link "[PERSON_NAME] 6 hodnocení 4.3" at bounding box center [497, 291] width 627 height 31
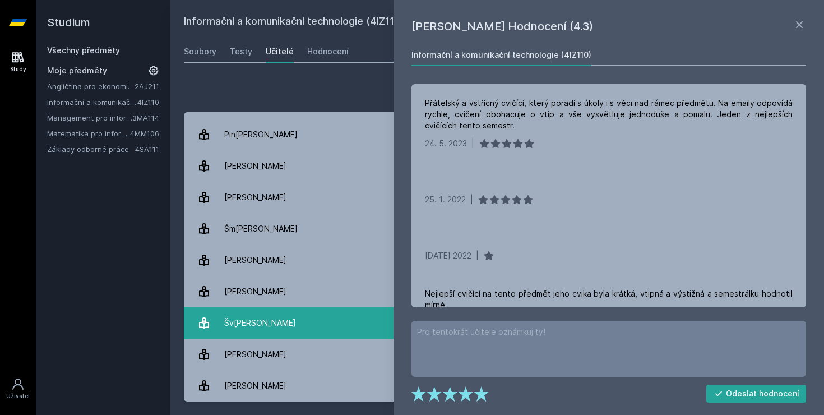
click at [293, 315] on link "[PERSON_NAME] 4 hodnocení 5.0" at bounding box center [497, 322] width 627 height 31
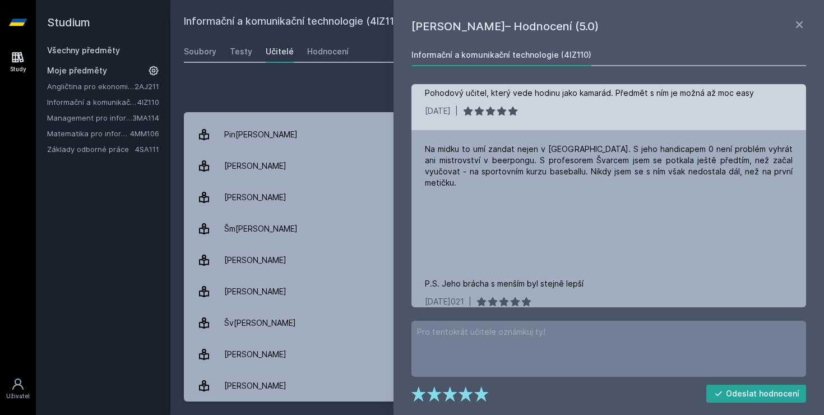
scroll to position [147, 0]
click at [476, 236] on div "Na midku to umí zandat nejen v [GEOGRAPHIC_DATA]. S jeho handicapem 0 není prob…" at bounding box center [609, 214] width 368 height 146
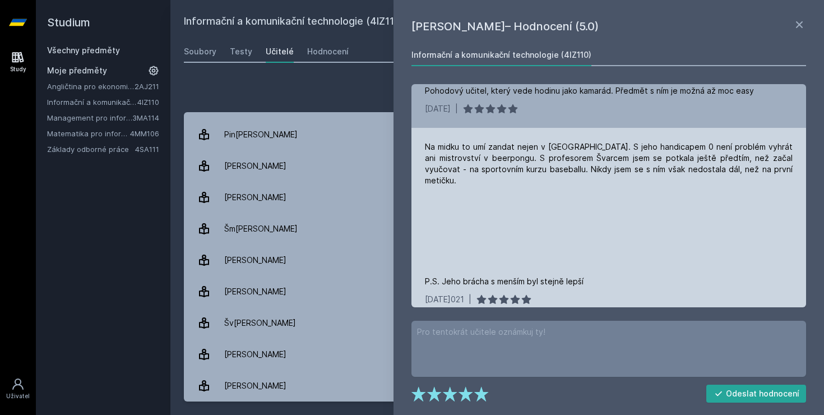
click at [433, 200] on div "Na midku to umí zandat nejen v [GEOGRAPHIC_DATA]. S jeho handicapem 0 není prob…" at bounding box center [609, 214] width 368 height 146
click at [431, 190] on div "Na midku to umí zandat nejen v [GEOGRAPHIC_DATA]. S jeho handicapem 0 není prob…" at bounding box center [609, 214] width 368 height 146
click at [423, 187] on div "Na midku to umí zandat nejen v [GEOGRAPHIC_DATA]. S jeho handicapem 0 není prob…" at bounding box center [609, 223] width 395 height 191
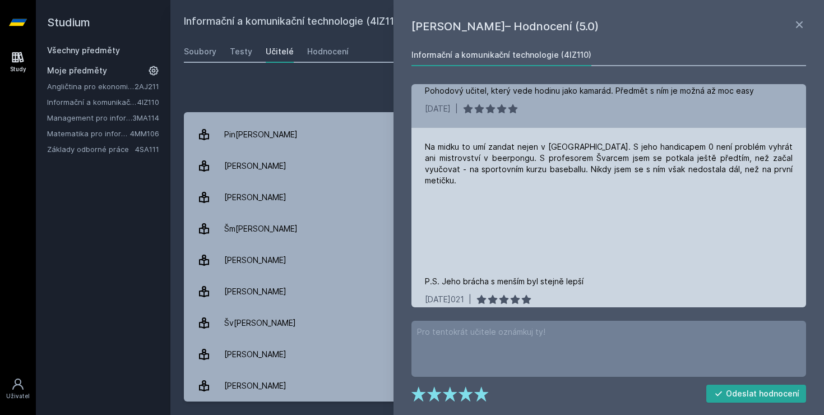
click at [423, 187] on div "Na midku to umí zandat nejen v [GEOGRAPHIC_DATA]. S jeho handicapem 0 není prob…" at bounding box center [609, 223] width 395 height 191
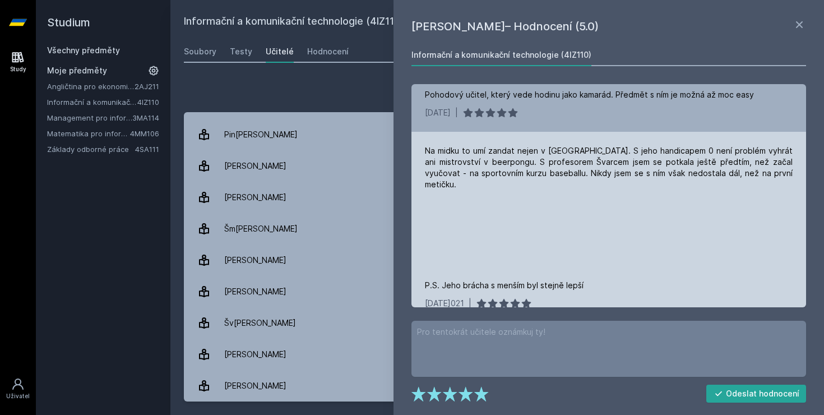
scroll to position [140, 0]
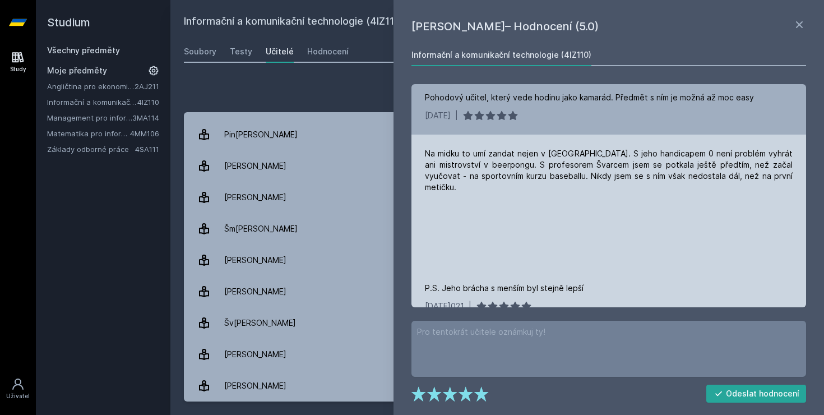
click at [423, 187] on div "Na midku to umí zandat nejen v [GEOGRAPHIC_DATA]. S jeho handicapem 0 není prob…" at bounding box center [609, 230] width 395 height 191
click at [419, 182] on div "Na midku to umí zandat nejen v [GEOGRAPHIC_DATA]. S jeho handicapem 0 není prob…" at bounding box center [609, 230] width 395 height 191
click at [423, 177] on div "Na midku to umí zandat nejen v [GEOGRAPHIC_DATA]. S jeho handicapem 0 není prob…" at bounding box center [609, 230] width 395 height 191
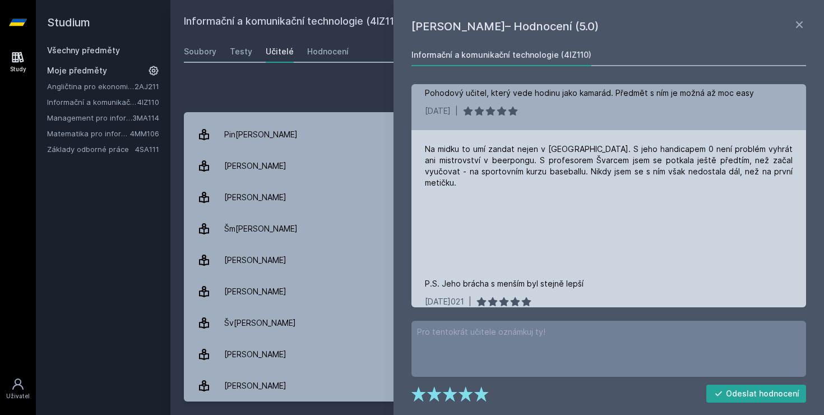
click at [423, 177] on div "Na midku to umí zandat nejen v [GEOGRAPHIC_DATA]. S jeho handicapem 0 není prob…" at bounding box center [609, 225] width 395 height 191
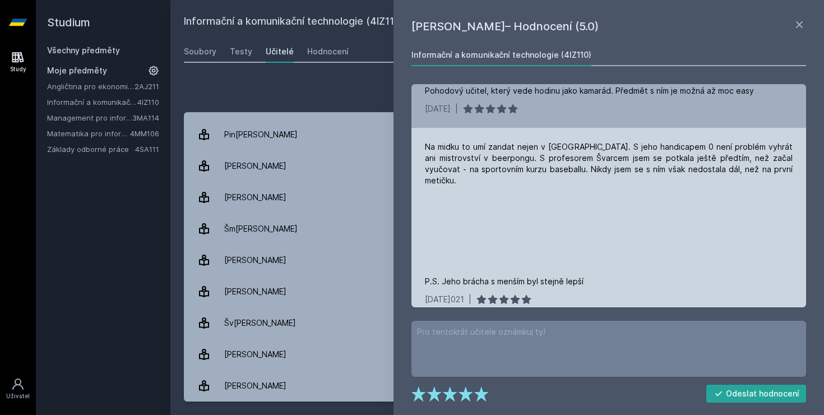
click at [423, 177] on div "Na midku to umí zandat nejen v [GEOGRAPHIC_DATA]. S jeho handicapem 0 není prob…" at bounding box center [609, 223] width 395 height 191
click at [433, 274] on div "Na midku to umí zandat nejen v [GEOGRAPHIC_DATA]. S jeho handicapem 0 není prob…" at bounding box center [609, 214] width 368 height 146
click at [420, 270] on div "Na midku to umí zandat nejen v [GEOGRAPHIC_DATA]. S jeho handicapem 0 není prob…" at bounding box center [609, 223] width 395 height 191
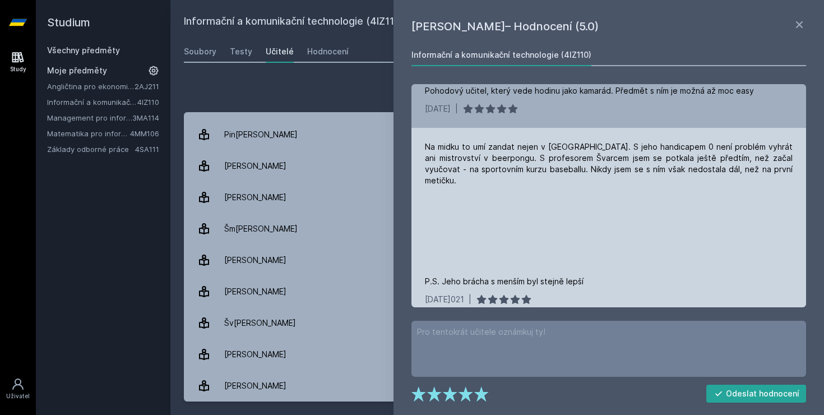
click at [420, 270] on div "Na midku to umí zandat nejen v [GEOGRAPHIC_DATA]. S jeho handicapem 0 není prob…" at bounding box center [609, 223] width 395 height 191
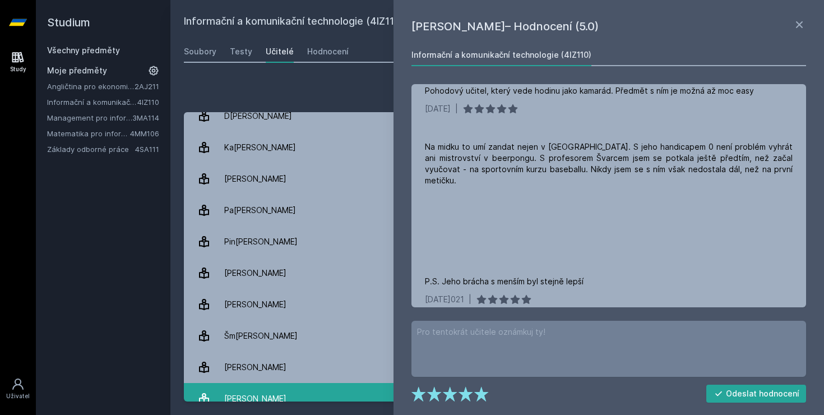
scroll to position [0, 0]
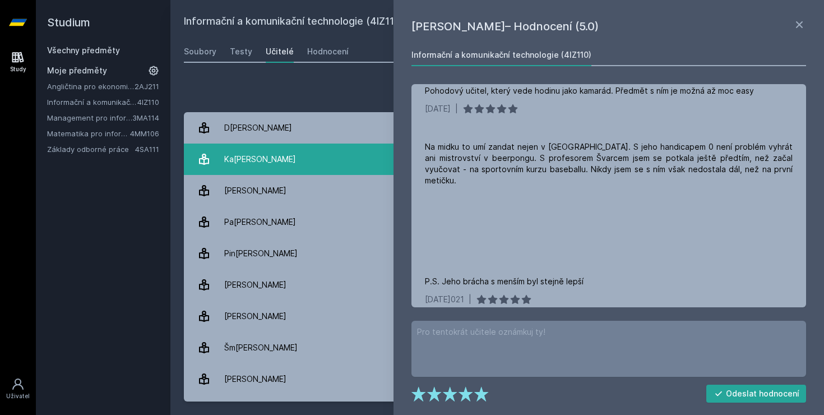
click at [272, 152] on link "[PERSON_NAME][DATE] hodnocení 1.5" at bounding box center [497, 159] width 627 height 31
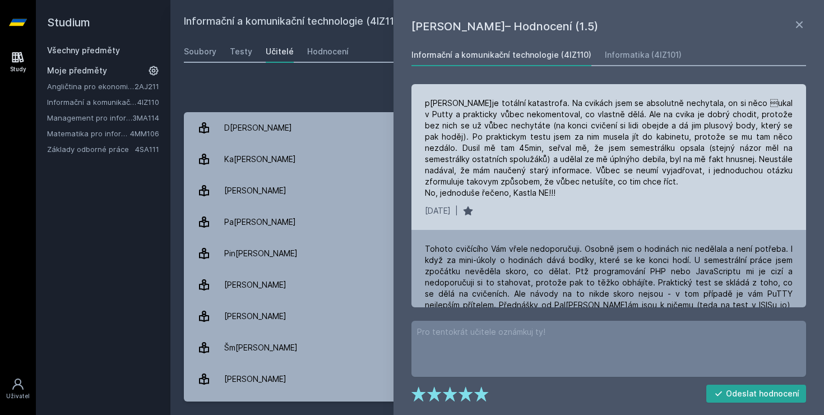
click at [517, 213] on div "[DATE] |" at bounding box center [609, 210] width 368 height 11
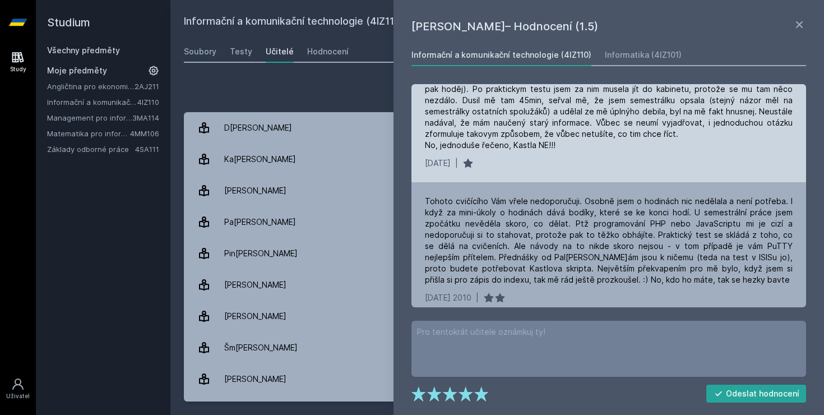
scroll to position [48, 0]
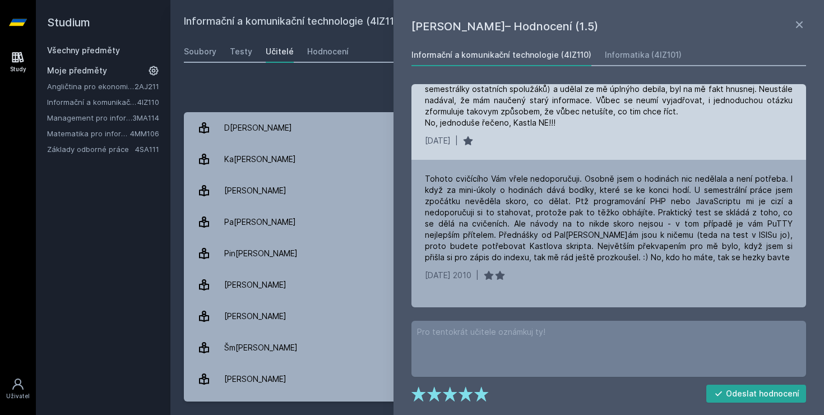
click at [517, 213] on div "Tohoto cvičícího Vám vřele nedoporučuji. Osobně jsem o hodinách nic nedělala a …" at bounding box center [609, 218] width 368 height 90
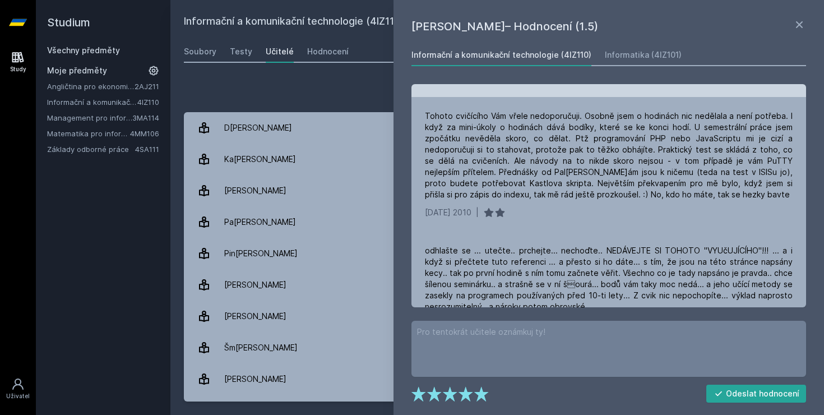
scroll to position [141, 0]
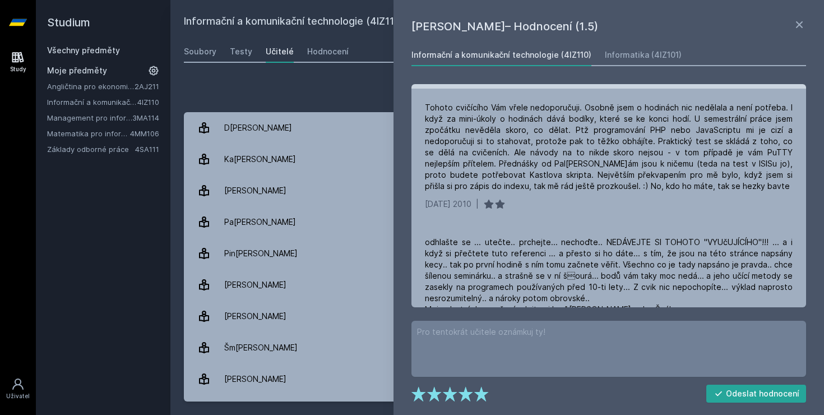
click at [517, 213] on div "Tohoto cvičícího Vám vřele nedoporučuji. Osobně jsem o hodinách nic nedělala a …" at bounding box center [609, 156] width 395 height 135
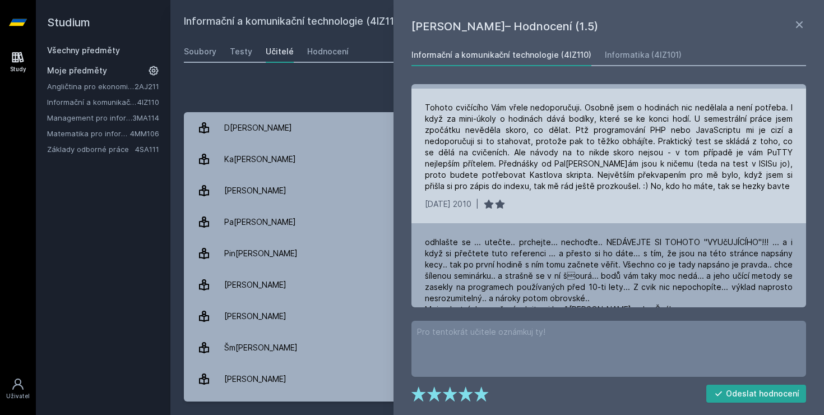
click at [553, 198] on div "[DATE] |" at bounding box center [609, 203] width 368 height 11
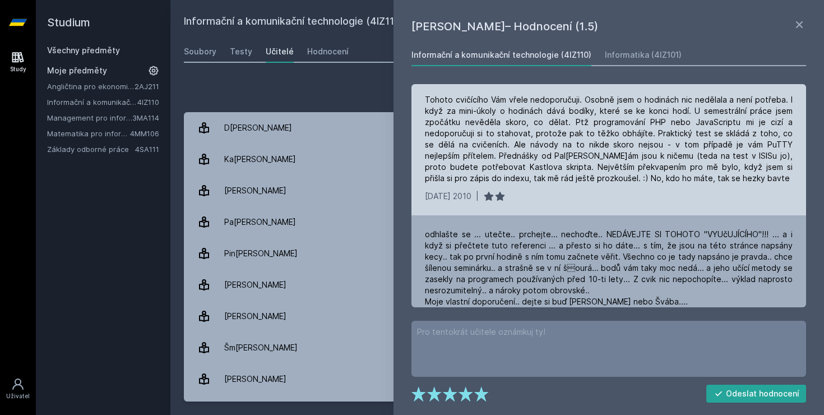
click at [553, 198] on div "[DATE] |" at bounding box center [609, 196] width 368 height 11
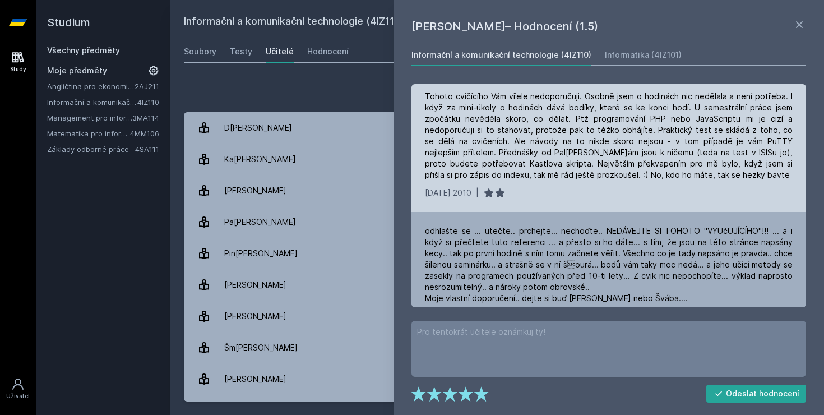
click at [553, 198] on div "[DATE] |" at bounding box center [609, 192] width 368 height 11
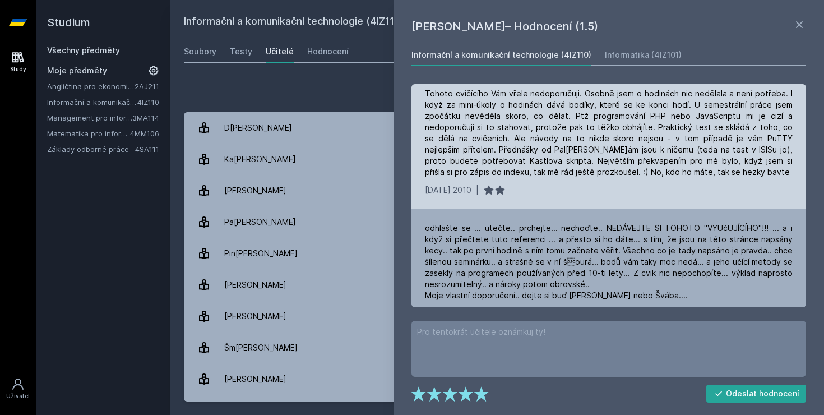
click at [553, 198] on div "Tohoto cvičícího Vám vřele nedoporučuji. Osobně jsem o hodinách nic nedělala a …" at bounding box center [609, 142] width 395 height 135
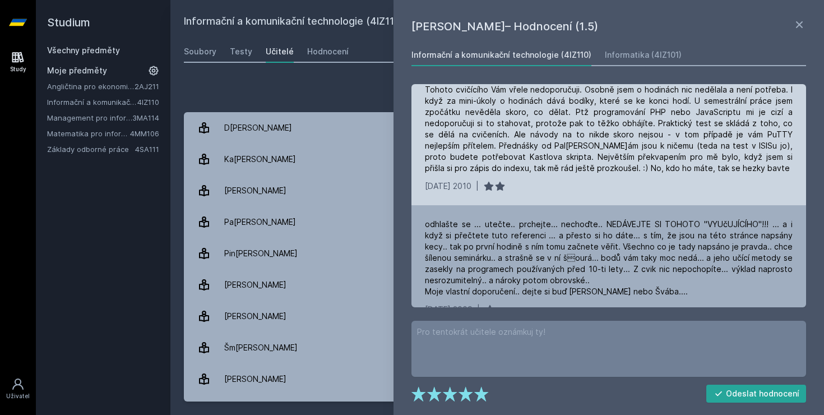
click at [553, 198] on div "Tohoto cvičícího Vám vřele nedoporučuji. Osobně jsem o hodinách nic nedělala a …" at bounding box center [609, 138] width 395 height 135
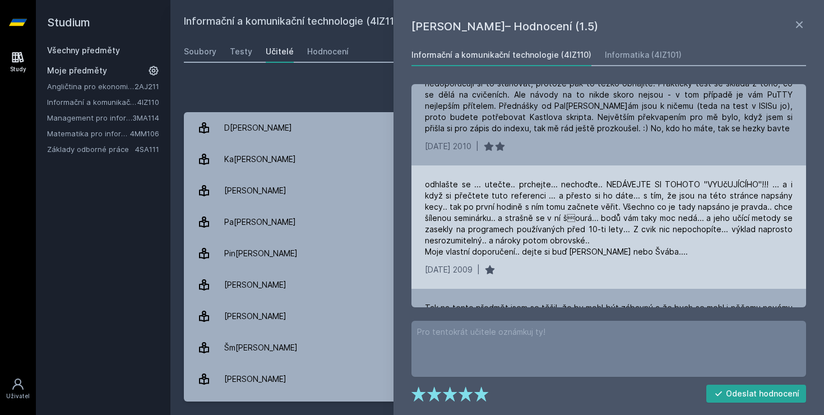
click at [543, 250] on div "odhlašte se ... utečte.. prchejte... nechoďte.. NEDÁVEJTE SI TOHOTO "VYUčUJÍCÍH…" at bounding box center [609, 218] width 368 height 78
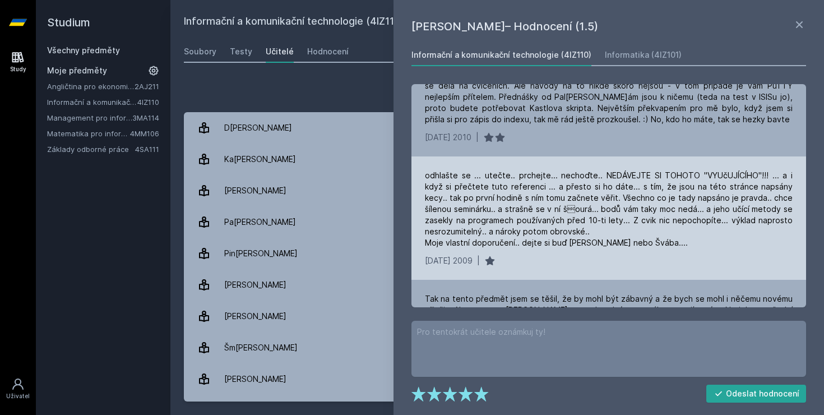
click at [543, 250] on div "odhlašte se ... utečte.. prchejte... nechoďte.. NEDÁVEJTE SI TOHOTO "VYUčUJÍCÍH…" at bounding box center [609, 217] width 395 height 123
click at [540, 249] on div "odhlašte se ... utečte.. prchejte... nechoďte.. NEDÁVEJTE SI TOHOTO "VYUčUJÍCÍH…" at bounding box center [609, 217] width 395 height 123
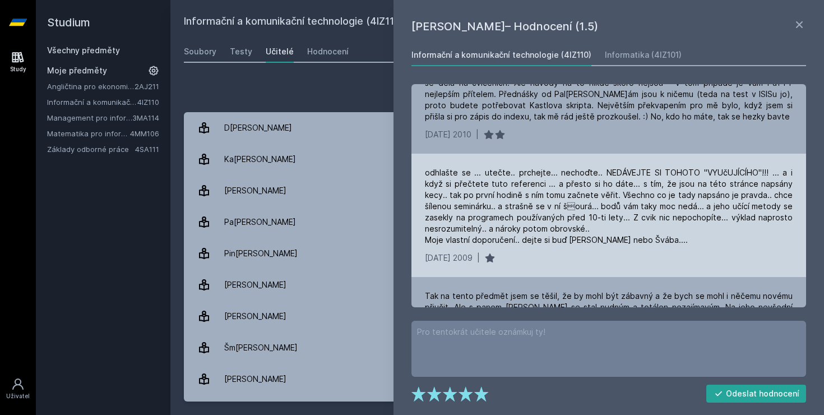
click at [540, 249] on div "odhlašte se ... utečte.. prchejte... nechoďte.. NEDÁVEJTE SI TOHOTO "VYUčUJÍCÍH…" at bounding box center [609, 215] width 395 height 123
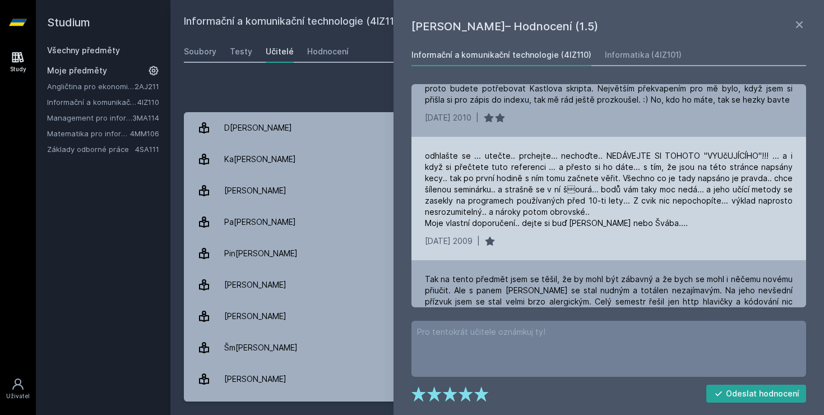
click at [540, 249] on div "odhlašte se ... utečte.. prchejte... nechoďte.. NEDÁVEJTE SI TOHOTO "VYUčUJÍCÍH…" at bounding box center [609, 198] width 395 height 123
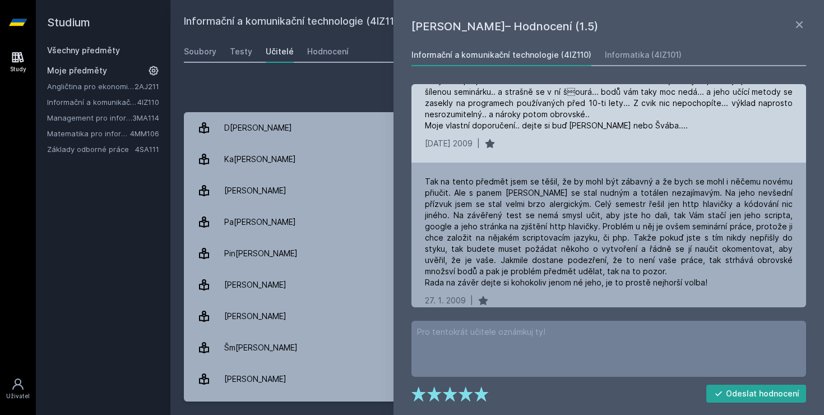
click at [540, 249] on div "Tak na tento předmět jsem se těšil, že by mohl být zábavný a že bych se mohl i …" at bounding box center [609, 232] width 368 height 112
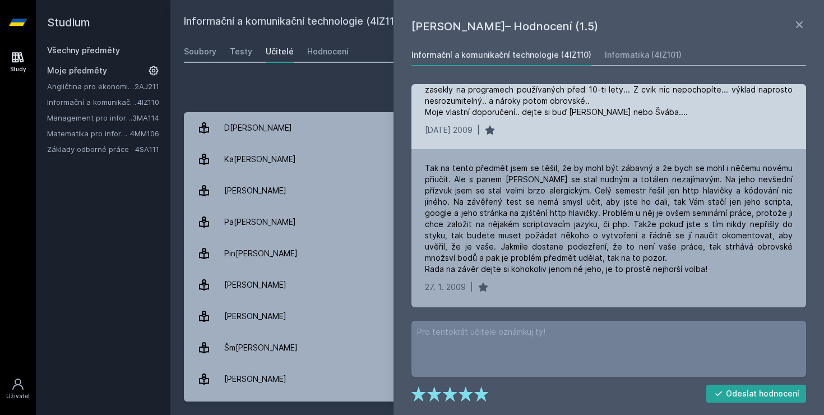
click at [540, 249] on div "Tak na tento předmět jsem se těšil, že by mohl být zábavný a že bych se mohl i …" at bounding box center [609, 219] width 368 height 112
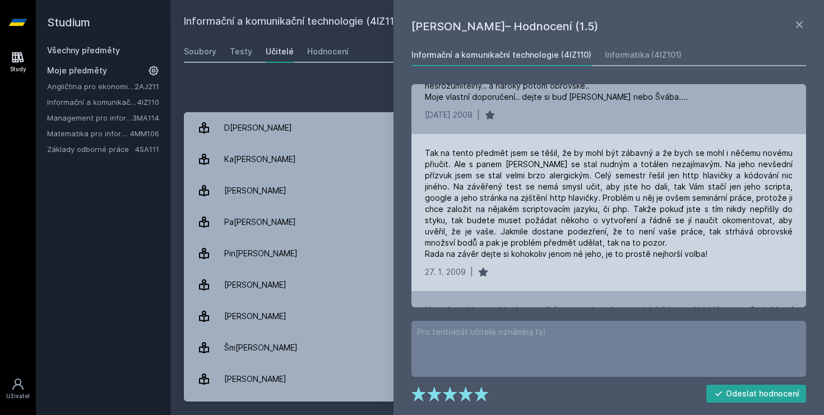
click at [538, 267] on div "[DATE]9 |" at bounding box center [609, 271] width 368 height 11
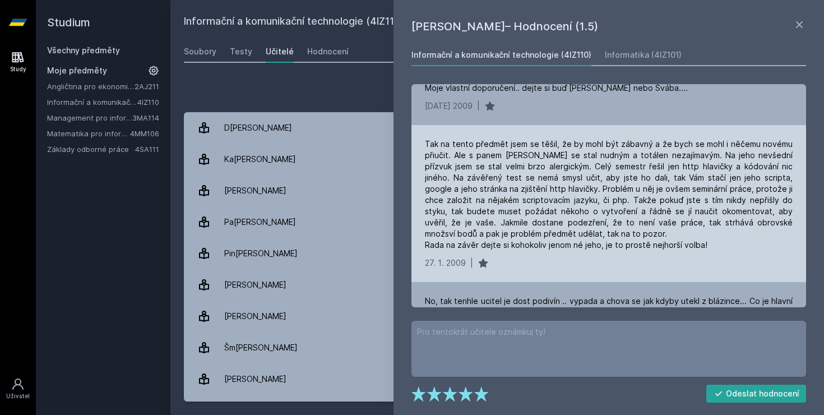
scroll to position [364, 0]
click at [538, 267] on div "[DATE]9 |" at bounding box center [609, 261] width 368 height 11
click at [639, 262] on div "[DATE]9 |" at bounding box center [609, 261] width 368 height 11
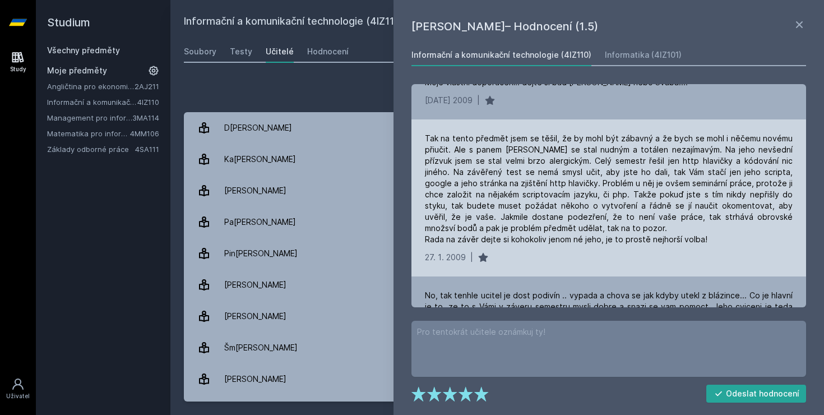
click at [639, 262] on div "[DATE]9 |" at bounding box center [609, 257] width 368 height 11
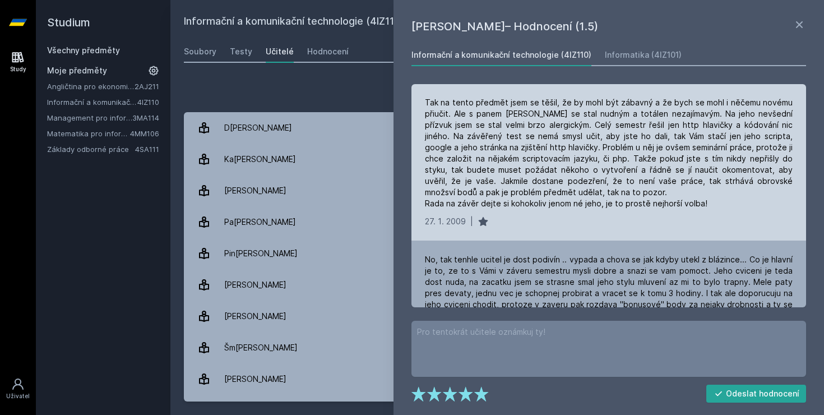
scroll to position [409, 0]
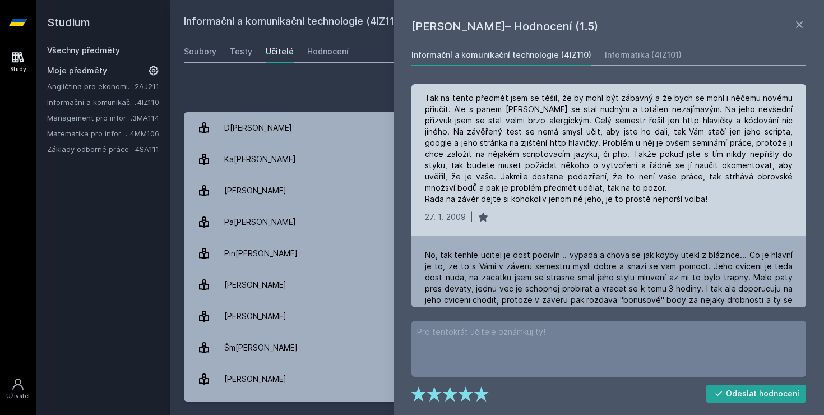
click at [743, 162] on div "Tak na tento předmět jsem se těšil, že by mohl být zábavný a že bych se mohl i …" at bounding box center [609, 149] width 368 height 112
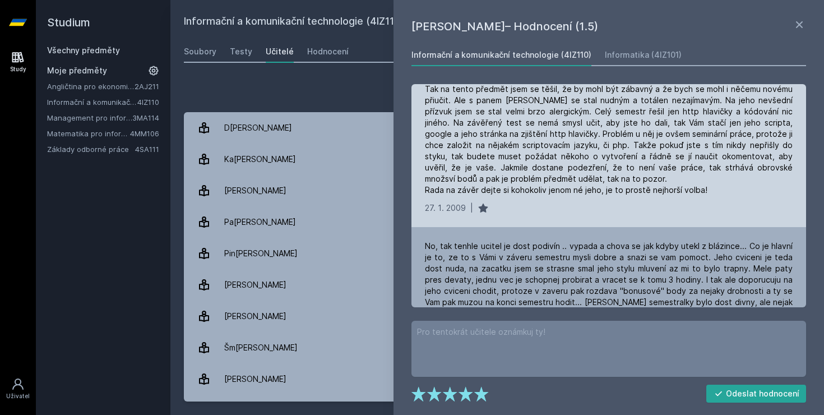
click at [743, 162] on div "Tak na tento předmět jsem se těšil, že by mohl být zábavný a že bych se mohl i …" at bounding box center [609, 140] width 368 height 112
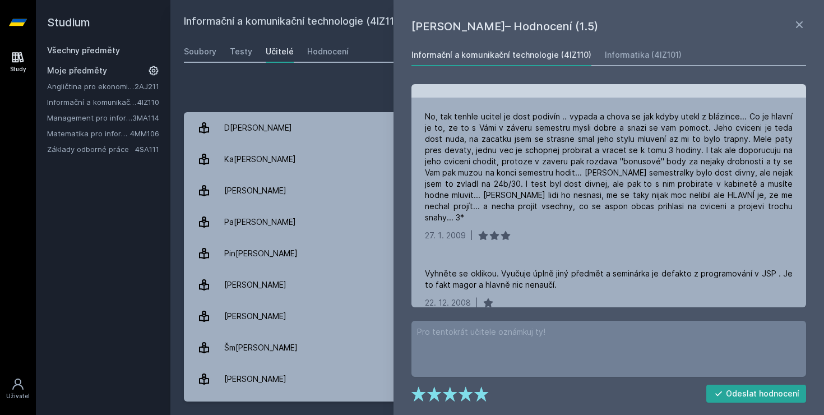
scroll to position [551, 0]
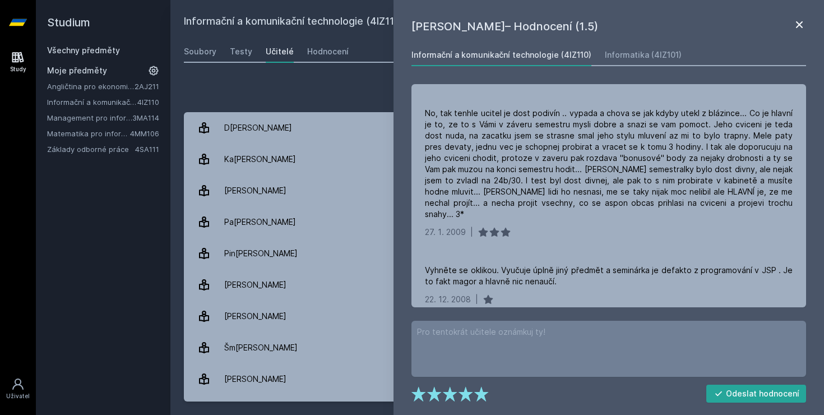
click at [797, 26] on icon at bounding box center [799, 24] width 13 height 13
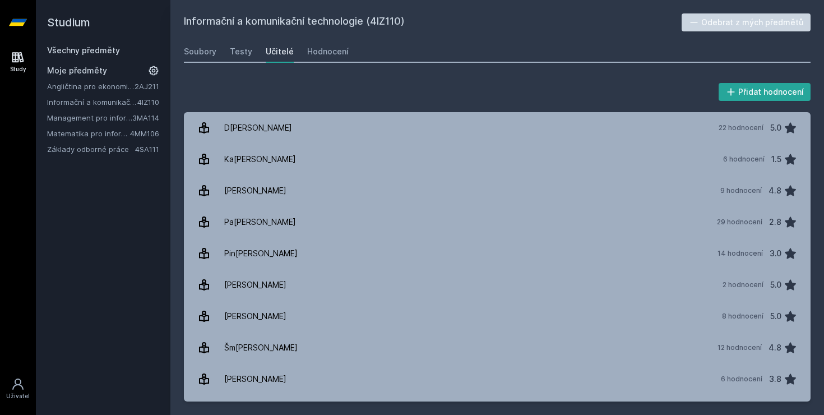
click at [227, 53] on div "Soubory Testy Učitelé Hodnocení" at bounding box center [497, 51] width 627 height 22
click at [236, 55] on div "Testy" at bounding box center [241, 51] width 22 height 11
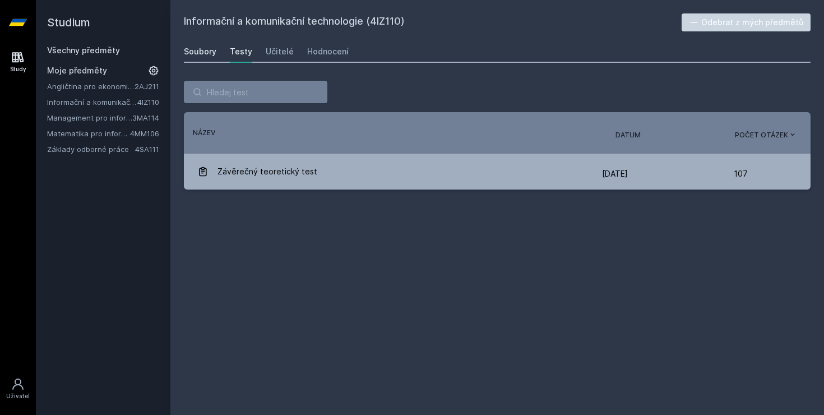
click at [201, 56] on div "Soubory" at bounding box center [200, 51] width 33 height 11
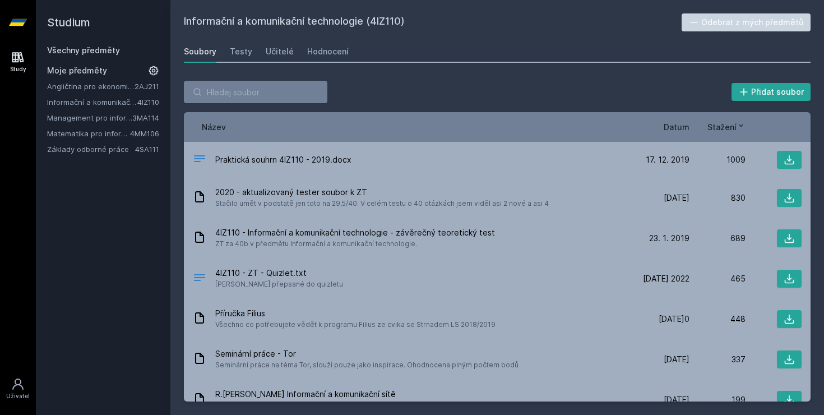
click at [78, 50] on link "Všechny předměty" at bounding box center [83, 50] width 73 height 10
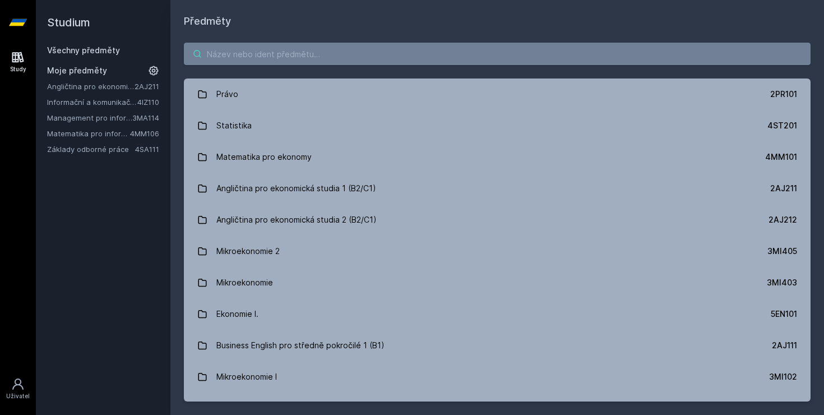
click at [230, 48] on input "search" at bounding box center [497, 54] width 627 height 22
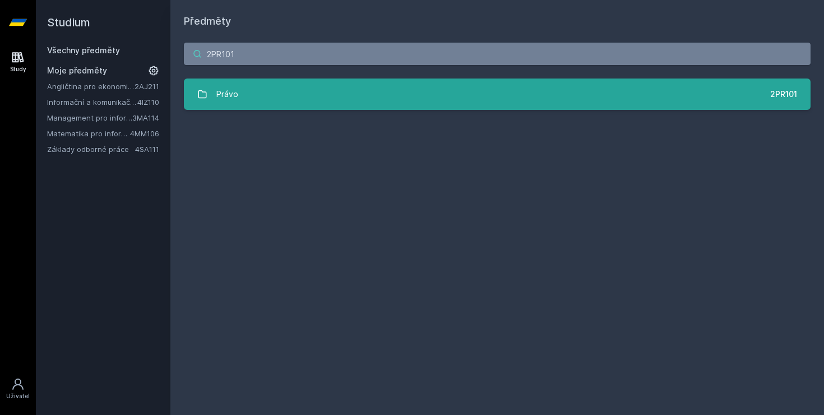
type input "2PR101"
click at [384, 100] on link "Právo 2PR101" at bounding box center [497, 93] width 627 height 31
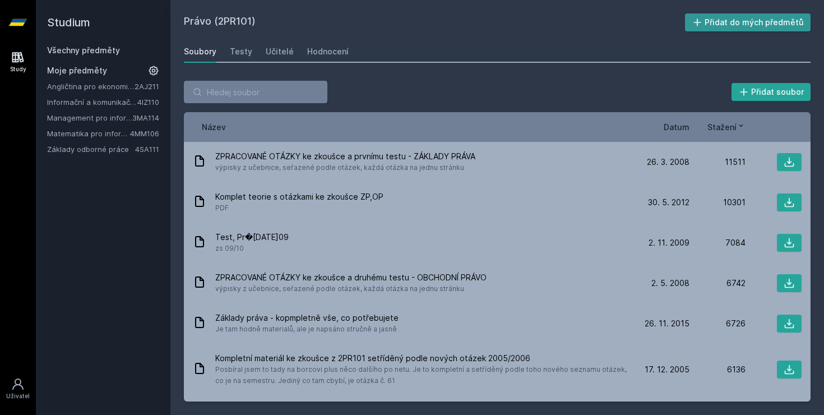
click at [732, 22] on button "Přidat do mých předmětů" at bounding box center [748, 22] width 126 height 18
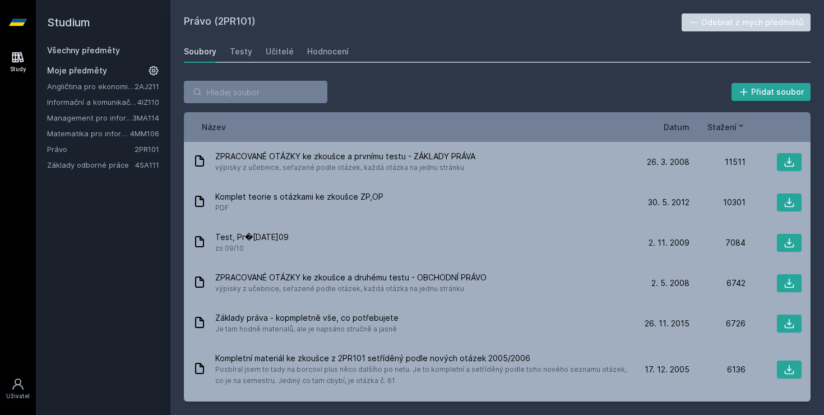
click at [359, 20] on h2 "Právo (2PR101)" at bounding box center [433, 22] width 498 height 18
click at [49, 282] on div "Studium Všechny předměty Moje předměty Angličtina pro ekonomická studia 1 (B2/C…" at bounding box center [103, 207] width 135 height 415
